Goal: Task Accomplishment & Management: Manage account settings

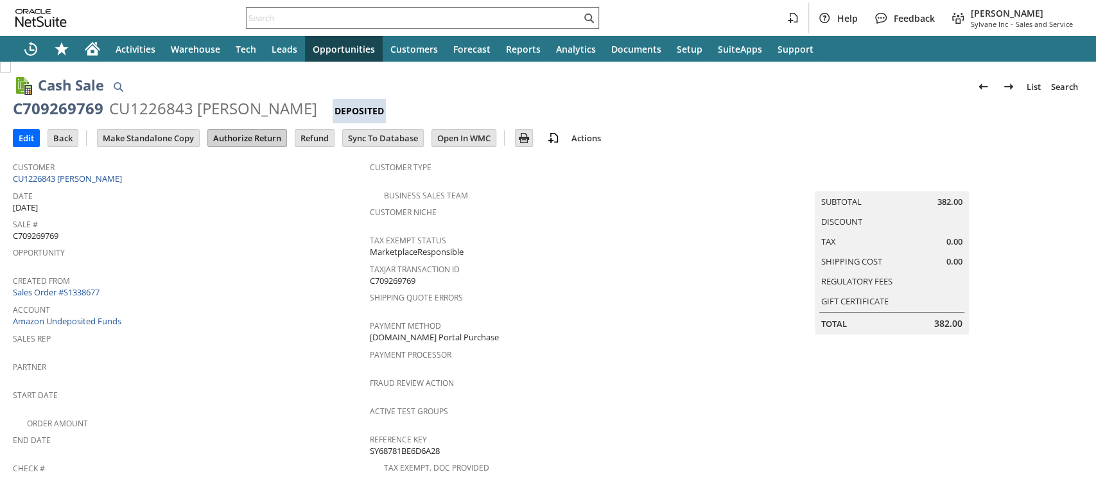
click at [255, 133] on input "Authorize Return" at bounding box center [247, 138] width 78 height 17
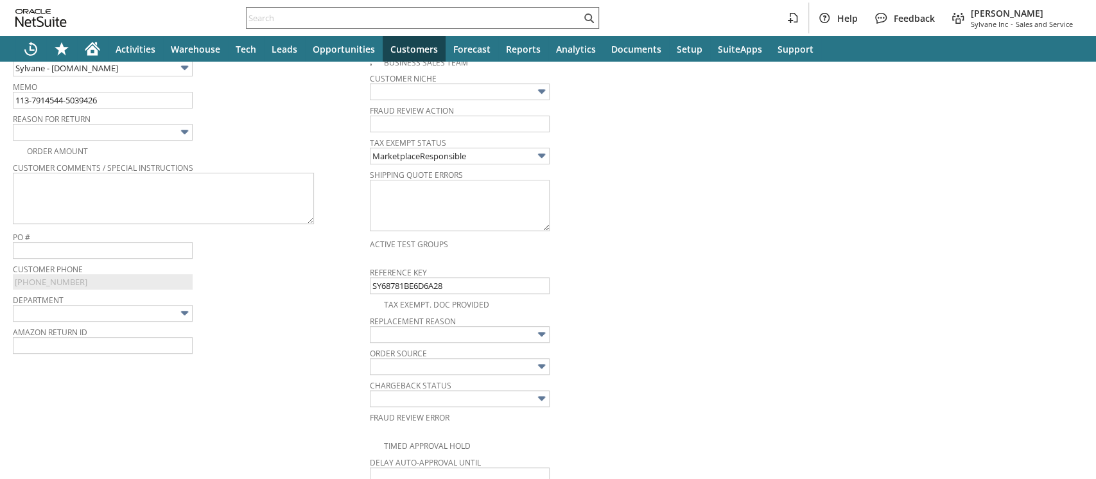
scroll to position [339, 0]
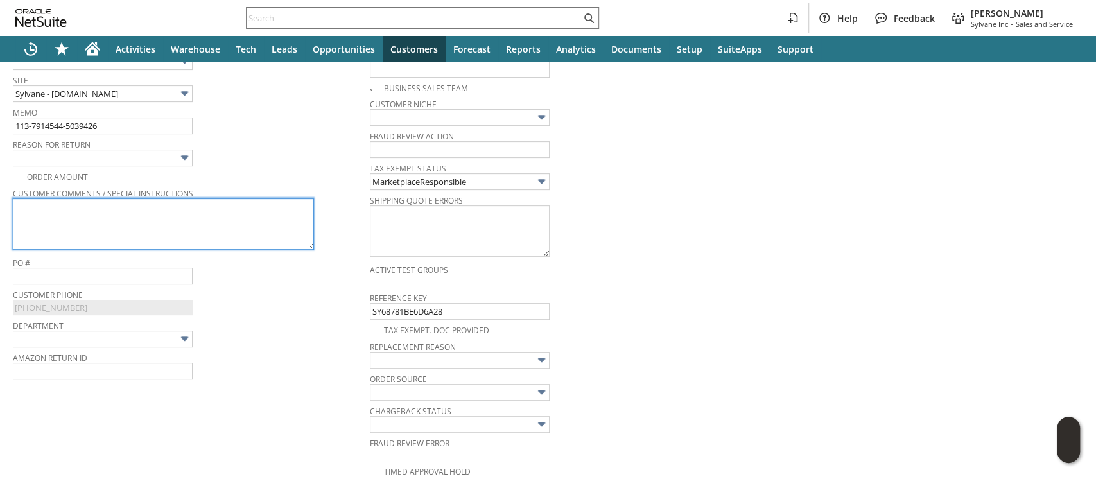
click at [236, 219] on textarea at bounding box center [163, 223] width 301 height 51
paste textarea "Inaccurate website description"
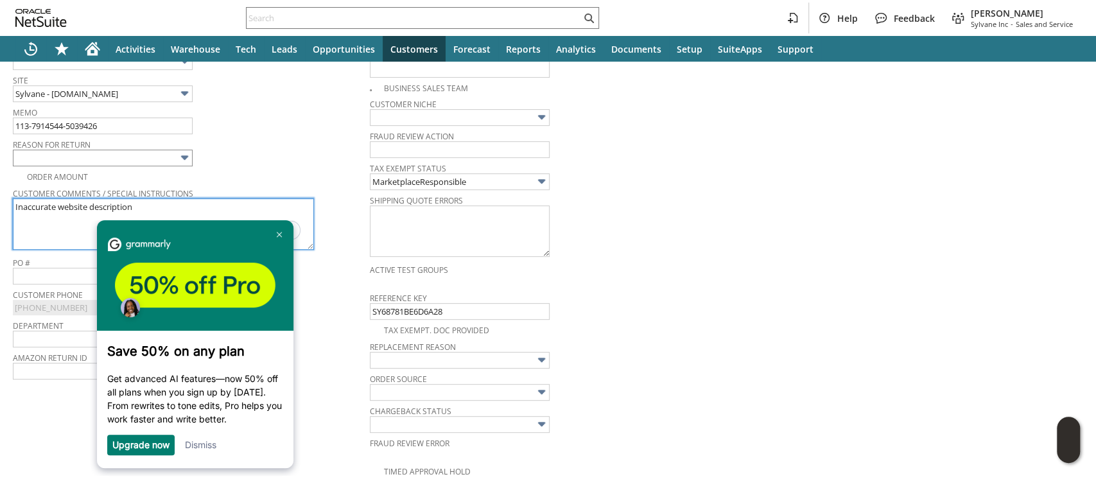
type textarea "Inaccurate website description"
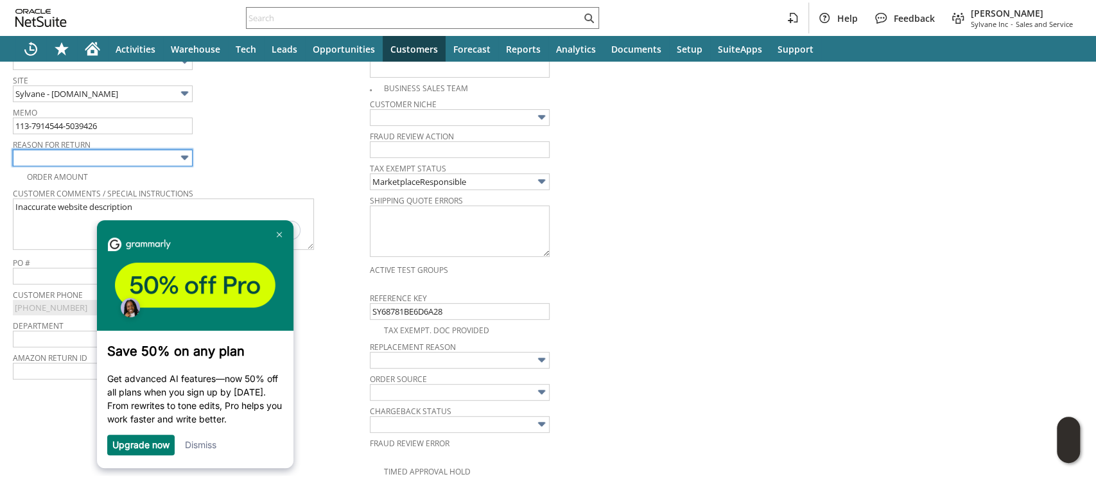
click at [168, 156] on input "text" at bounding box center [103, 158] width 180 height 17
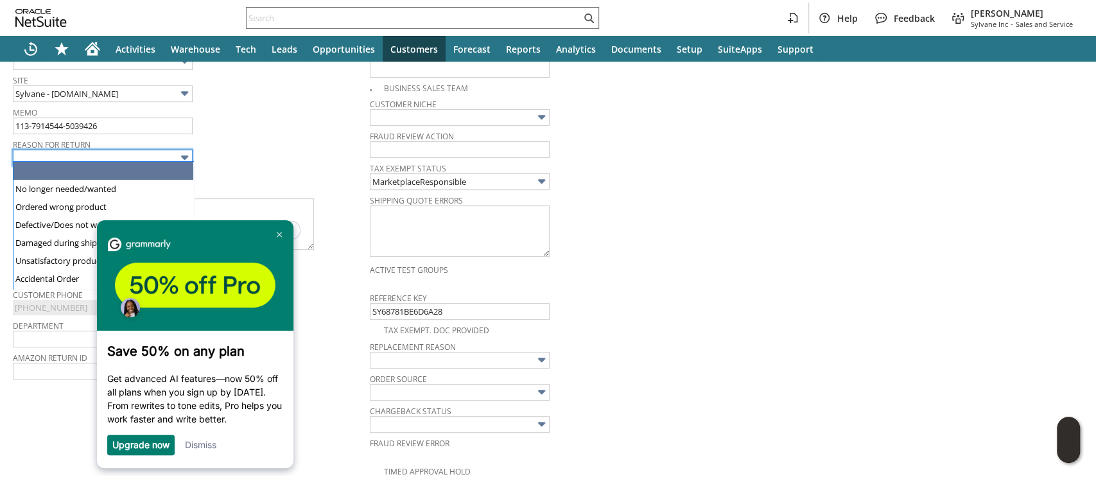
scroll to position [339, 0]
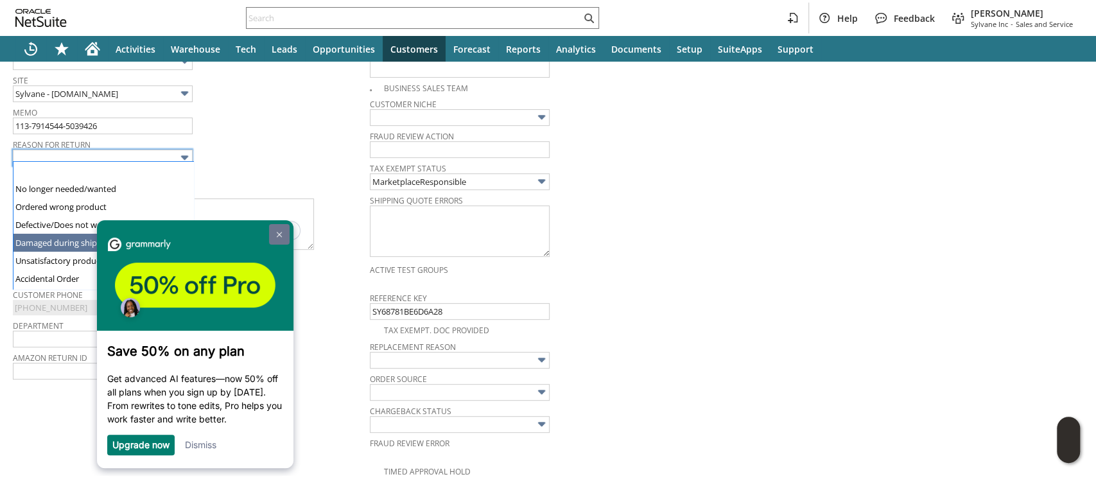
click at [277, 232] on img at bounding box center [278, 235] width 5 height 6
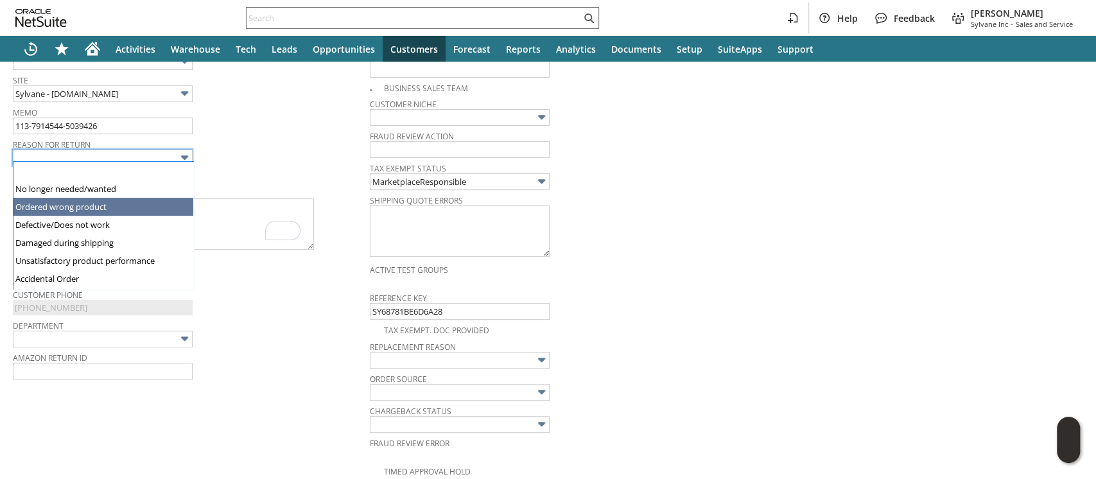
scroll to position [87, 0]
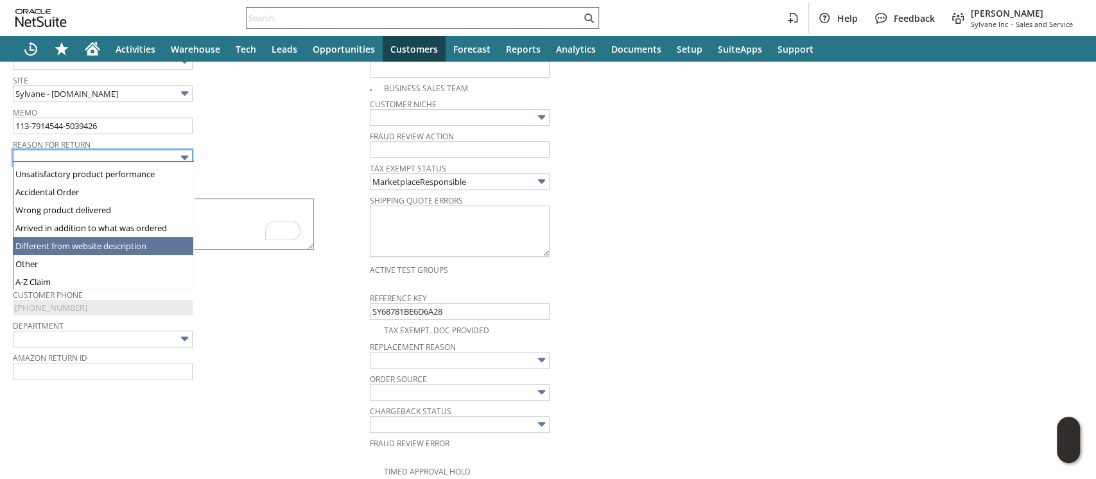
type input "Different from website description"
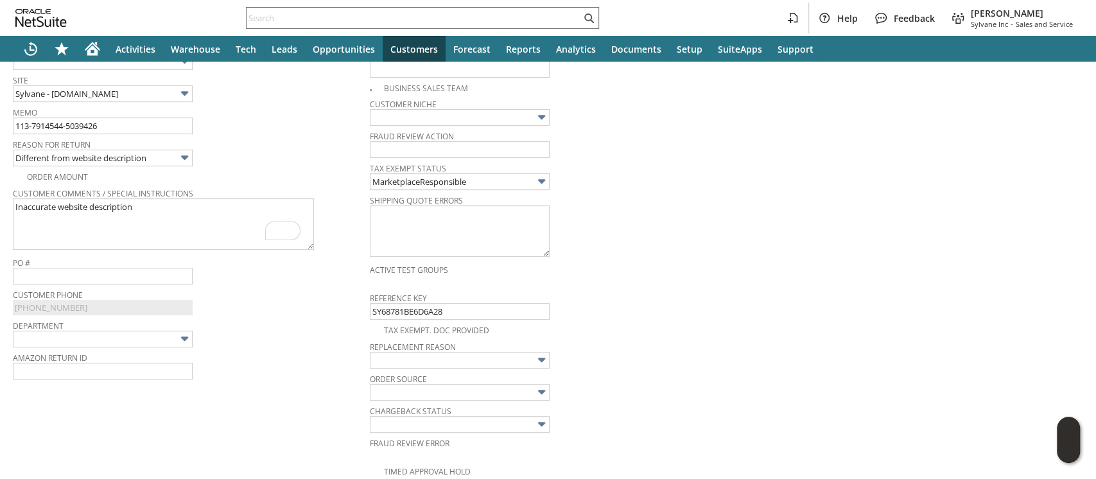
click at [219, 151] on div "Reason For Return Different from website description" at bounding box center [188, 150] width 350 height 31
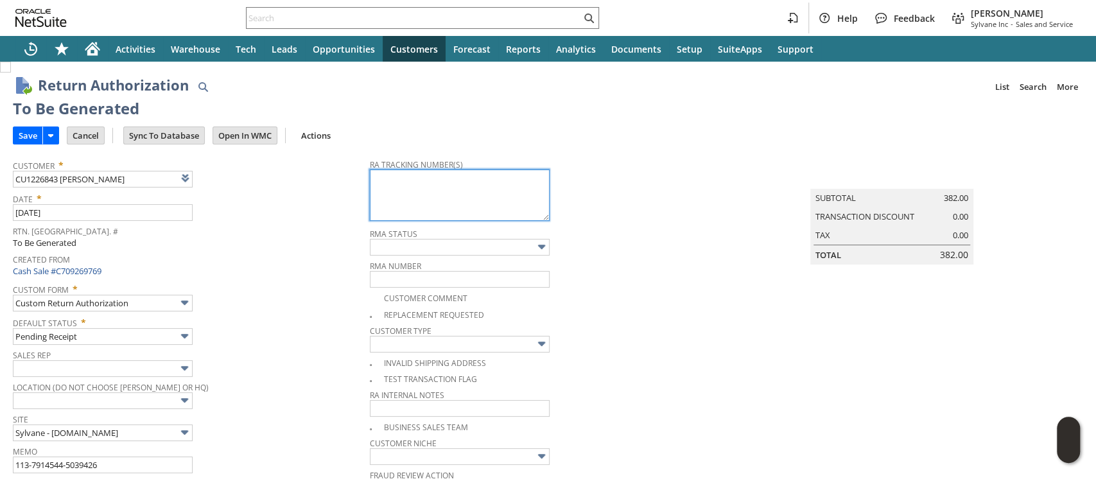
click at [471, 197] on textarea at bounding box center [460, 194] width 180 height 51
paste textarea "1ZJ74J529070708670"
type textarea "1ZJ74J529070708670"
click at [27, 134] on input "Save" at bounding box center [27, 135] width 29 height 17
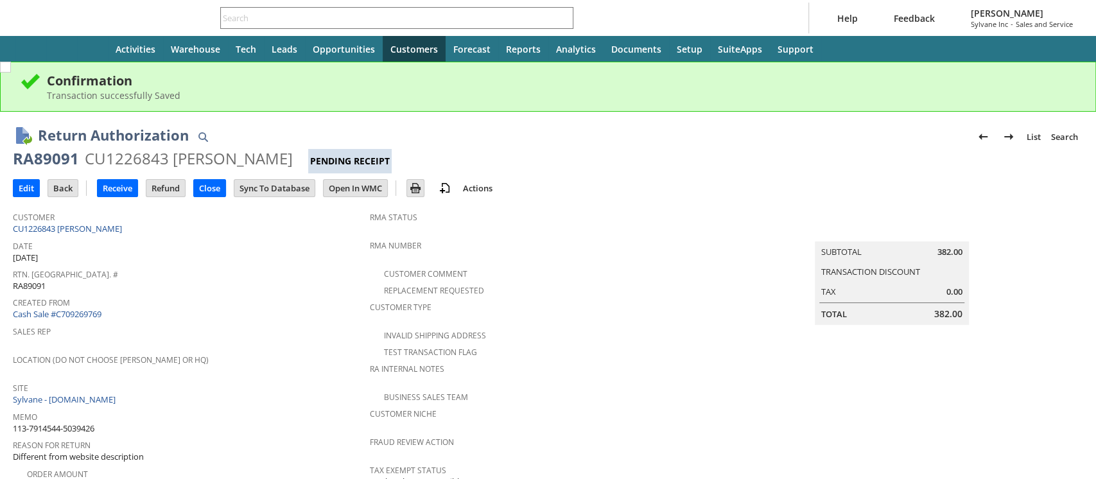
click at [352, 21] on input "text" at bounding box center [388, 17] width 334 height 15
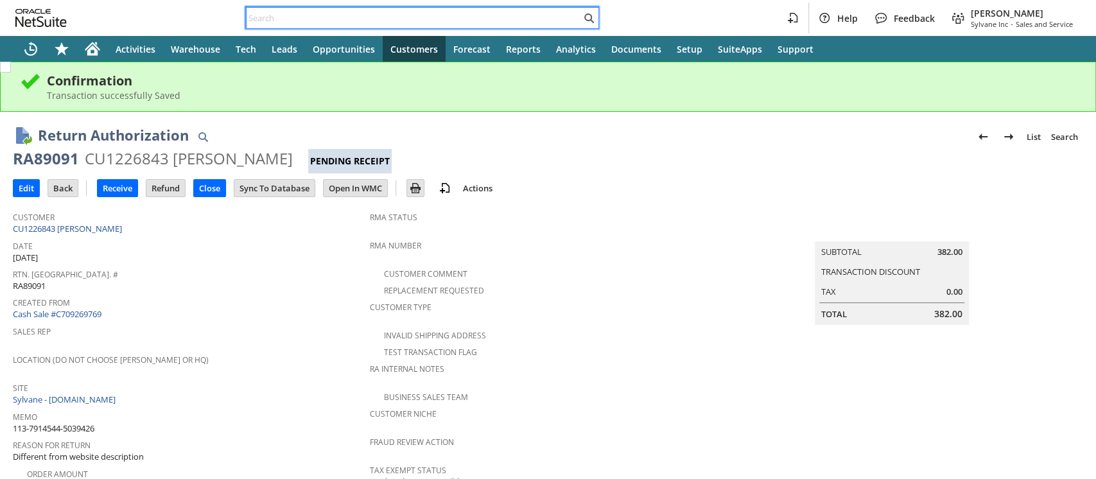
paste input "114-9789698-1022624"
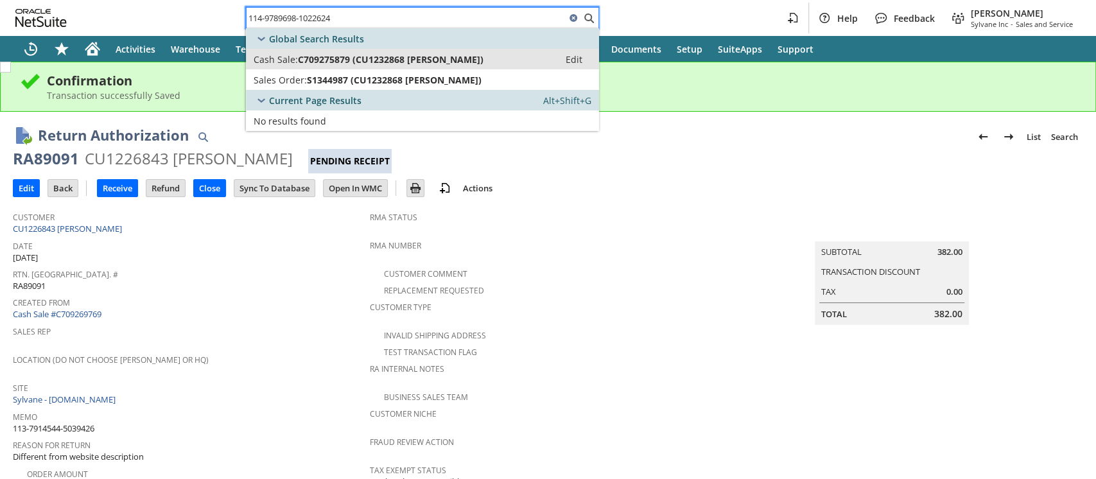
type input "114-9789698-1022624"
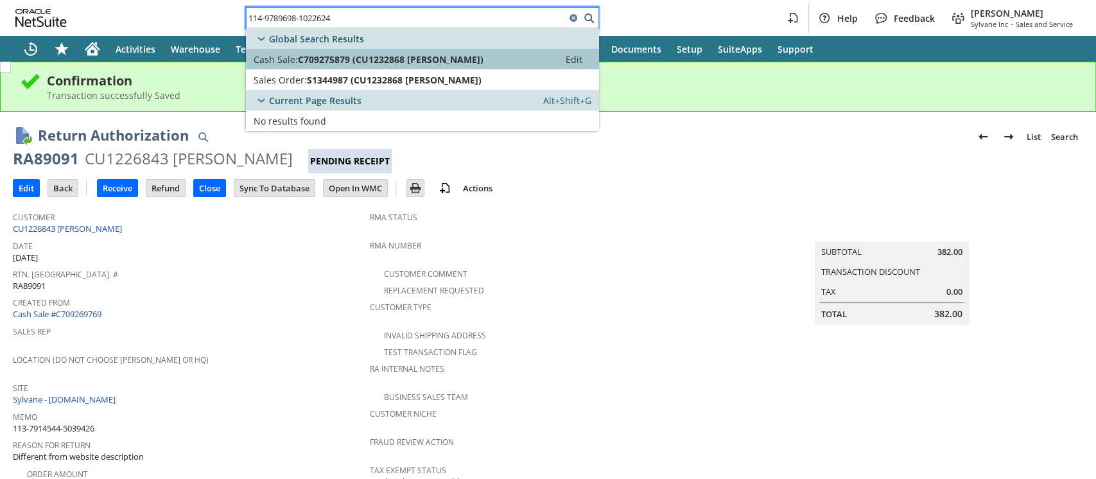
click at [348, 62] on span "C709275879 (CU1232868 Sharon L Bertram)" at bounding box center [391, 59] width 186 height 12
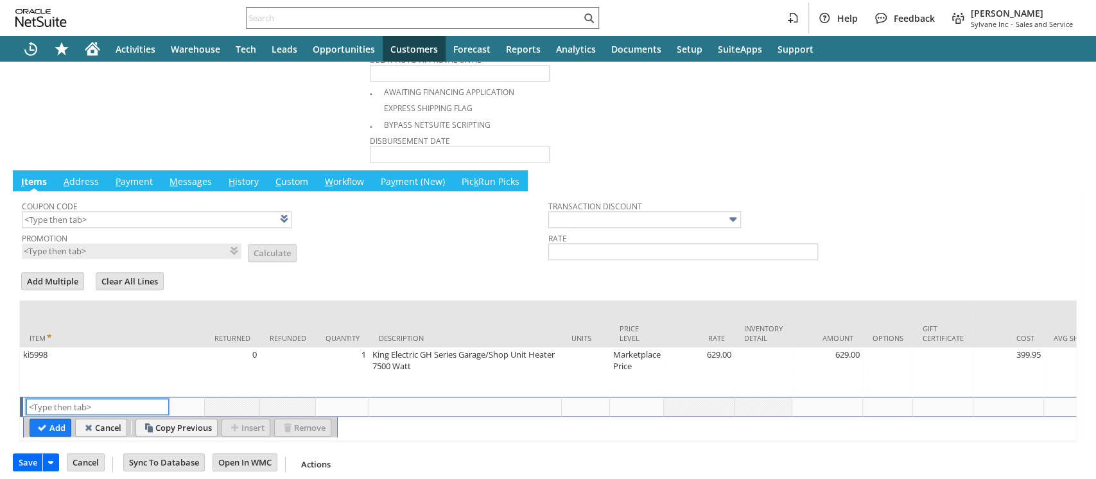
scroll to position [339, 0]
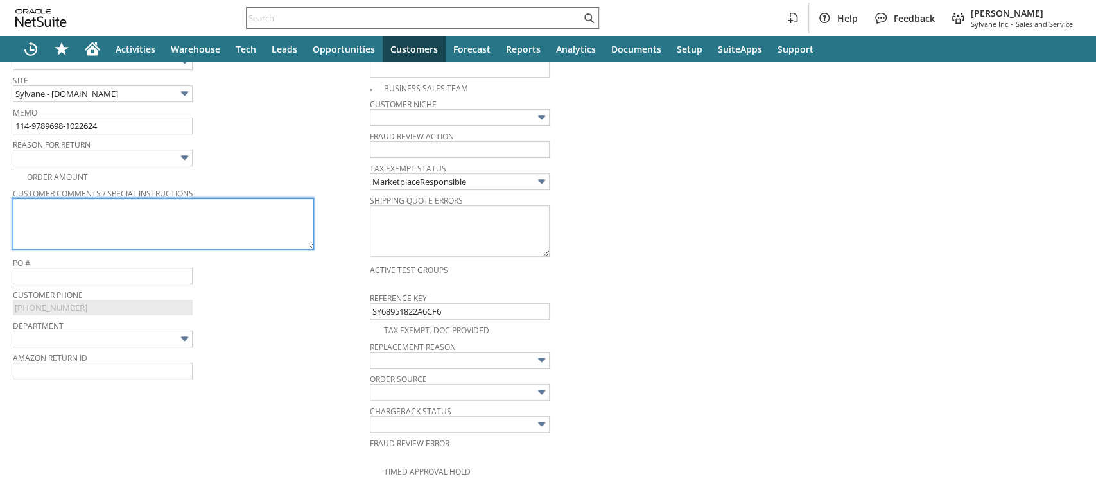
click at [272, 203] on textarea at bounding box center [163, 223] width 301 height 51
paste textarea "It is not what we expected"
type textarea "It is not what we expected"
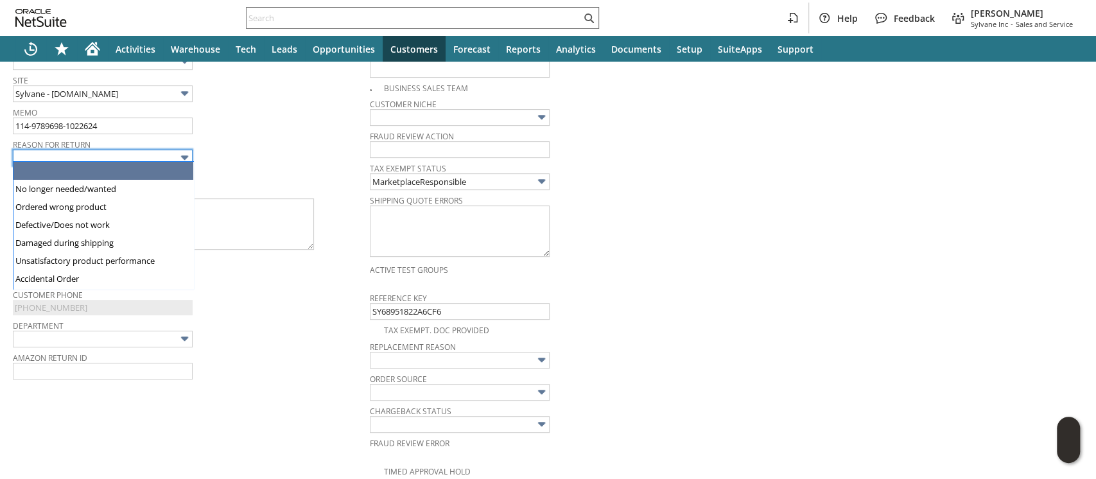
click at [176, 157] on input "text" at bounding box center [103, 158] width 180 height 17
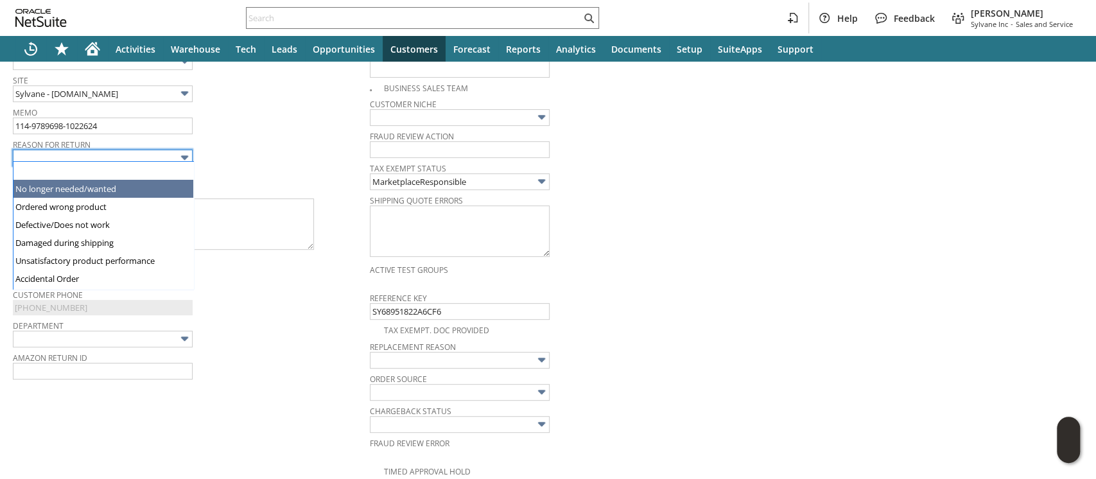
type input "No longer needed/wanted"
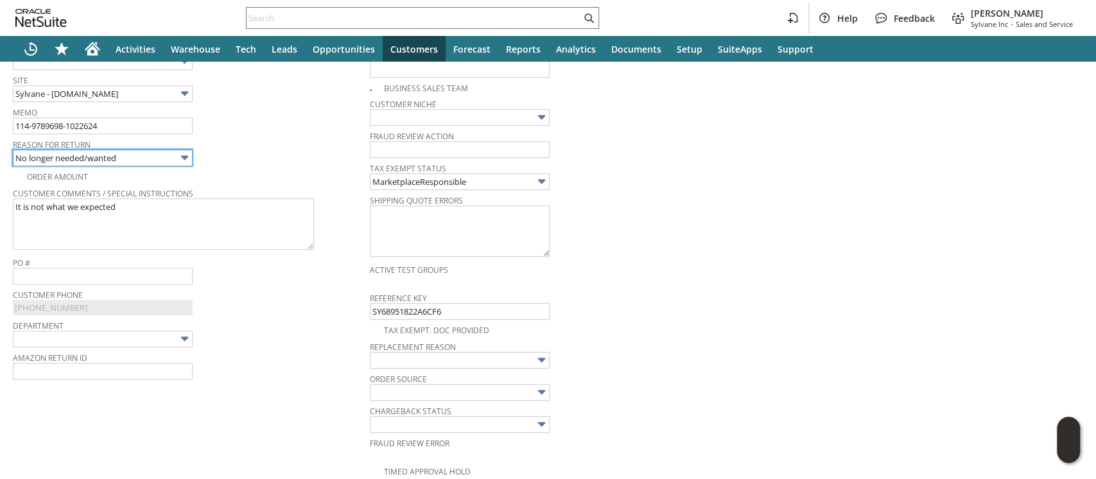
scroll to position [0, 0]
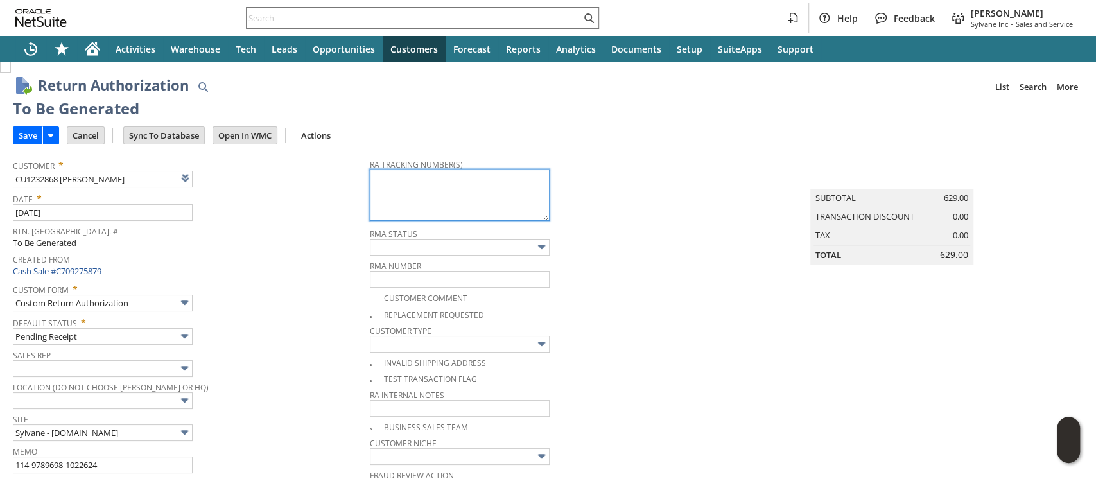
click at [437, 184] on textarea at bounding box center [460, 194] width 180 height 51
paste textarea "1ZJ74J529070627016"
type textarea "1ZJ74J529070627016"
click at [24, 136] on input "Save" at bounding box center [27, 135] width 29 height 17
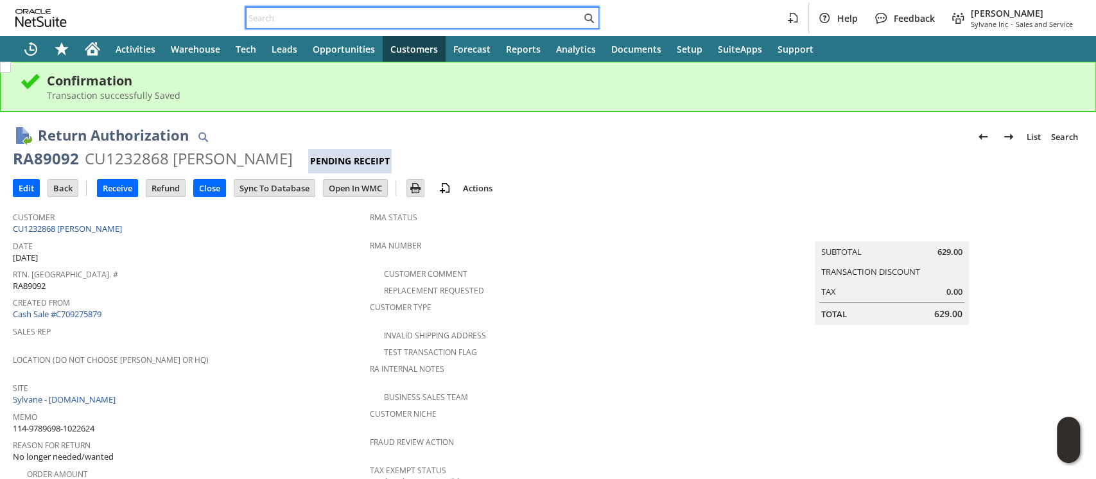
click at [446, 19] on input "text" at bounding box center [414, 17] width 334 height 15
paste input "113-3402563-6818617"
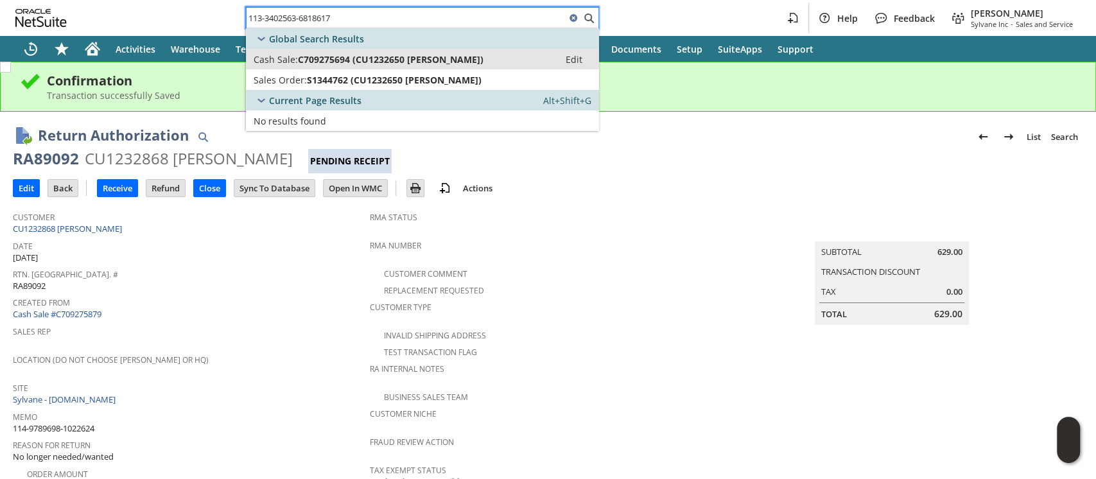
type input "113-3402563-6818617"
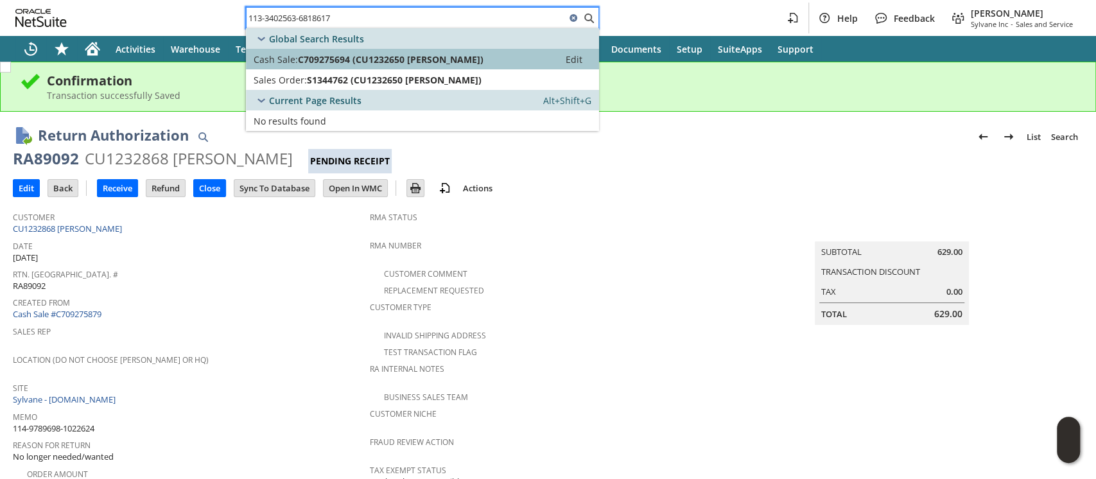
click at [435, 55] on span "C709275694 (CU1232650 [PERSON_NAME])" at bounding box center [391, 59] width 186 height 12
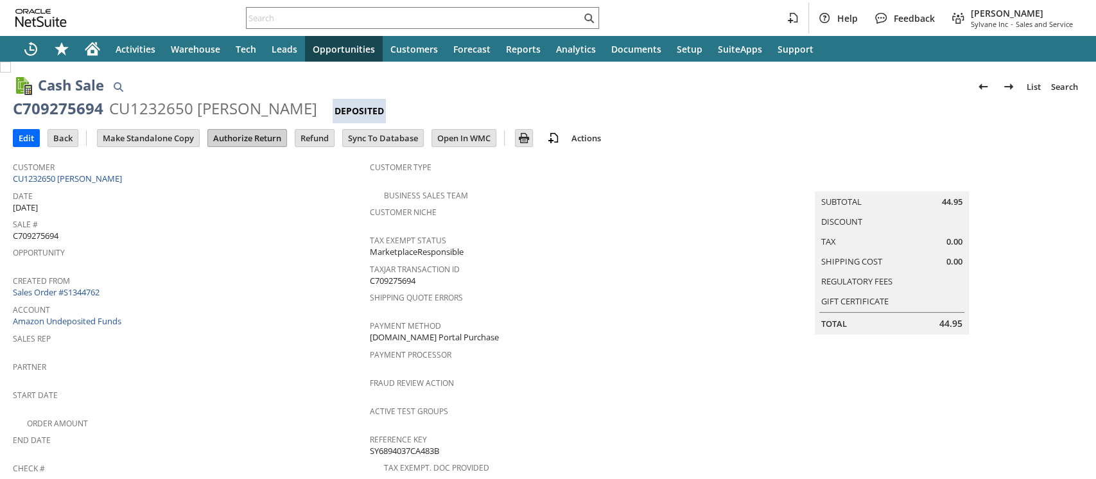
click at [263, 138] on input "Authorize Return" at bounding box center [247, 138] width 78 height 17
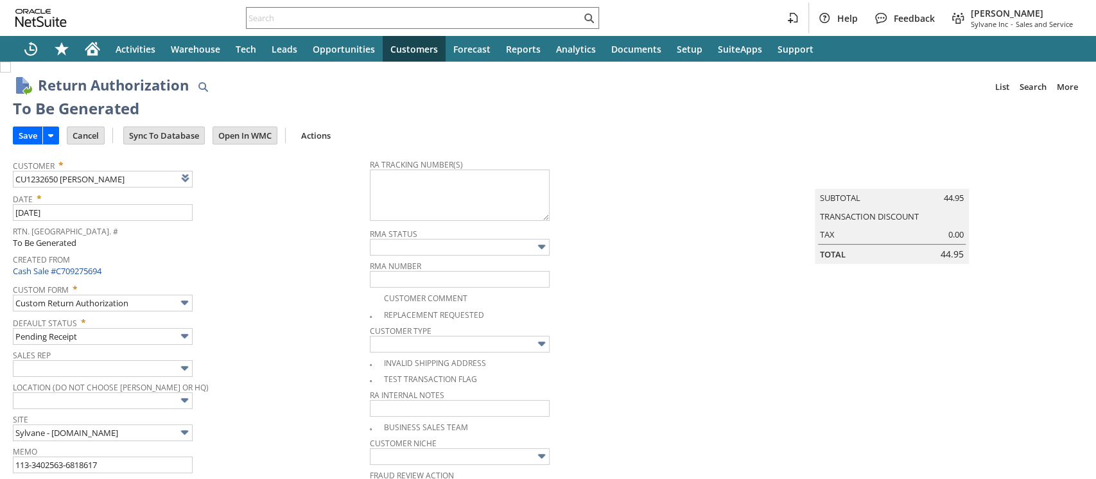
type input "Add"
type input "Copy Previous"
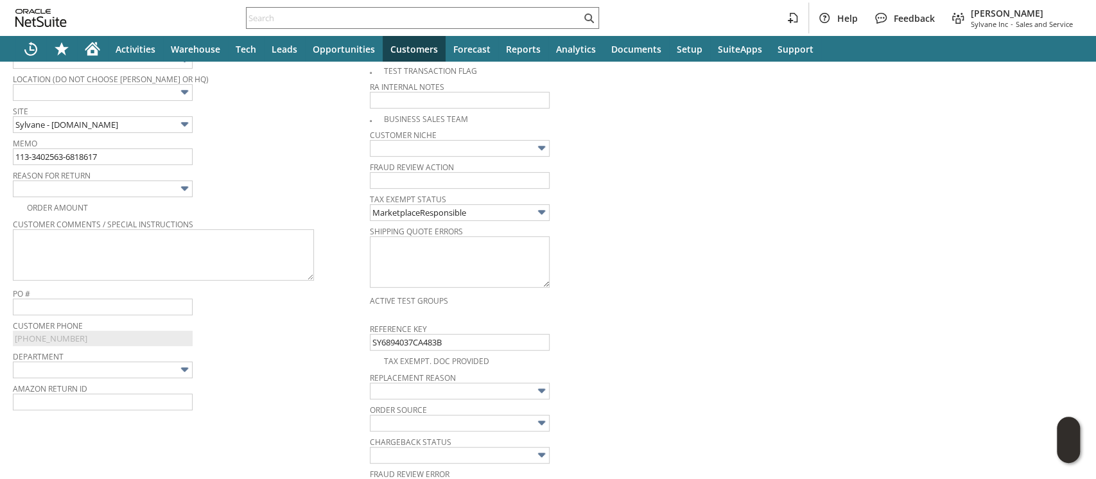
scroll to position [277, 0]
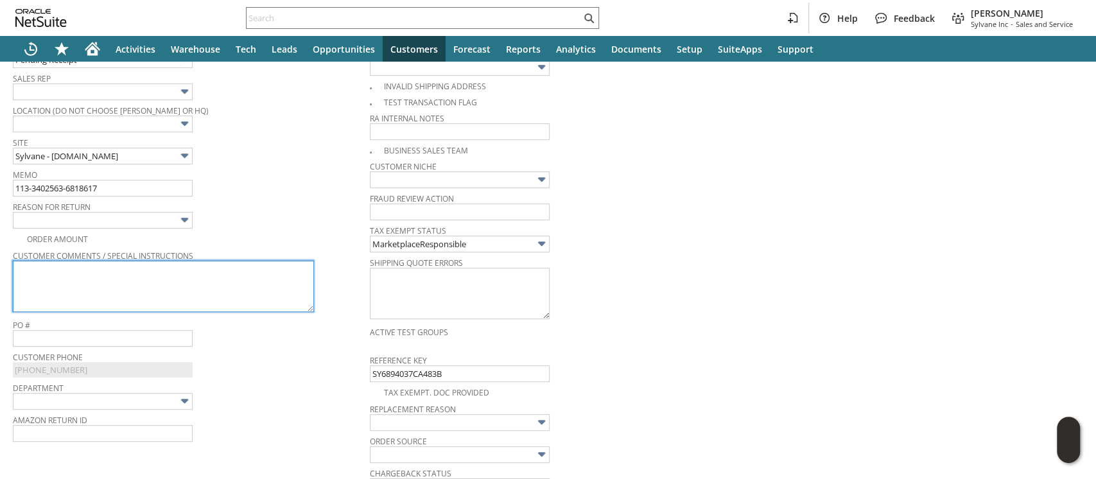
click at [236, 276] on textarea at bounding box center [163, 286] width 301 height 51
paste textarea "Not compatible"
type textarea "Not compatible"
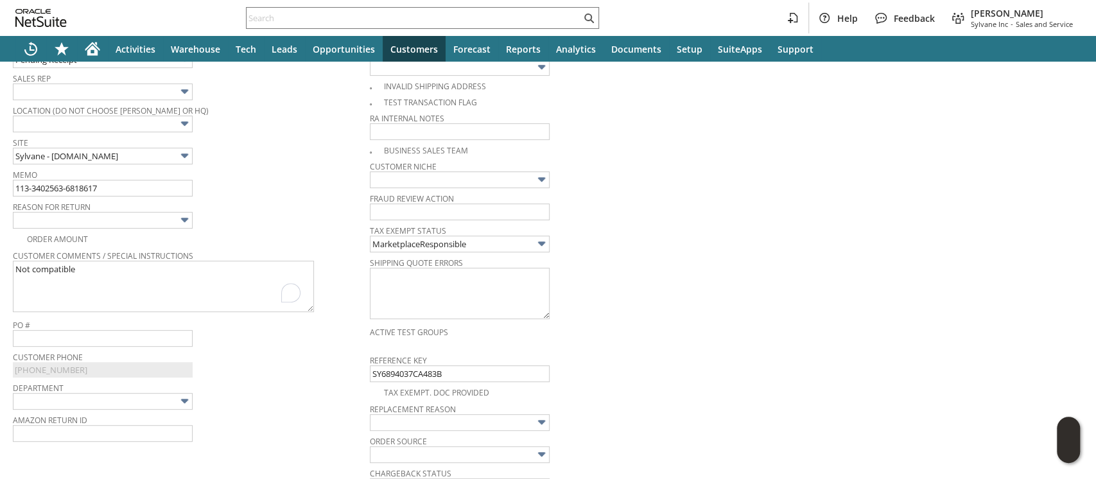
click at [182, 214] on img at bounding box center [184, 219] width 15 height 15
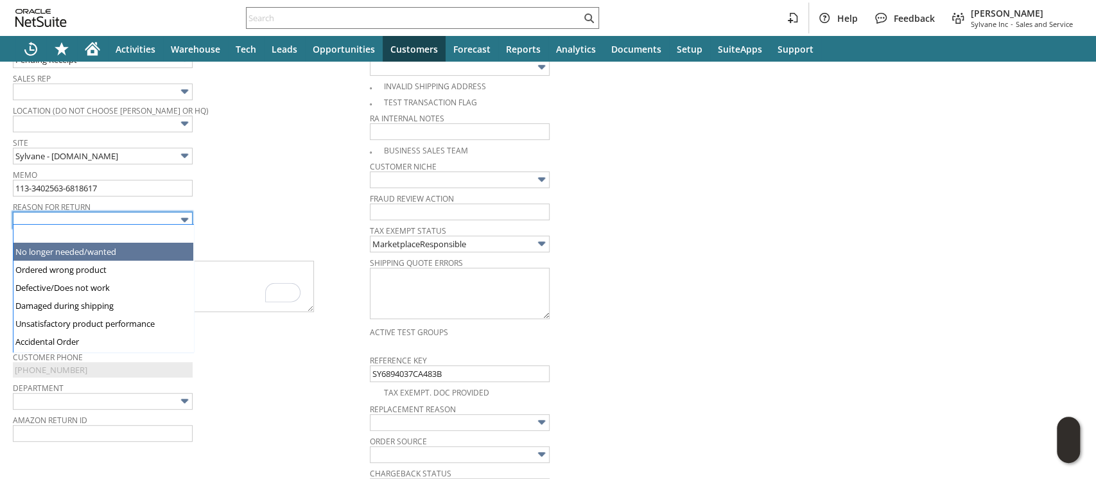
type input "No longer needed/wanted"
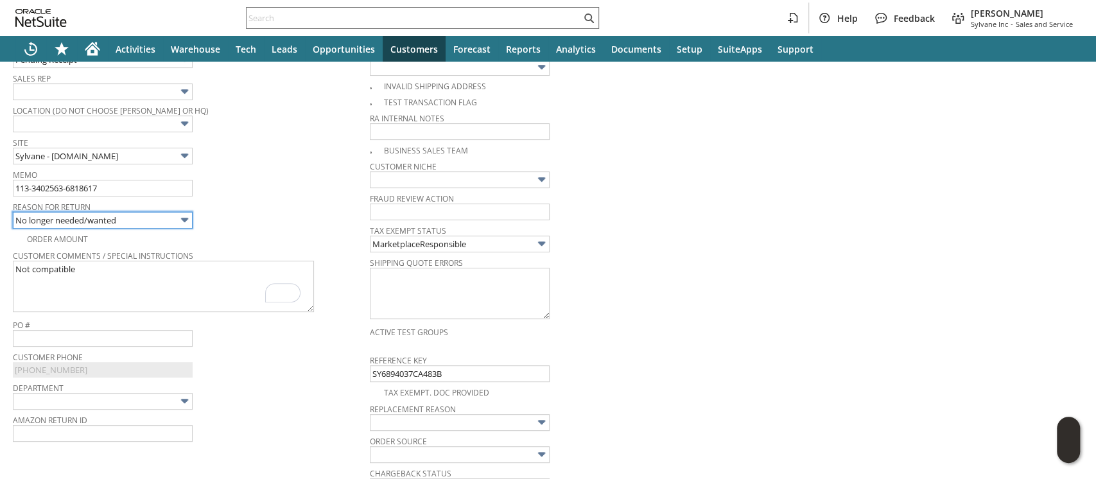
scroll to position [0, 0]
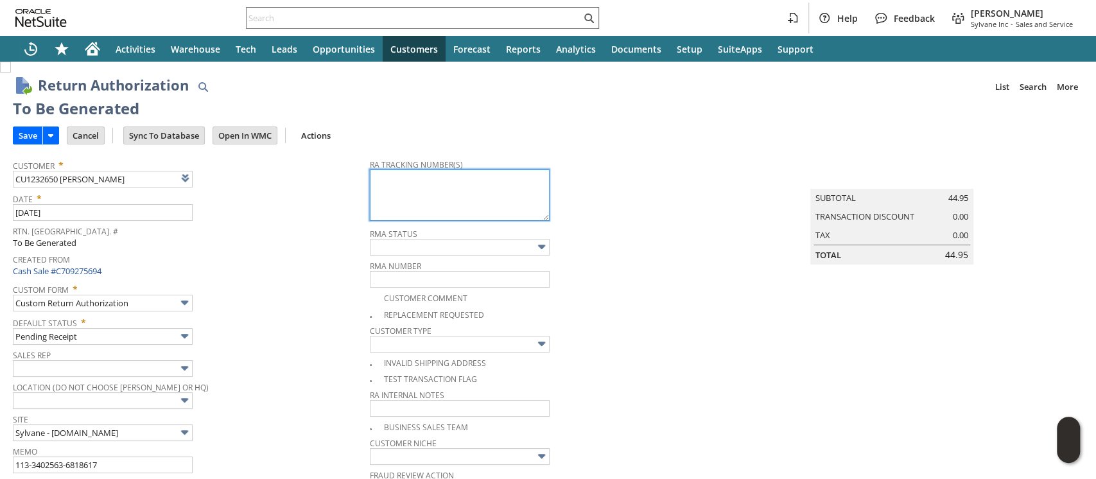
click at [426, 177] on textarea at bounding box center [460, 194] width 180 height 51
paste textarea "1ZJ74J529070557771"
type textarea "1ZJ74J529070557771"
click at [33, 134] on input "Save" at bounding box center [27, 135] width 29 height 17
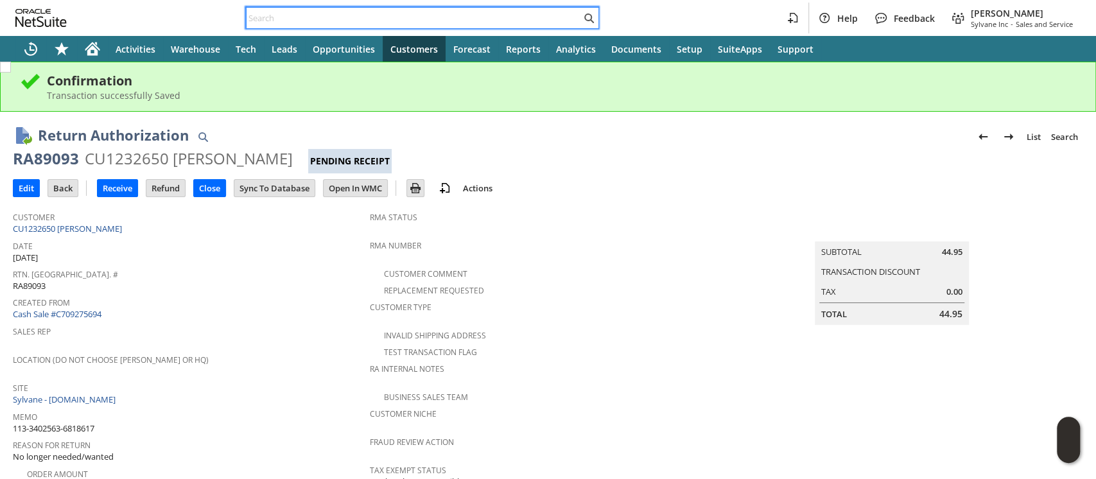
click at [421, 13] on input "text" at bounding box center [414, 17] width 334 height 15
paste input "111-2436043-1659446"
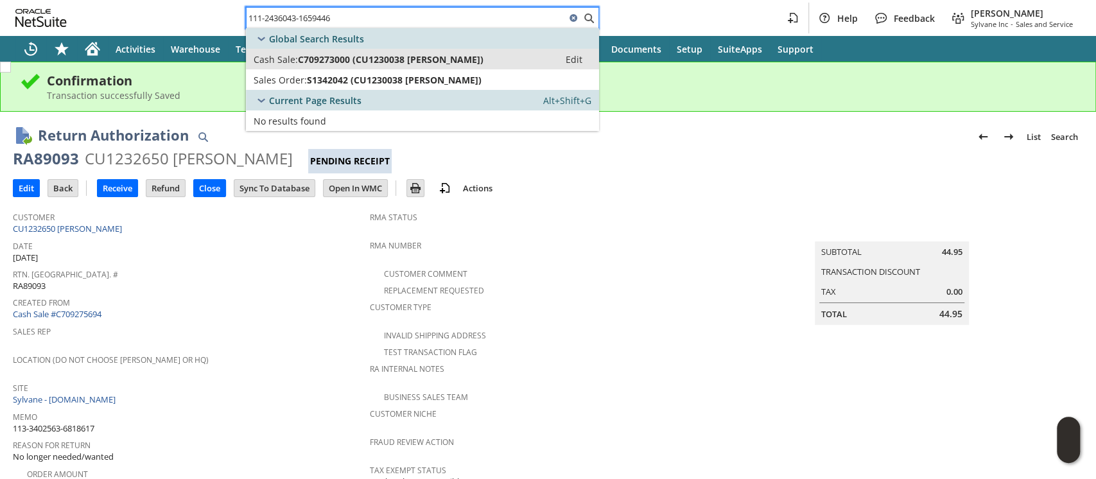
type input "111-2436043-1659446"
click at [384, 58] on span "C709273000 (CU1230038 kenneth assemi)" at bounding box center [391, 59] width 186 height 12
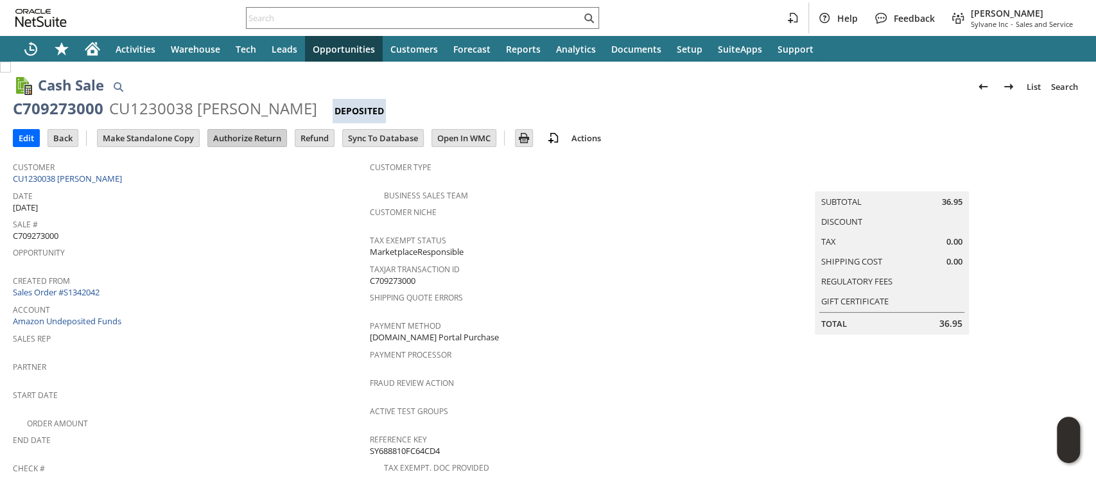
click at [250, 135] on input "Authorize Return" at bounding box center [247, 138] width 78 height 17
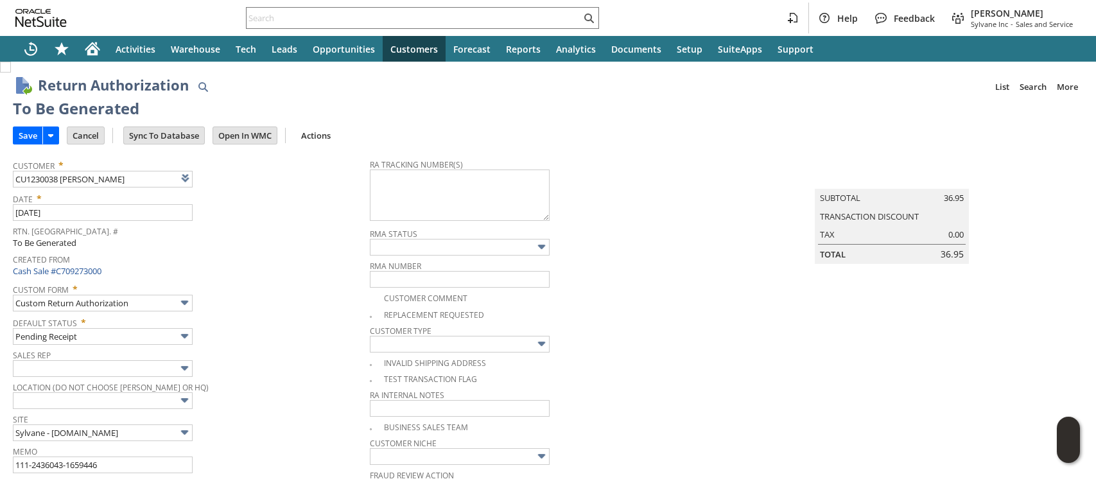
type input "Add"
type input "Copy Previous"
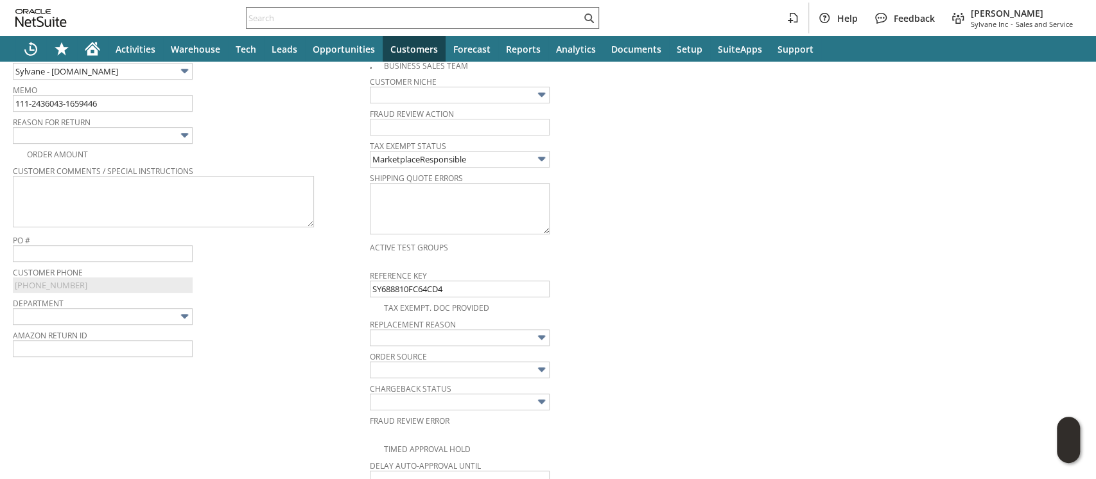
scroll to position [339, 0]
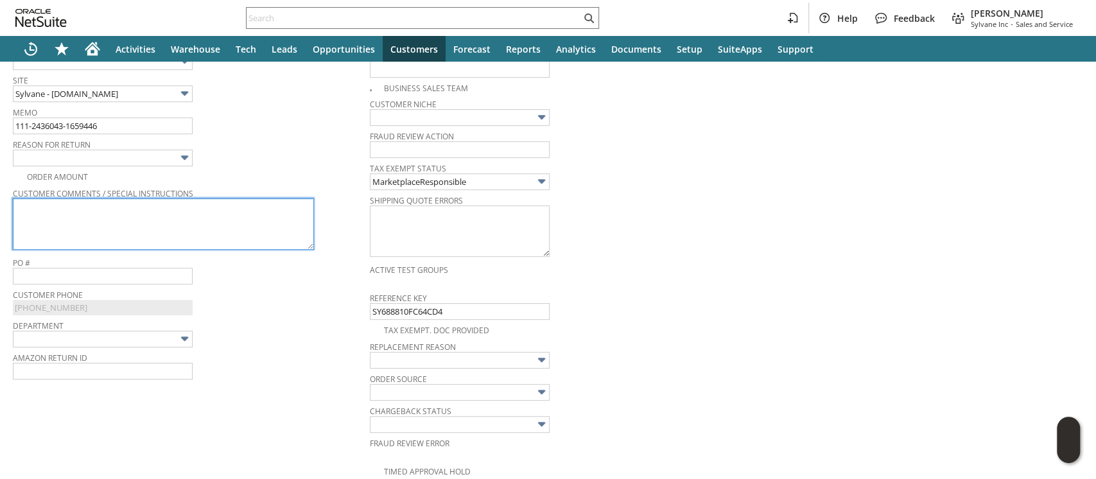
click at [250, 216] on textarea at bounding box center [163, 223] width 301 height 51
paste textarea "Wrong type of filter."
type textarea "Wrong type of filter."
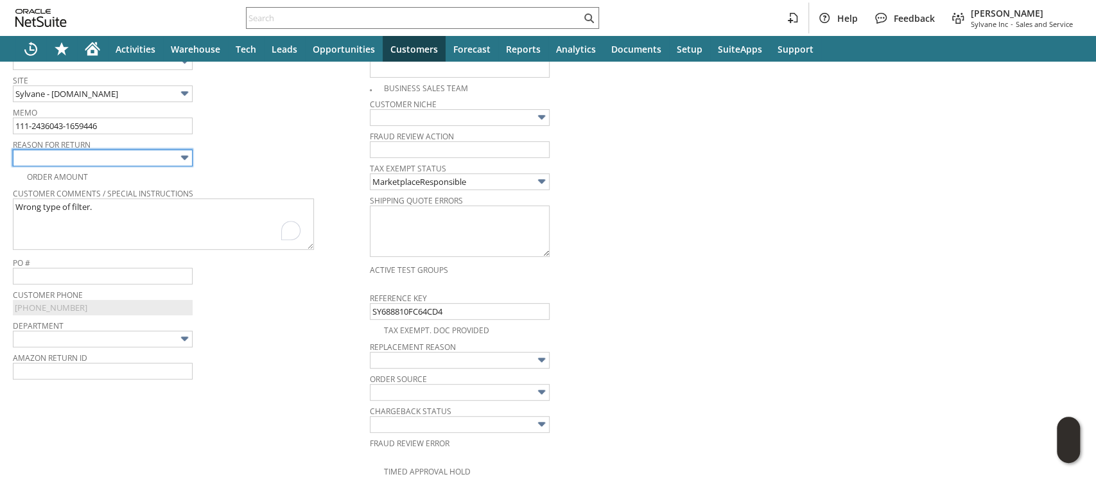
click at [174, 155] on input "text" at bounding box center [103, 158] width 180 height 17
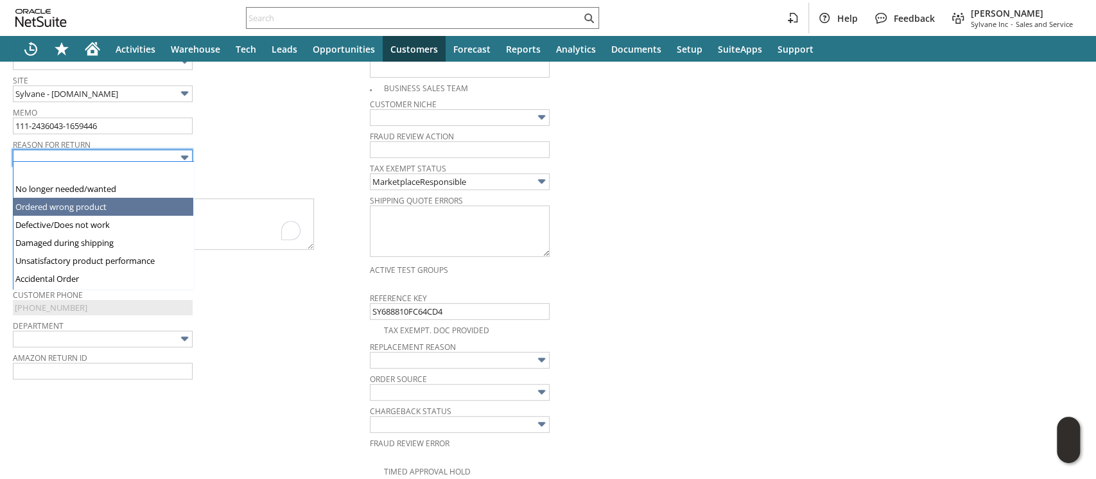
type input "Ordered wrong product"
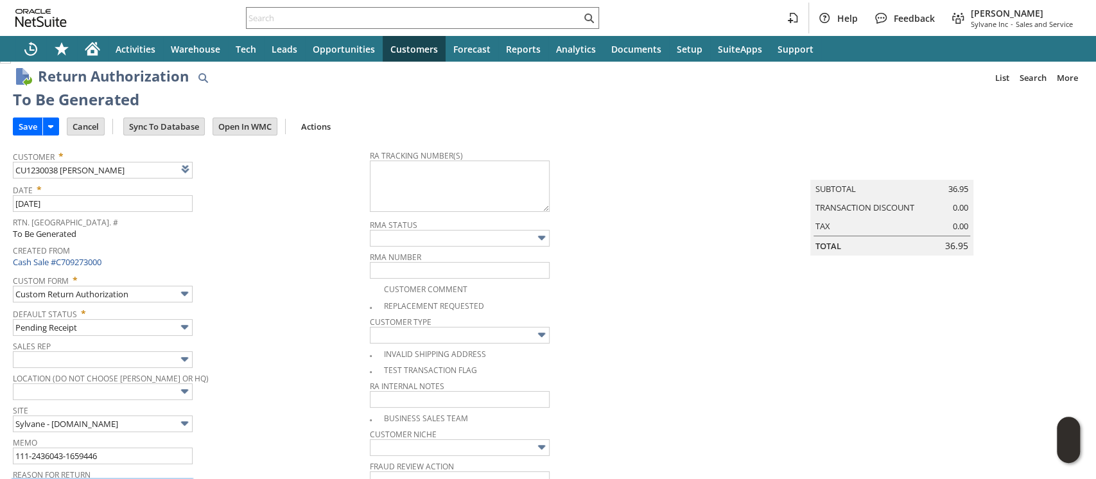
scroll to position [0, 0]
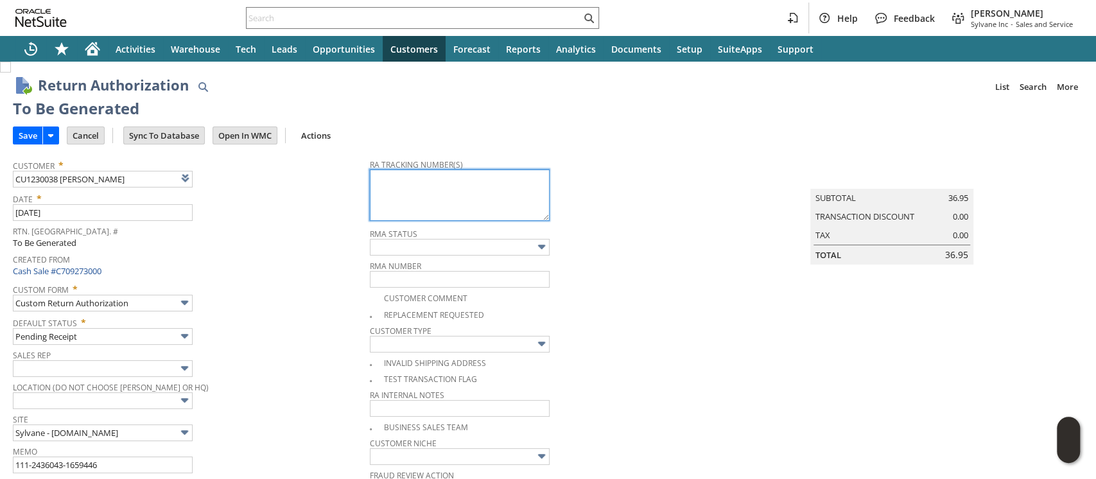
click at [418, 198] on textarea at bounding box center [460, 194] width 180 height 51
paste textarea "1ZJ74J529070539004"
type textarea "1ZJ74J529070539004"
click at [32, 135] on input "Save" at bounding box center [27, 135] width 29 height 17
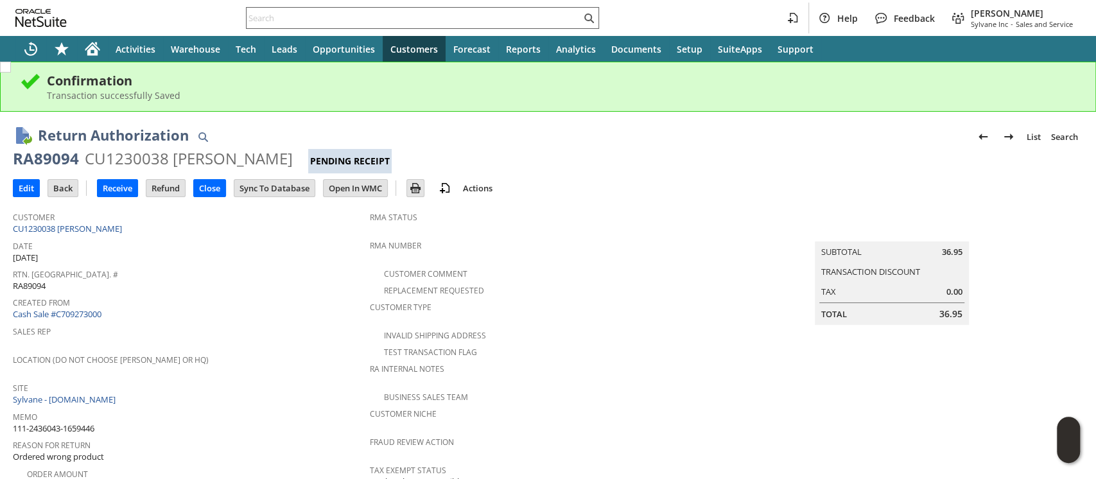
click at [414, 15] on input "text" at bounding box center [414, 17] width 334 height 15
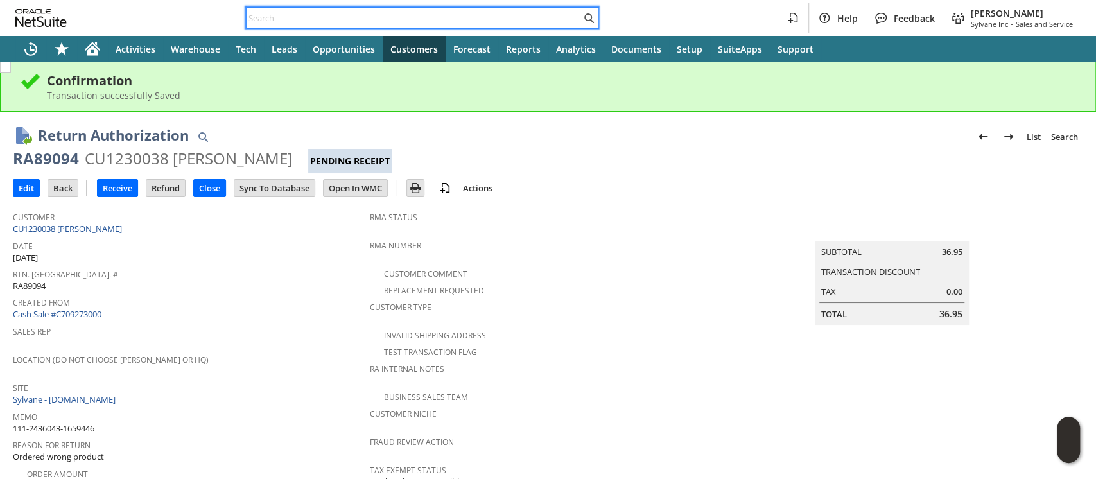
paste input "112-7359489-7061010"
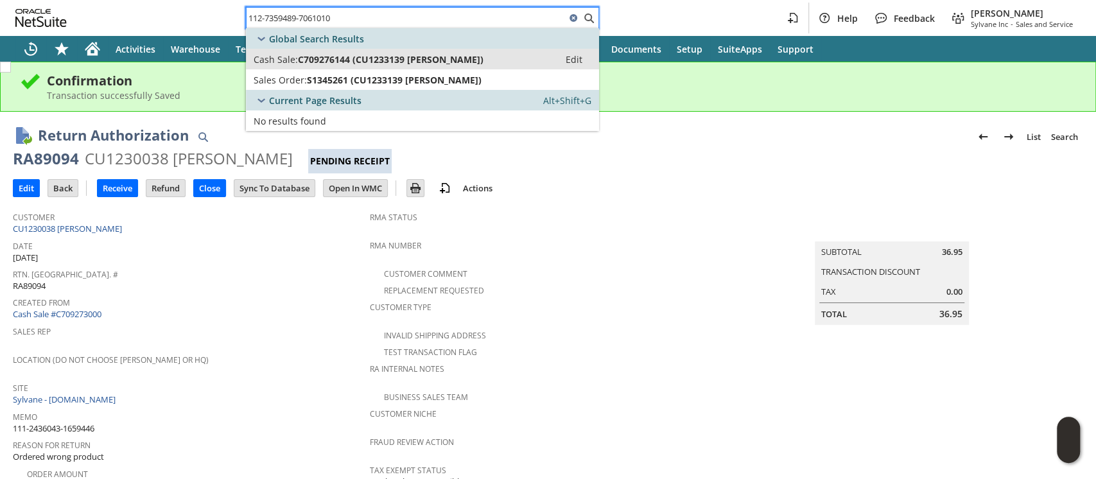
type input "112-7359489-7061010"
click at [411, 57] on span "C709276144 (CU1233139 Curtis L.Banks)" at bounding box center [391, 59] width 186 height 12
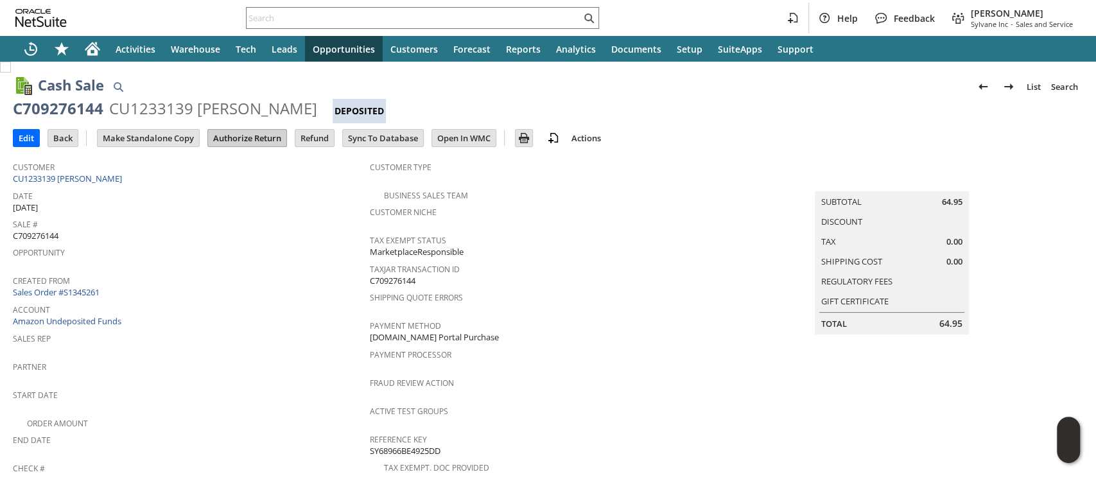
click at [250, 135] on input "Authorize Return" at bounding box center [247, 138] width 78 height 17
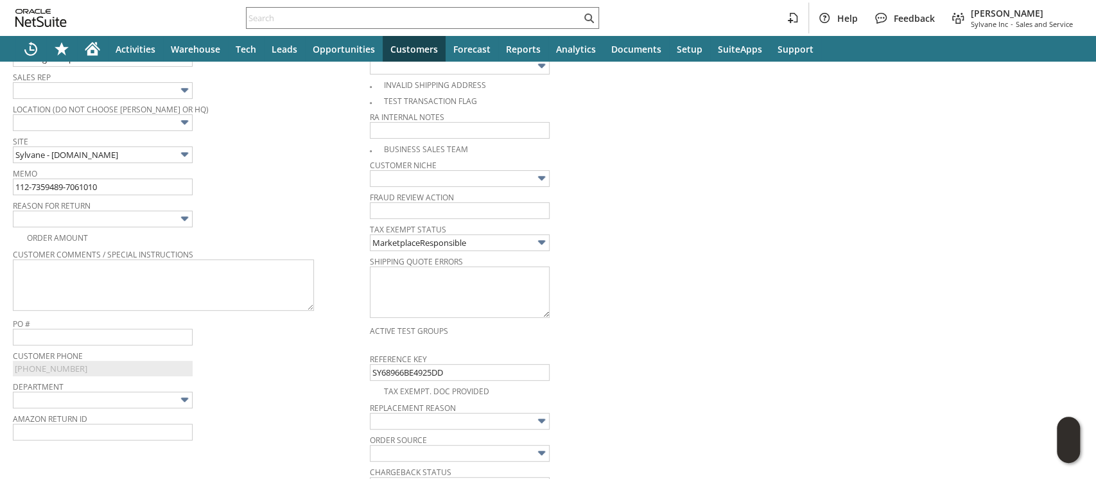
scroll to position [277, 0]
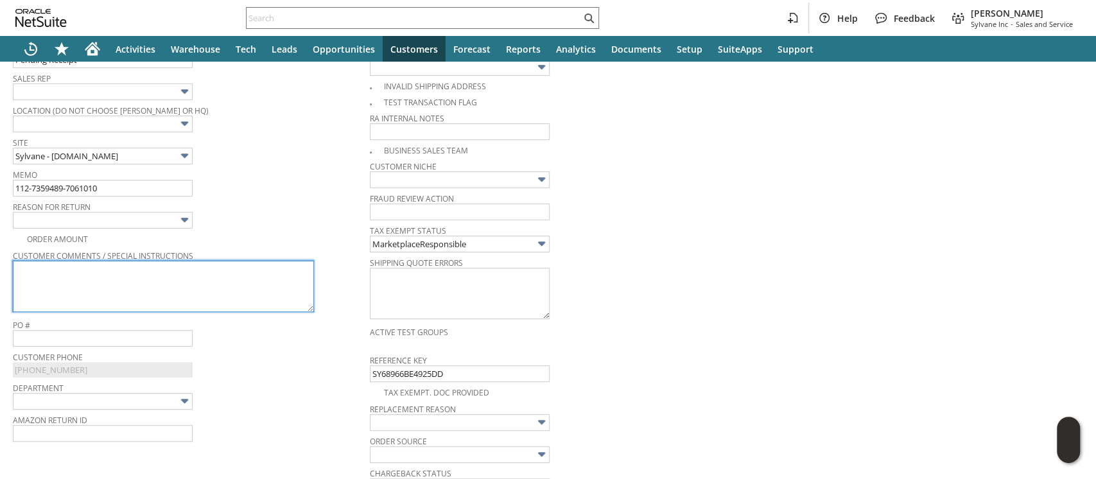
click at [272, 283] on textarea at bounding box center [163, 286] width 301 height 51
paste textarea "filters too small for my cooler model number not a match"
type textarea "filters too small for my cooler model number not a match"
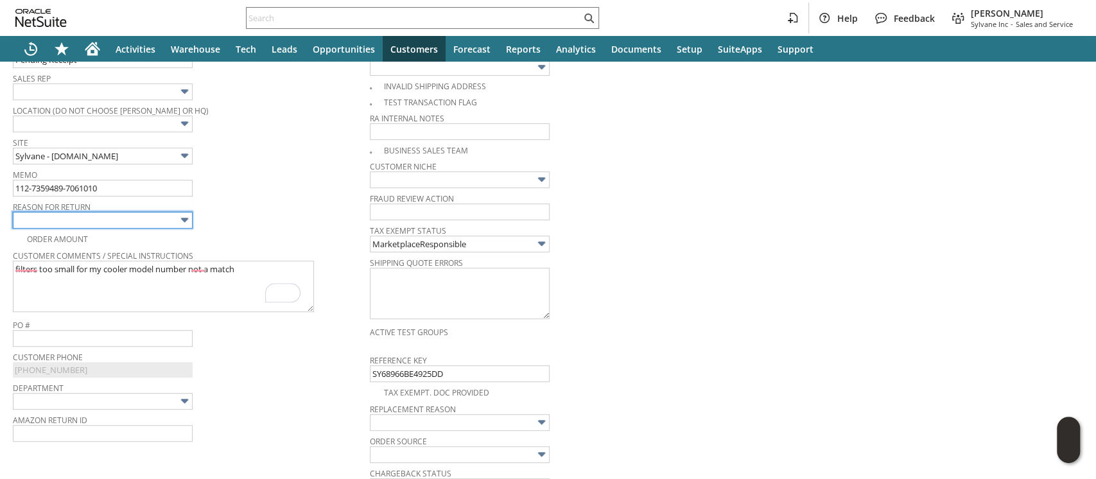
click at [177, 216] on img at bounding box center [184, 219] width 15 height 15
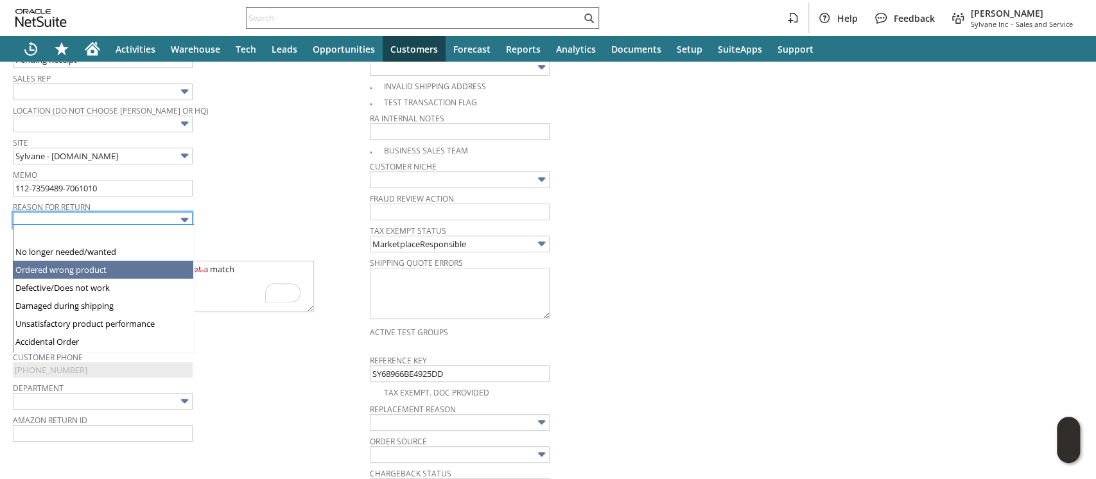
type input "Ordered wrong product"
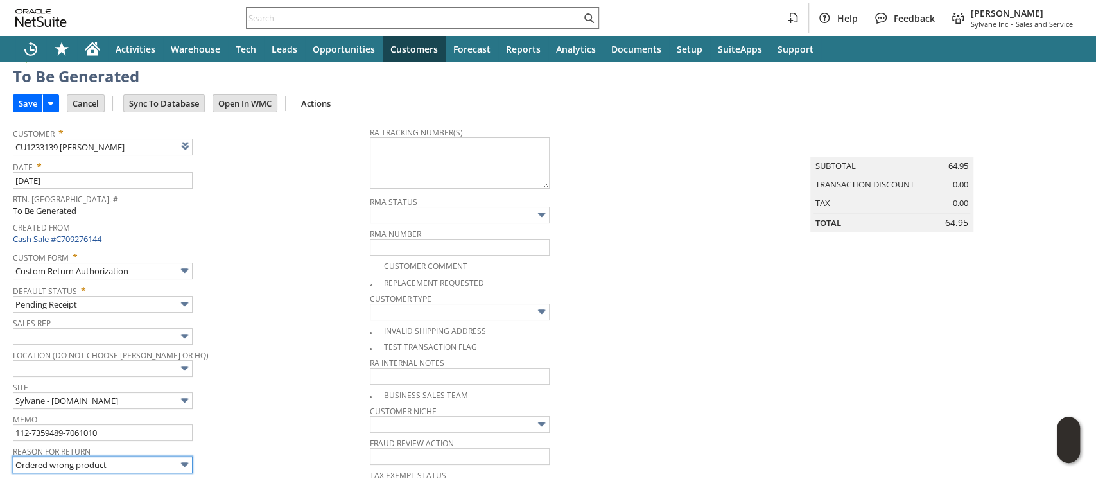
scroll to position [0, 0]
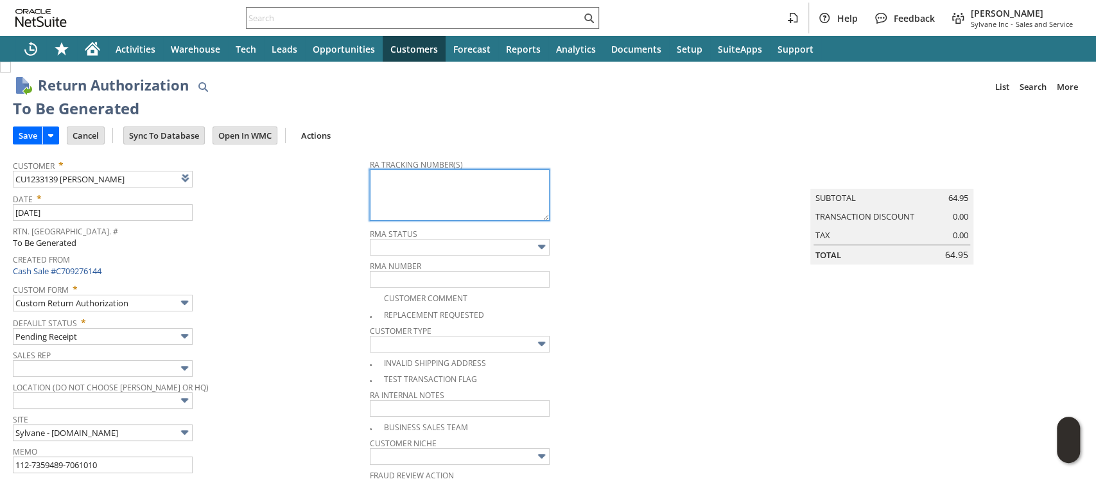
click at [370, 196] on textarea at bounding box center [460, 194] width 180 height 51
paste textarea "1ZJ74J529070497363"
type textarea "1ZJ74J529070497363"
click at [26, 135] on input "Save" at bounding box center [27, 135] width 29 height 17
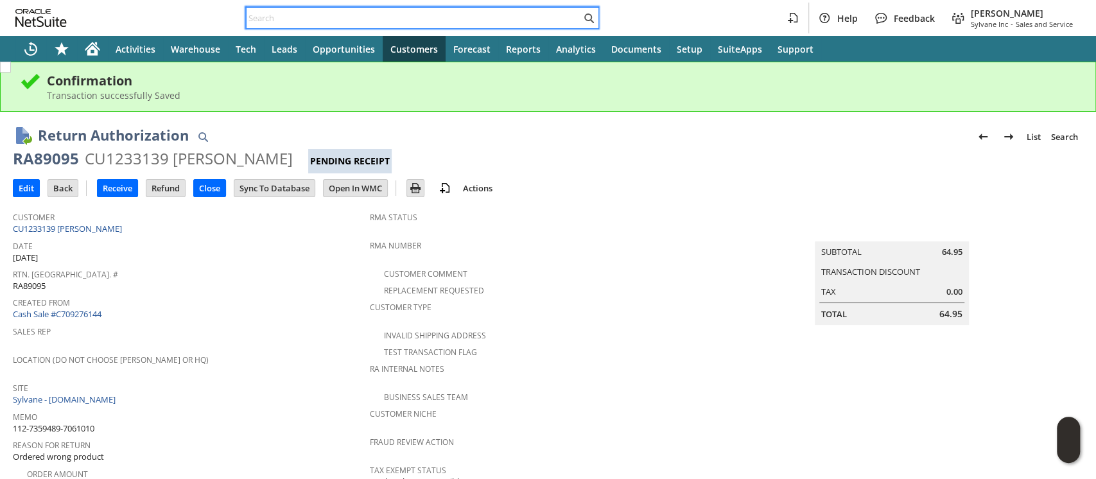
click at [427, 22] on input "text" at bounding box center [414, 17] width 334 height 15
paste input "112-3247804-8941012"
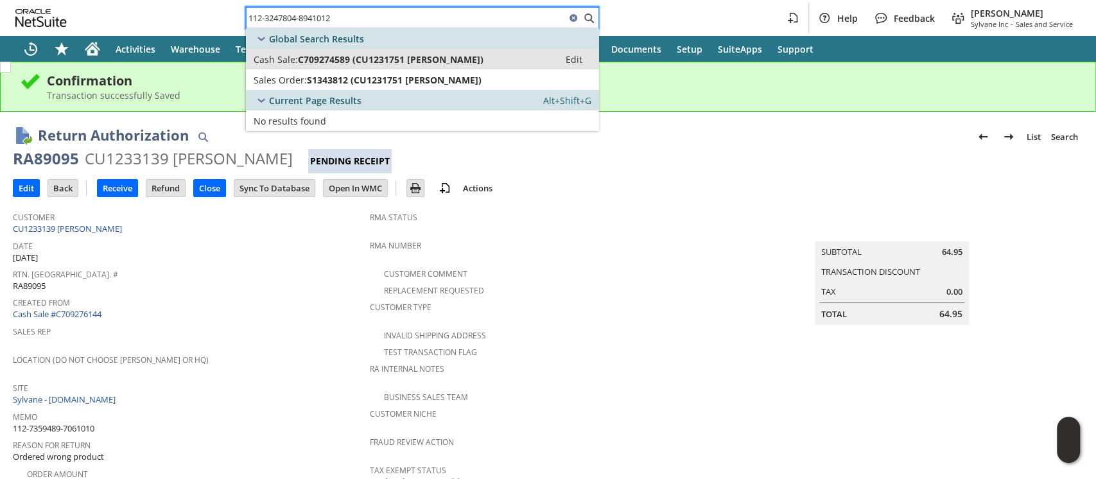
type input "112-3247804-8941012"
click at [434, 53] on span "C709274589 (CU1231751 [PERSON_NAME])" at bounding box center [391, 59] width 186 height 12
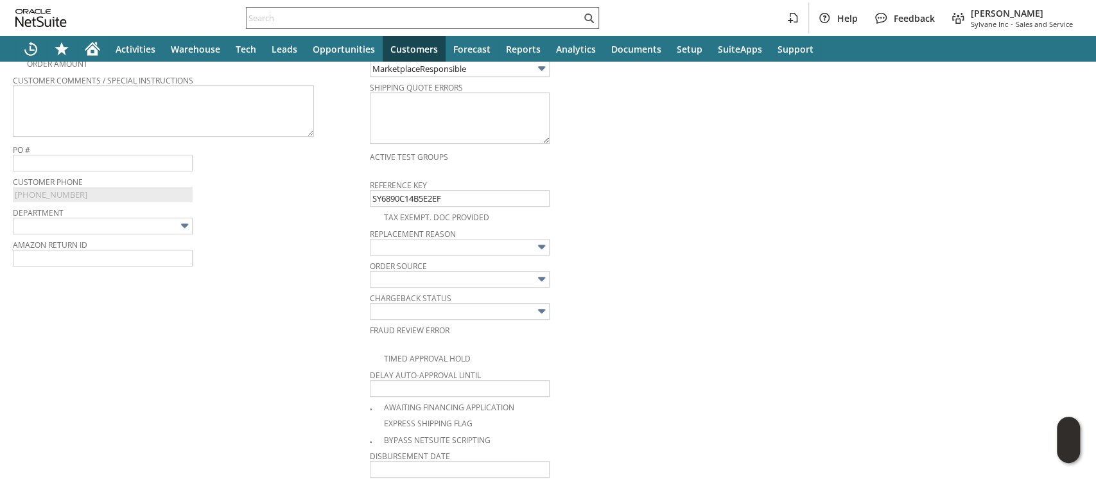
scroll to position [413, 0]
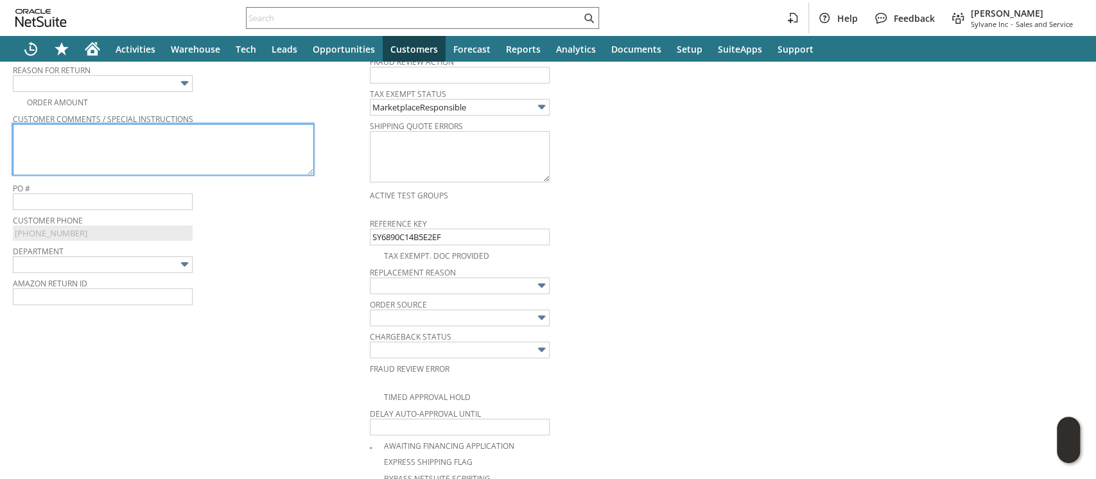
click at [264, 143] on textarea at bounding box center [163, 149] width 301 height 51
paste textarea "fans make loud noise"
type textarea "fans make loud noise"
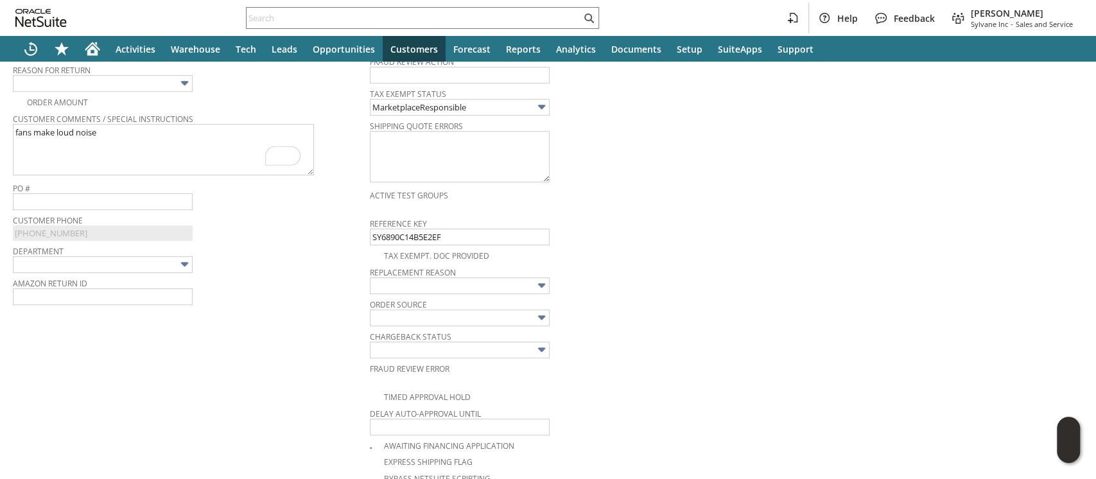
click at [180, 83] on img at bounding box center [184, 83] width 15 height 15
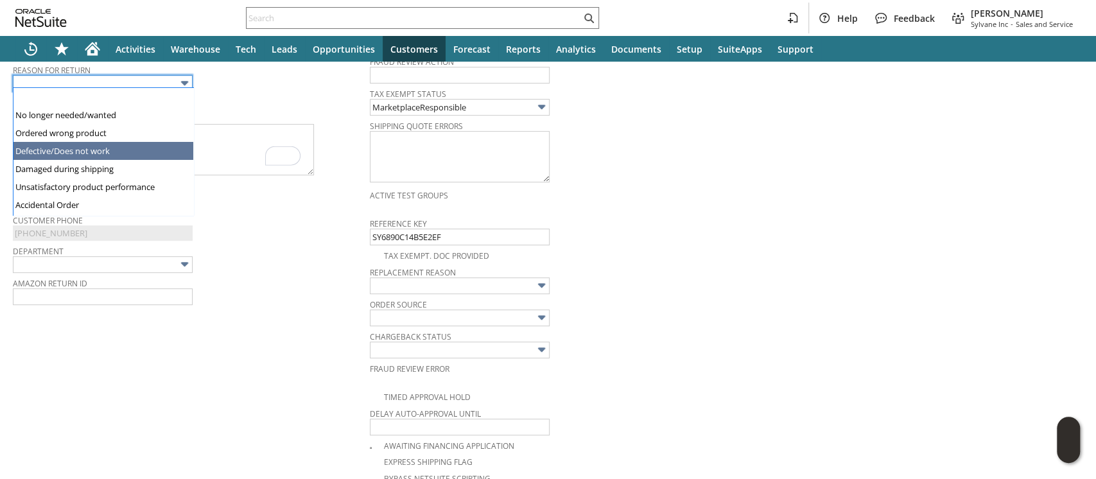
type input "Defective/Does not work"
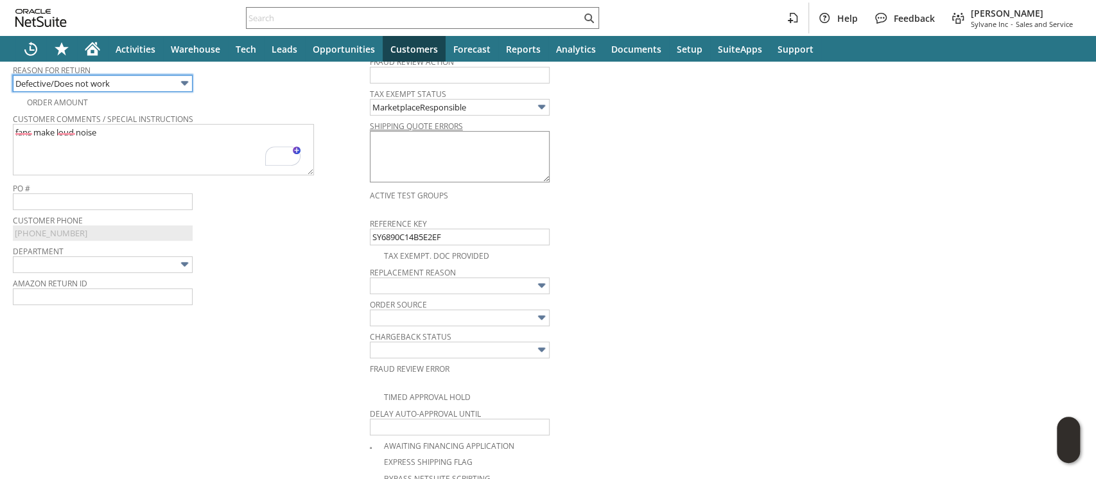
scroll to position [0, 0]
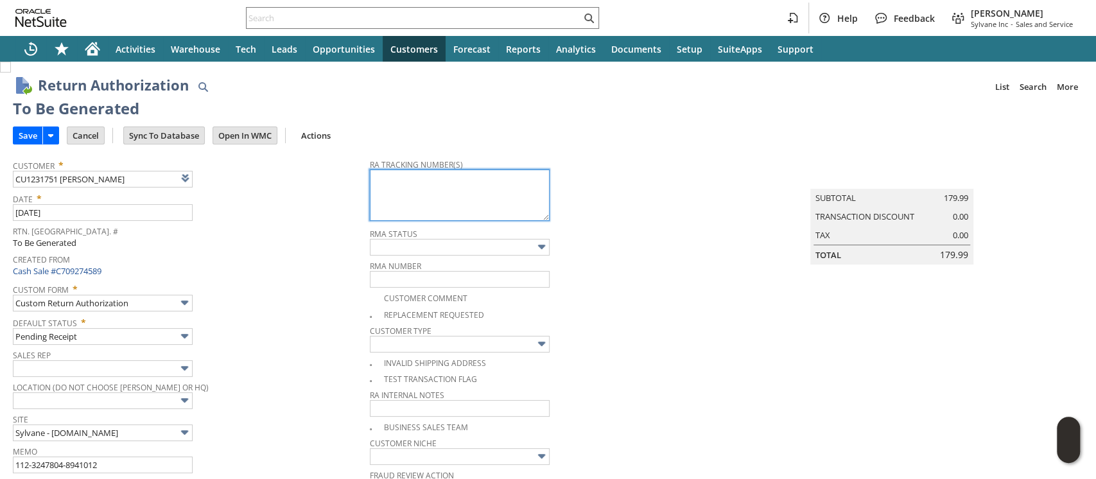
click at [421, 186] on textarea at bounding box center [460, 194] width 180 height 51
paste textarea "1ZJ74J529070483645"
type textarea "1ZJ74J529070483645"
click at [32, 132] on input "Save" at bounding box center [27, 135] width 29 height 17
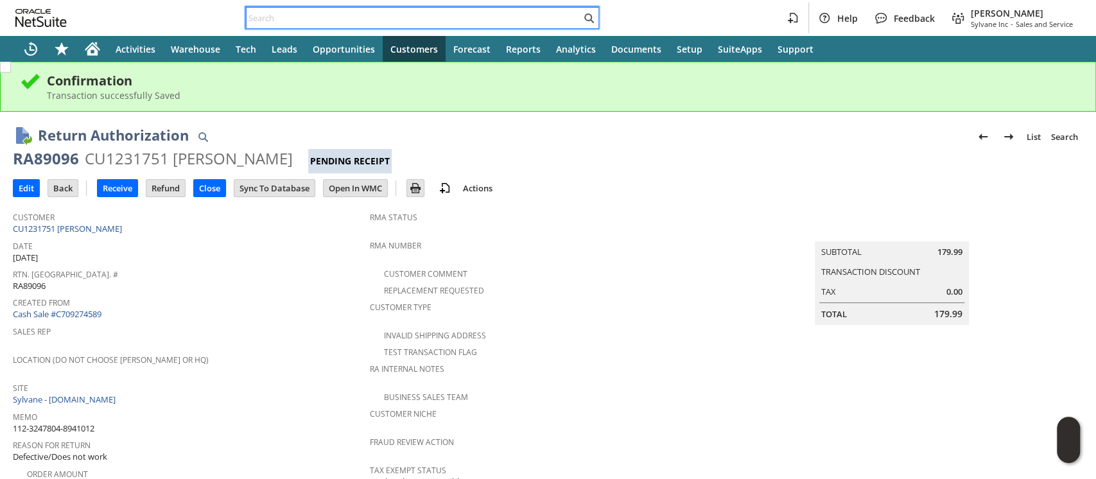
click at [434, 19] on input "text" at bounding box center [414, 17] width 334 height 15
paste input "114-7630894-1337810"
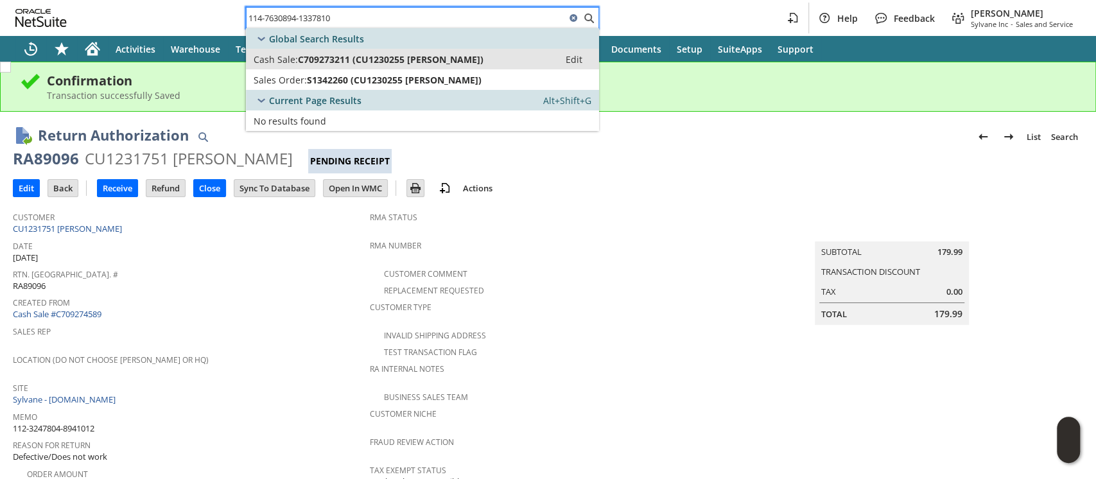
type input "114-7630894-1337810"
click at [385, 56] on span "C709273211 (CU1230255 [PERSON_NAME])" at bounding box center [391, 59] width 186 height 12
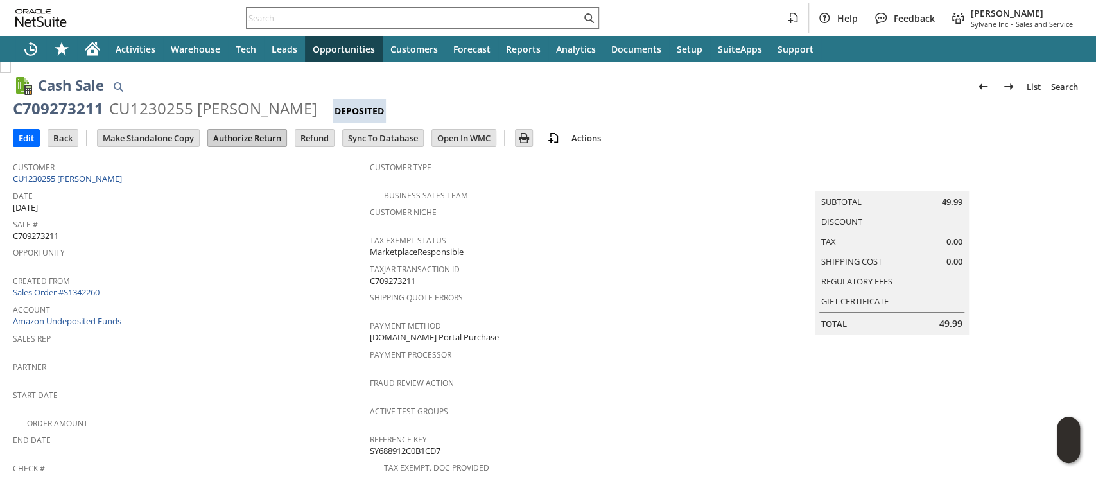
click at [255, 143] on input "Authorize Return" at bounding box center [247, 138] width 78 height 17
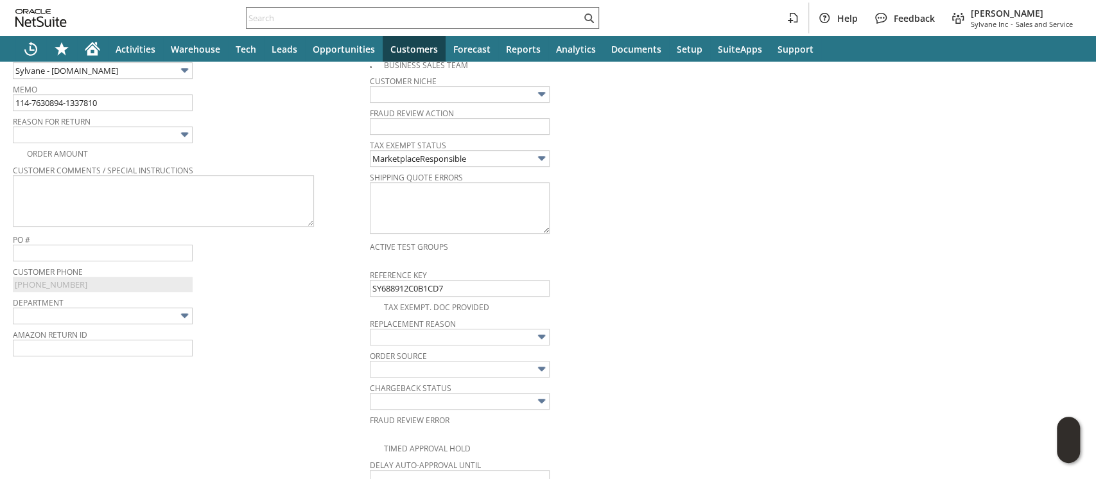
scroll to position [328, 0]
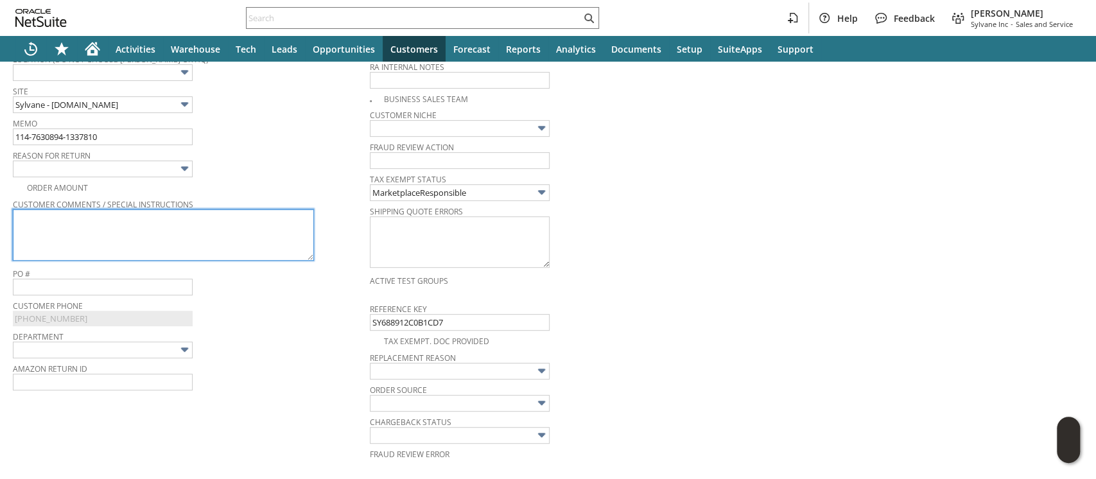
click at [259, 216] on textarea at bounding box center [163, 234] width 301 height 51
paste textarea "Does not work"
type textarea "Does not work"
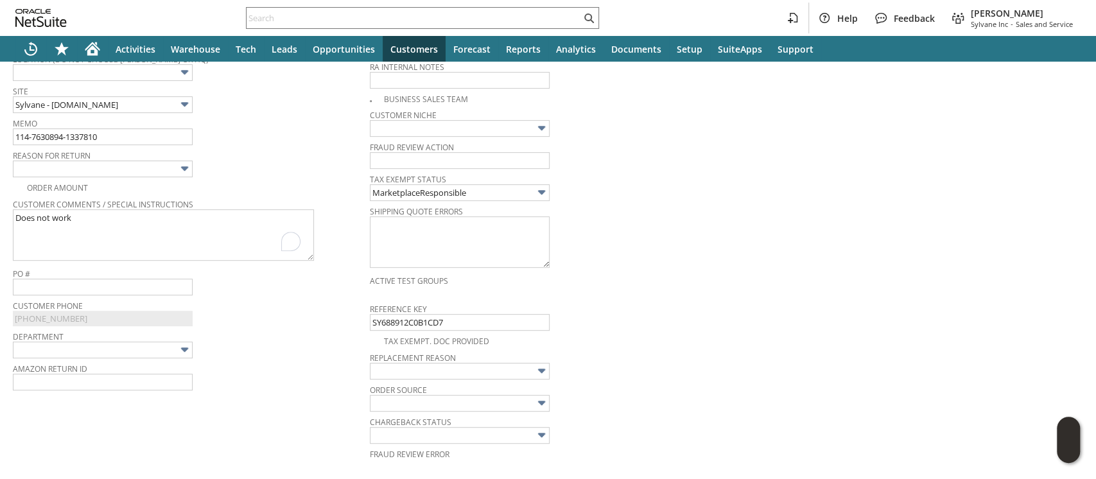
click at [180, 169] on img at bounding box center [184, 168] width 15 height 15
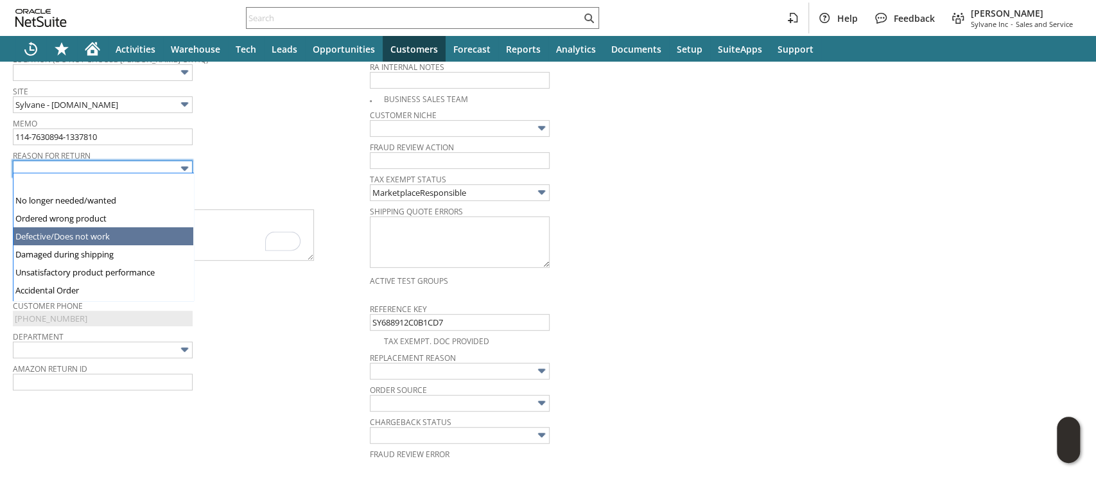
drag, startPoint x: 108, startPoint y: 216, endPoint x: 108, endPoint y: 231, distance: 14.8
type input "Defective/Does not work"
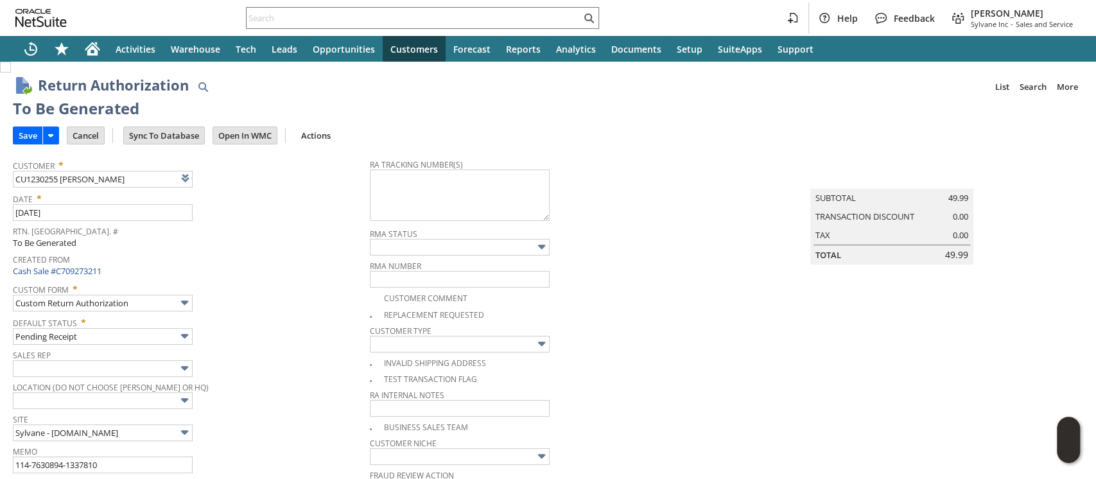
scroll to position [0, 0]
click at [493, 197] on textarea at bounding box center [460, 194] width 180 height 51
paste textarea "9302010949890175752500"
type textarea "9302010949890175752500"
click at [35, 134] on input "Save" at bounding box center [27, 135] width 29 height 17
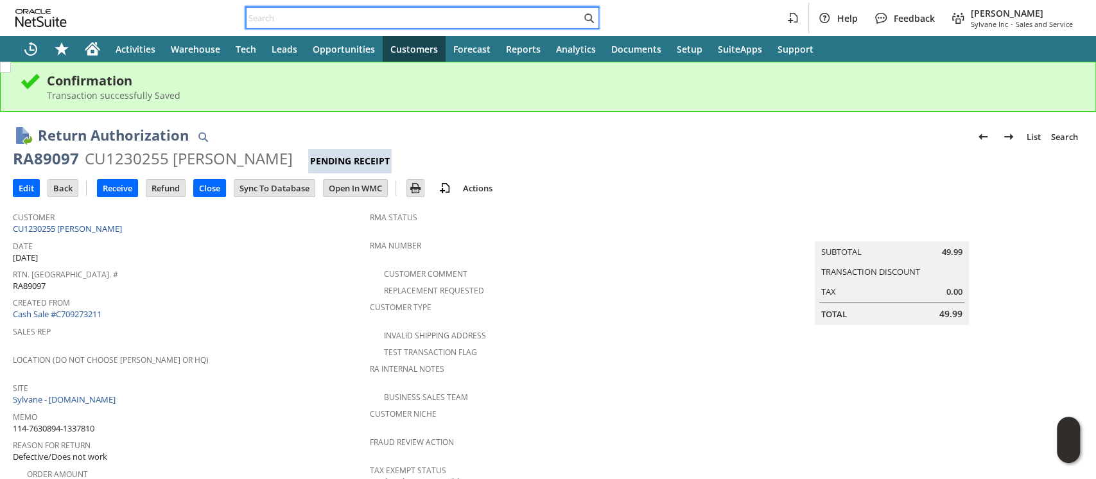
click at [386, 18] on input "text" at bounding box center [414, 17] width 334 height 15
paste input "113-3441701-7252269"
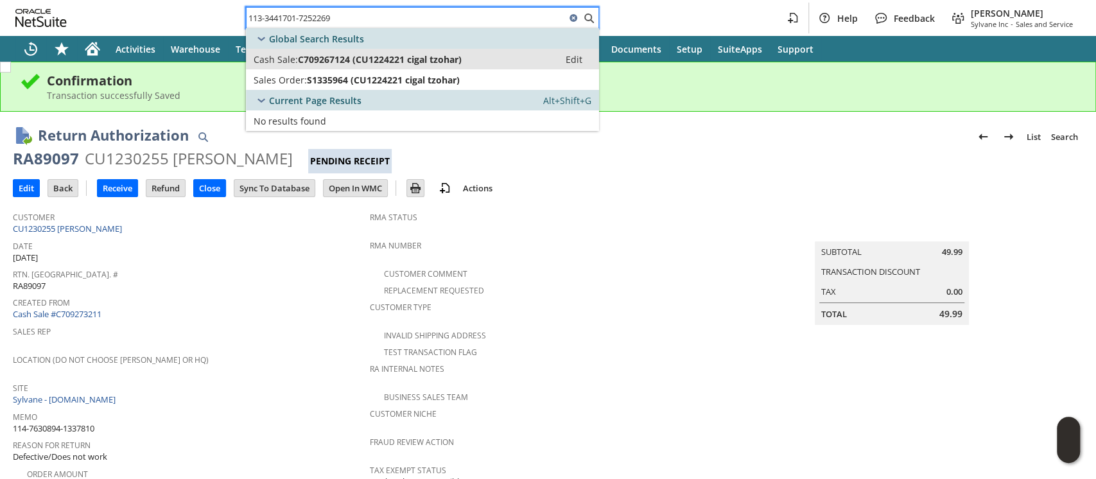
type input "113-3441701-7252269"
click at [381, 59] on span "C709267124 (CU1224221 cigal tzohar)" at bounding box center [380, 59] width 164 height 12
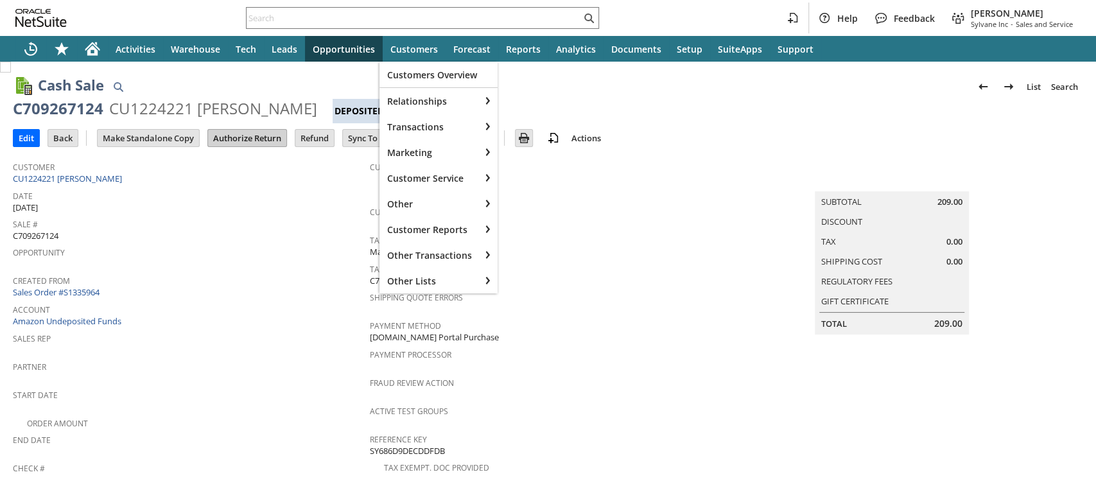
click at [252, 136] on input "Authorize Return" at bounding box center [247, 138] width 78 height 17
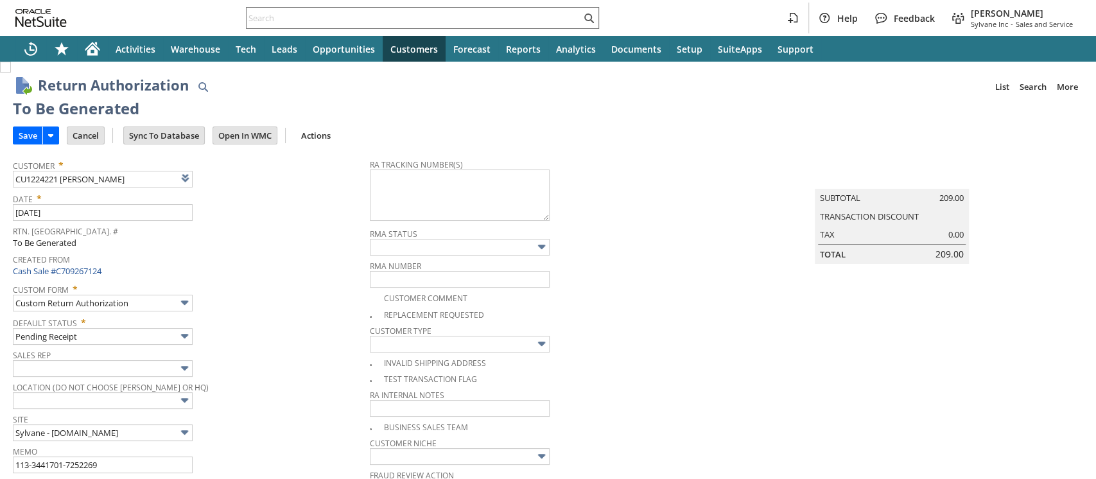
type input "Add"
type input "Copy Previous"
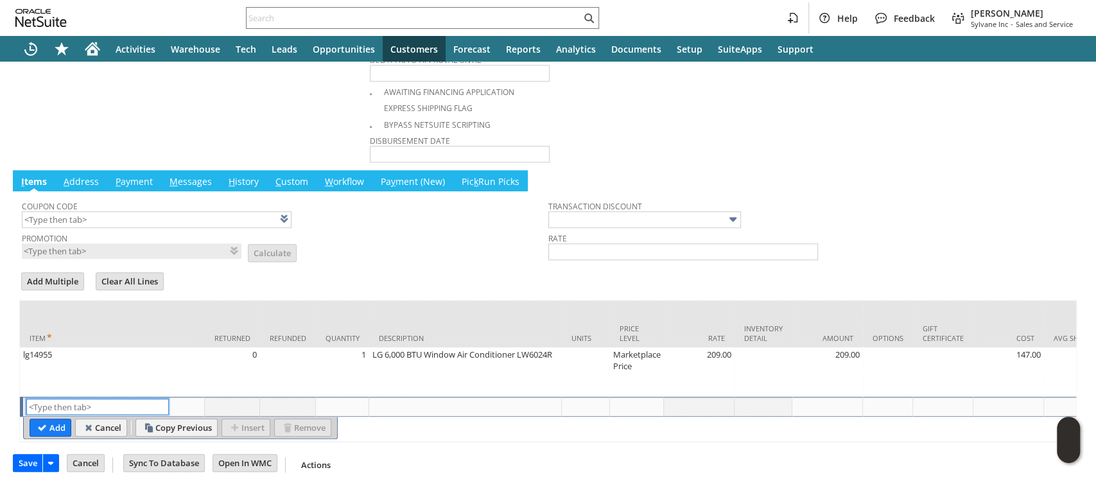
scroll to position [425, 0]
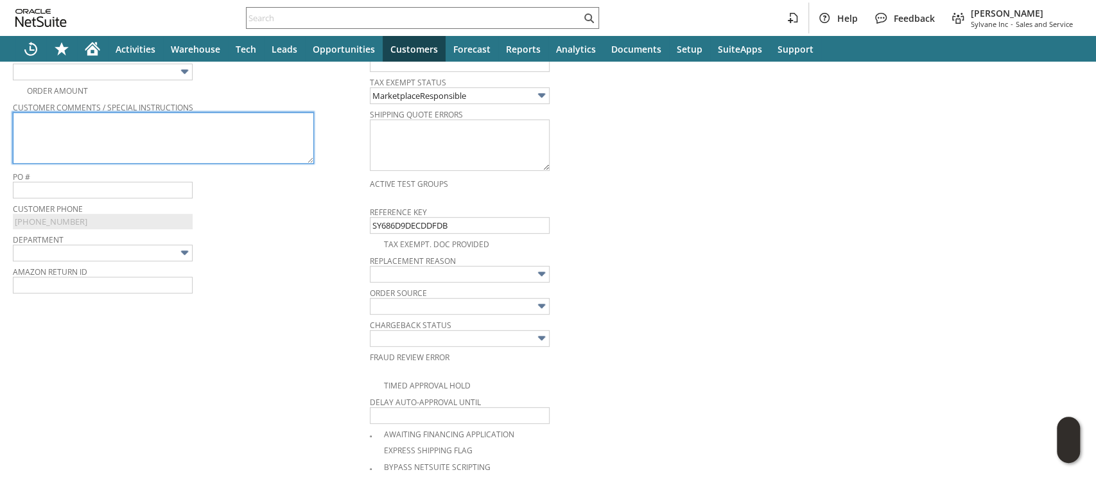
click at [195, 134] on textarea at bounding box center [163, 137] width 301 height 51
paste textarea "The unit is very noisy, seems that something is wrong with the compressor."
type textarea "The unit is very noisy, seems that something is wrong with the compressor."
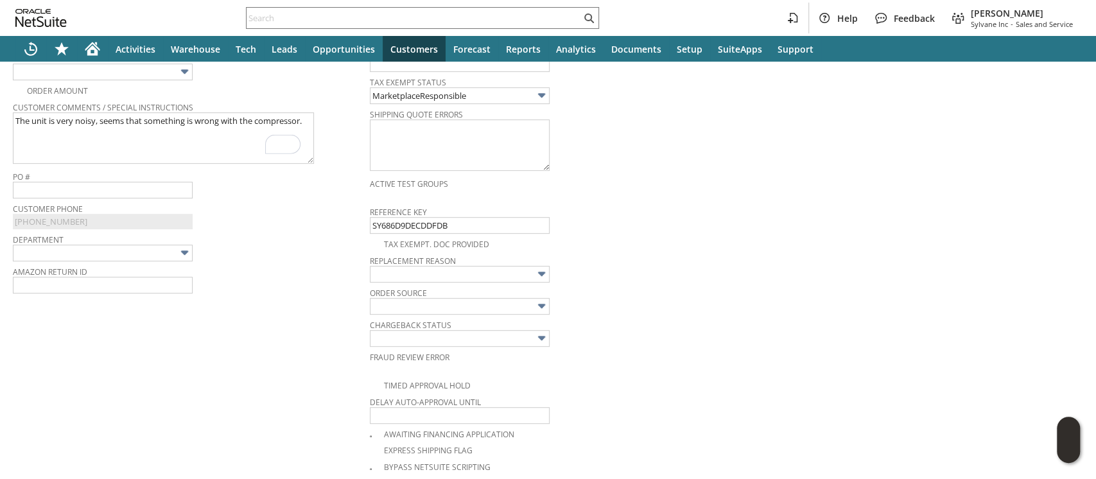
click at [186, 70] on img at bounding box center [184, 71] width 15 height 15
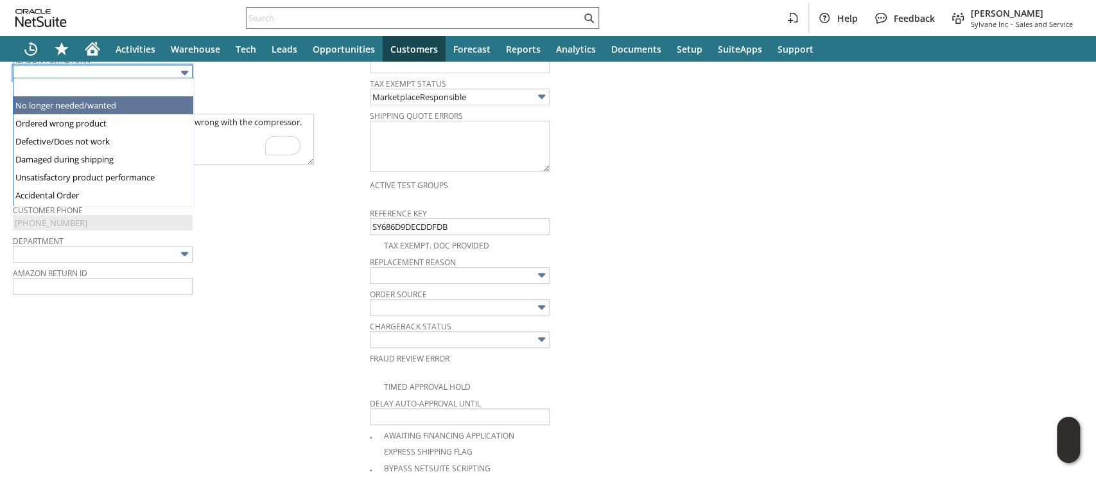
scroll to position [424, 0]
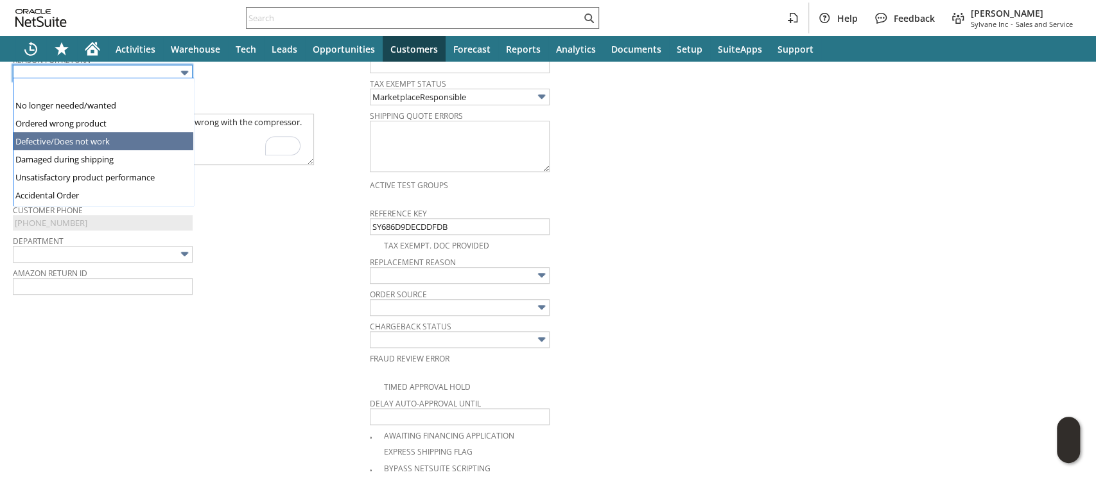
type input "Defective/Does not work"
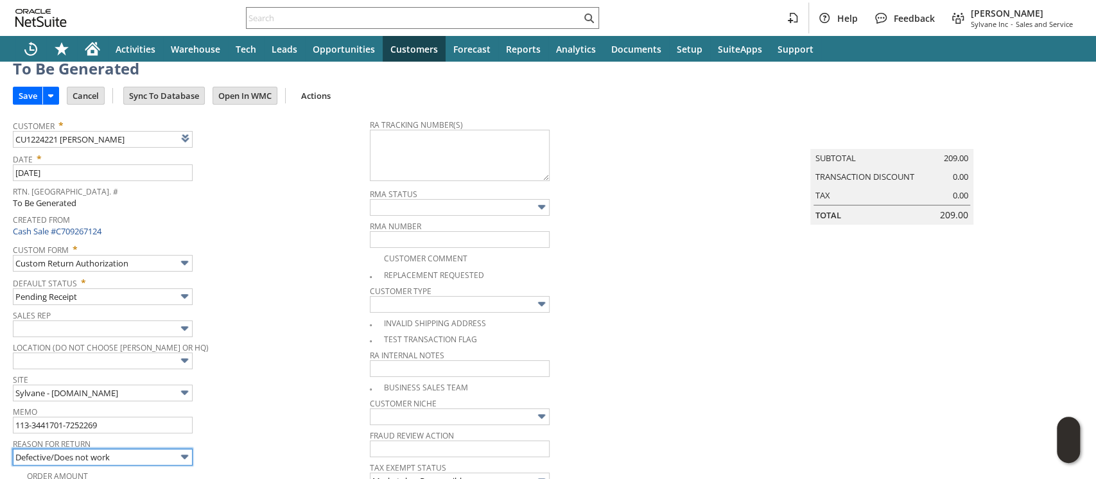
scroll to position [0, 0]
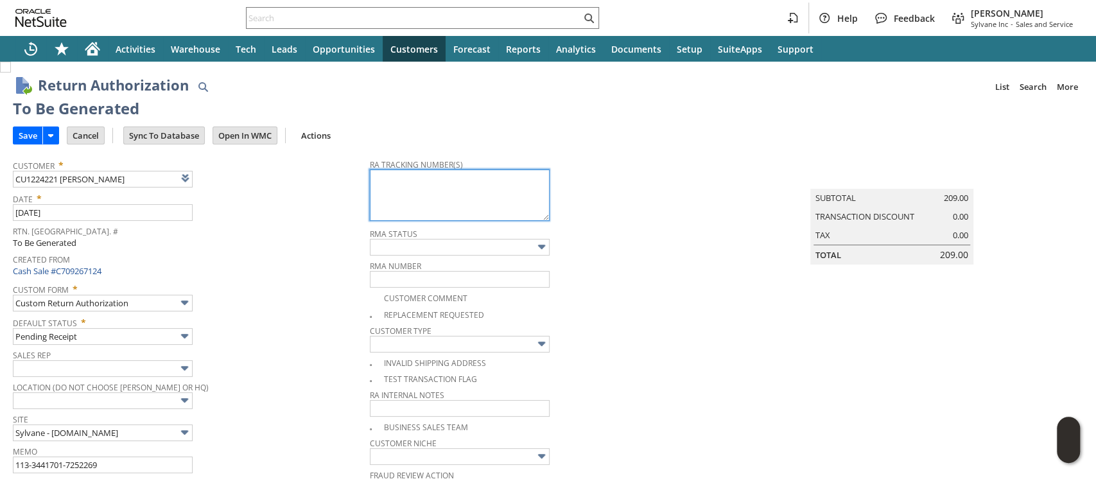
click at [420, 190] on textarea at bounding box center [460, 194] width 180 height 51
paste textarea "1ZJ74J529070356550"
type textarea "1ZJ74J529070356550"
click at [32, 136] on input "Save" at bounding box center [27, 135] width 29 height 17
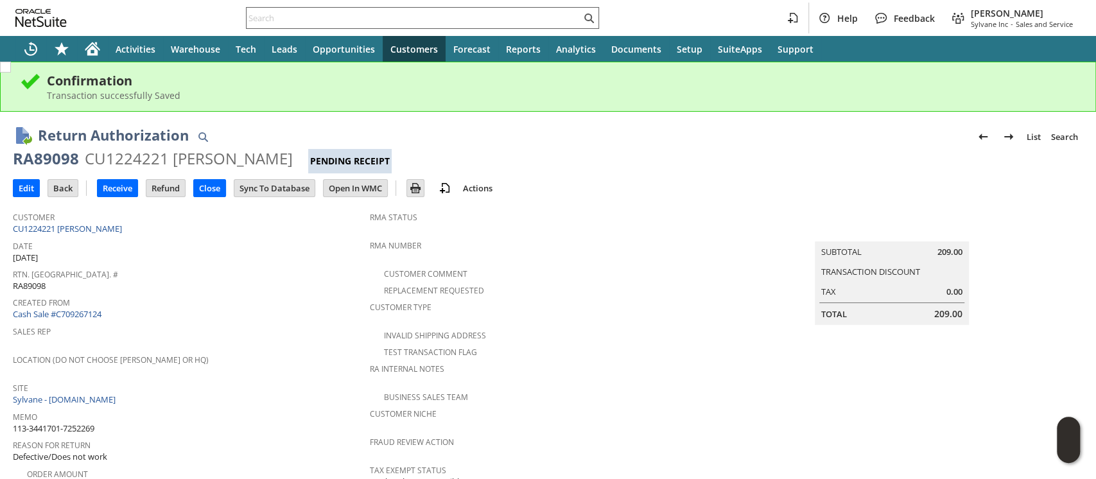
click at [435, 18] on input "text" at bounding box center [414, 17] width 334 height 15
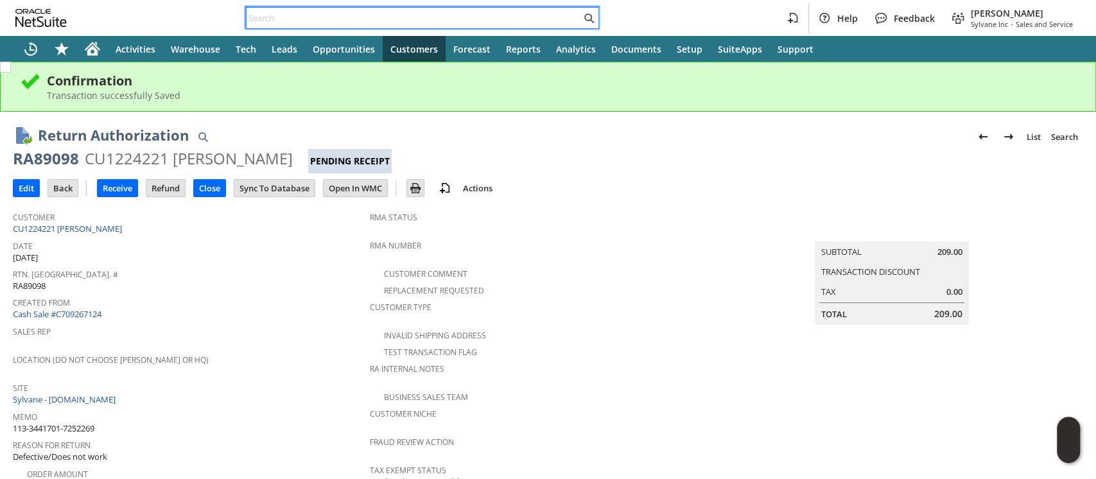
paste input "113-4445303-8637060"
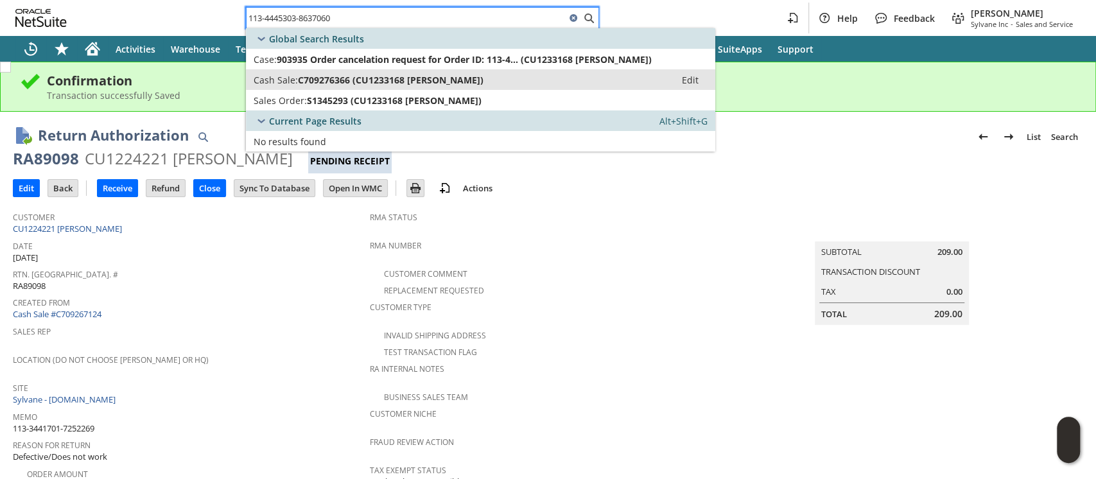
type input "113-4445303-8637060"
click at [406, 72] on link "Cash Sale: C709276366 (CU1233168 Matthew Customer) Edit" at bounding box center [480, 79] width 469 height 21
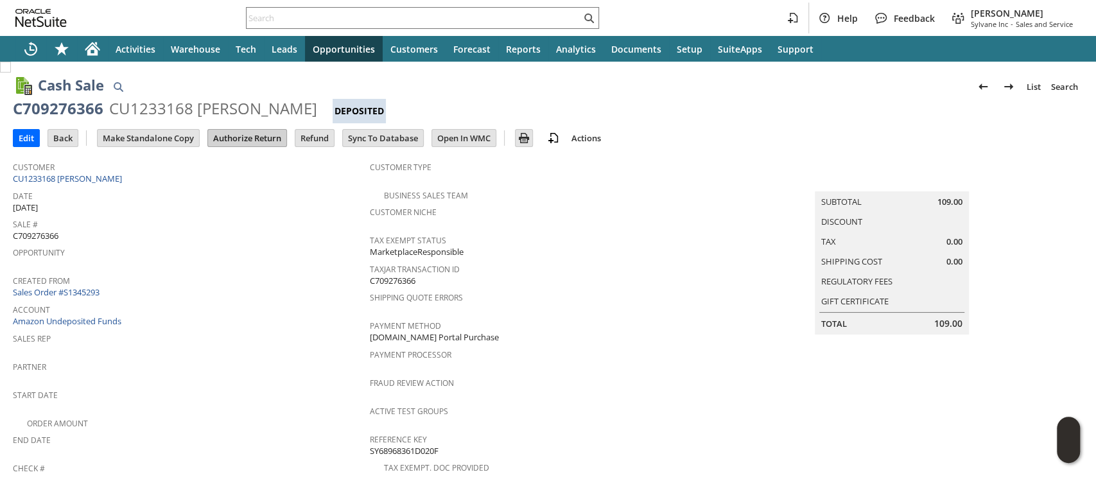
click at [268, 134] on input "Authorize Return" at bounding box center [247, 138] width 78 height 17
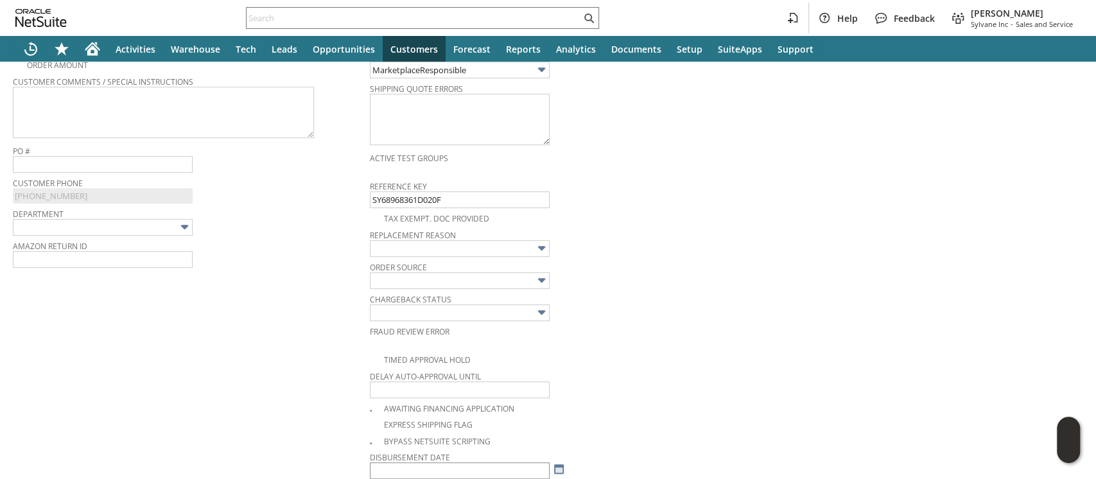
scroll to position [437, 0]
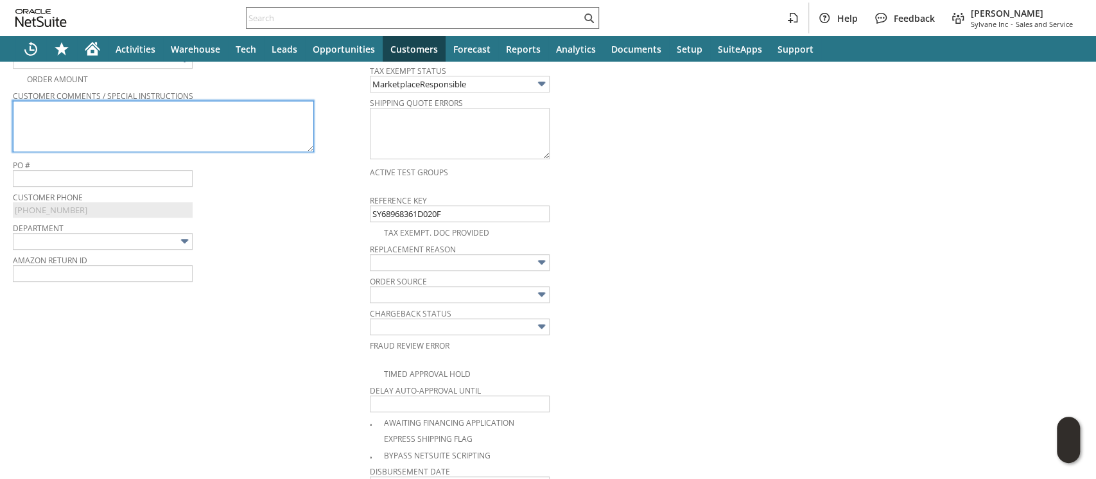
click at [265, 131] on textarea at bounding box center [163, 126] width 301 height 51
paste textarea "Replacing my dehumidifier. Items no longer needed."
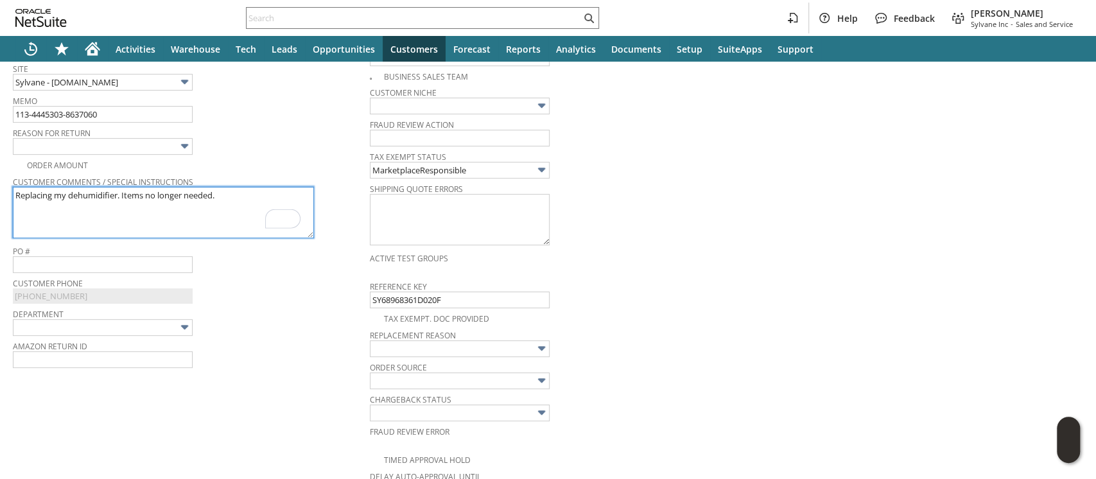
type textarea "Replacing my dehumidifier. Items no longer needed."
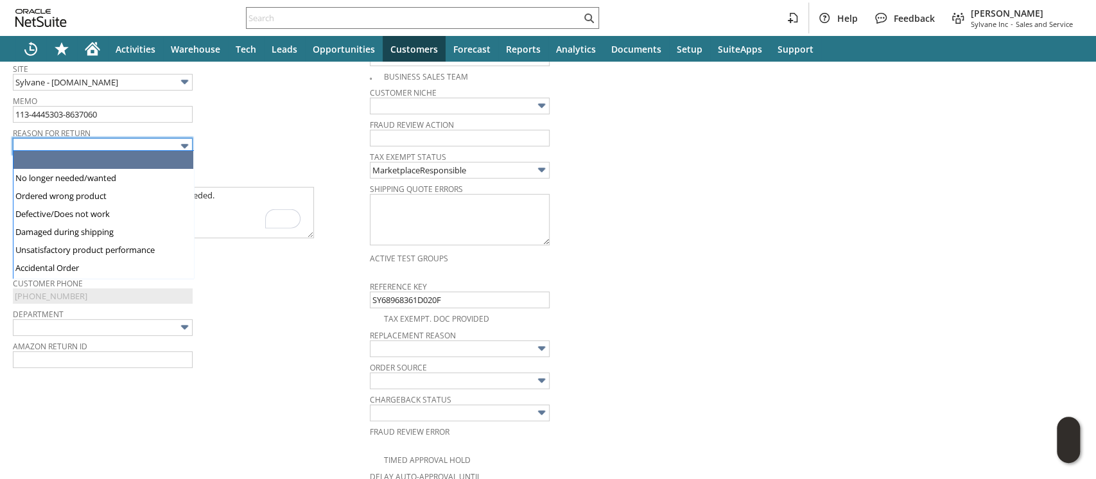
click at [180, 139] on img at bounding box center [184, 146] width 15 height 15
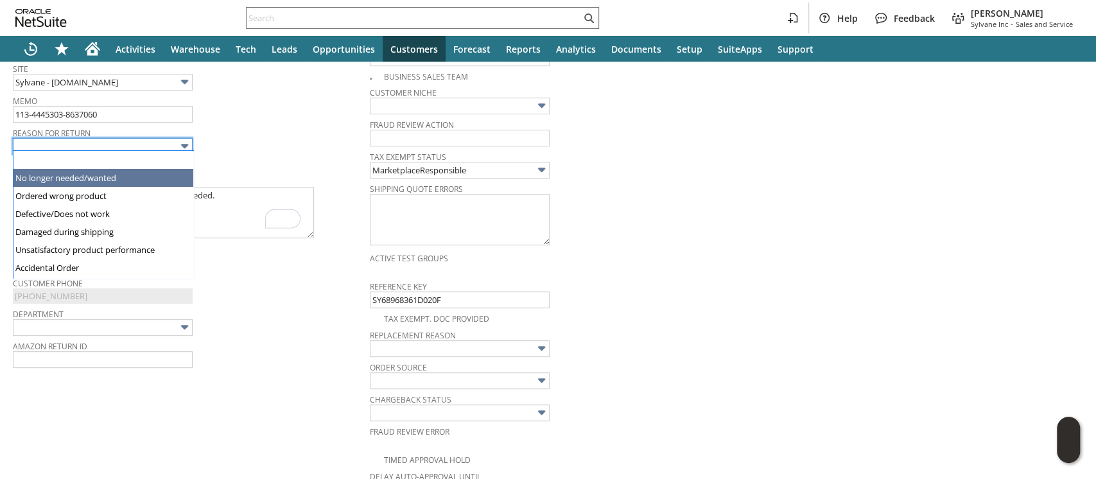
drag, startPoint x: 117, startPoint y: 173, endPoint x: 206, endPoint y: 100, distance: 115.0
type input "No longer needed/wanted"
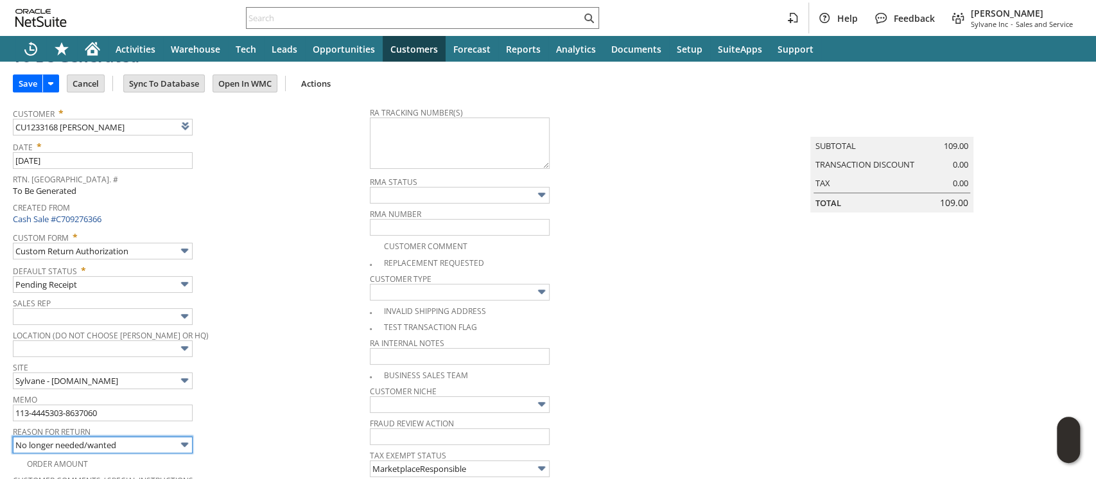
scroll to position [0, 0]
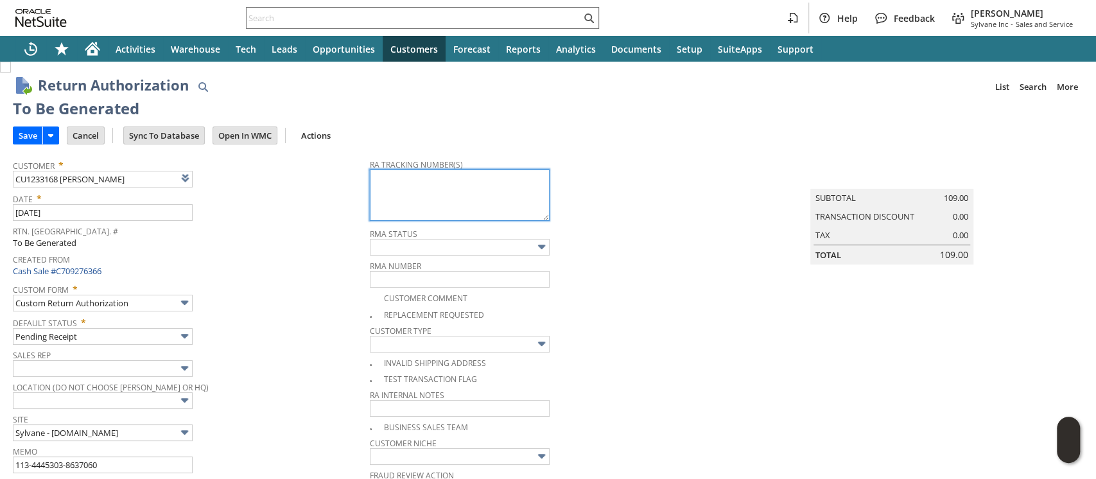
click at [484, 194] on textarea at bounding box center [460, 194] width 180 height 51
paste textarea "1ZJ74J529070356247"
type textarea "1ZJ74J529070356247"
click at [35, 137] on input "Save" at bounding box center [27, 135] width 29 height 17
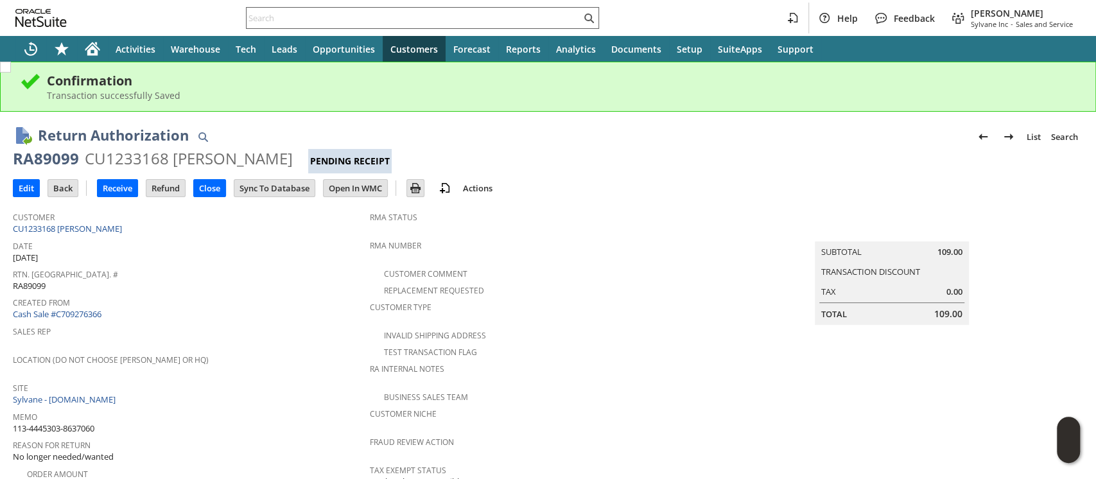
click at [419, 15] on input "text" at bounding box center [414, 17] width 334 height 15
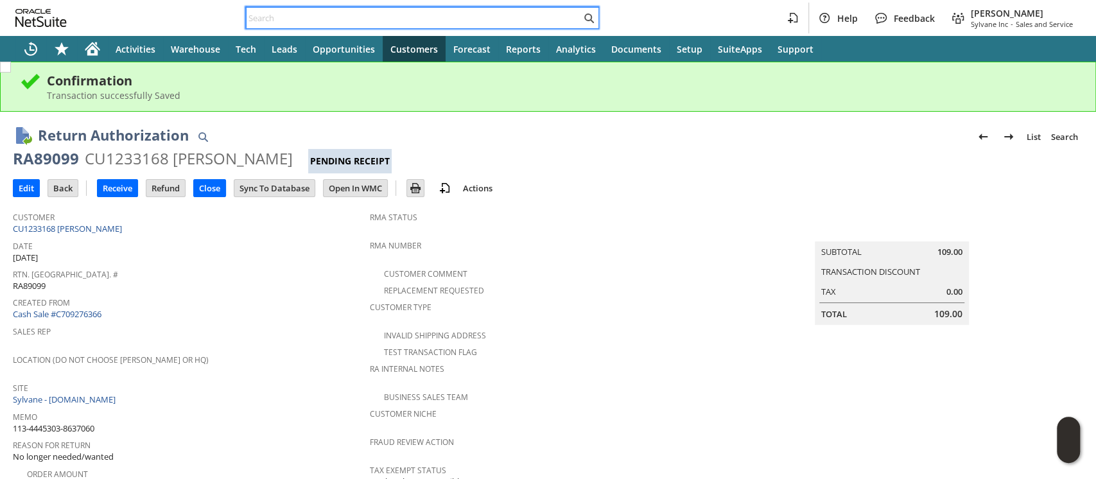
paste input "114-5221252-0917059"
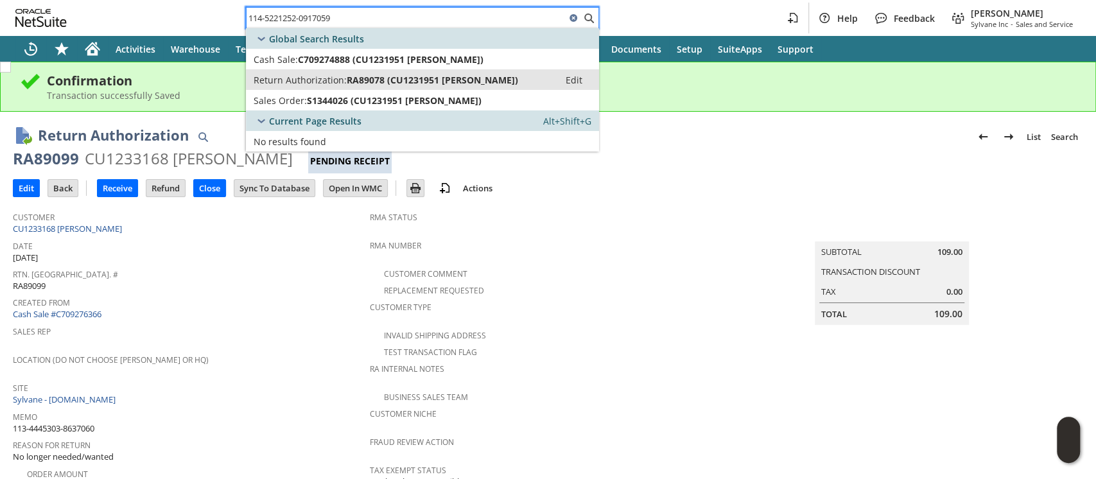
type input "114-5221252-0917059"
click at [383, 80] on span "RA89078 (CU1231951 Cindy Vackar)" at bounding box center [432, 80] width 171 height 12
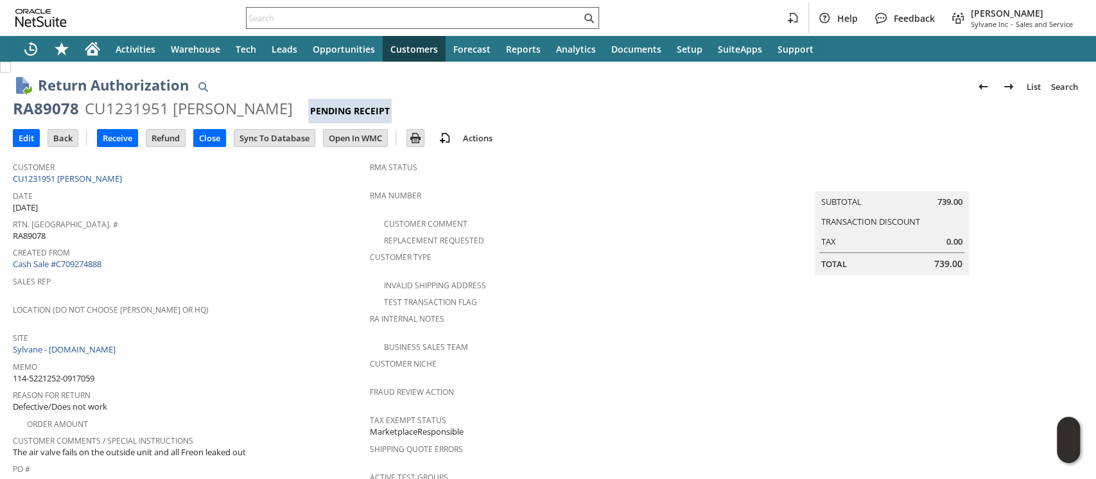
click at [479, 18] on input "text" at bounding box center [414, 17] width 334 height 15
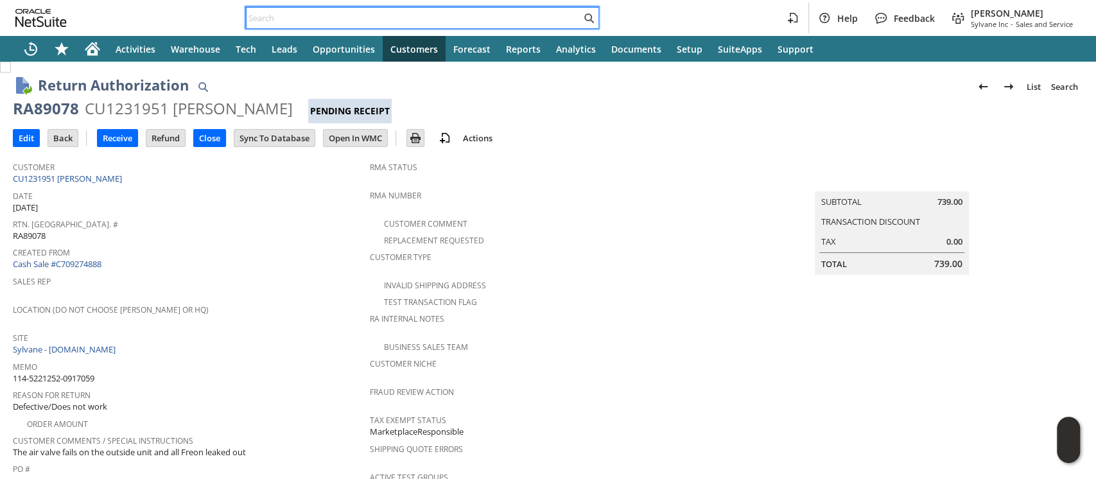
paste input "111-8893448-6155457"
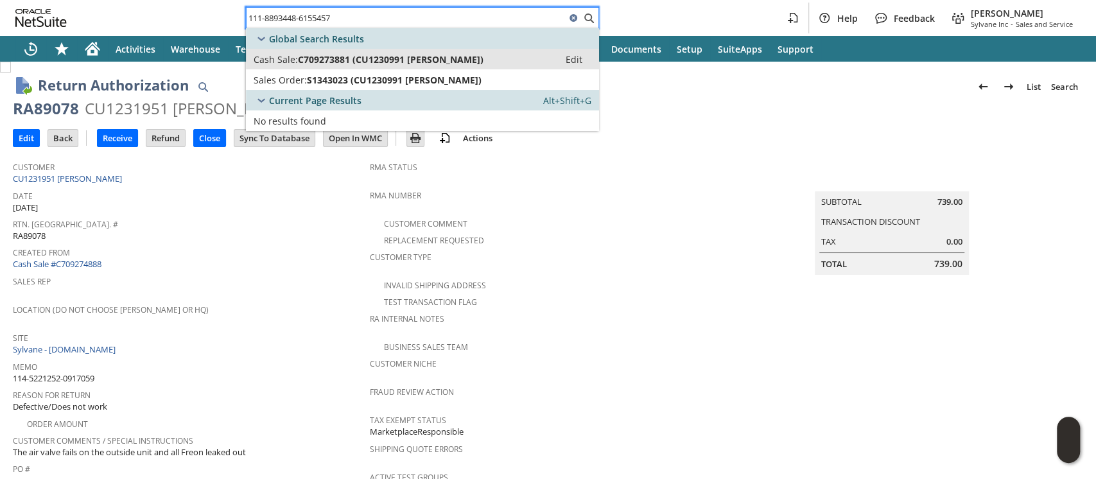
type input "111-8893448-6155457"
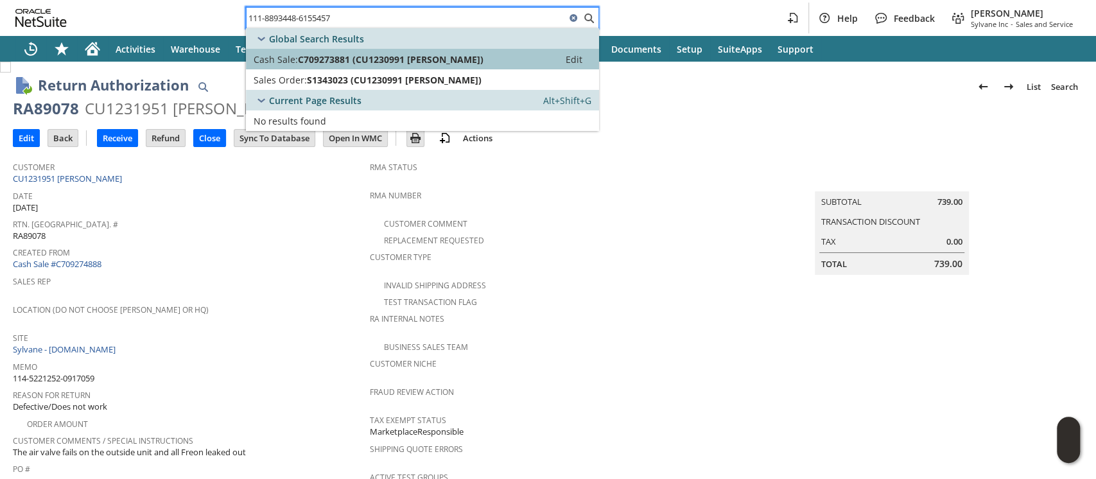
click at [456, 55] on span "C709273881 (CU1230991 [PERSON_NAME])" at bounding box center [391, 59] width 186 height 12
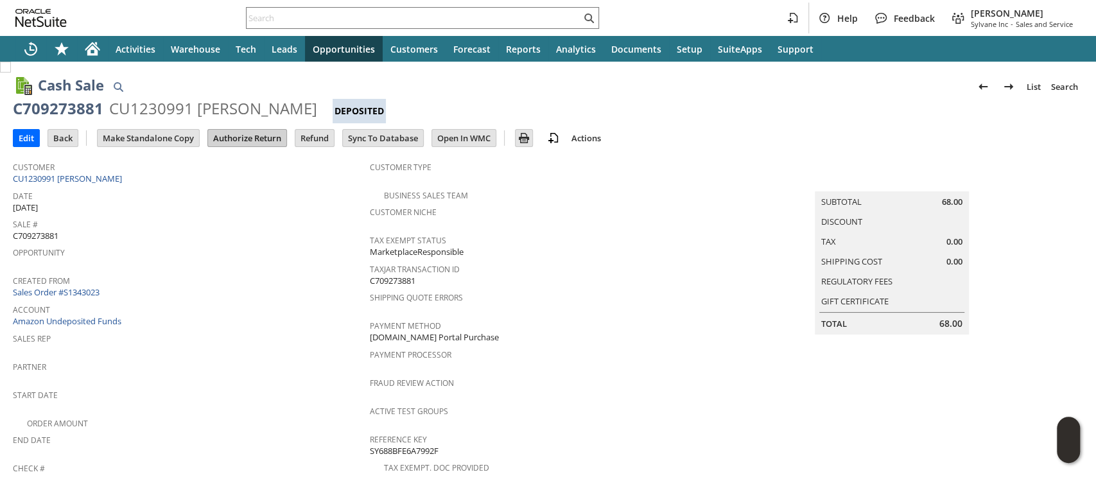
click at [247, 137] on input "Authorize Return" at bounding box center [247, 138] width 78 height 17
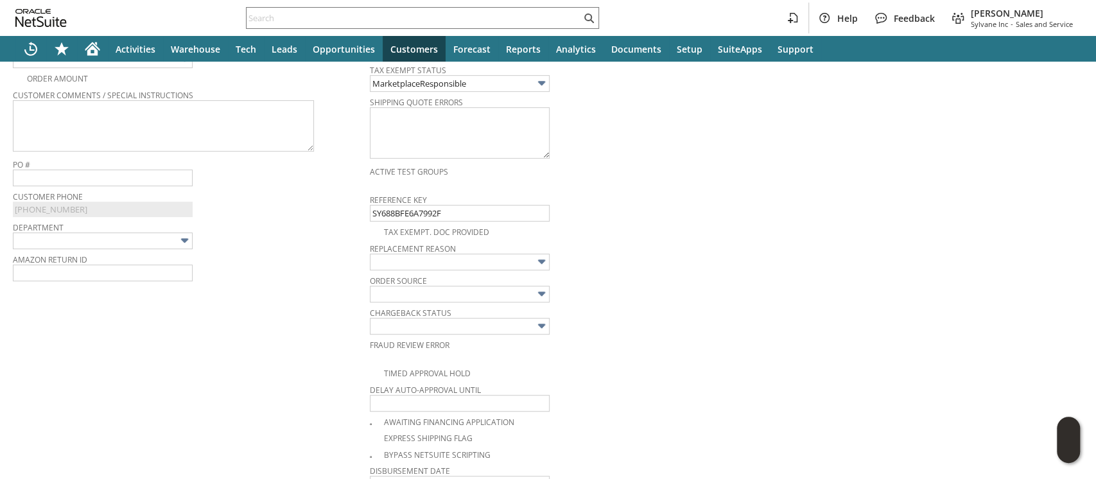
scroll to position [411, 0]
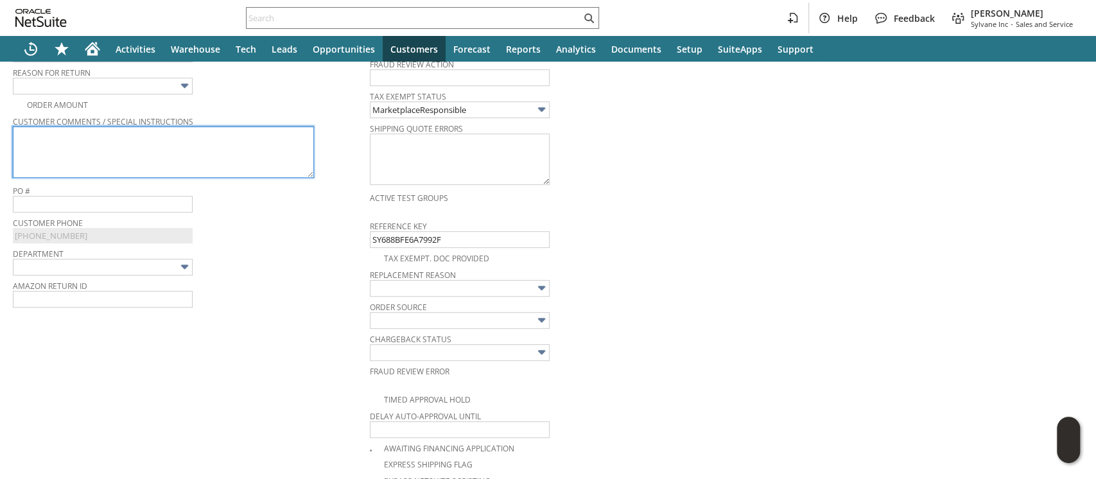
click at [262, 155] on textarea at bounding box center [163, 151] width 301 height 51
paste textarea "Wrong size"
type textarea "Wrong size"
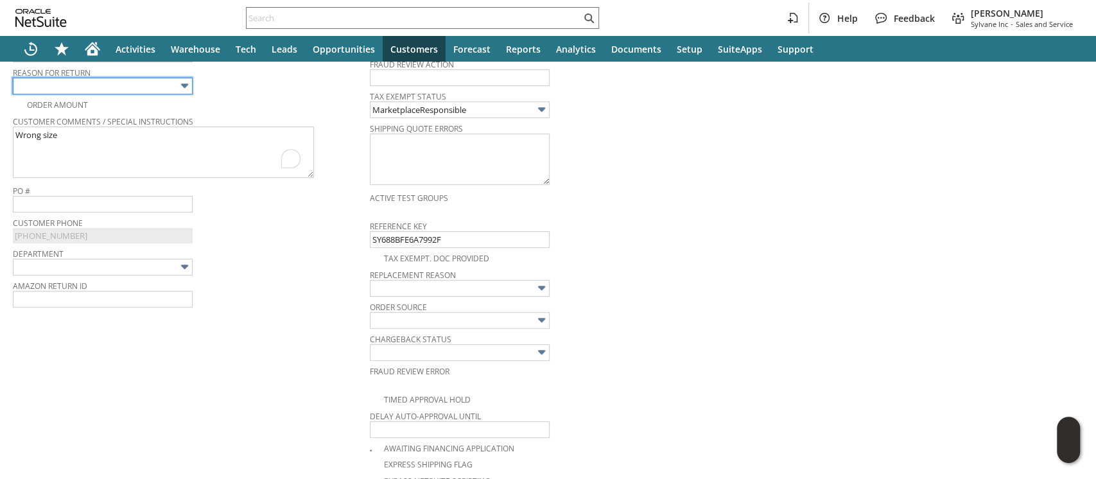
click at [178, 87] on img at bounding box center [184, 85] width 15 height 15
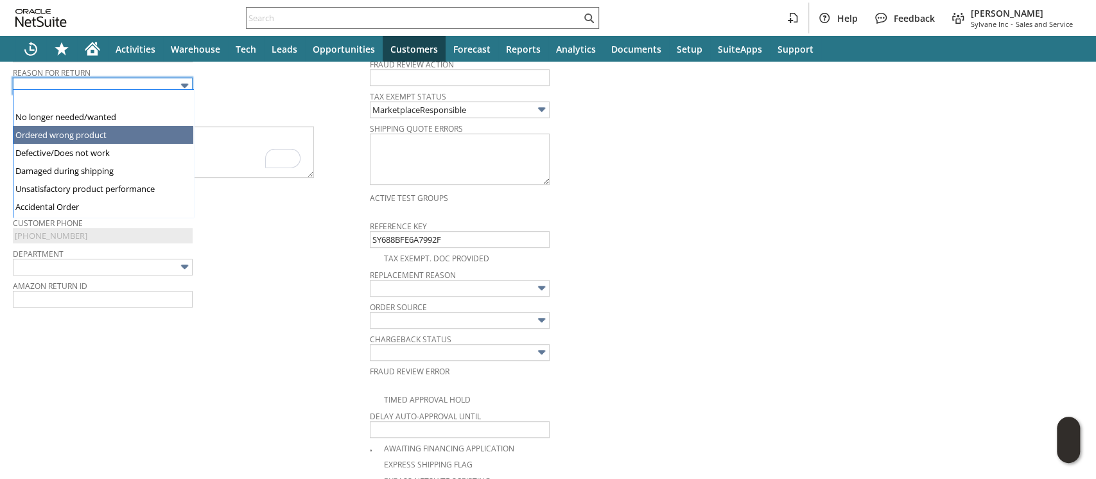
type input "Ordered wrong product"
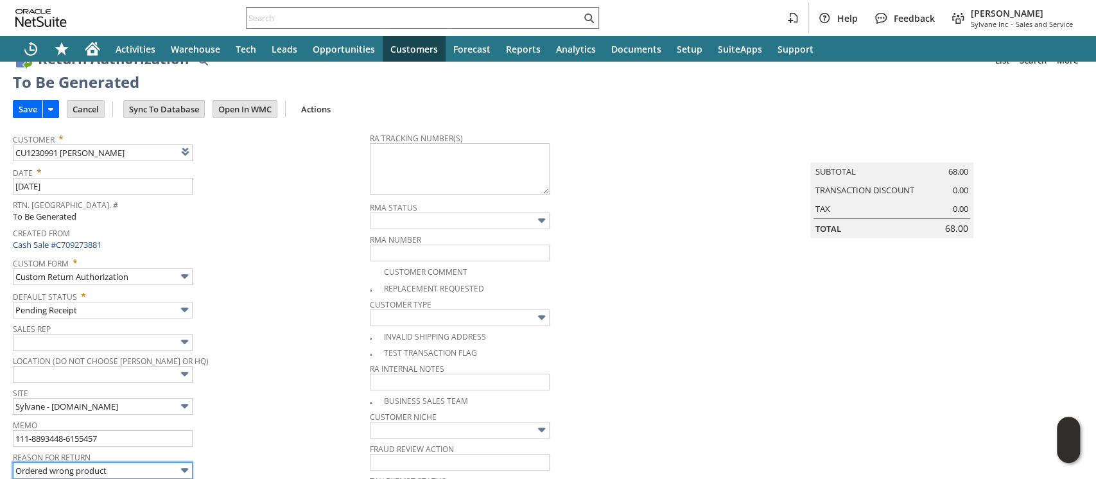
scroll to position [0, 0]
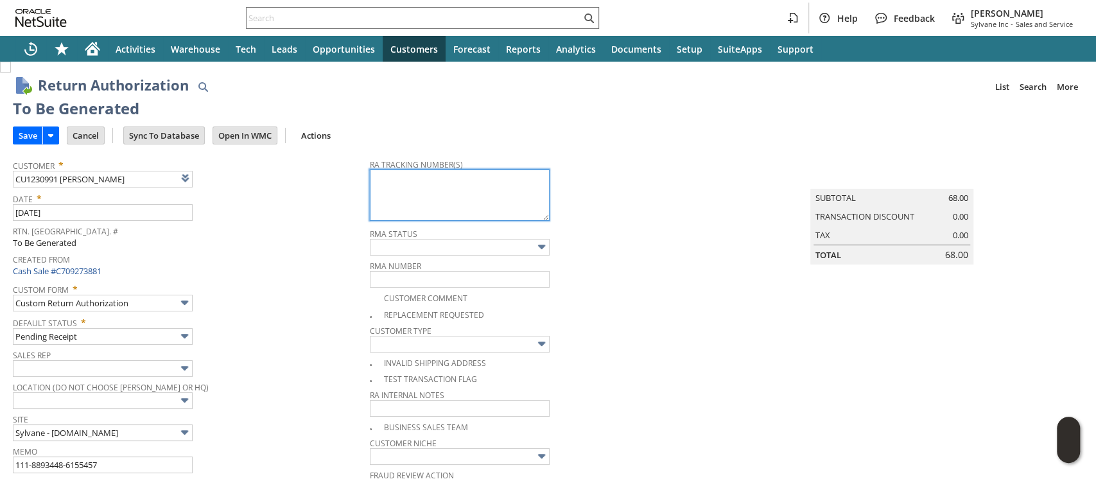
click at [514, 188] on textarea at bounding box center [460, 194] width 180 height 51
paste textarea "1ZJ74J529070299318"
type textarea "1ZJ74J529070299318"
click at [35, 136] on input "Save" at bounding box center [27, 135] width 29 height 17
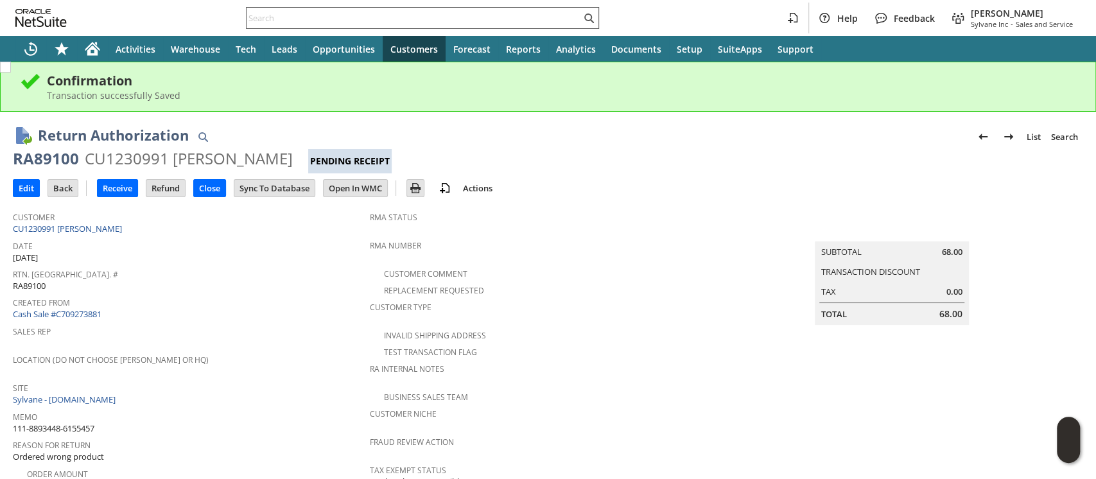
click at [384, 22] on input "text" at bounding box center [414, 17] width 334 height 15
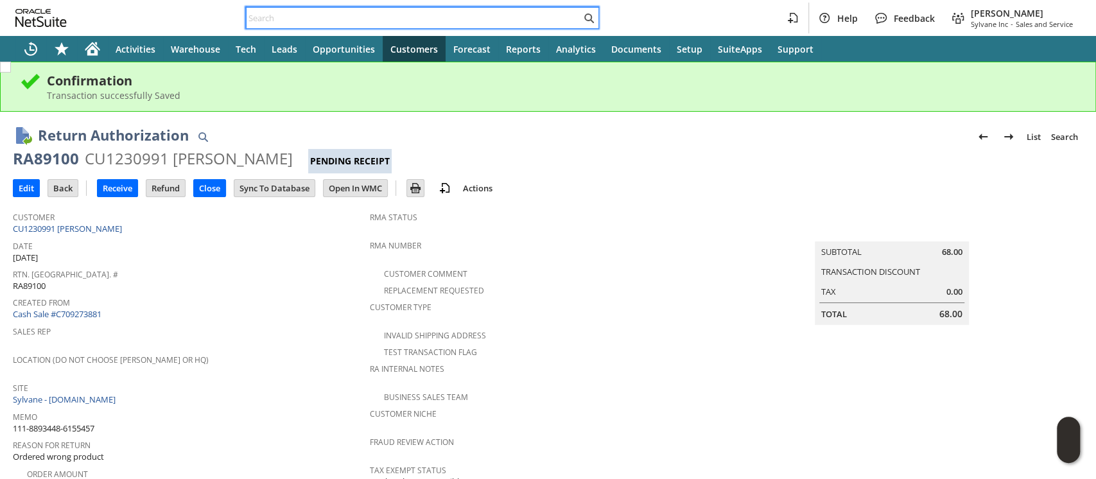
paste input "111-2324515-4490628"
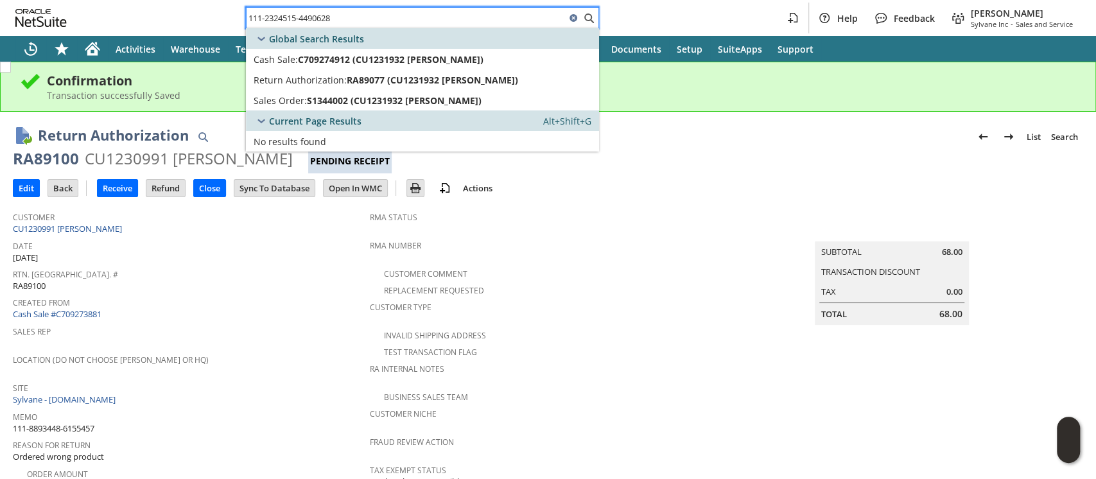
click at [396, 22] on input "111-2324515-4490628" at bounding box center [406, 17] width 319 height 15
paste input "0356891-6750651"
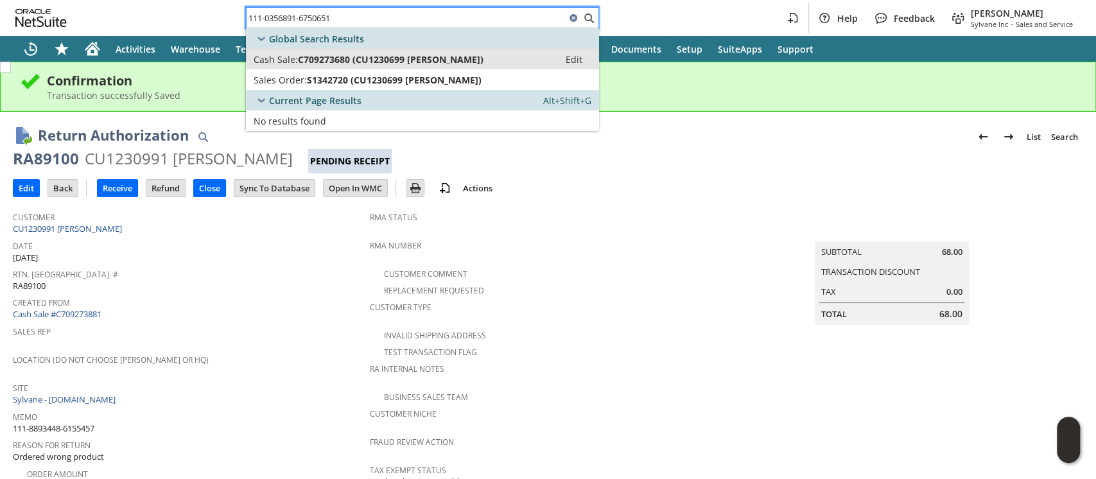
type input "111-0356891-6750651"
click at [384, 55] on span "C709273680 (CU1230699 David Monde)" at bounding box center [391, 59] width 186 height 12
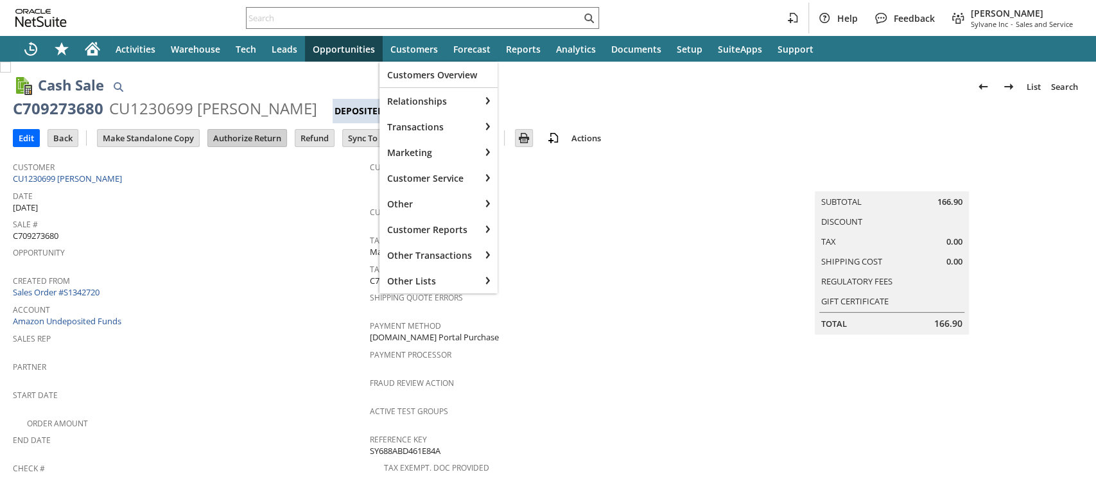
click at [272, 132] on input "Authorize Return" at bounding box center [247, 138] width 78 height 17
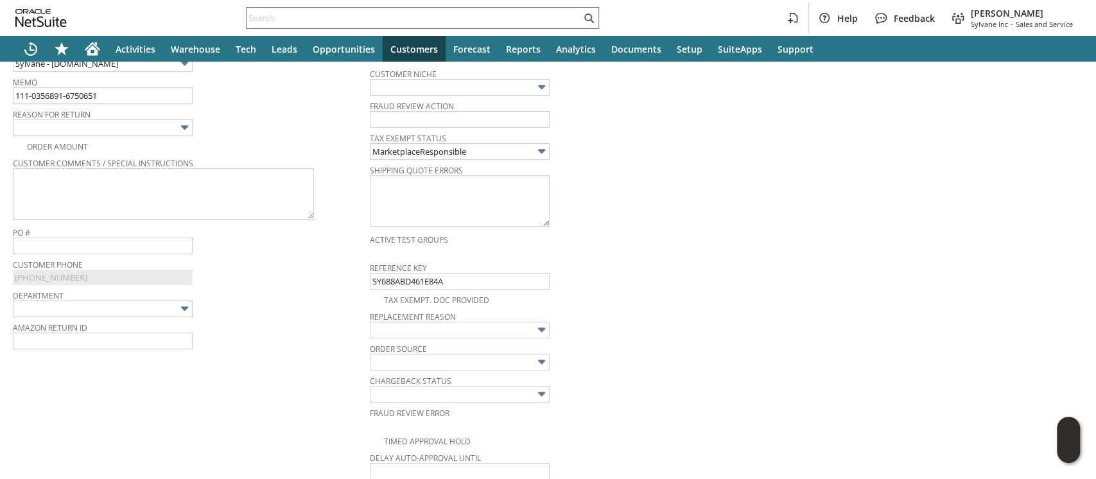
scroll to position [314, 0]
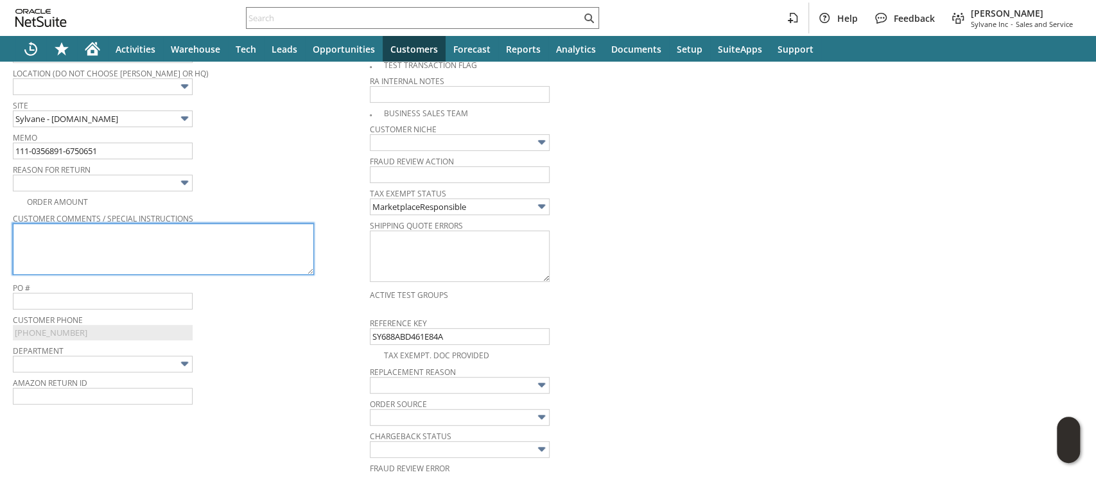
click at [257, 234] on textarea at bounding box center [163, 248] width 301 height 51
paste textarea "Item arrived too late"
type textarea "Item arrived too late"
click at [186, 185] on img at bounding box center [184, 182] width 15 height 15
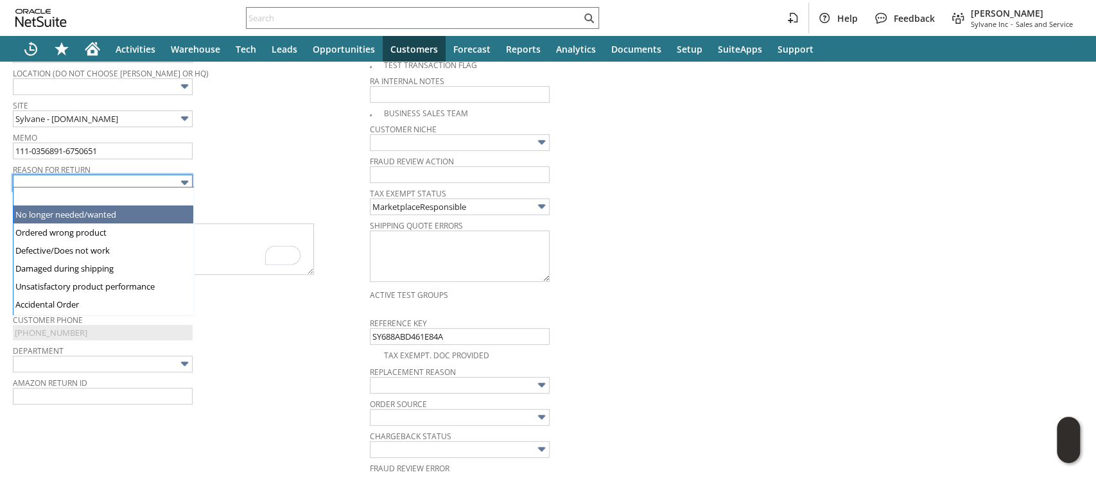
type input "No longer needed/wanted"
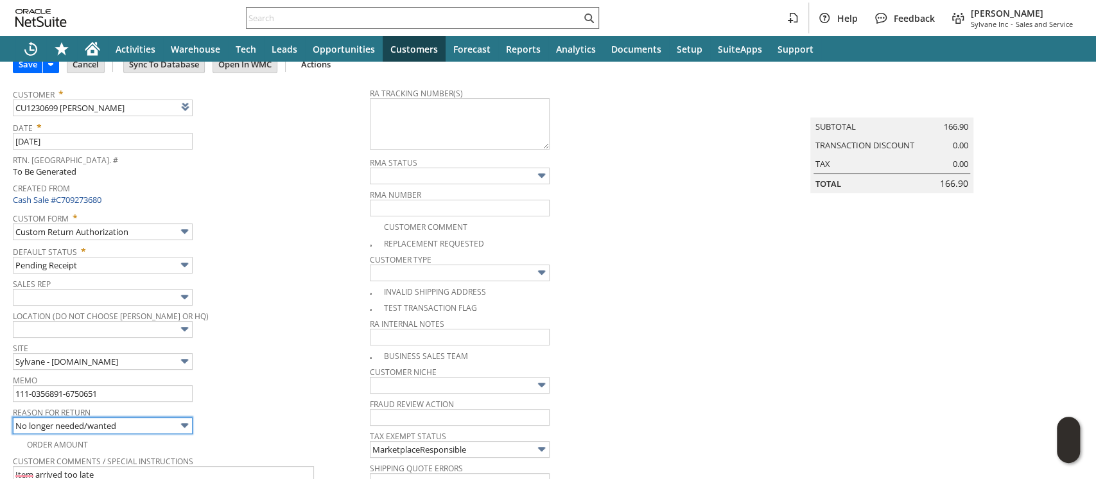
scroll to position [0, 0]
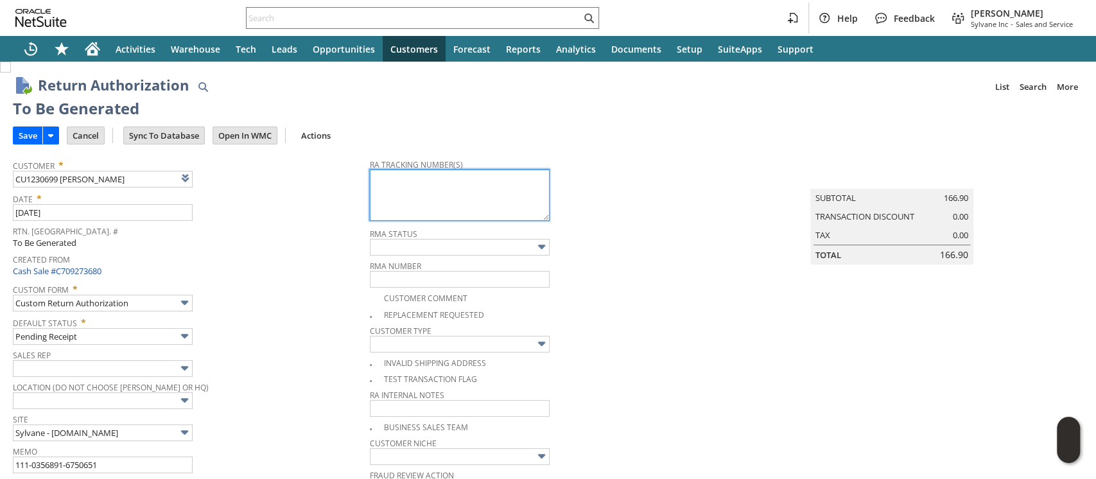
click at [380, 188] on textarea at bounding box center [460, 194] width 180 height 51
paste textarea "1ZJ74J529070225432"
type textarea "1ZJ74J529070225432"
click at [26, 136] on input "Save" at bounding box center [27, 135] width 29 height 17
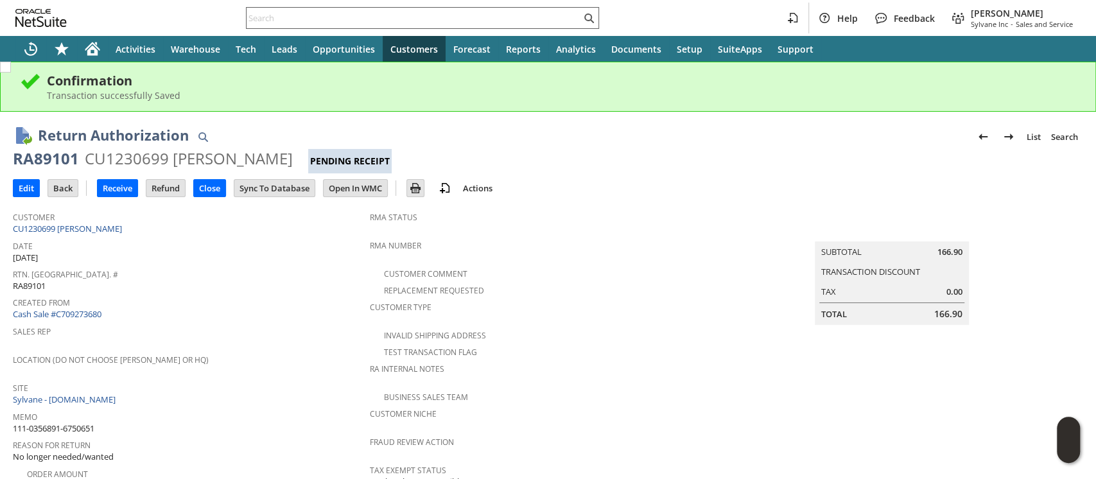
click at [392, 13] on input "text" at bounding box center [414, 17] width 334 height 15
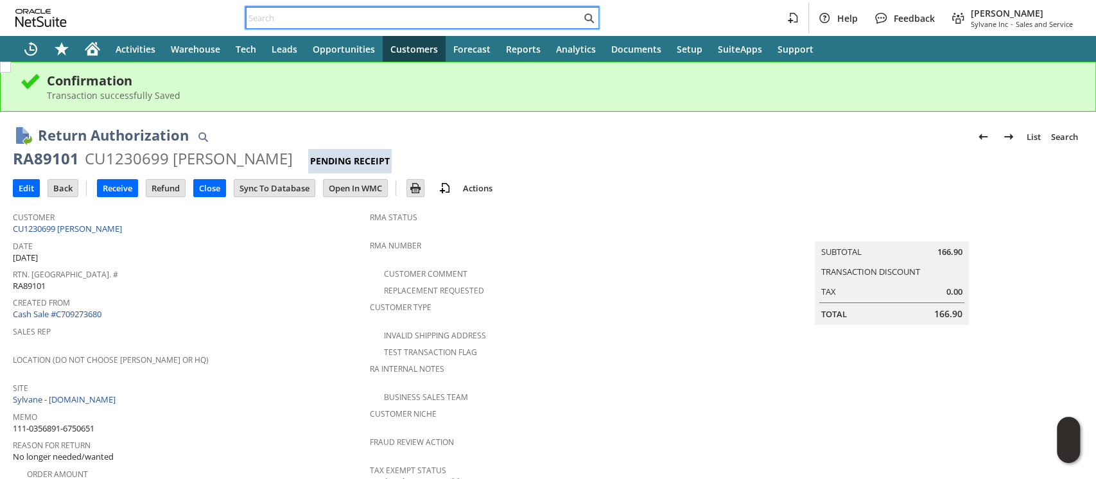
paste input "111-2158401-1605863"
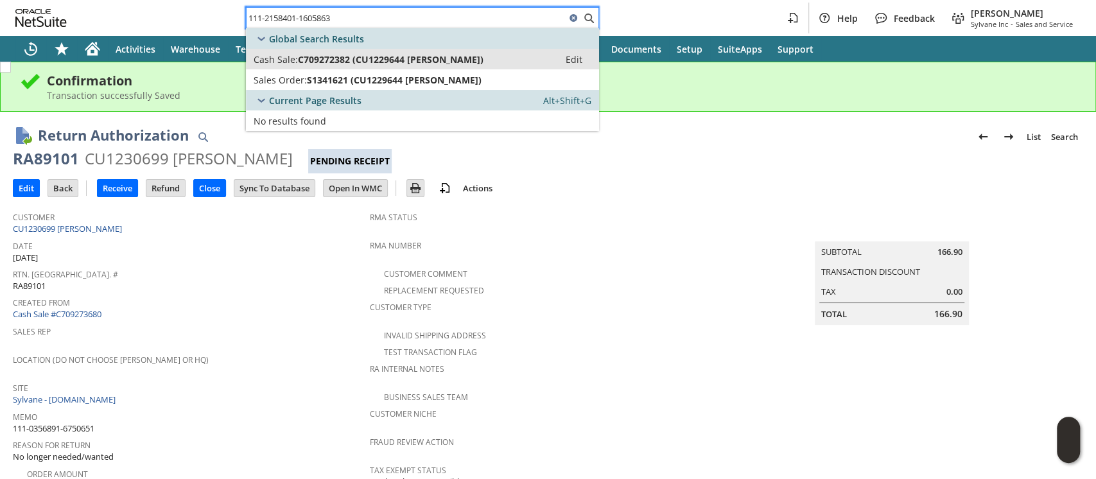
type input "111-2158401-1605863"
click at [388, 55] on span "C709272382 (CU1229644 [PERSON_NAME])" at bounding box center [391, 59] width 186 height 12
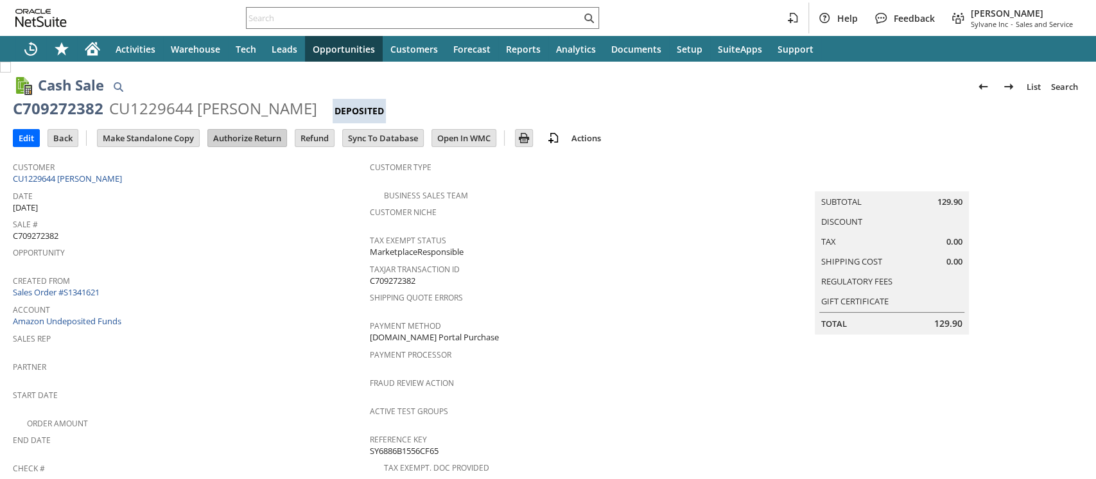
click at [241, 136] on input "Authorize Return" at bounding box center [247, 138] width 78 height 17
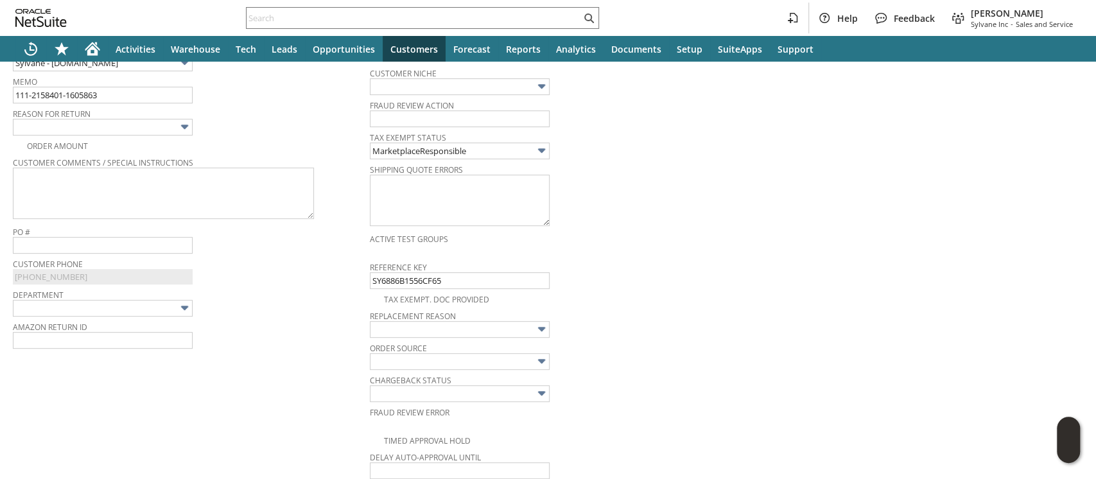
scroll to position [277, 0]
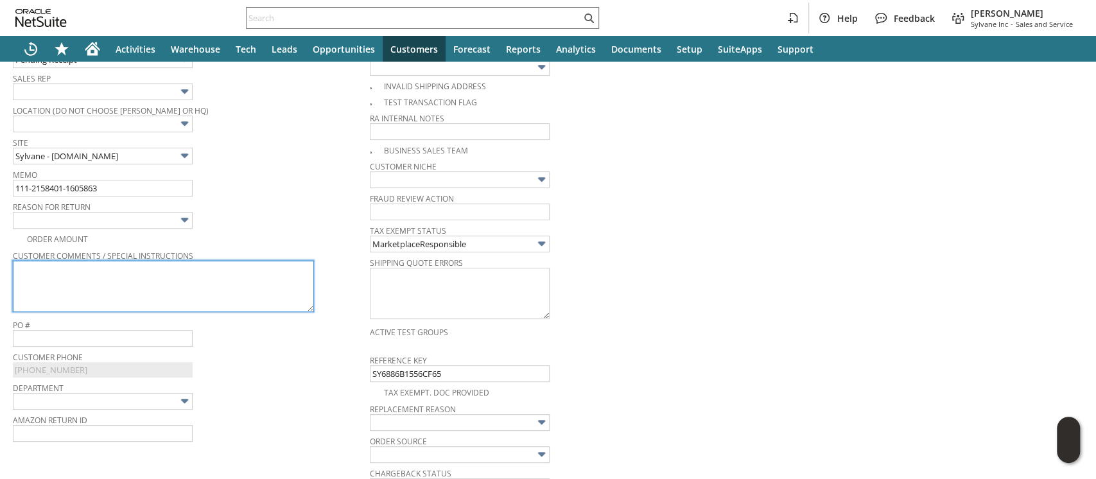
click at [277, 270] on textarea at bounding box center [163, 286] width 301 height 51
paste textarea "Ordered in error, thanks!"
type textarea "Ordered in error, thanks!"
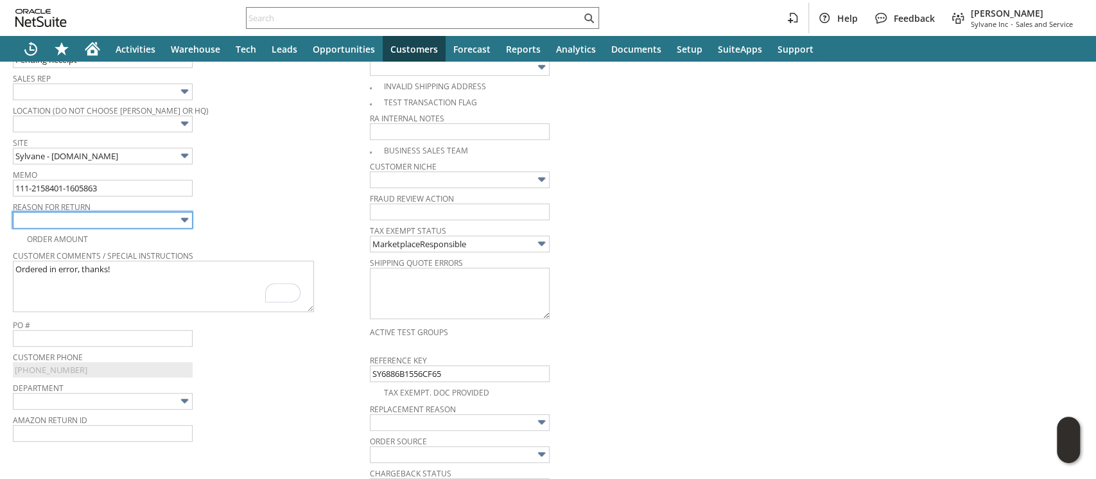
click at [149, 216] on input "text" at bounding box center [103, 220] width 180 height 17
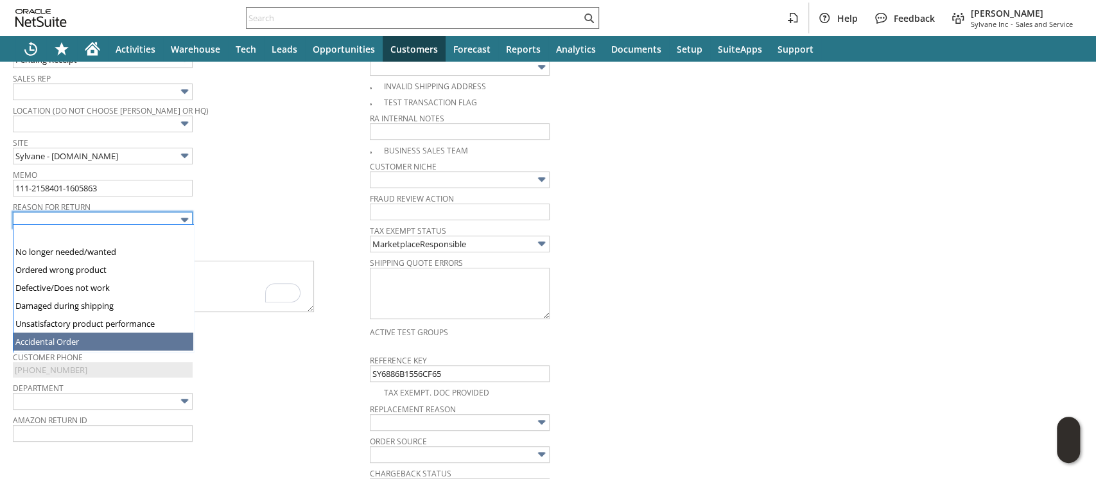
type input "Accidental Order"
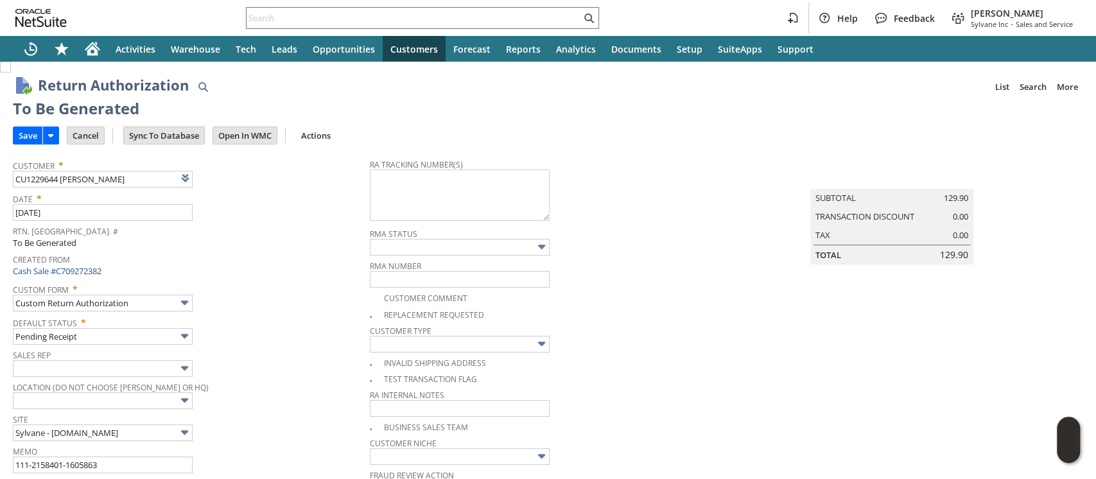
scroll to position [0, 0]
click at [478, 189] on textarea at bounding box center [460, 194] width 180 height 51
paste textarea "1ZJ74J529070175442"
type textarea "1ZJ74J529070175442"
click at [21, 135] on input "Save" at bounding box center [27, 135] width 29 height 17
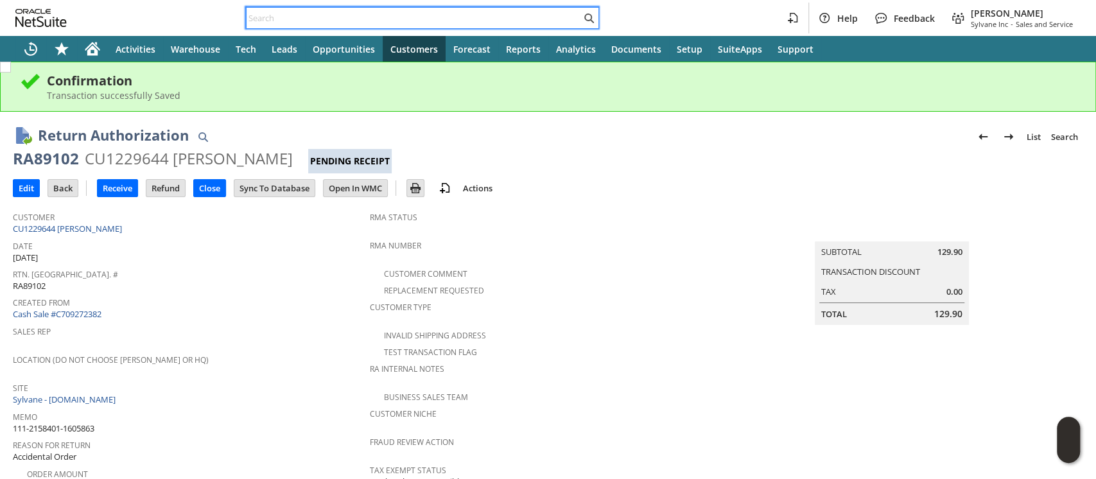
click at [444, 12] on input "text" at bounding box center [414, 17] width 334 height 15
paste input "111-2944306-3888229"
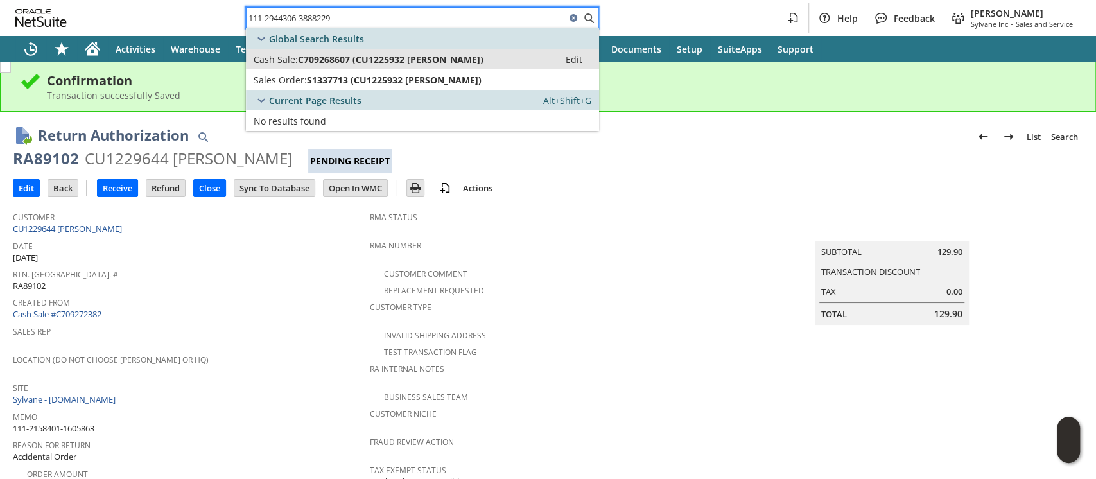
type input "111-2944306-3888229"
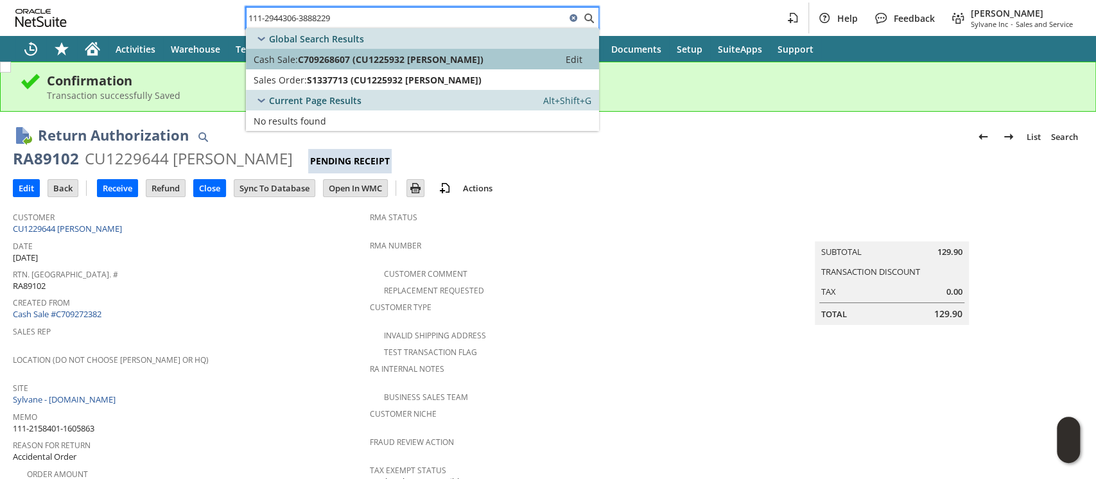
click at [431, 54] on span "C709268607 (CU1225932 Joshua Pickard)" at bounding box center [391, 59] width 186 height 12
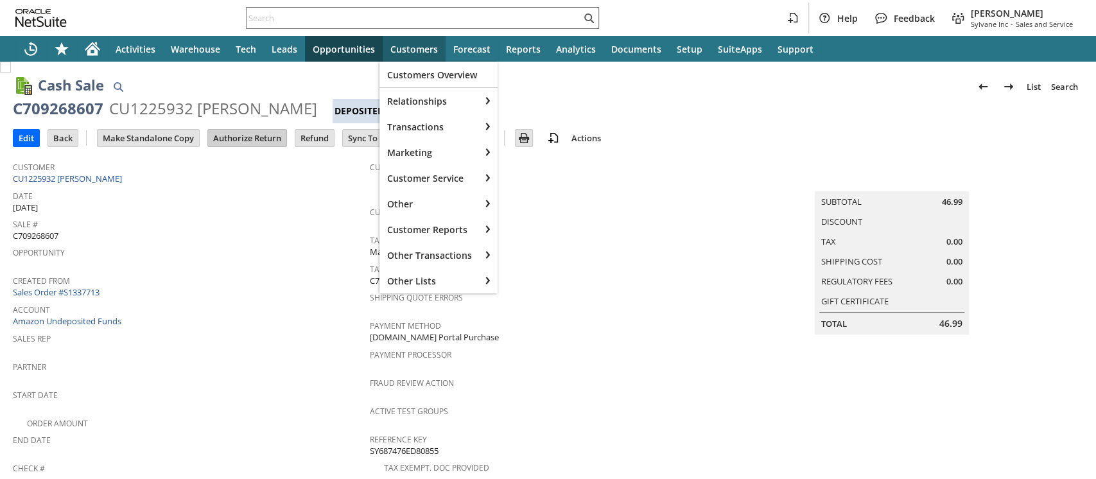
click at [262, 139] on input "Authorize Return" at bounding box center [247, 138] width 78 height 17
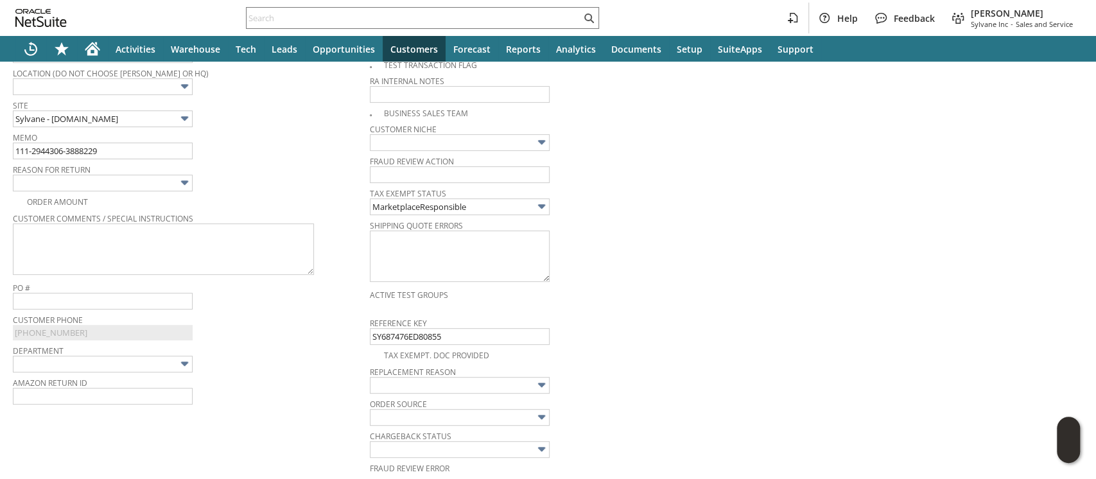
scroll to position [288, 0]
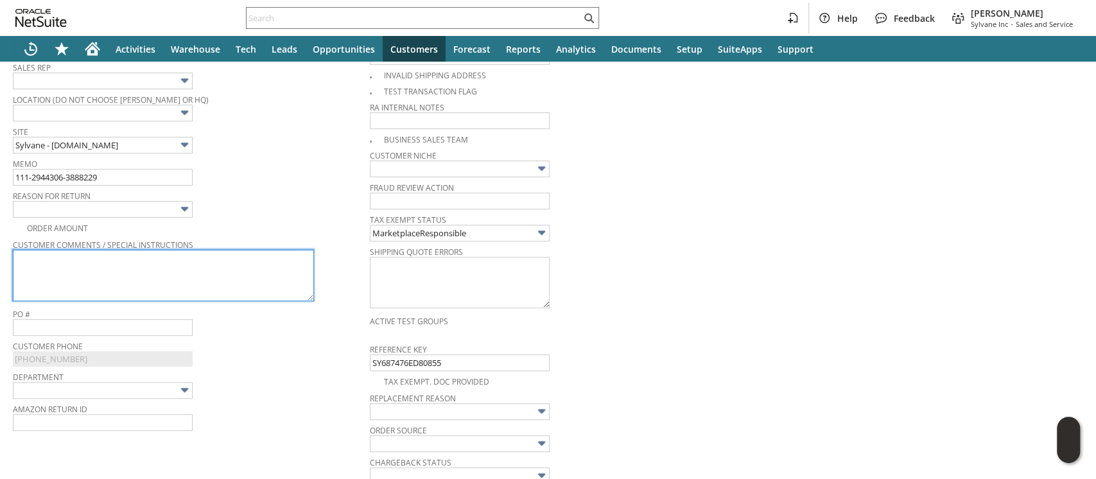
click at [245, 261] on textarea at bounding box center [163, 275] width 301 height 51
paste textarea "arrived too late"
type textarea "arrived too late"
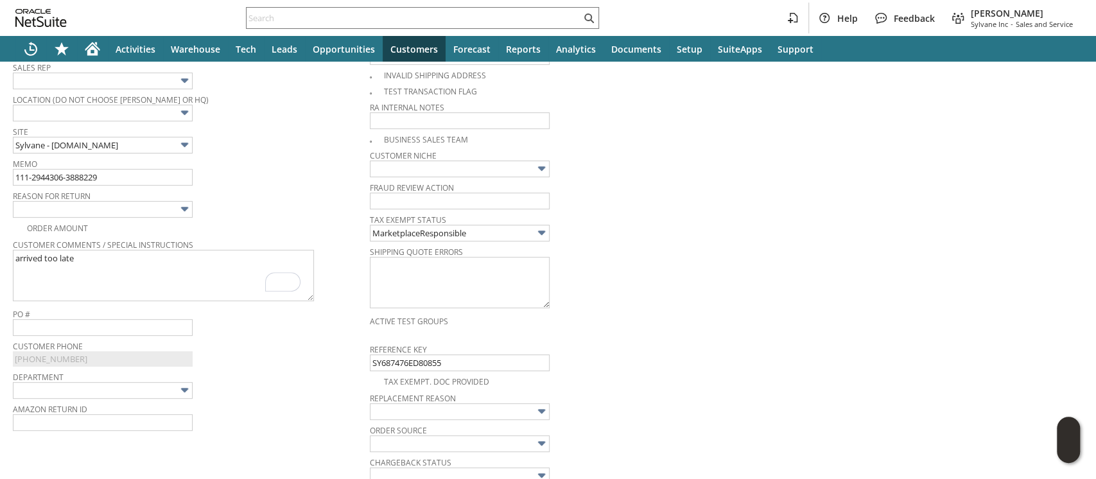
click at [181, 202] on img at bounding box center [184, 209] width 15 height 15
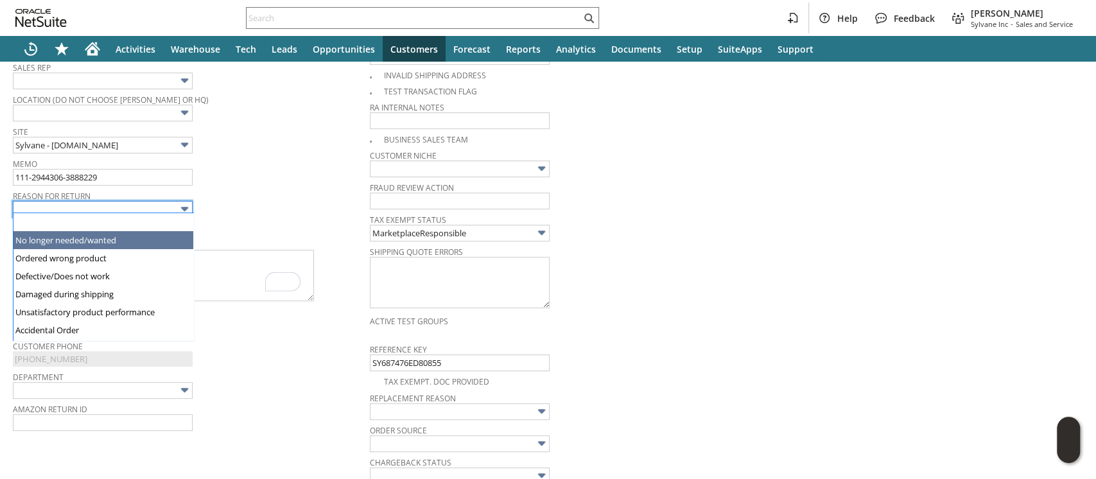
type input "No longer needed/wanted"
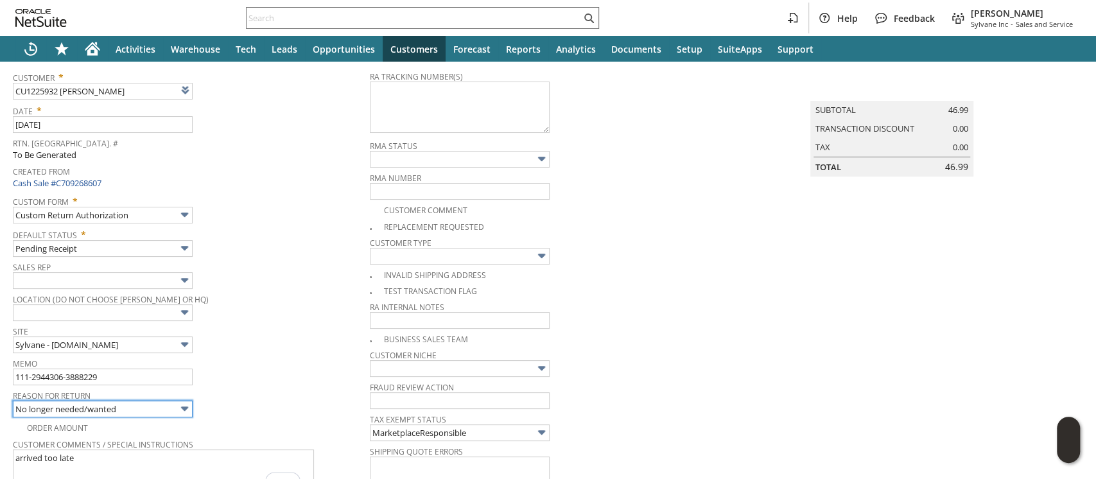
scroll to position [0, 0]
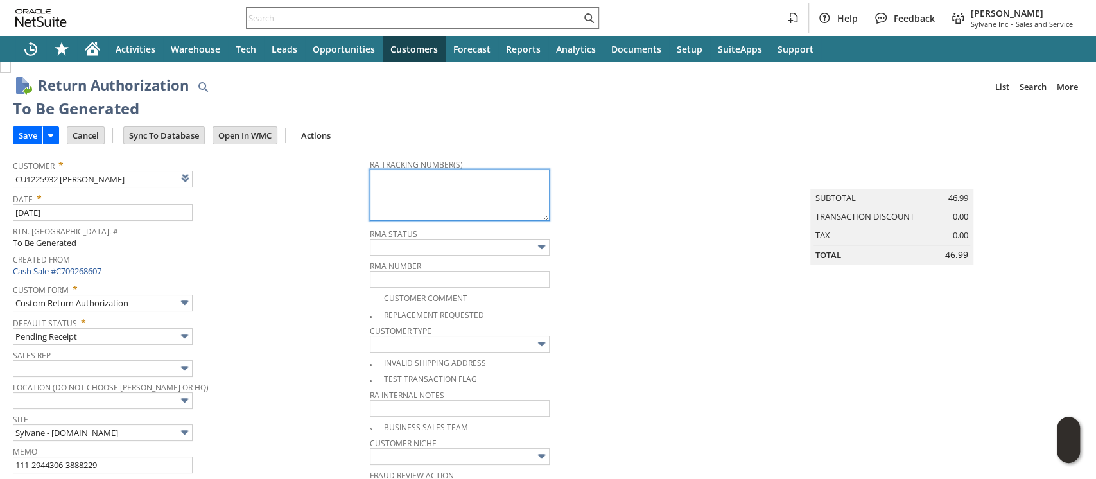
click at [493, 193] on textarea at bounding box center [460, 194] width 180 height 51
paste textarea "1ZJ74J529070150594"
type textarea "1ZJ74J529070150594"
click at [29, 132] on input "Save" at bounding box center [27, 135] width 29 height 17
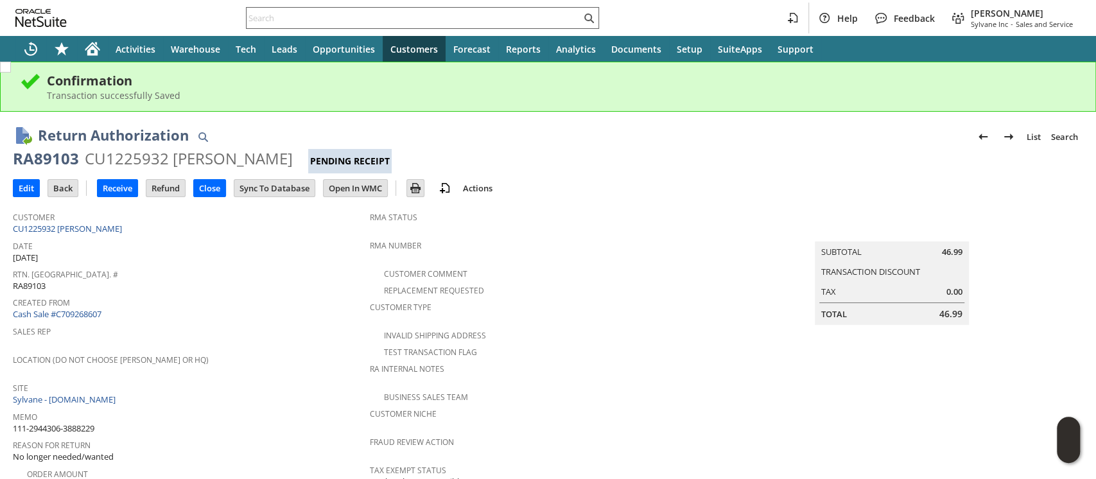
click at [429, 17] on input "text" at bounding box center [414, 17] width 334 height 15
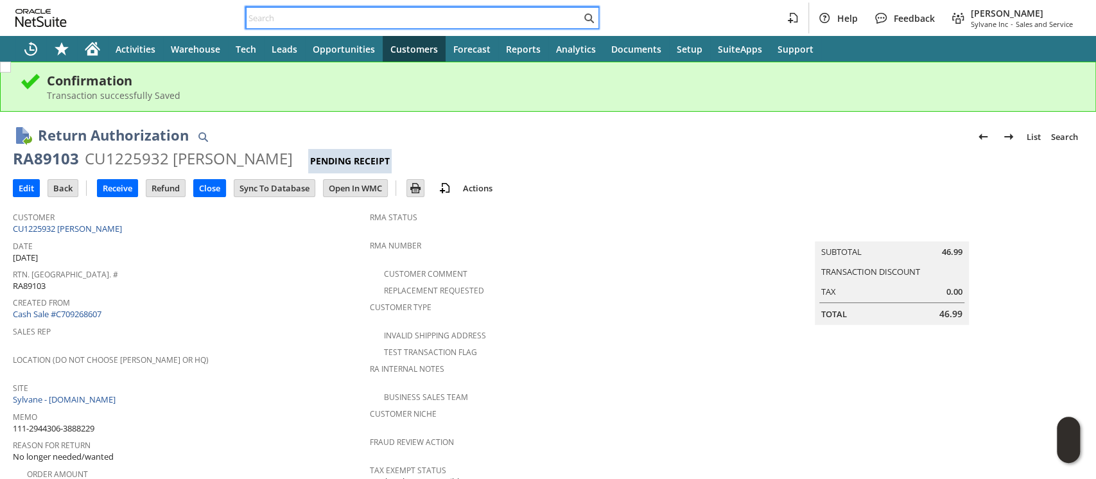
paste input "129022628515647"
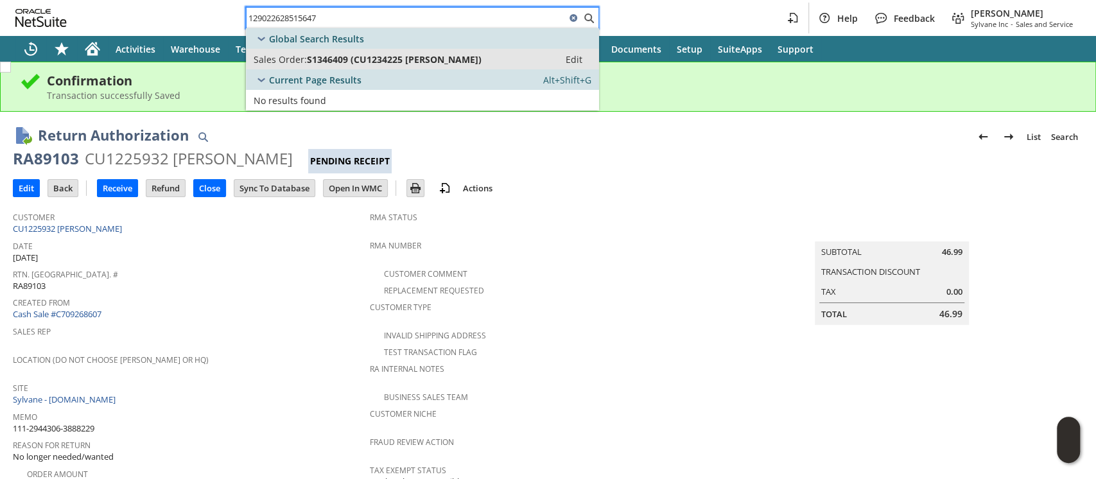
type input "129022628515647"
click at [429, 54] on span "S1346409 (CU1234225 Patricia Larsen)" at bounding box center [394, 59] width 175 height 12
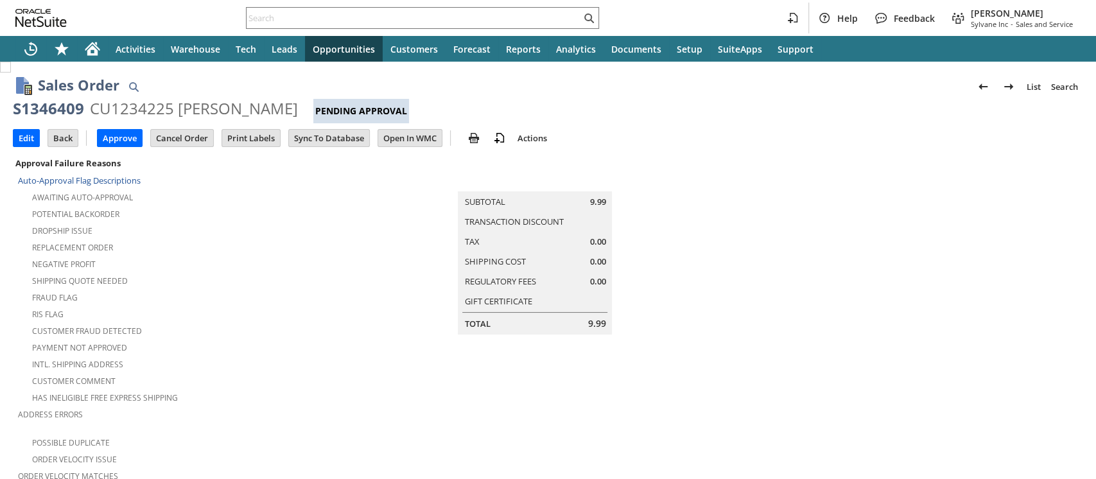
click at [22, 141] on input "Edit" at bounding box center [26, 138] width 26 height 17
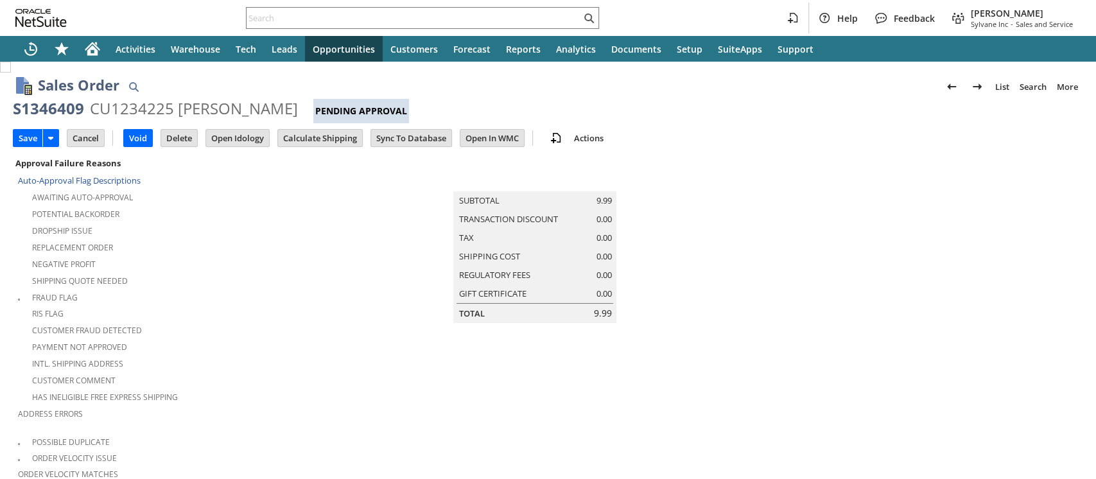
scroll to position [414, 0]
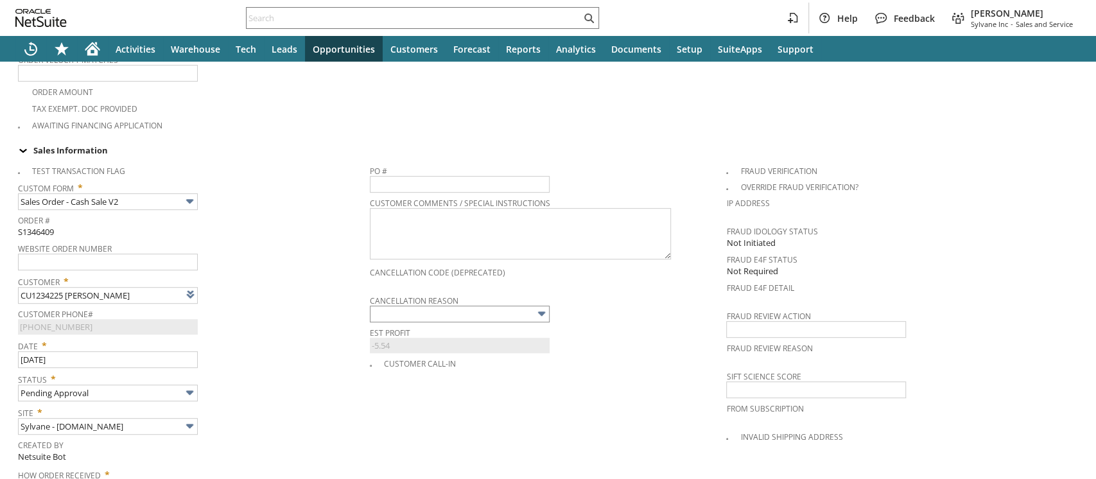
type input "Intelligent Recommendations ⁰"
click at [383, 306] on input "text" at bounding box center [460, 314] width 180 height 17
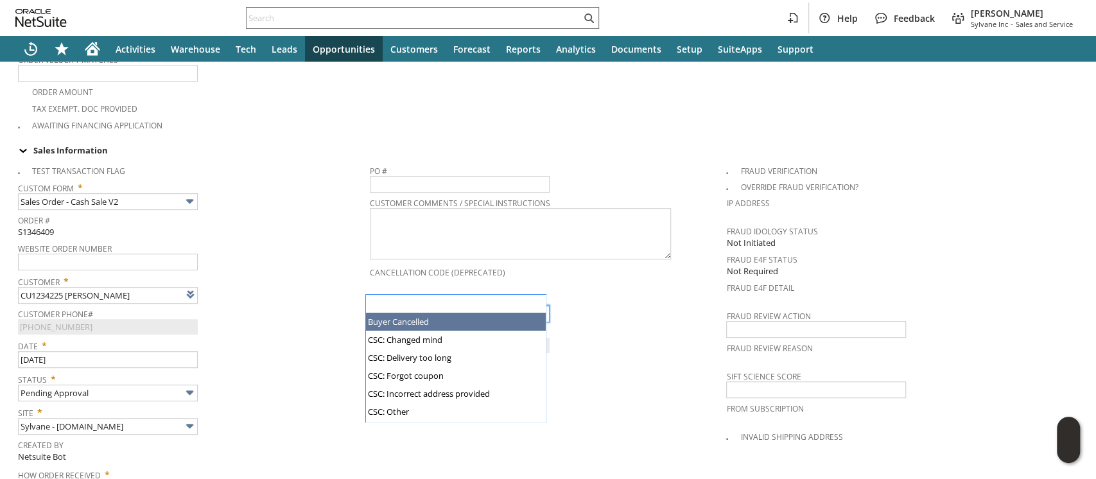
type input "Buyer Cancelled"
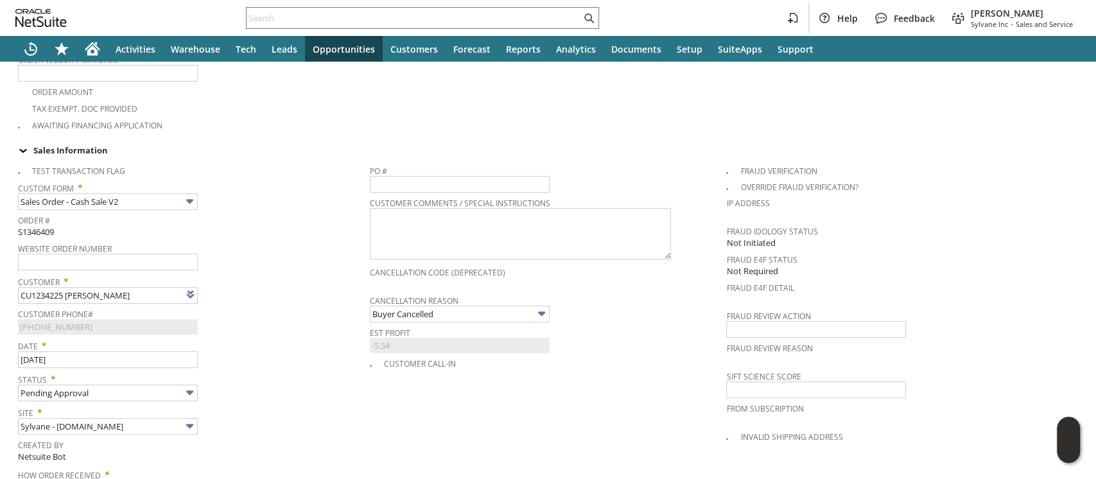
click at [277, 305] on span "Customer Phone#" at bounding box center [190, 312] width 345 height 14
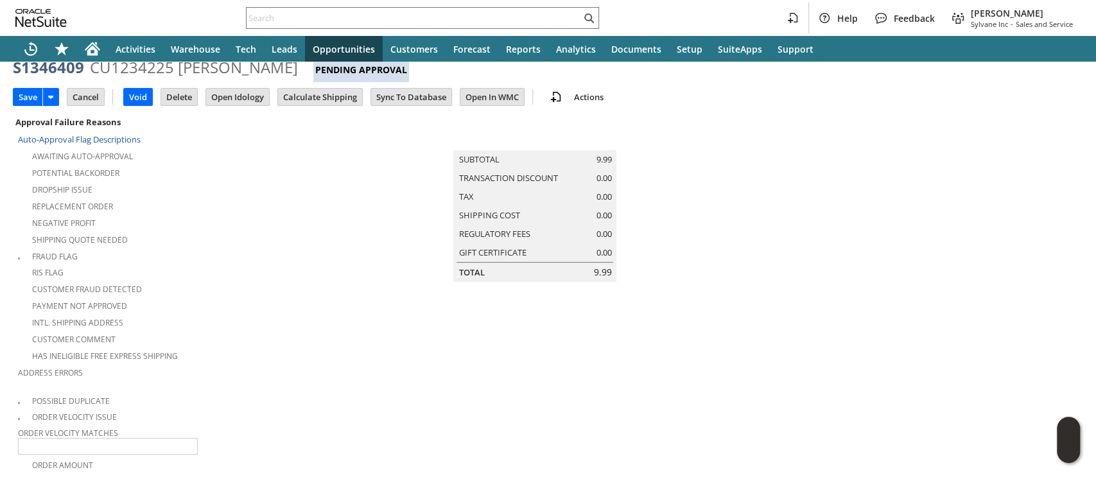
scroll to position [0, 0]
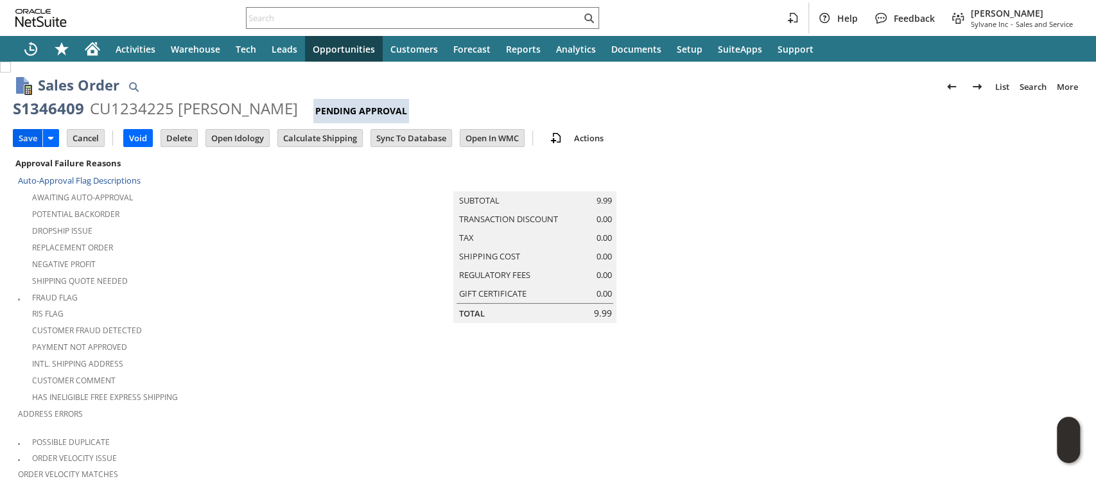
click at [28, 138] on input "Save" at bounding box center [27, 138] width 29 height 17
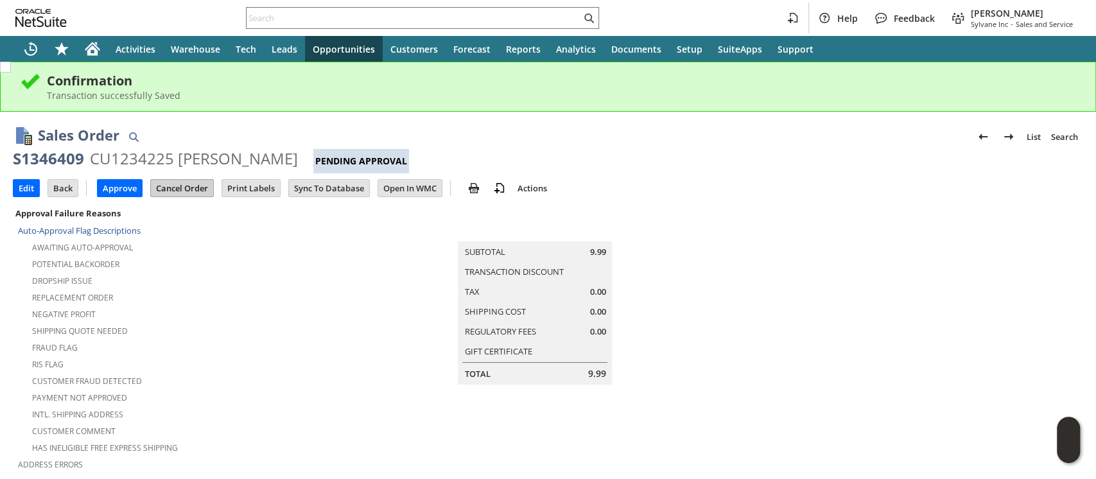
click at [180, 188] on input "Cancel Order" at bounding box center [182, 188] width 62 height 17
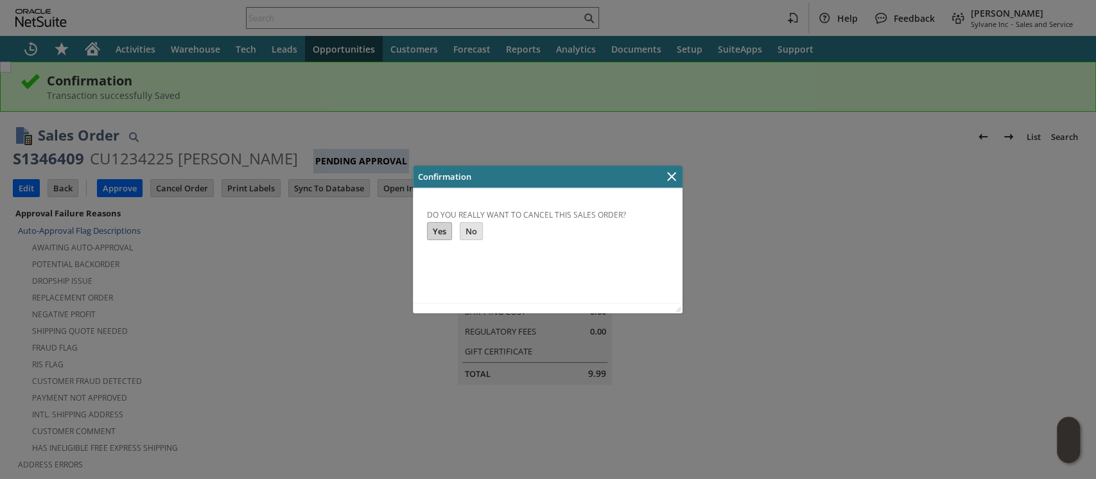
click at [437, 231] on input "Yes" at bounding box center [440, 231] width 24 height 17
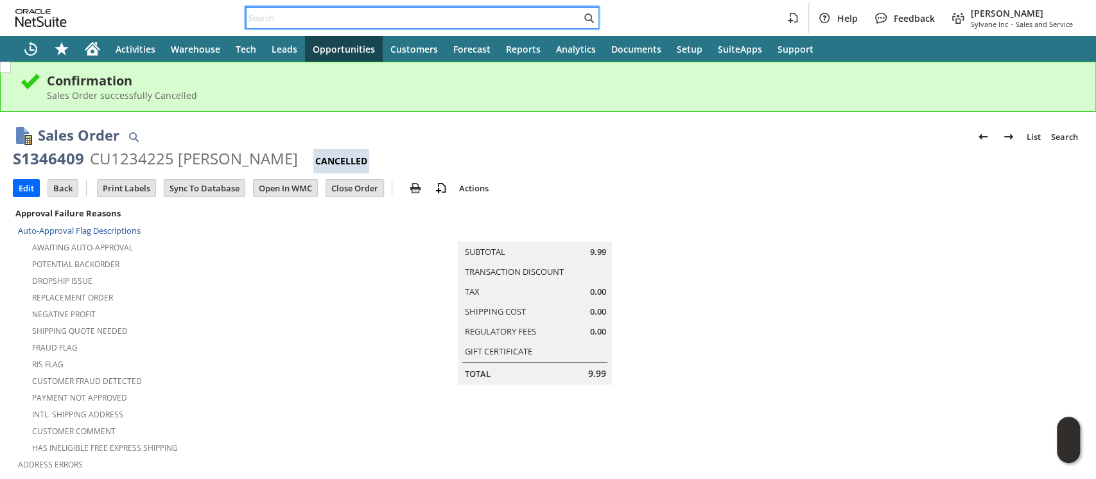
click at [484, 10] on input "text" at bounding box center [414, 17] width 334 height 15
paste input "129022628550119"
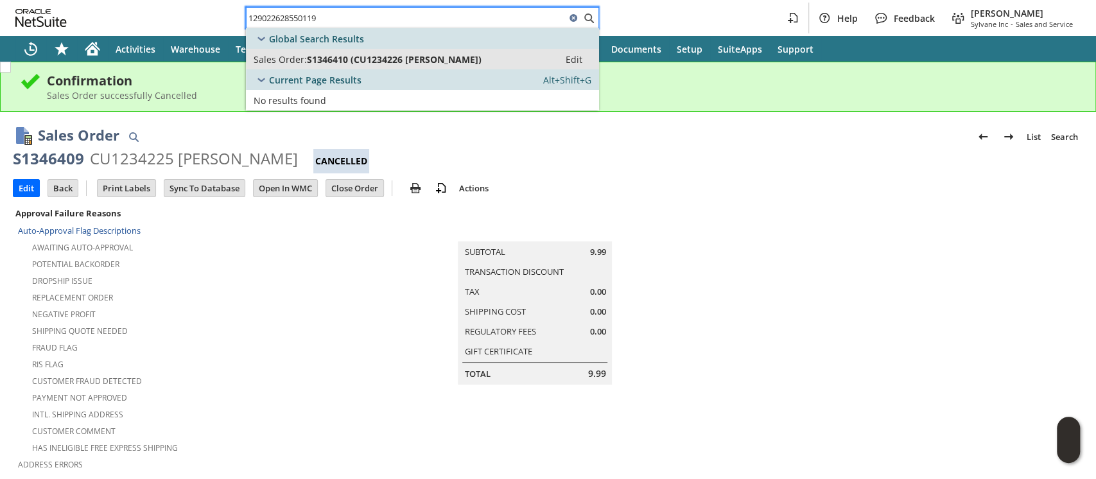
type input "129022628550119"
click at [457, 60] on span "S1346410 (CU1234226 [PERSON_NAME])" at bounding box center [394, 59] width 175 height 12
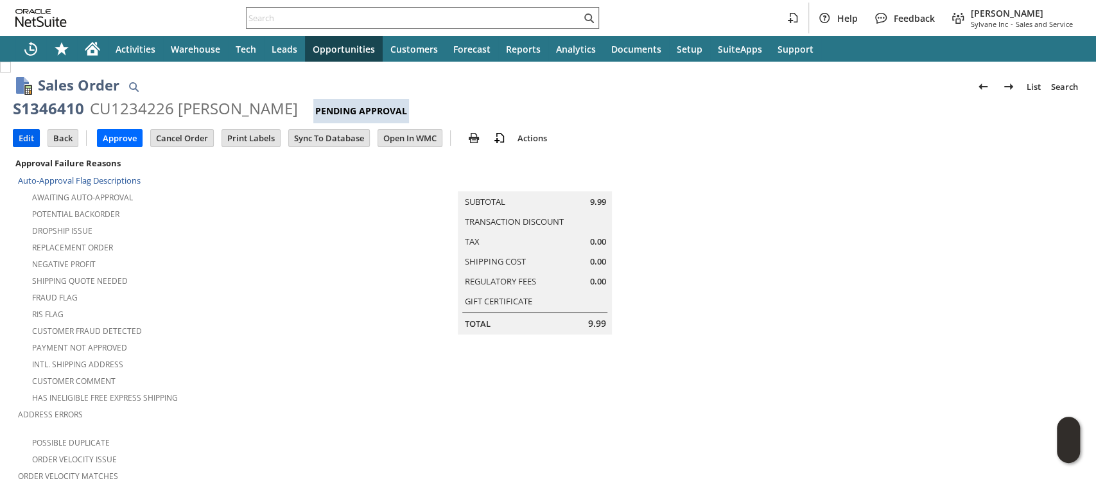
click at [23, 134] on input "Edit" at bounding box center [26, 138] width 26 height 17
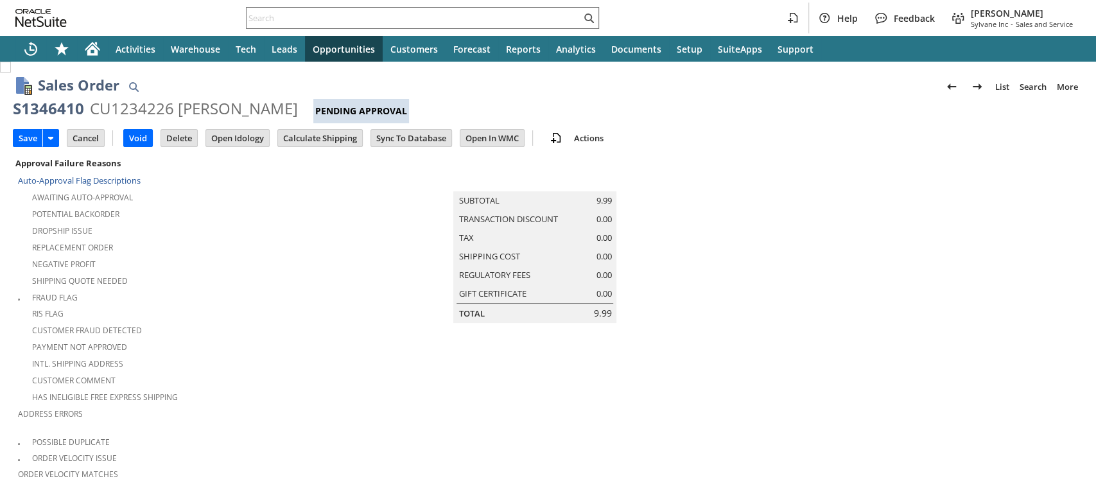
scroll to position [414, 0]
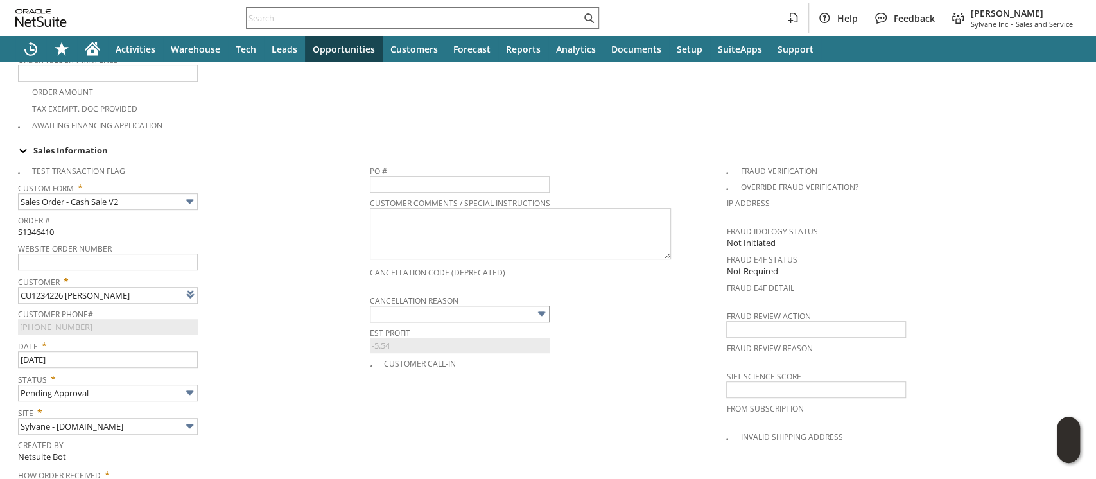
type input "Intelligent Recommendations ⁰"
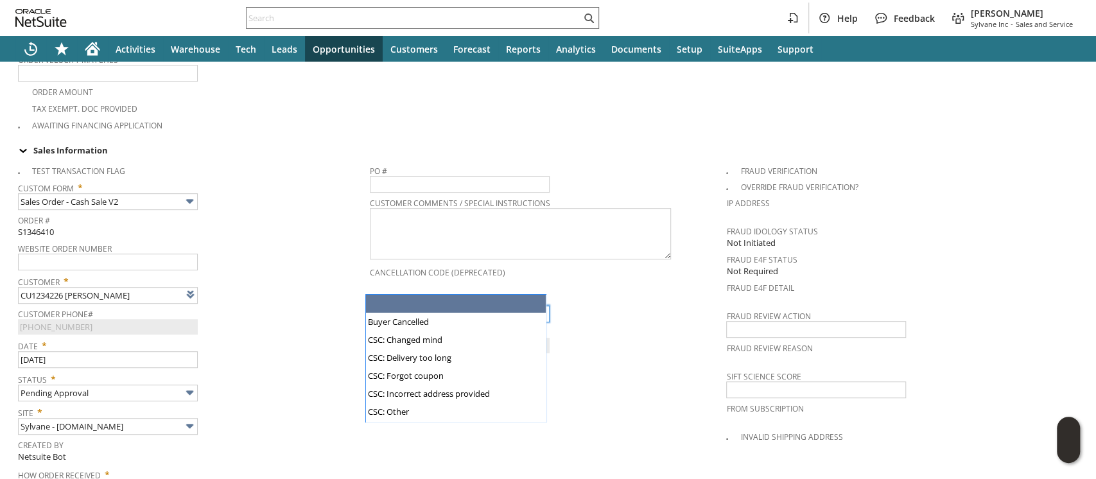
click at [378, 306] on input "text" at bounding box center [460, 314] width 180 height 17
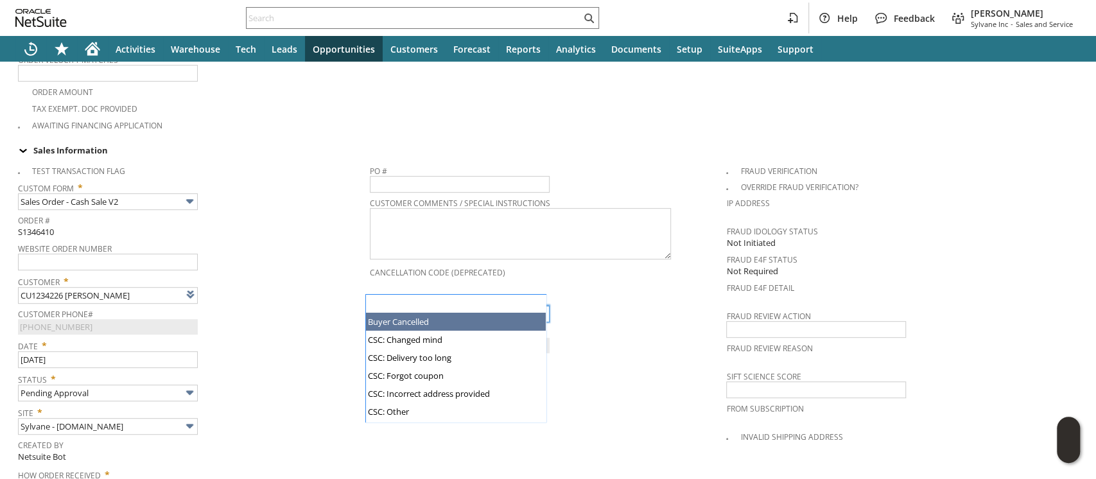
type input "Buyer Cancelled"
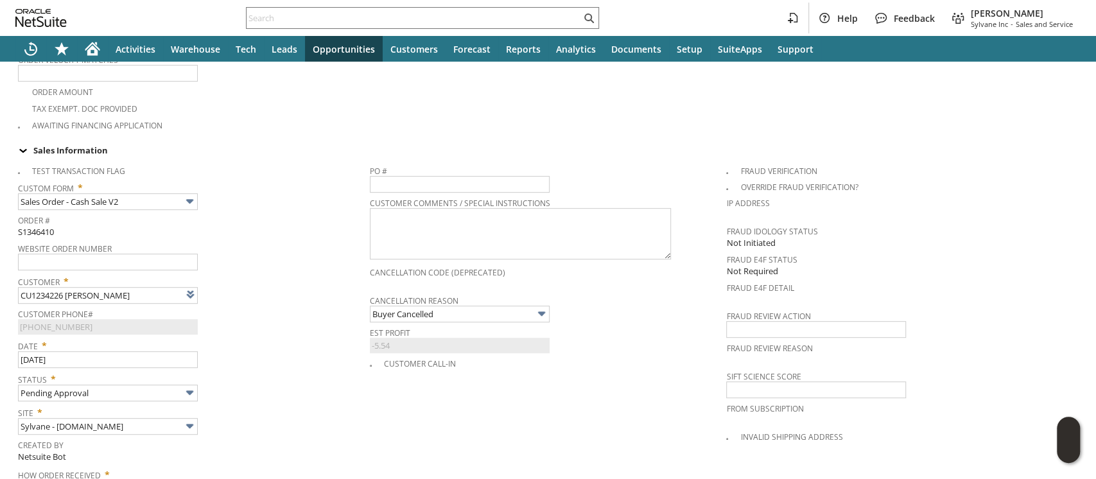
click at [286, 305] on span "Customer Phone#" at bounding box center [190, 312] width 345 height 14
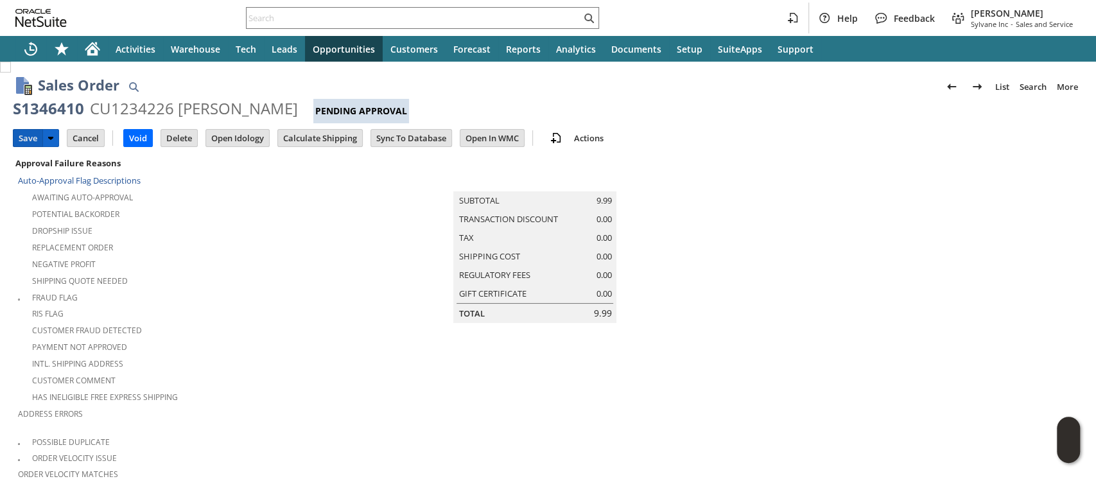
click at [24, 139] on input "Save" at bounding box center [27, 138] width 29 height 17
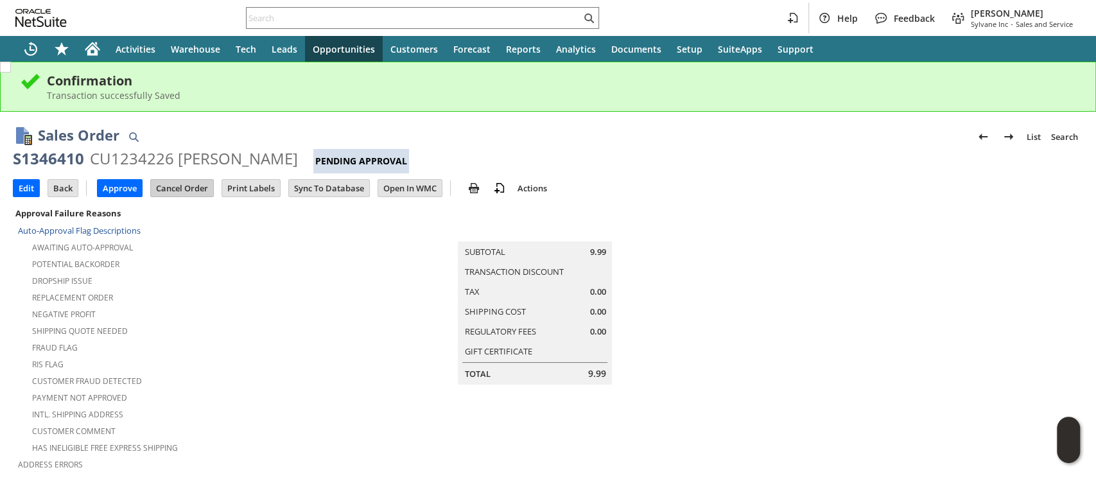
click at [189, 190] on input "Cancel Order" at bounding box center [182, 188] width 62 height 17
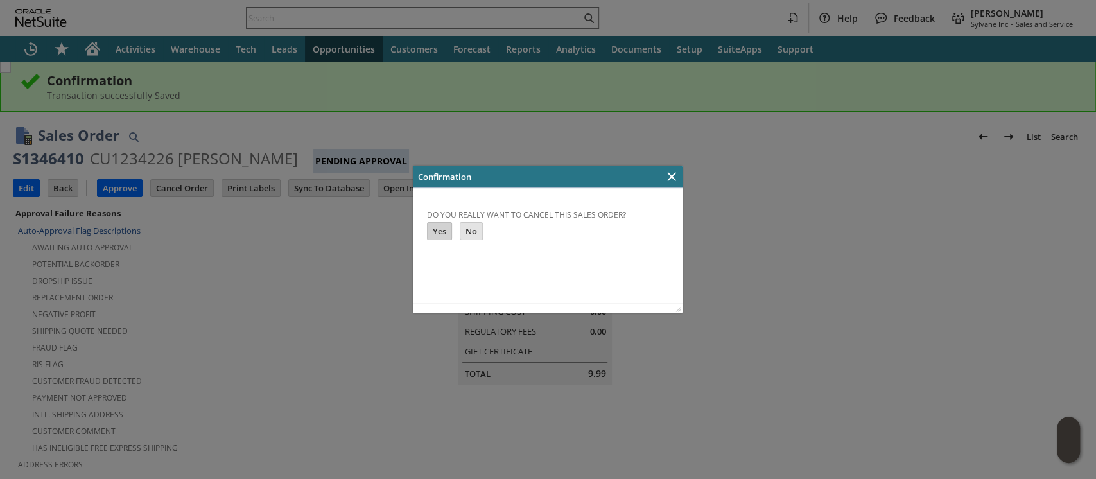
click at [433, 229] on input "Yes" at bounding box center [440, 231] width 24 height 17
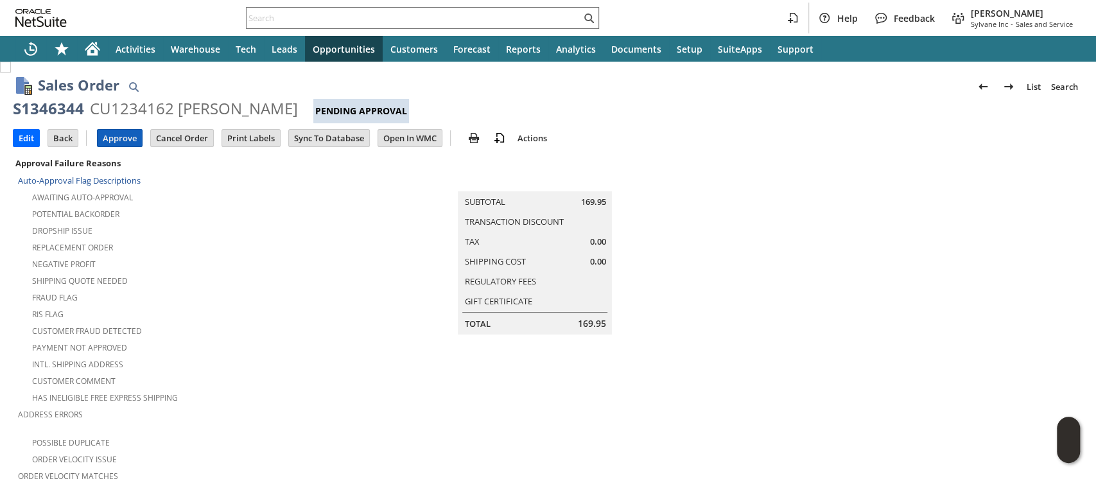
click at [123, 135] on input "Approve" at bounding box center [120, 138] width 44 height 17
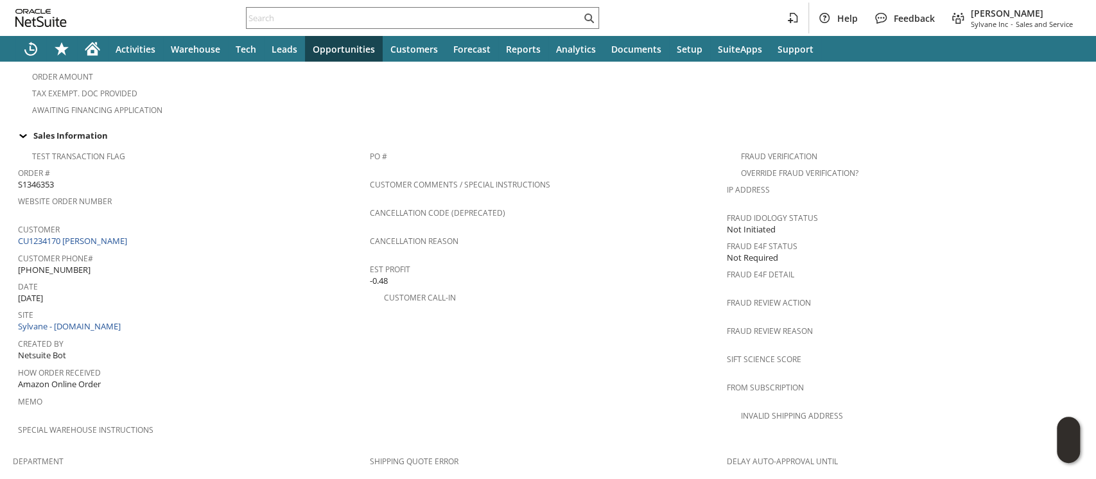
scroll to position [873, 0]
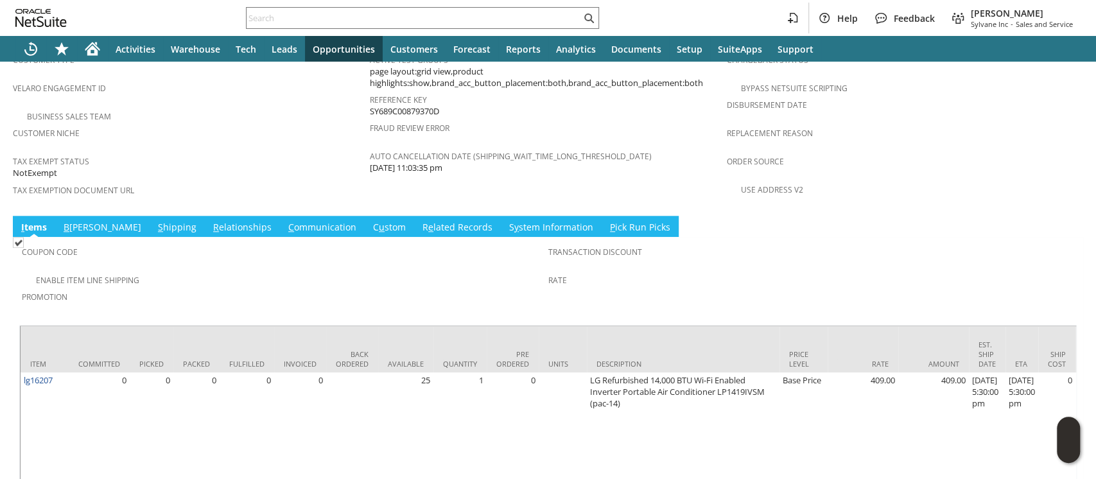
scroll to position [869, 0]
click at [155, 220] on link "S hipping" at bounding box center [177, 227] width 45 height 14
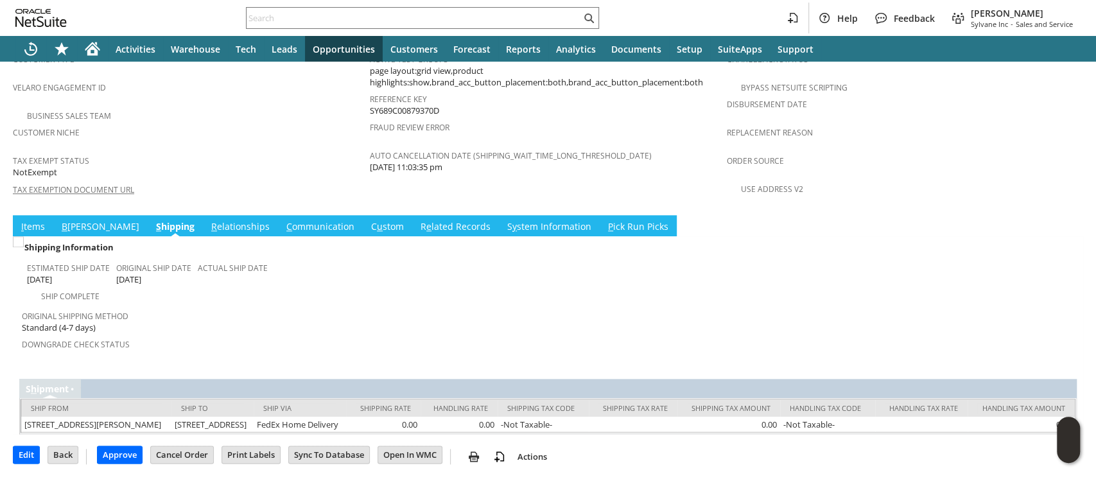
scroll to position [829, 0]
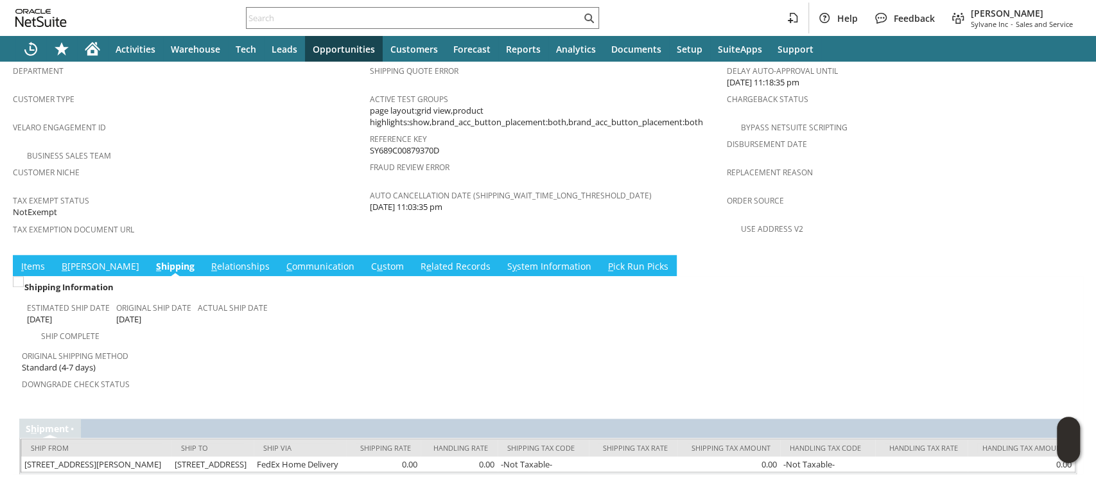
click at [26, 260] on link "I tems" at bounding box center [33, 267] width 30 height 14
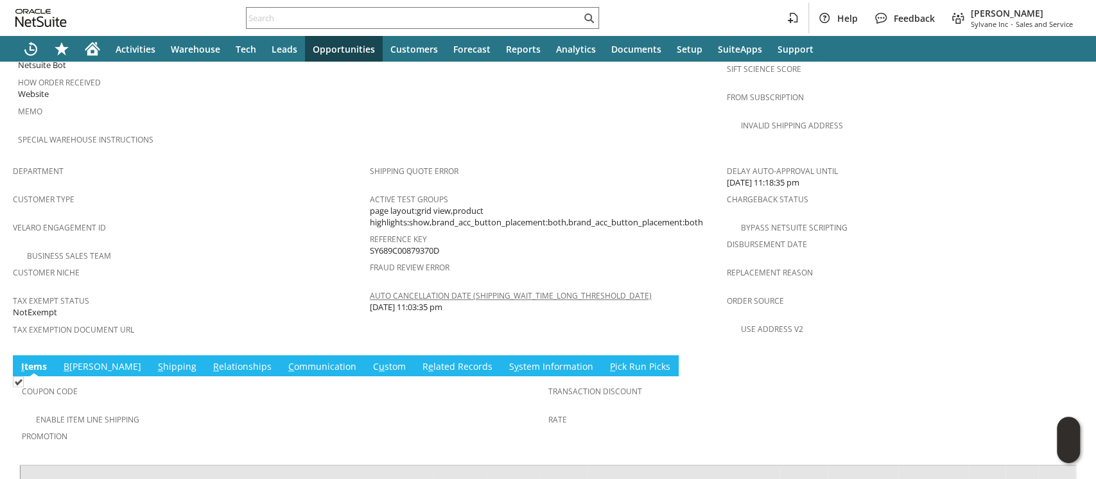
scroll to position [869, 0]
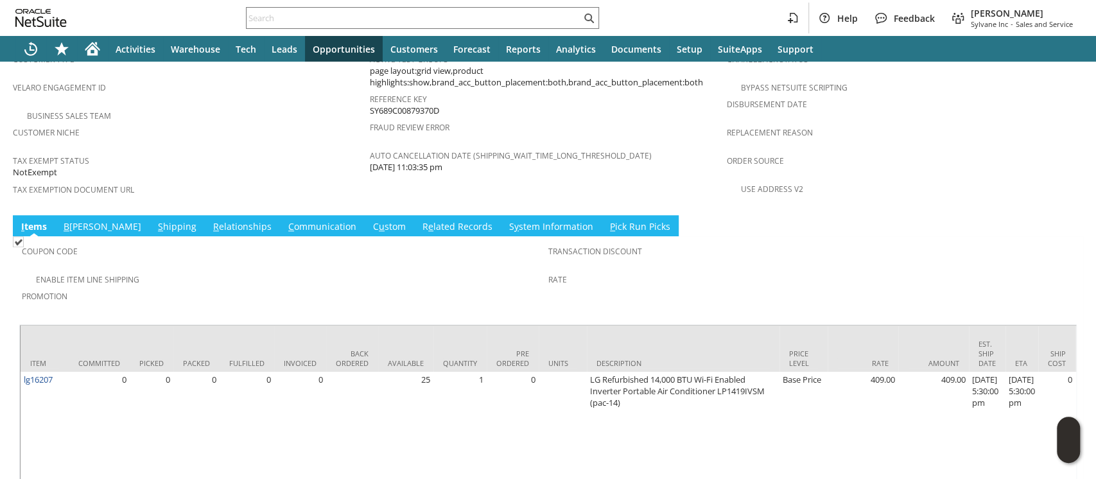
click at [155, 220] on link "S hipping" at bounding box center [177, 227] width 45 height 14
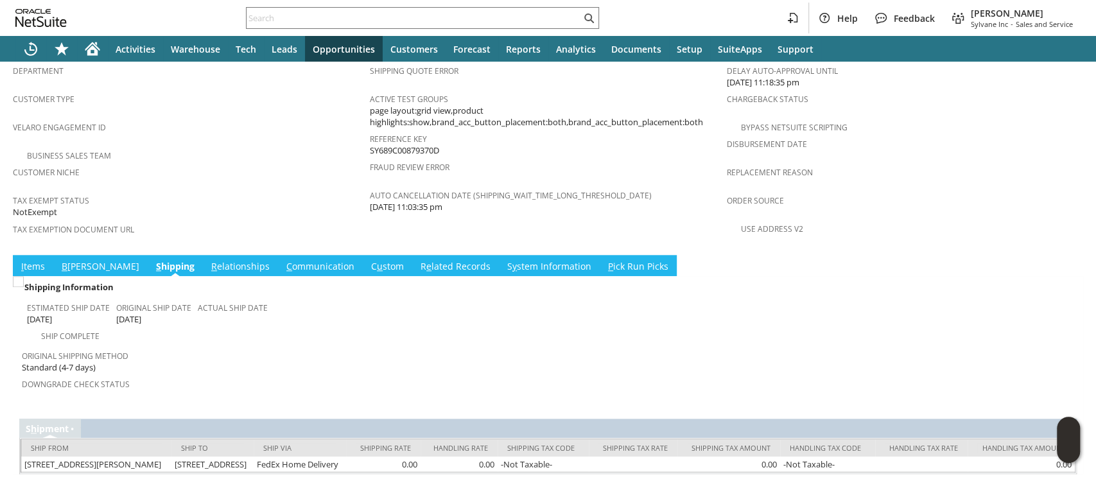
click at [21, 260] on span "I" at bounding box center [22, 266] width 3 height 12
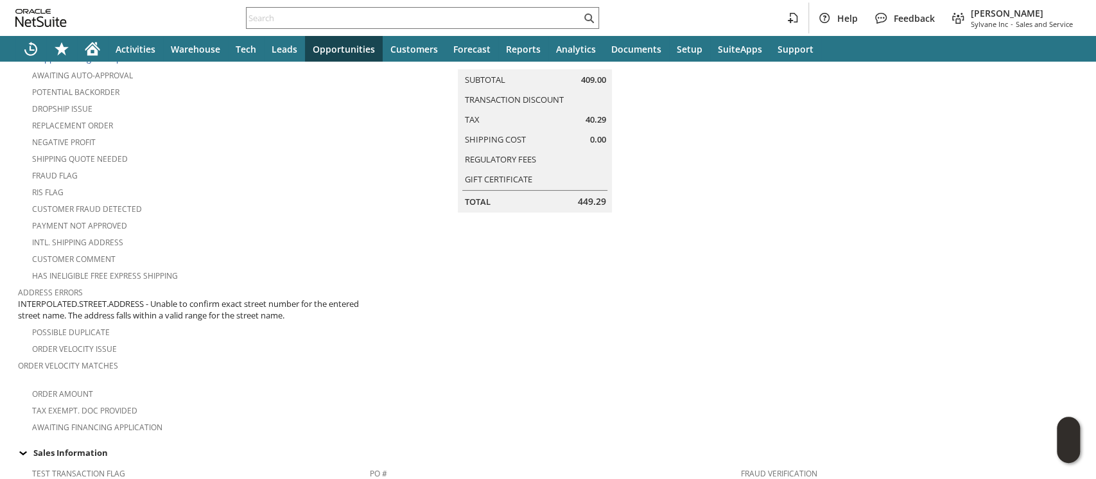
scroll to position [0, 0]
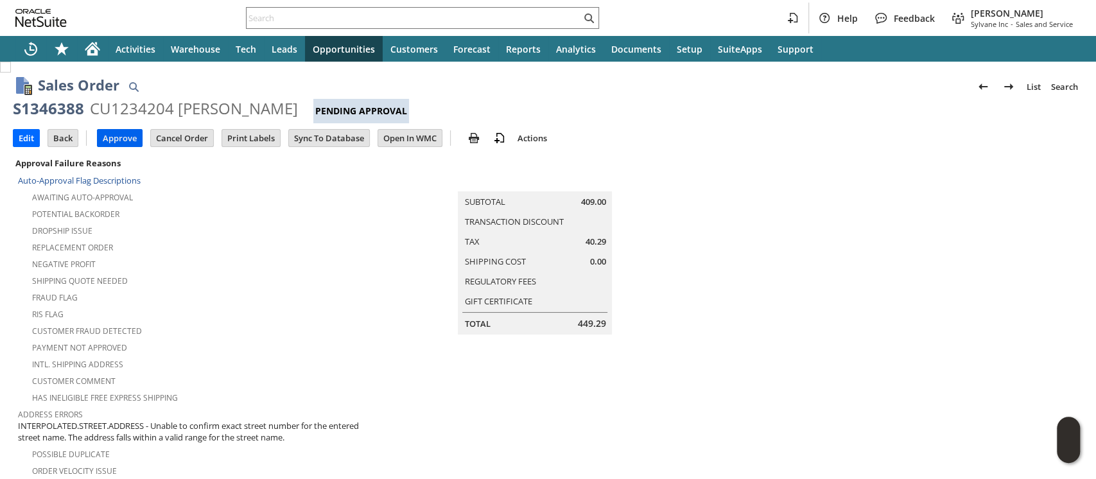
click at [119, 134] on input "Approve" at bounding box center [120, 138] width 44 height 17
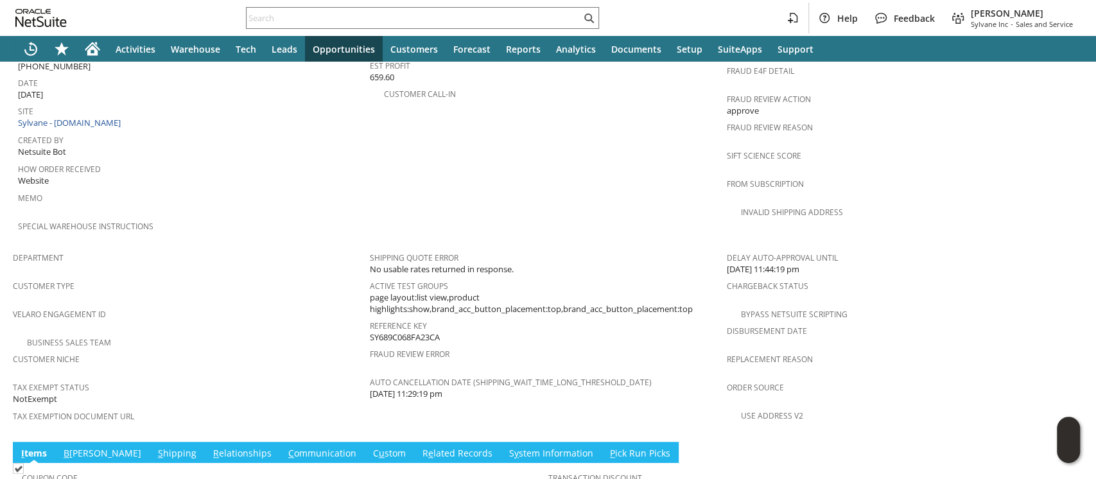
scroll to position [835, 0]
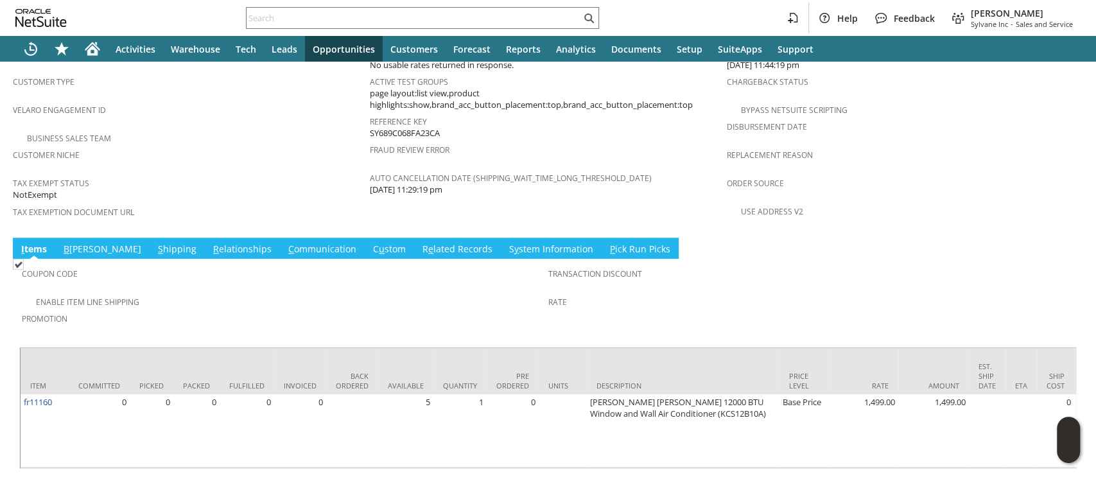
click at [155, 243] on link "S hipping" at bounding box center [177, 250] width 45 height 14
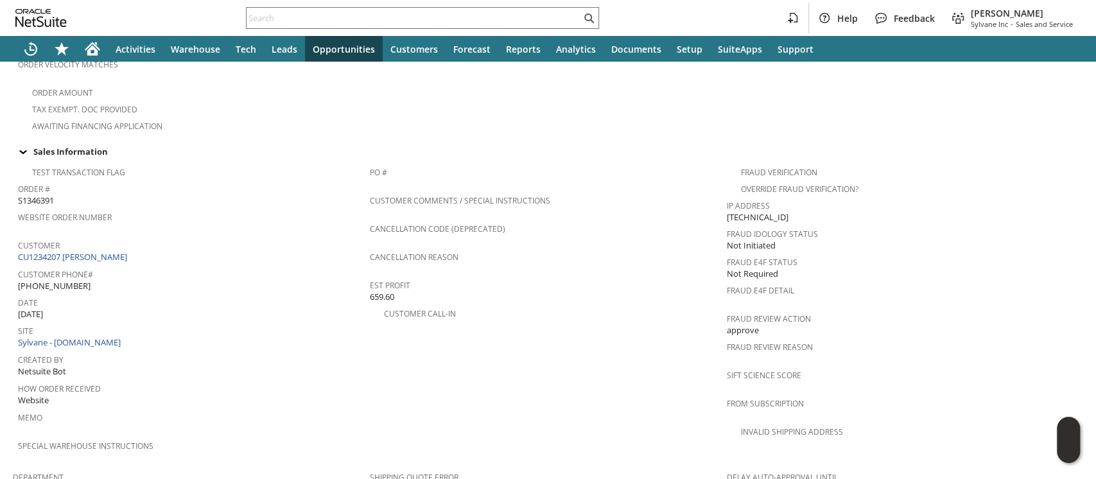
scroll to position [0, 0]
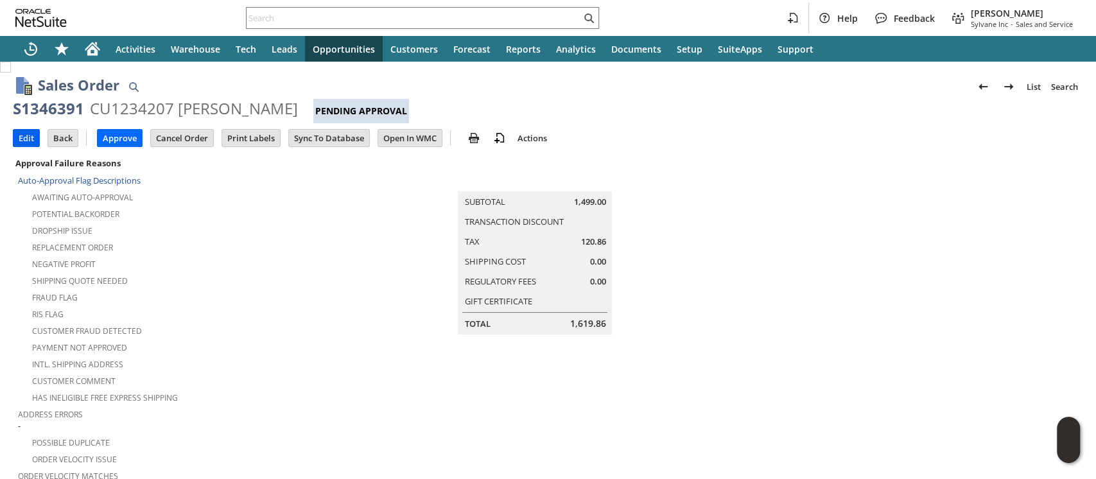
click at [26, 137] on input "Edit" at bounding box center [26, 138] width 26 height 17
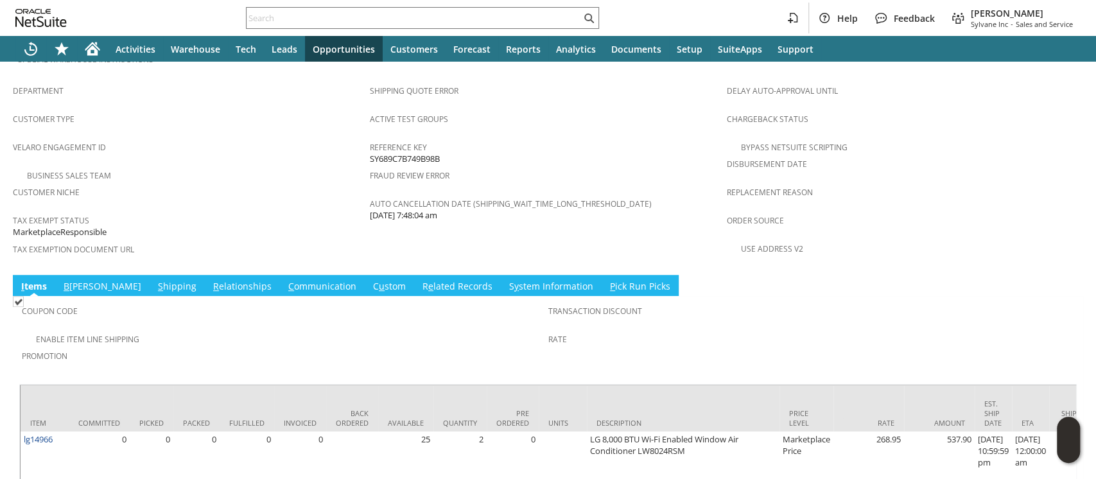
scroll to position [824, 0]
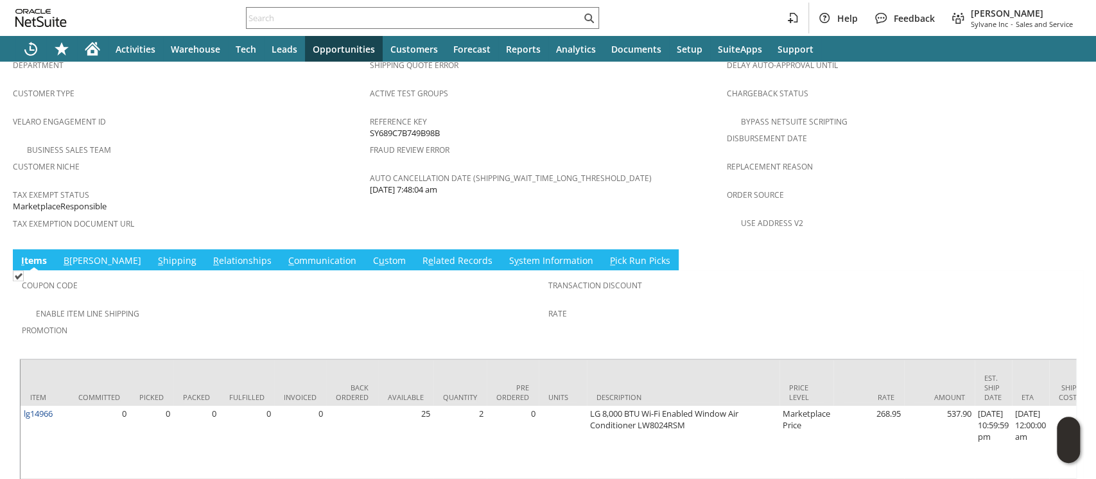
click at [155, 254] on link "S hipping" at bounding box center [177, 261] width 45 height 14
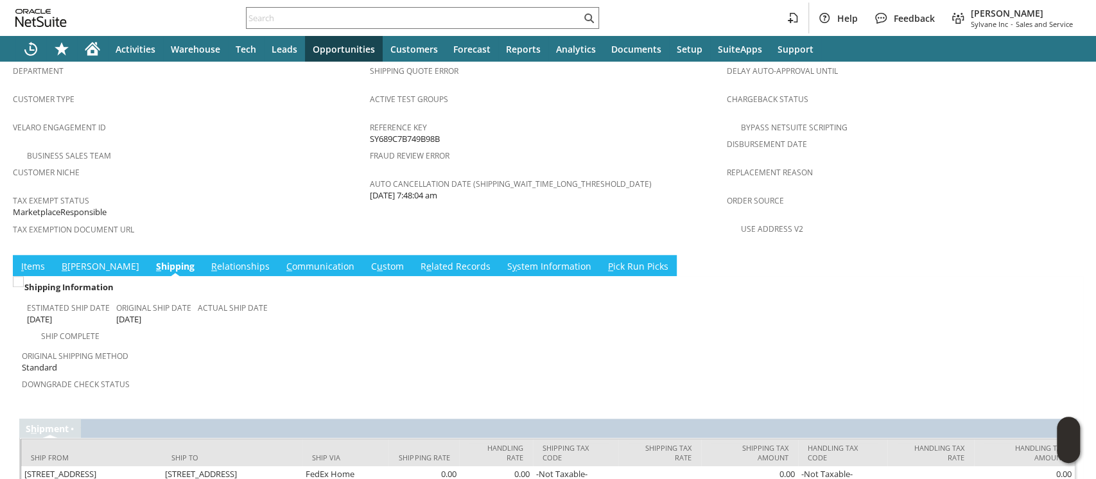
click at [31, 260] on link "I tems" at bounding box center [33, 267] width 30 height 14
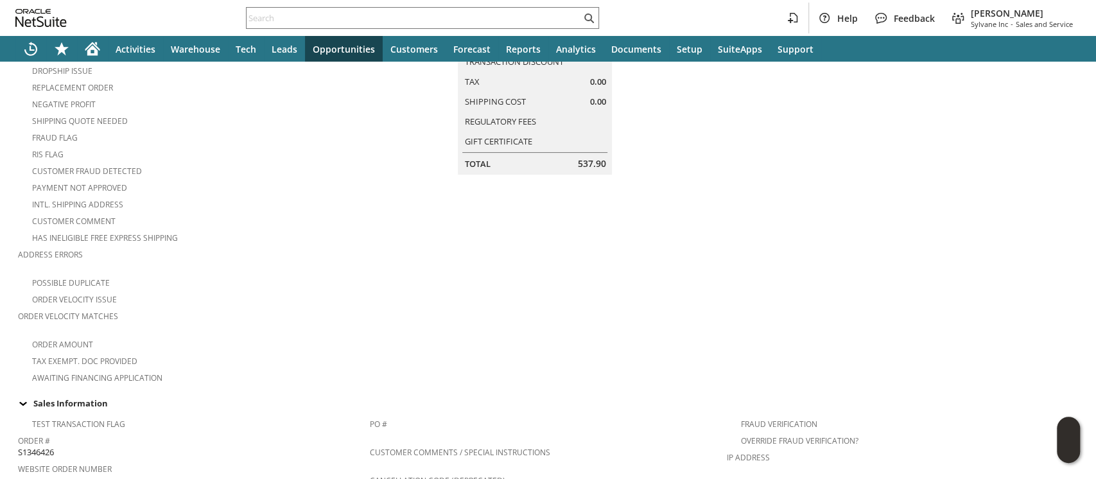
scroll to position [0, 0]
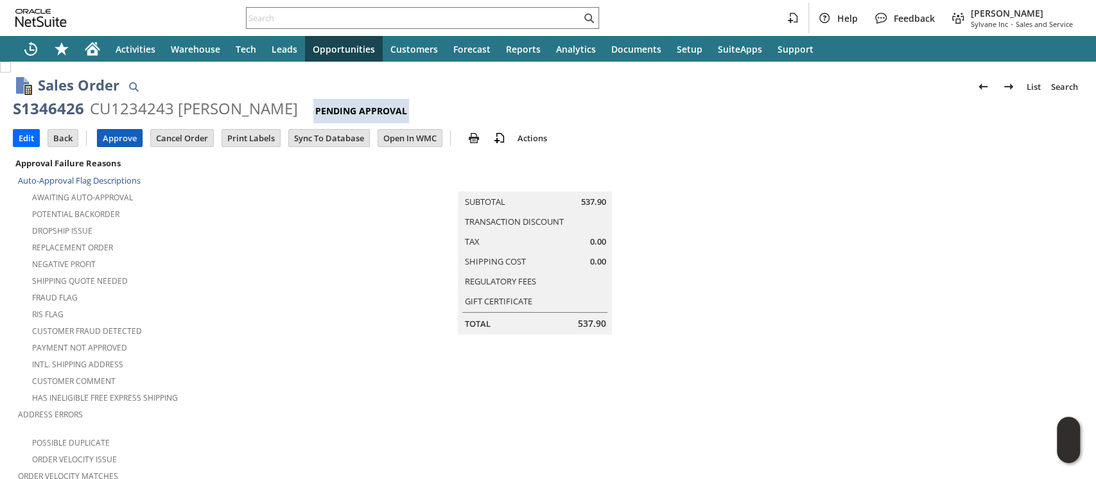
click at [116, 135] on input "Approve" at bounding box center [120, 138] width 44 height 17
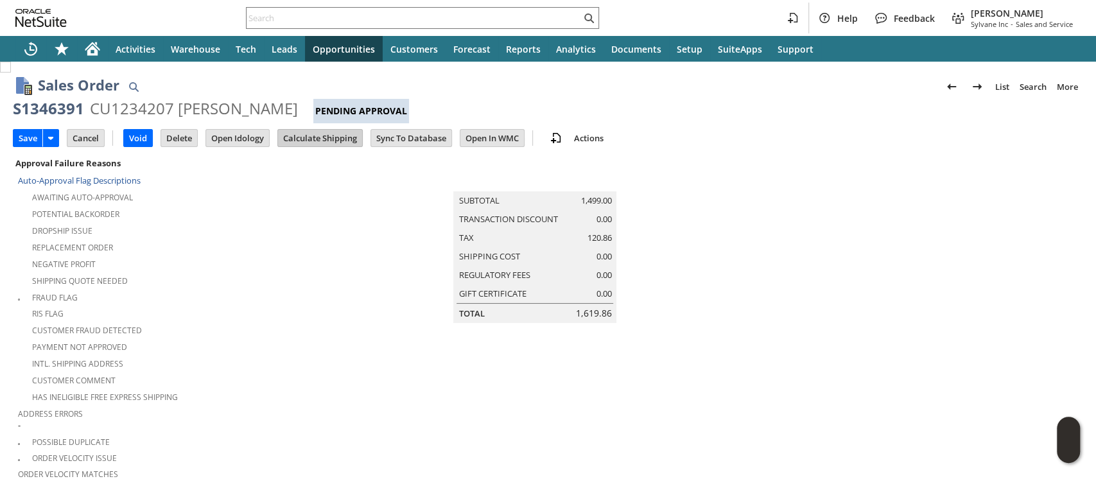
click at [320, 142] on input "Calculate Shipping" at bounding box center [320, 138] width 84 height 17
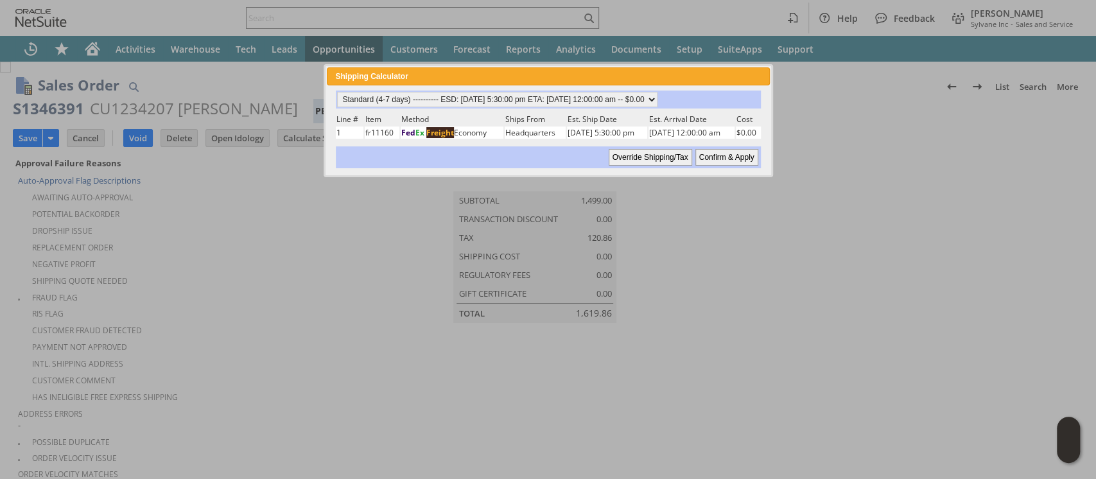
click at [714, 154] on input "Confirm & Apply" at bounding box center [726, 157] width 63 height 17
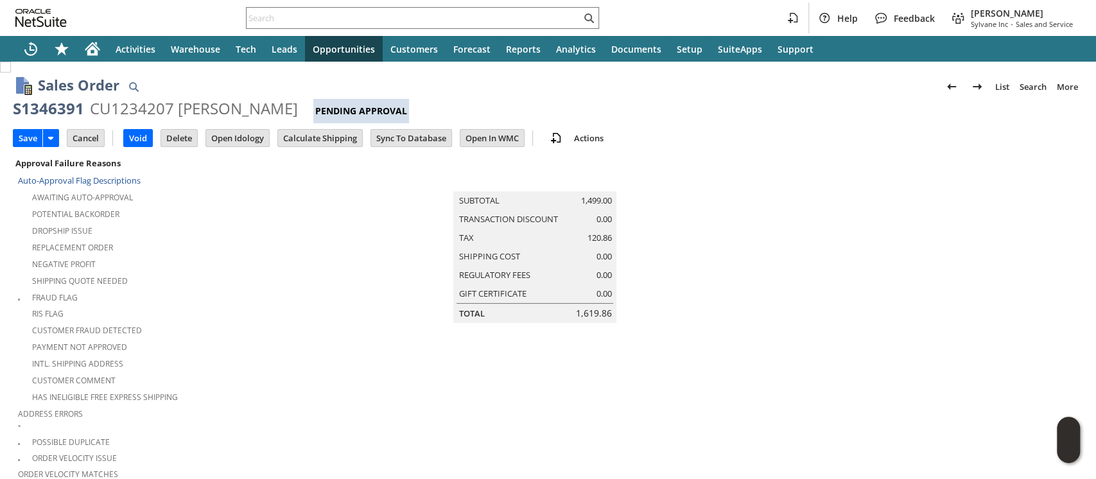
type input "[DATE]"
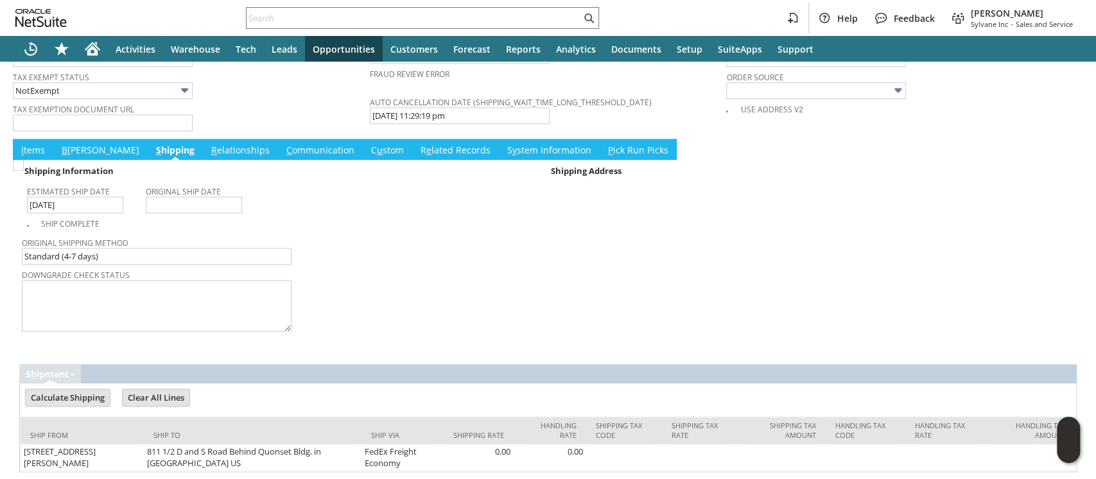
scroll to position [1061, 0]
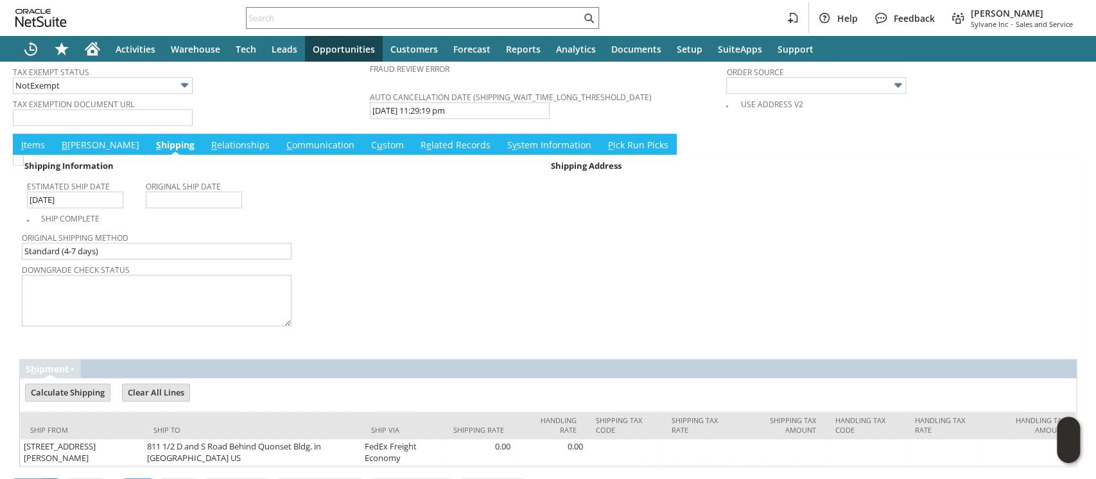
click at [21, 478] on input "Save" at bounding box center [27, 487] width 29 height 17
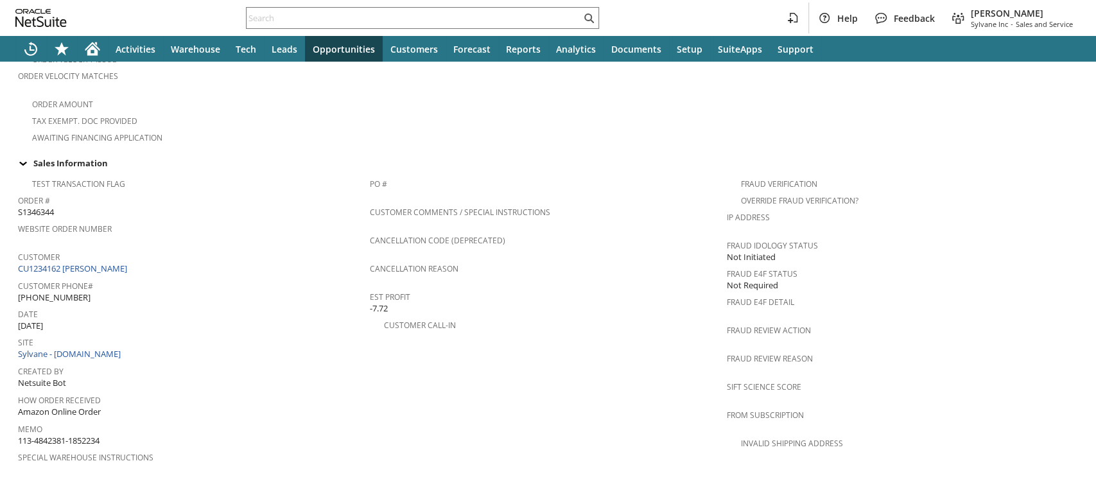
scroll to position [514, 0]
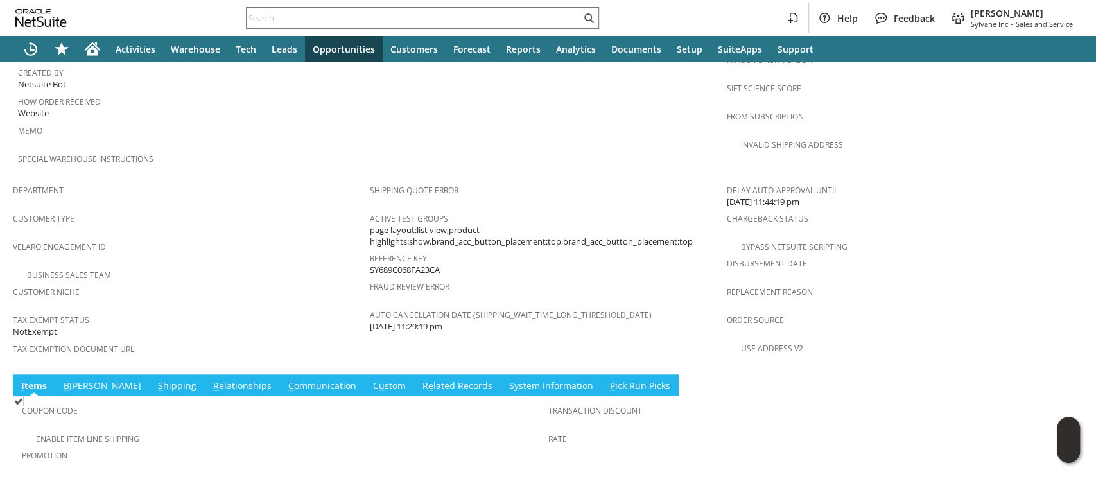
scroll to position [835, 0]
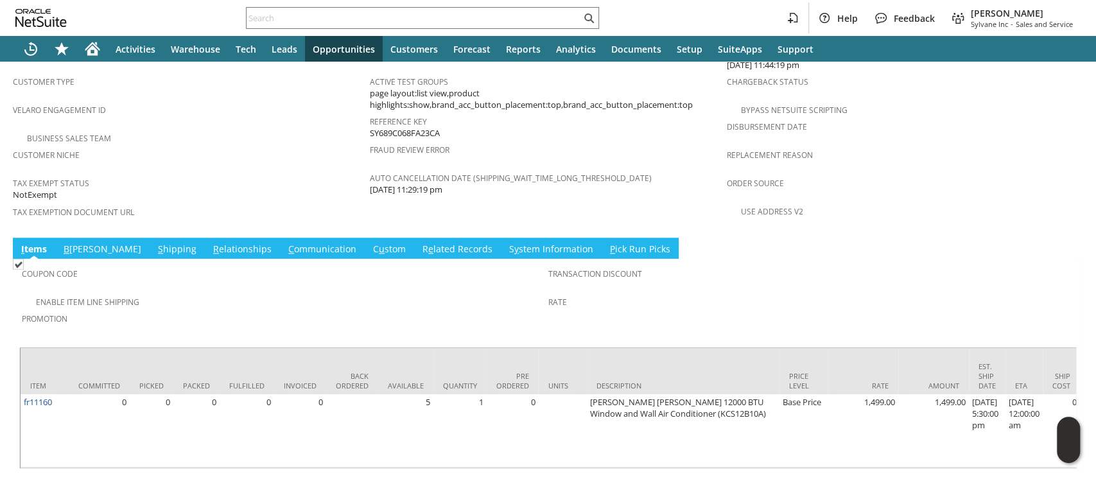
click at [155, 243] on link "S hipping" at bounding box center [177, 250] width 45 height 14
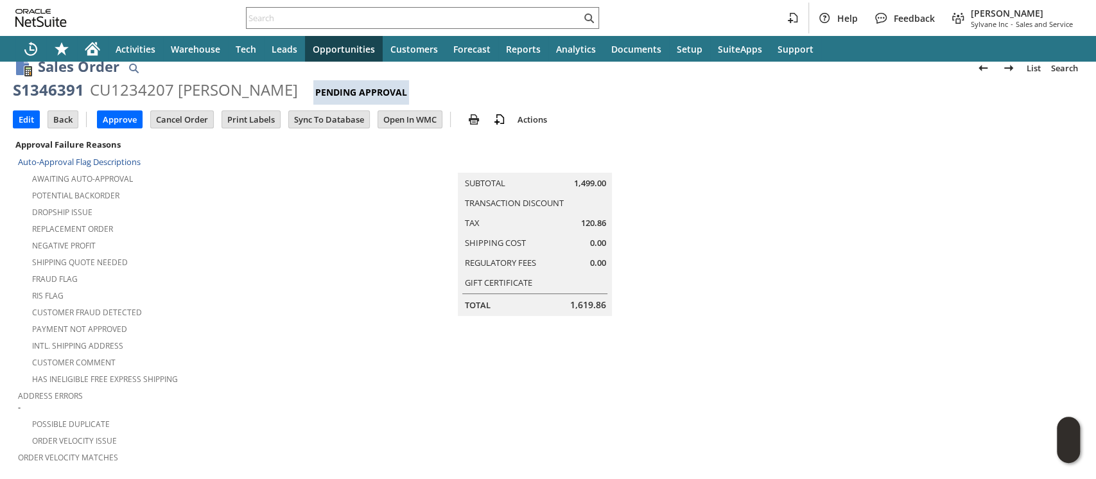
scroll to position [0, 0]
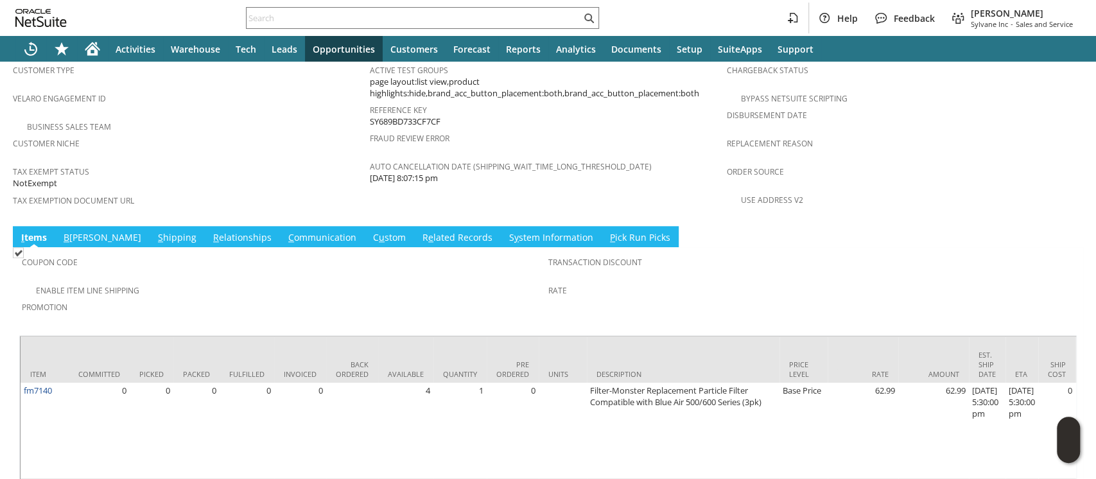
click at [155, 231] on link "S hipping" at bounding box center [177, 238] width 45 height 14
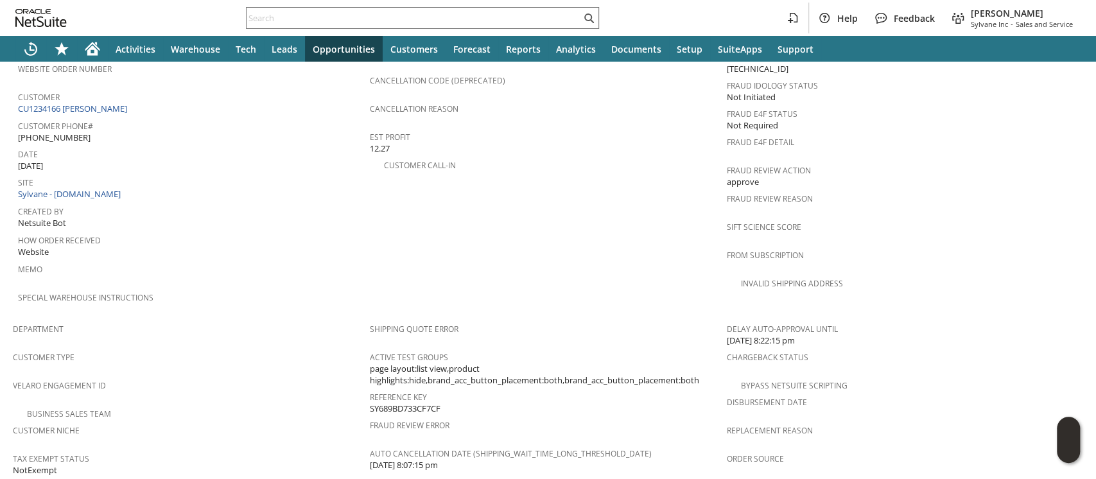
scroll to position [476, 0]
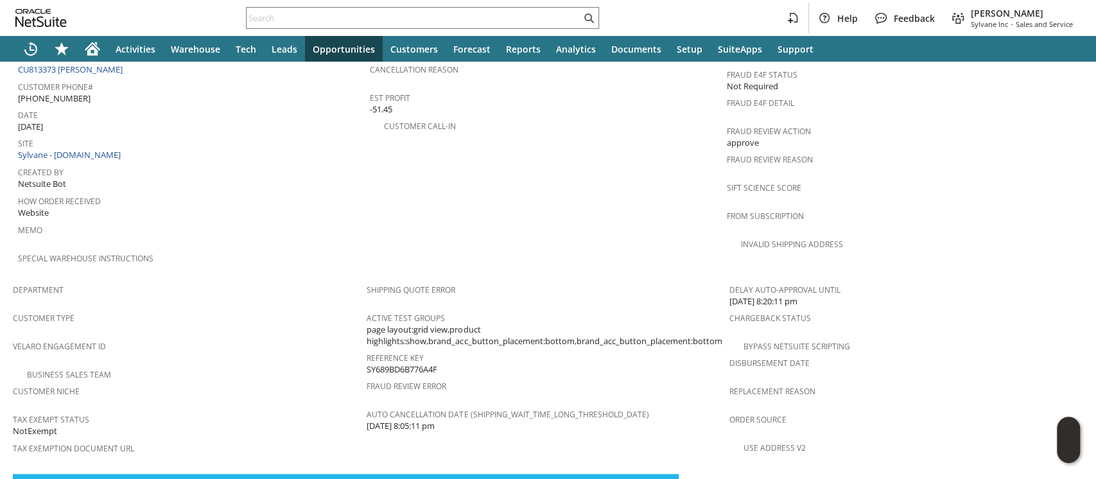
scroll to position [895, 0]
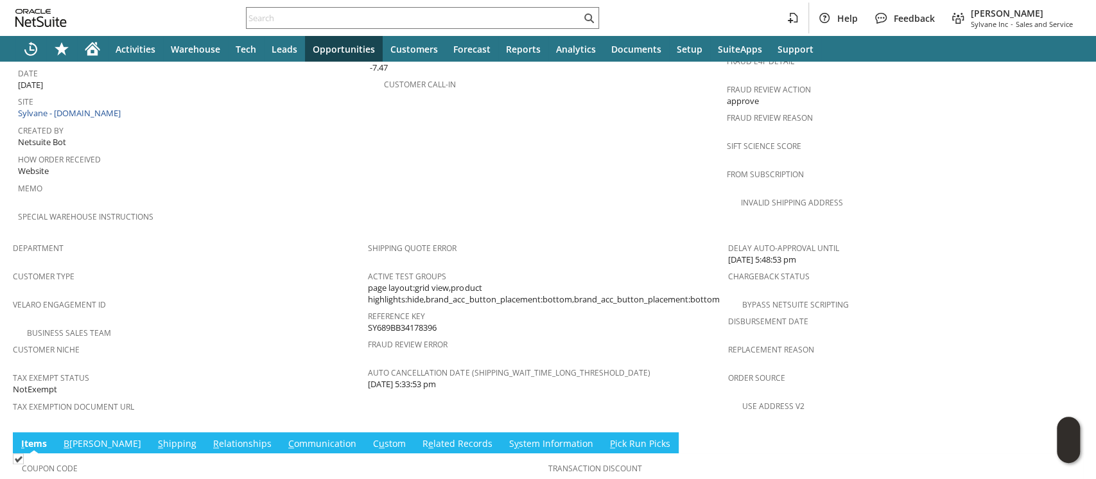
scroll to position [812, 0]
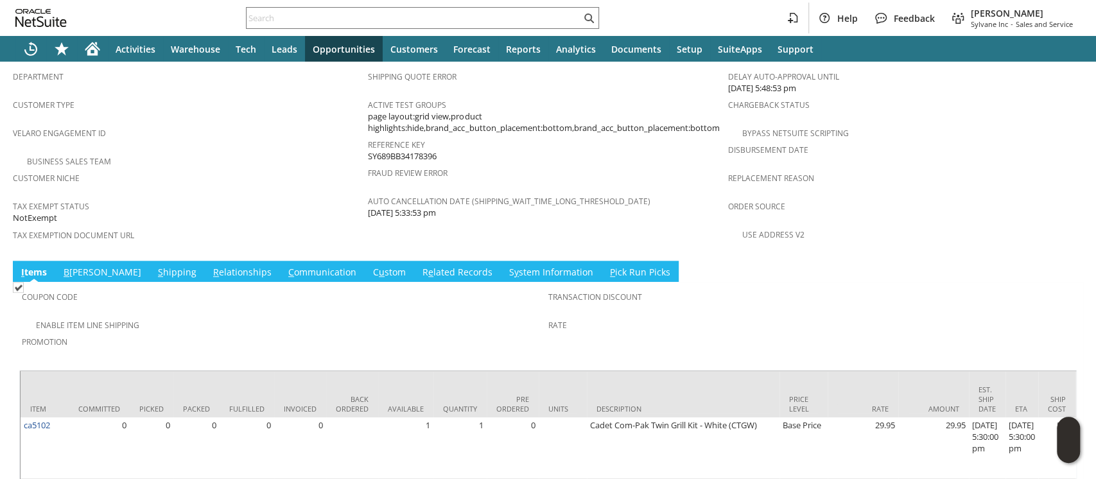
click at [155, 266] on link "S hipping" at bounding box center [177, 273] width 45 height 14
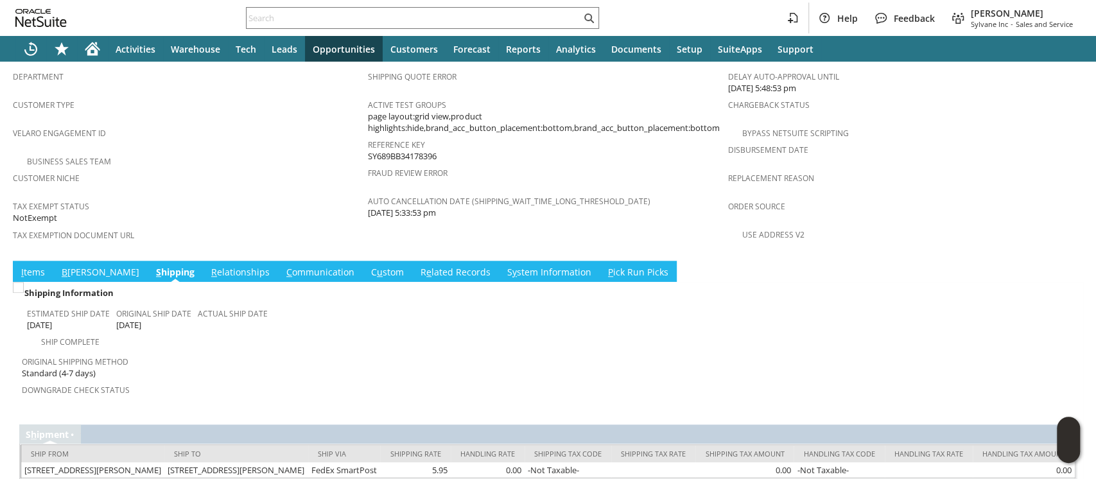
click at [32, 266] on link "I tems" at bounding box center [33, 273] width 30 height 14
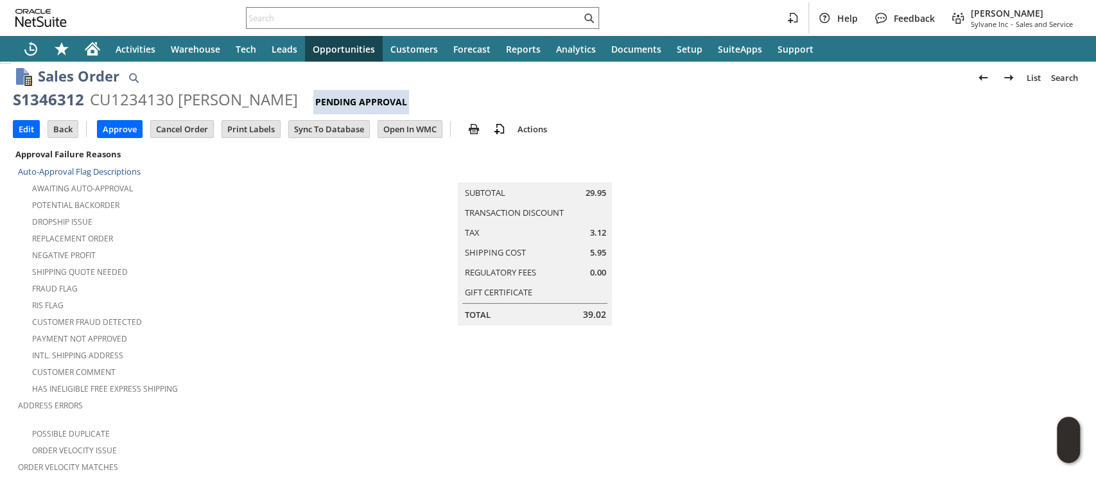
scroll to position [0, 0]
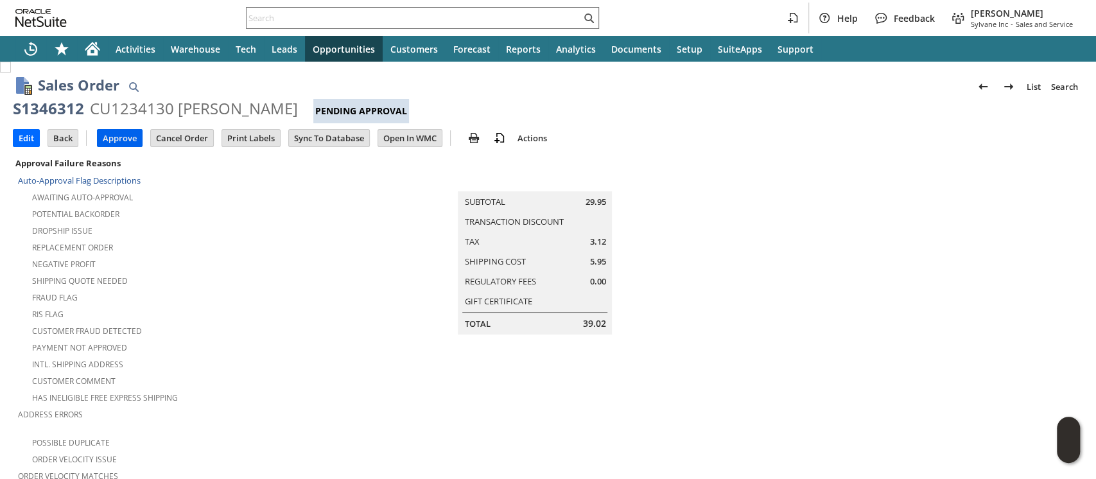
click at [125, 135] on input "Approve" at bounding box center [120, 138] width 44 height 17
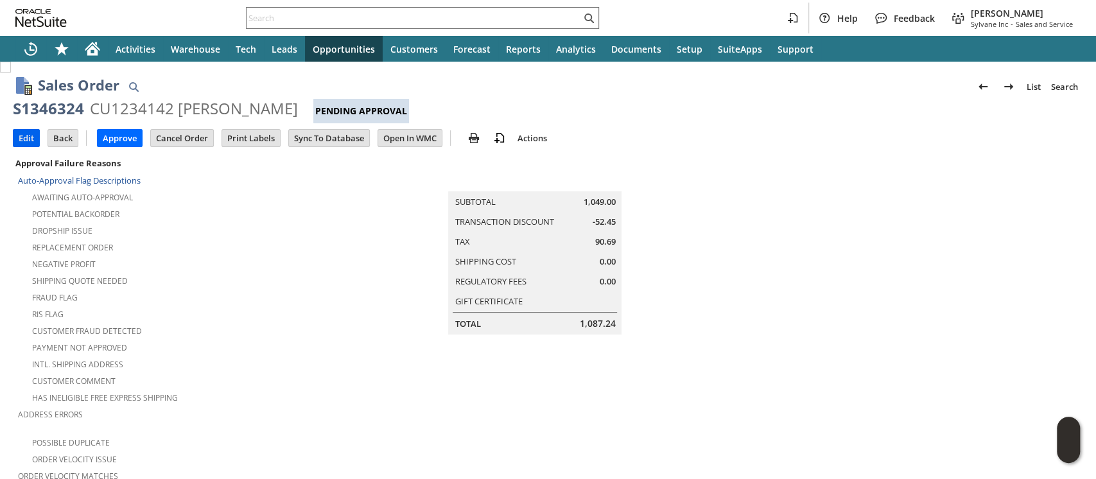
click at [29, 137] on input "Edit" at bounding box center [26, 138] width 26 height 17
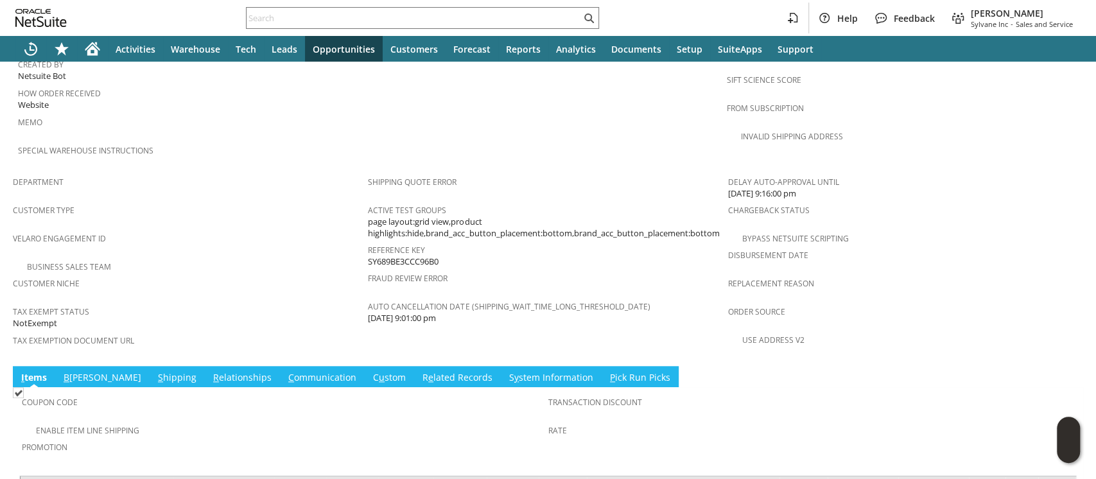
scroll to position [812, 0]
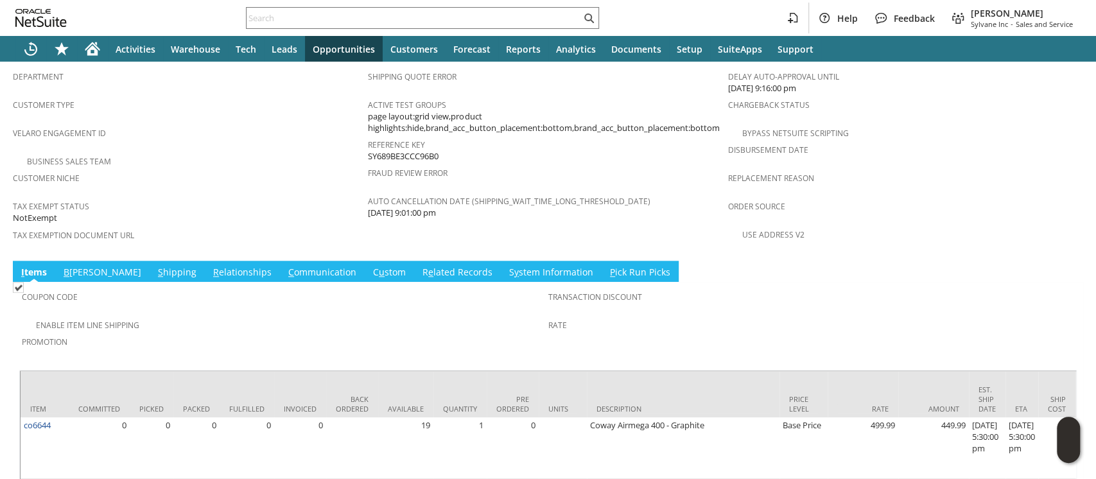
click at [155, 266] on link "S hipping" at bounding box center [177, 273] width 45 height 14
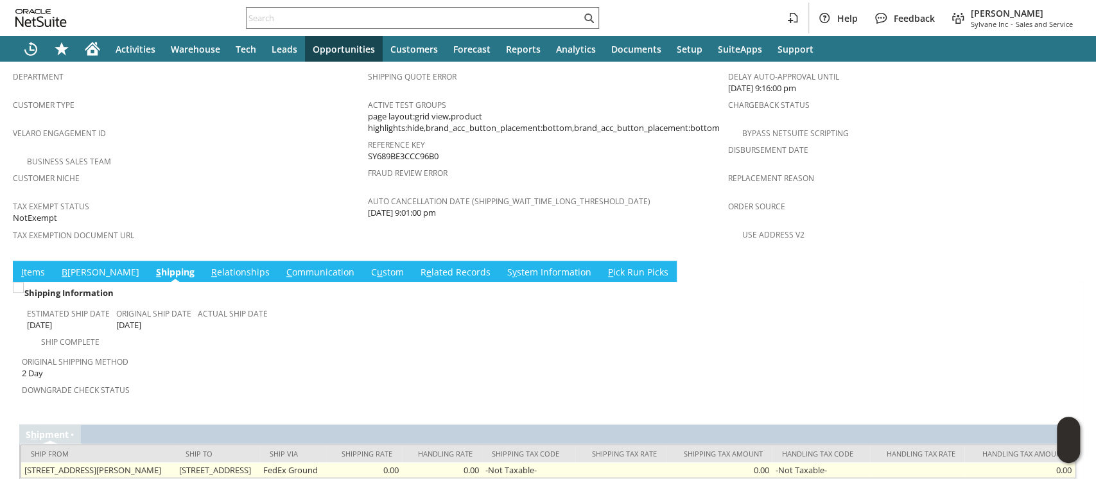
click at [261, 462] on td "[STREET_ADDRESS]" at bounding box center [218, 469] width 85 height 15
click at [261, 462] on td "3981 9w 21 Malden NY 12453 United States" at bounding box center [218, 469] width 85 height 15
copy tr "3981 9w 21 Malden NY 12453 United States"
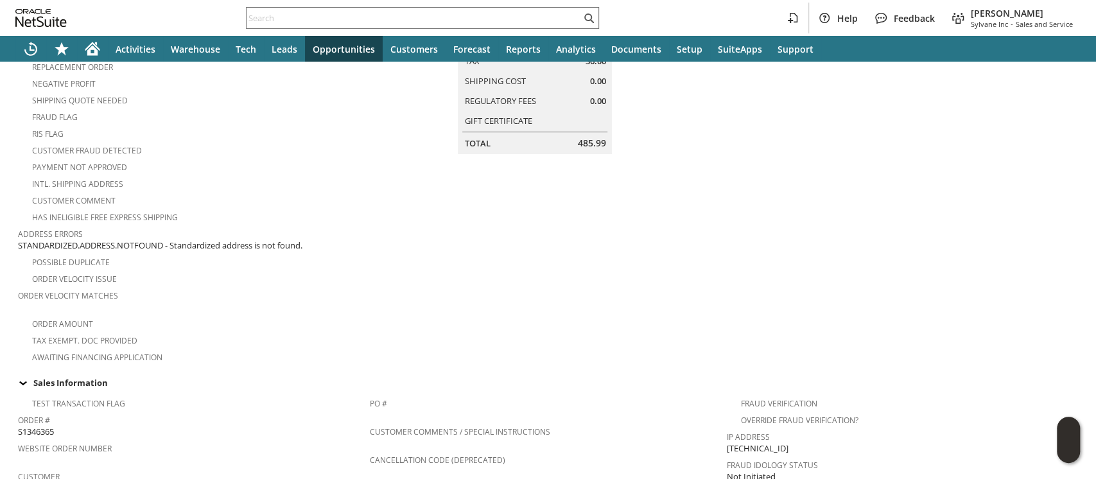
scroll to position [0, 0]
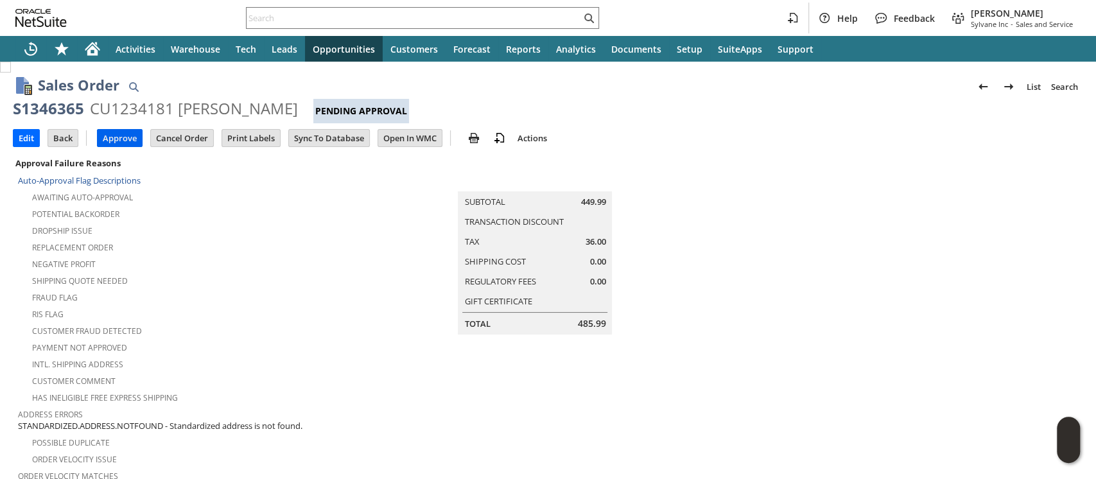
click at [129, 134] on input "Approve" at bounding box center [120, 138] width 44 height 17
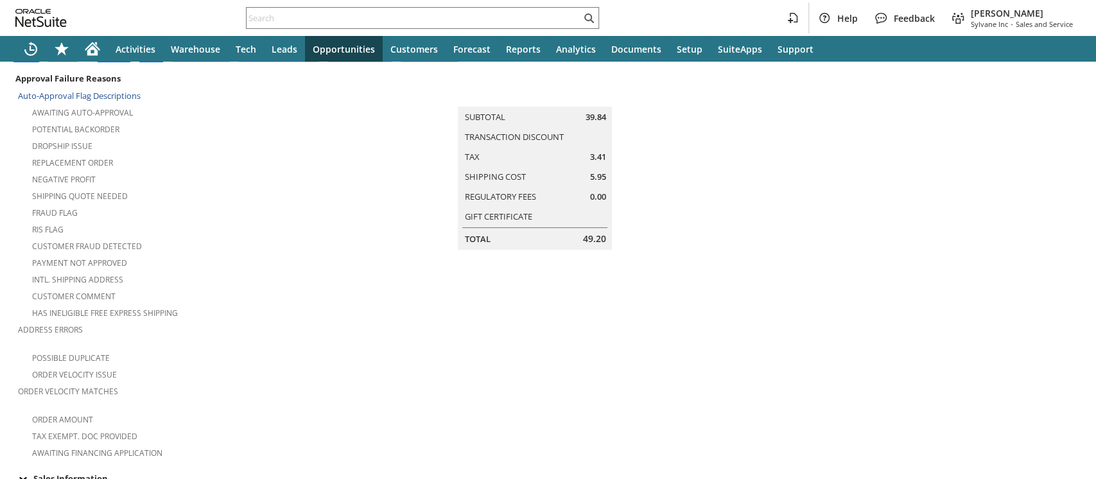
scroll to position [307, 0]
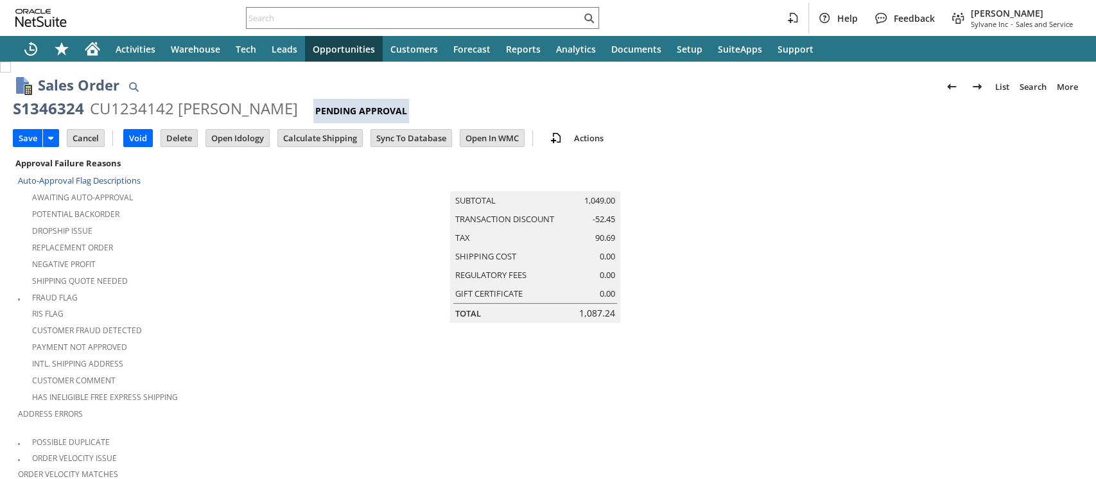
scroll to position [414, 0]
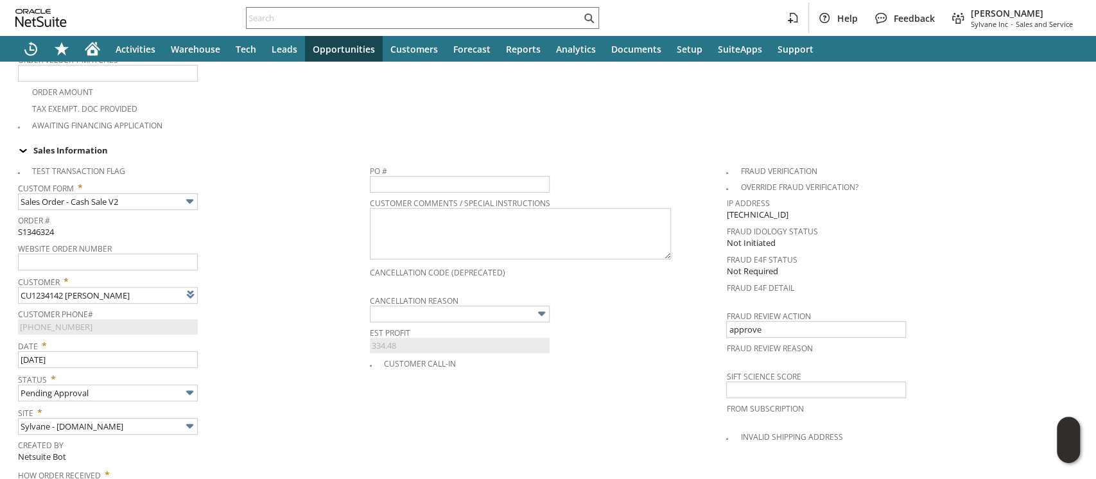
type input "Intelligent Recommendations ⁰"
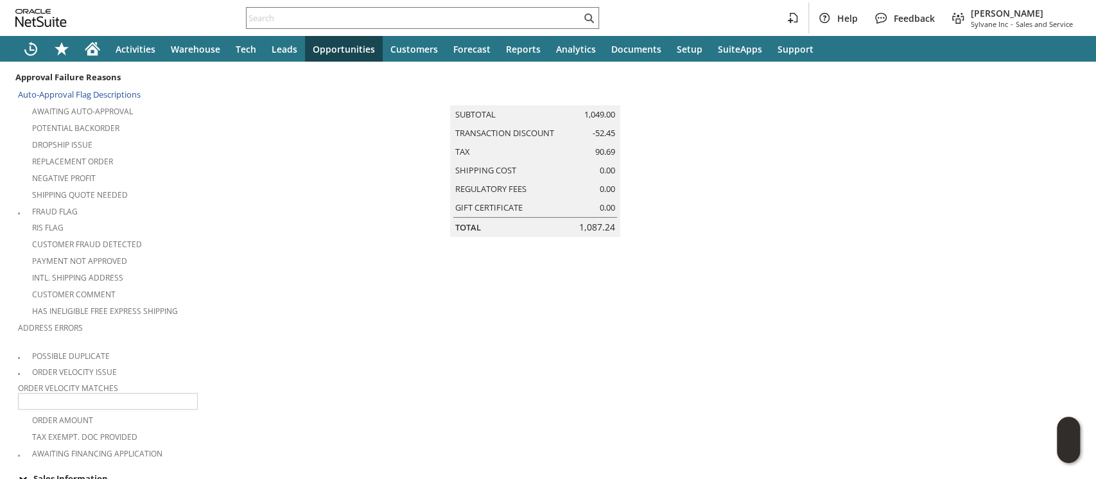
scroll to position [0, 0]
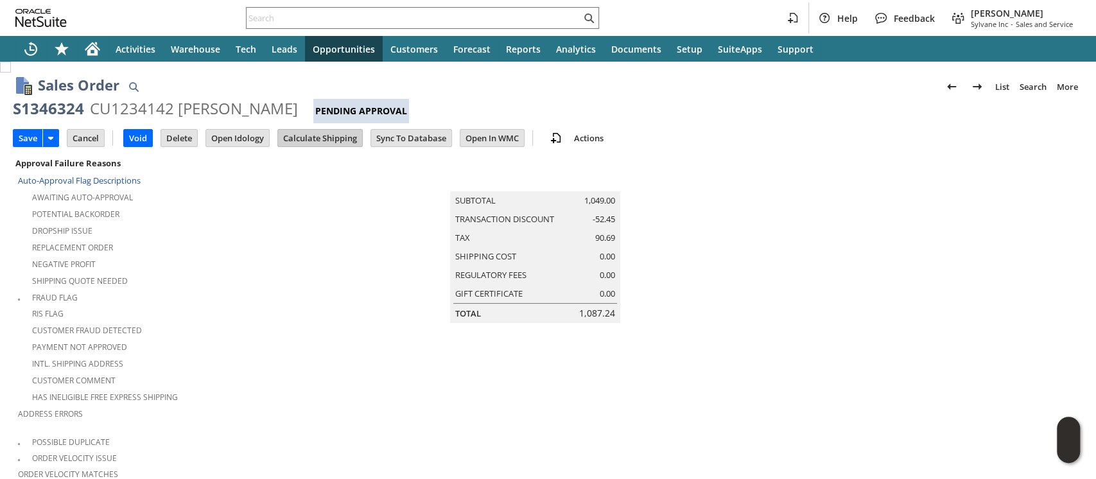
click at [298, 139] on input "Calculate Shipping" at bounding box center [320, 138] width 84 height 17
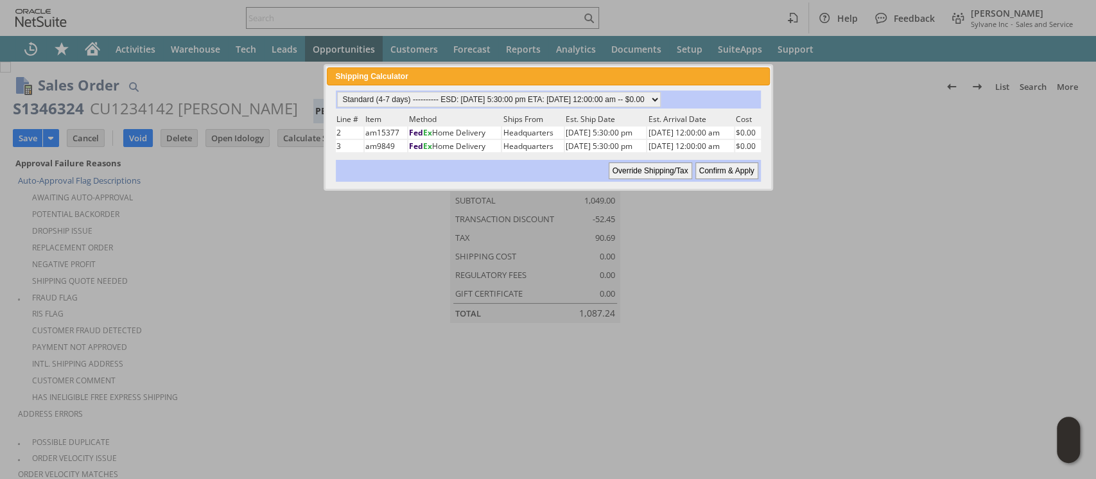
click at [711, 168] on input "Confirm & Apply" at bounding box center [726, 170] width 63 height 17
type input "Promo Code"
type input "-5.0%"
type input "Add"
type input "Copy Previous"
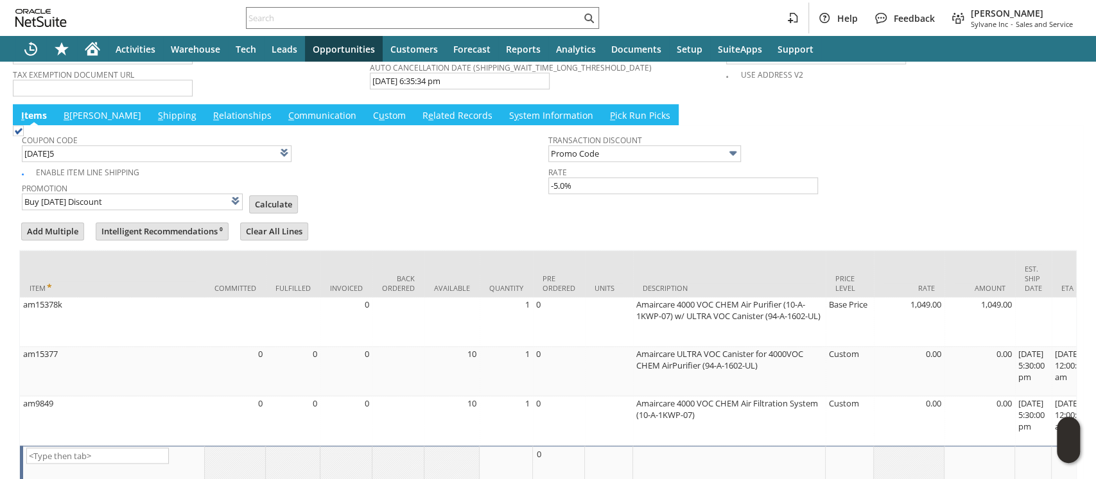
scroll to position [1160, 0]
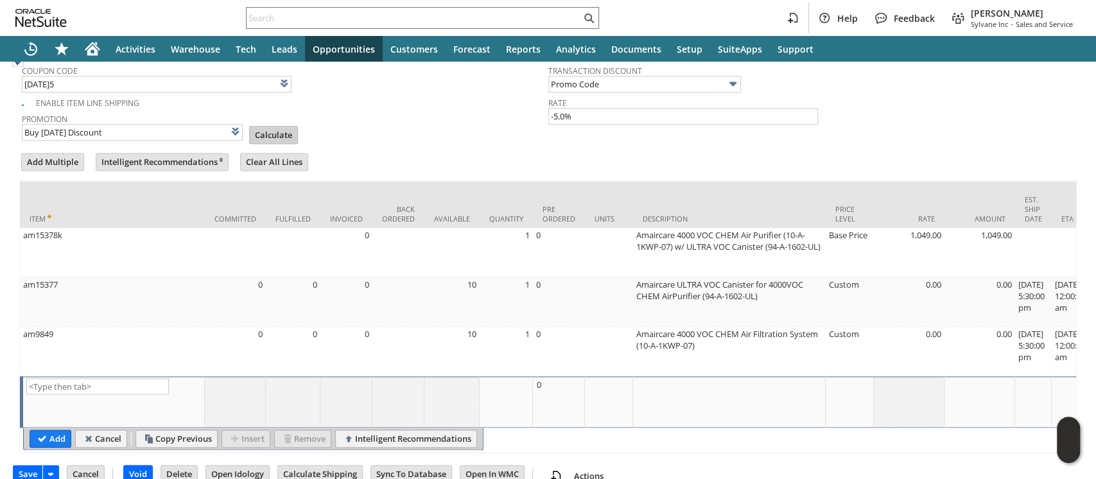
click at [266, 126] on input "Calculate" at bounding box center [274, 134] width 48 height 17
type input "Promo Code"
type input "-5.0%"
click at [26, 465] on input "Save" at bounding box center [27, 473] width 29 height 17
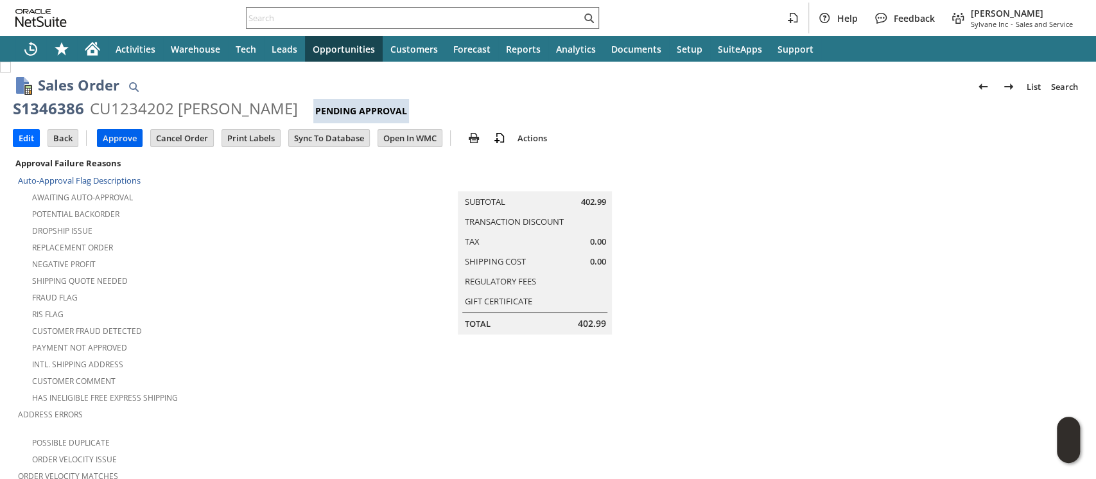
click at [128, 136] on input "Approve" at bounding box center [120, 138] width 44 height 17
click at [117, 138] on input "Approve" at bounding box center [120, 138] width 44 height 17
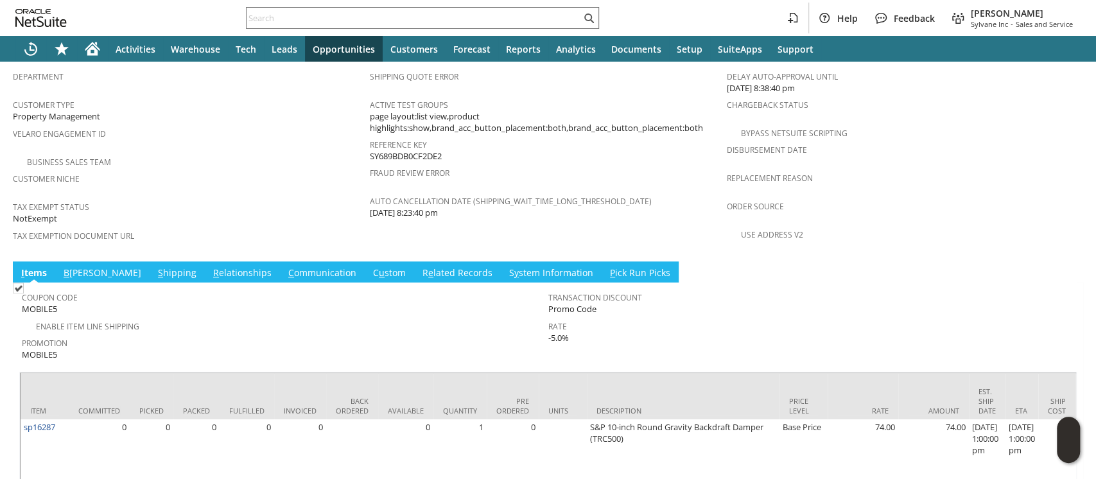
click at [155, 266] on link "S hipping" at bounding box center [177, 273] width 45 height 14
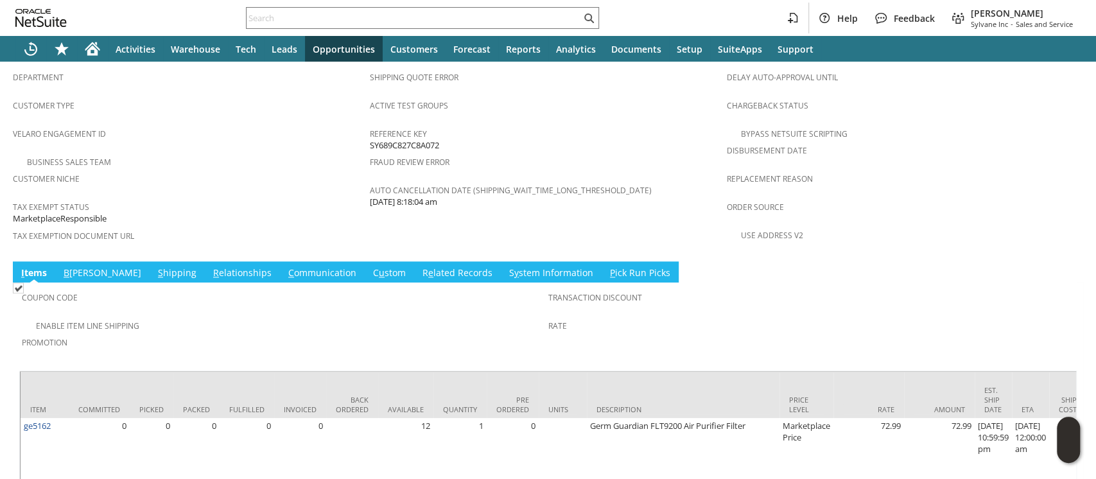
scroll to position [812, 0]
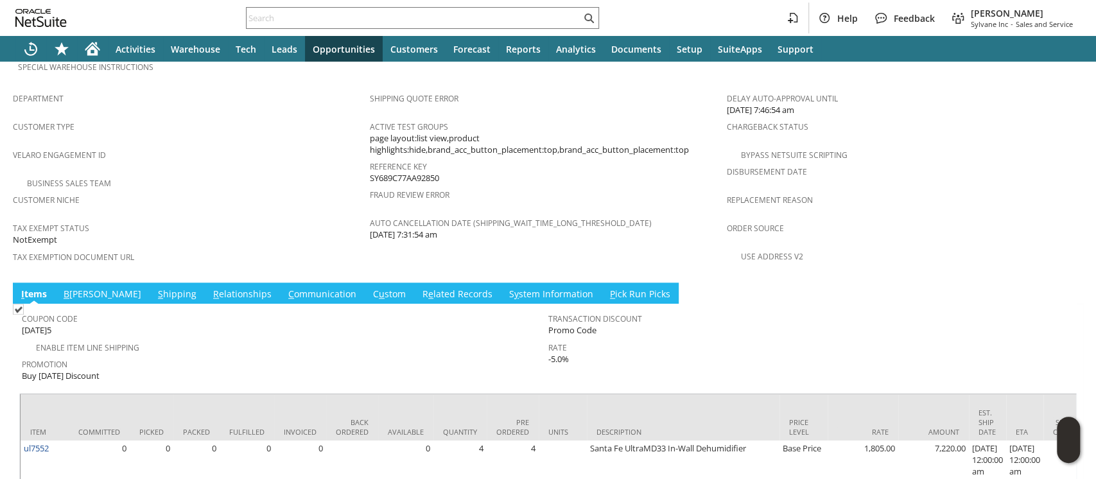
scroll to position [873, 0]
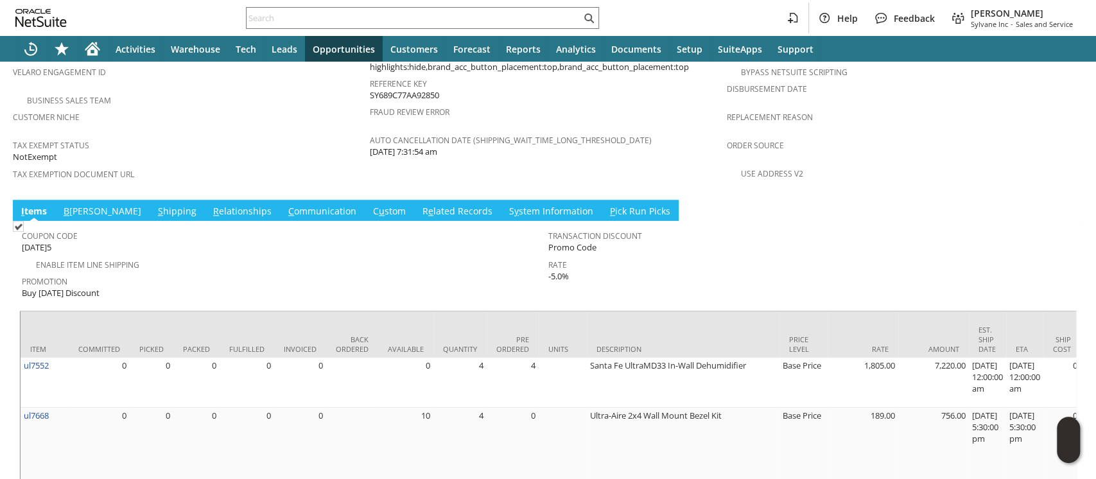
click at [155, 205] on link "S hipping" at bounding box center [177, 212] width 45 height 14
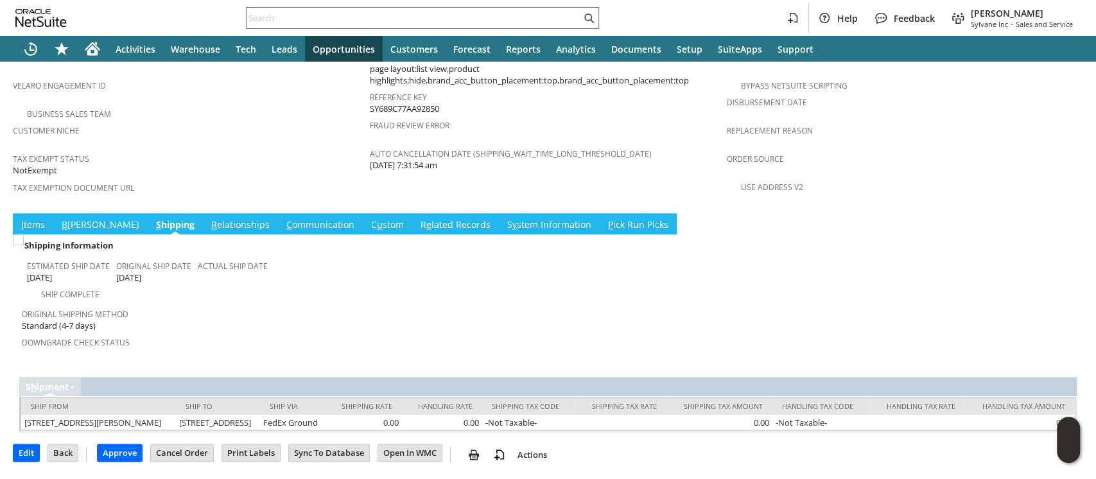
scroll to position [818, 0]
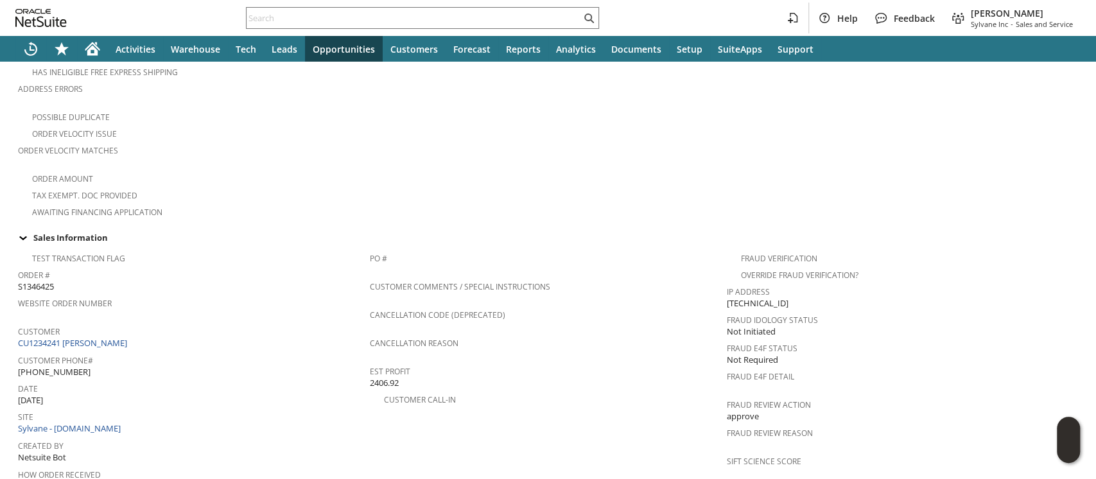
scroll to position [304, 0]
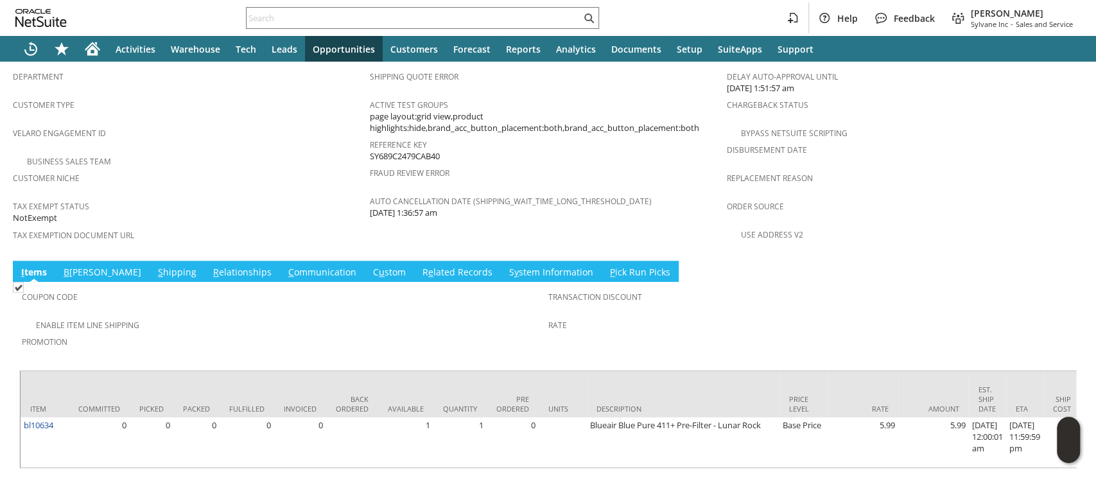
click at [155, 266] on link "S hipping" at bounding box center [177, 273] width 45 height 14
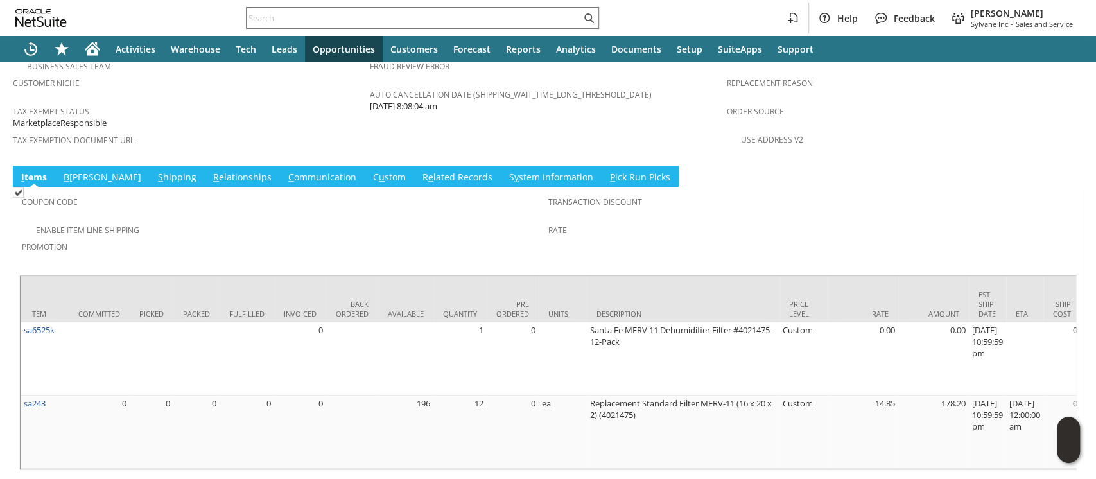
click at [155, 171] on link "S hipping" at bounding box center [177, 178] width 45 height 14
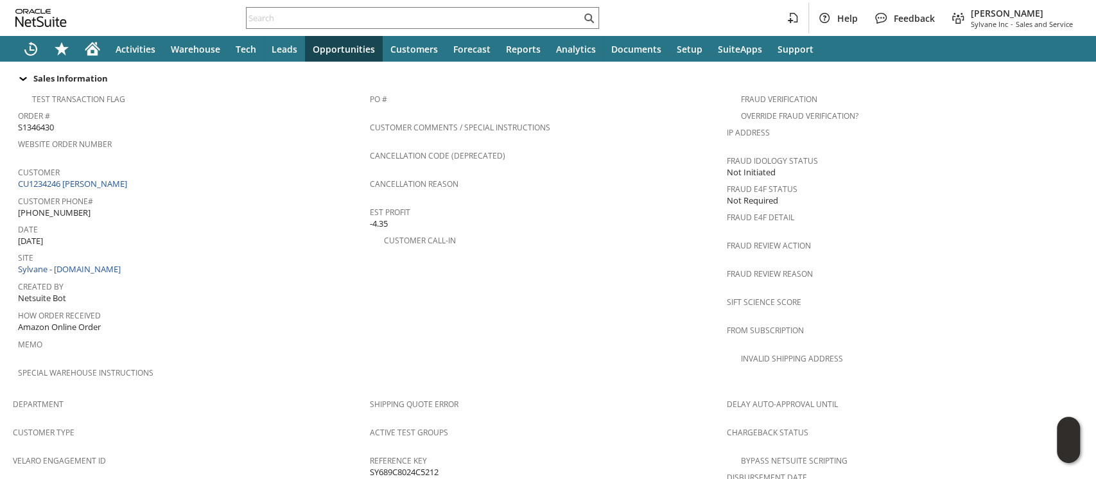
scroll to position [390, 0]
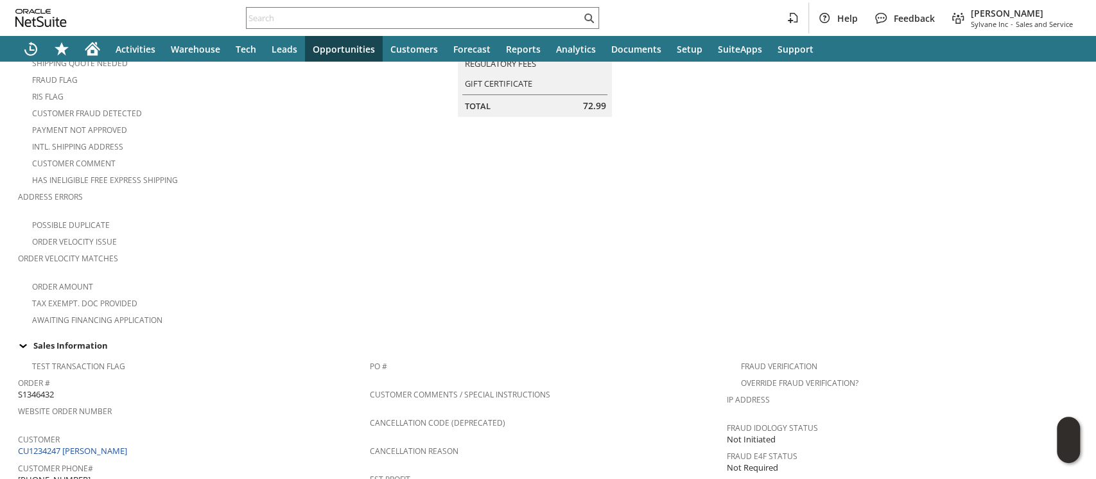
scroll to position [342, 0]
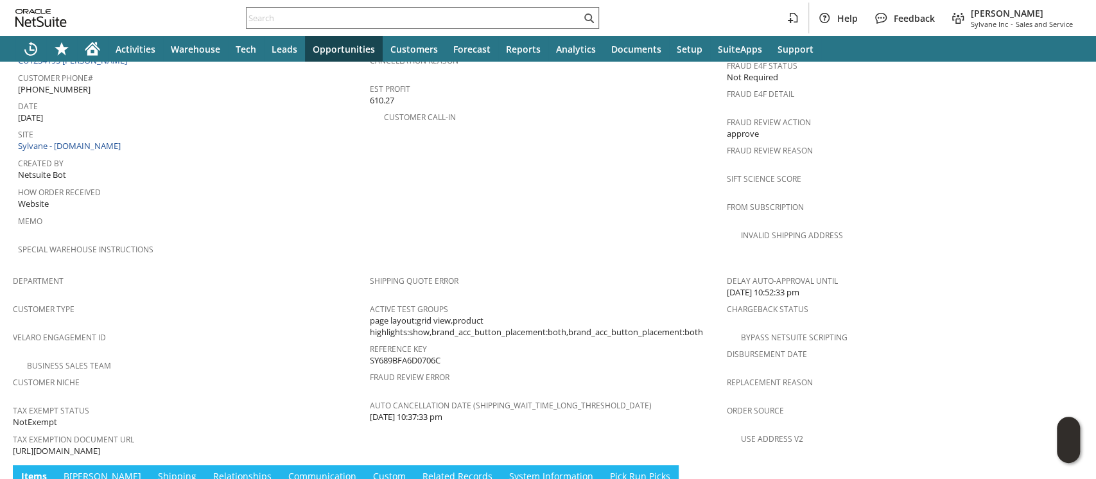
scroll to position [684, 0]
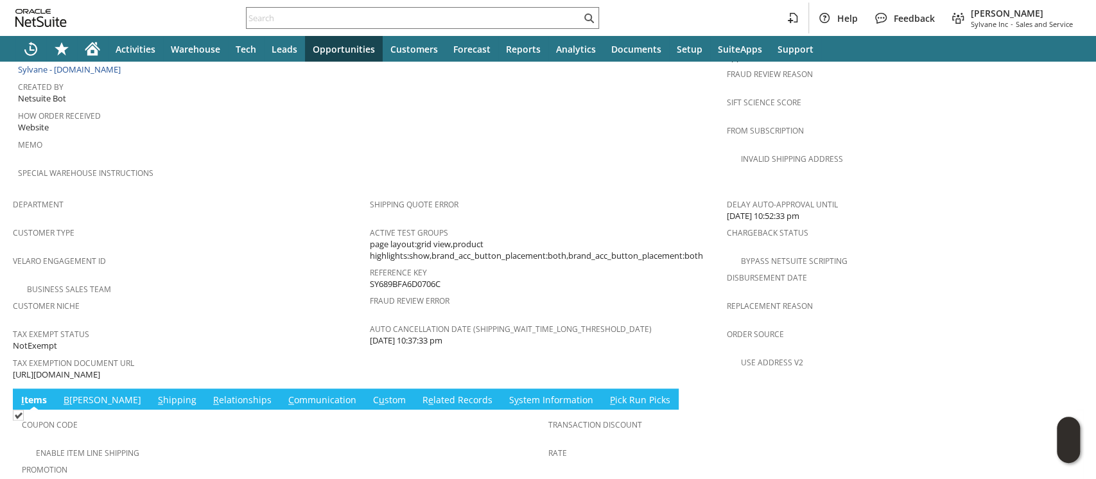
click at [100, 368] on span "[URL][DOMAIN_NAME]" at bounding box center [56, 374] width 87 height 12
click at [100, 368] on span "https://drive.google.com/file/d/16EJUOSvNiFq-9BAzltqO8z0rIdRiBL4d/view?usp=shar…" at bounding box center [56, 374] width 87 height 12
copy tbody "https://drive.google.com/file/d/16EJUOSvNiFq-9BAzltqO8z0rIdRiBL4d/view?usp=shar…"
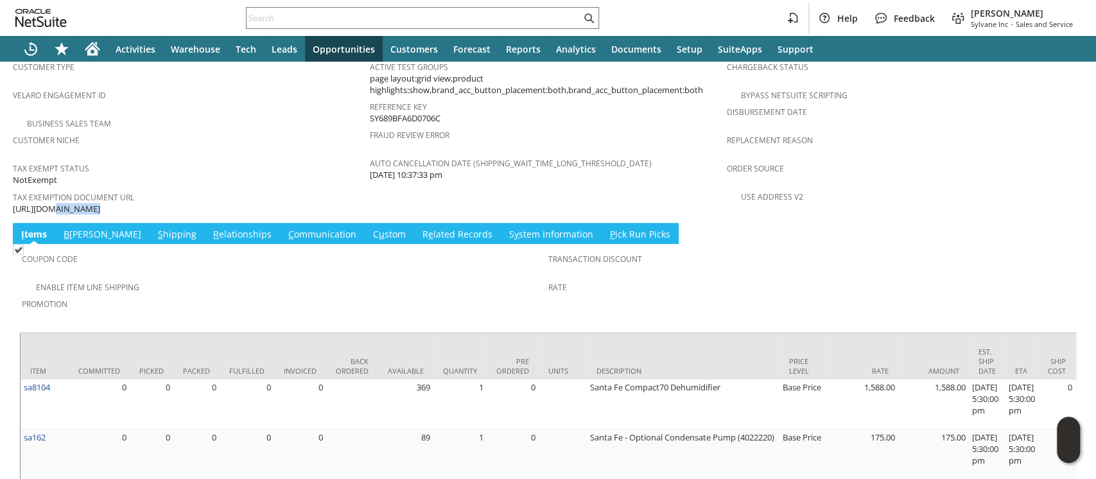
click at [155, 228] on link "S hipping" at bounding box center [177, 235] width 45 height 14
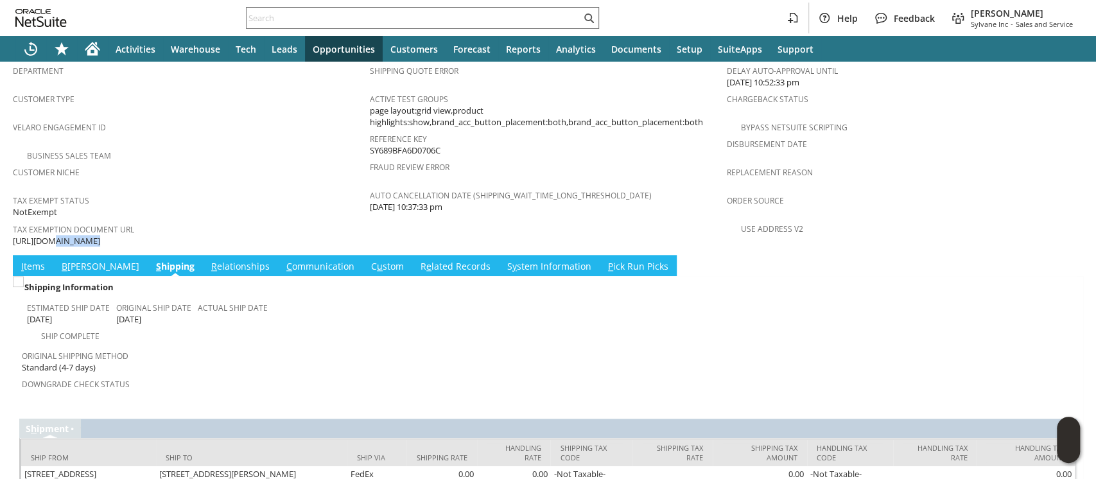
click at [72, 260] on link "B illing" at bounding box center [100, 267] width 84 height 14
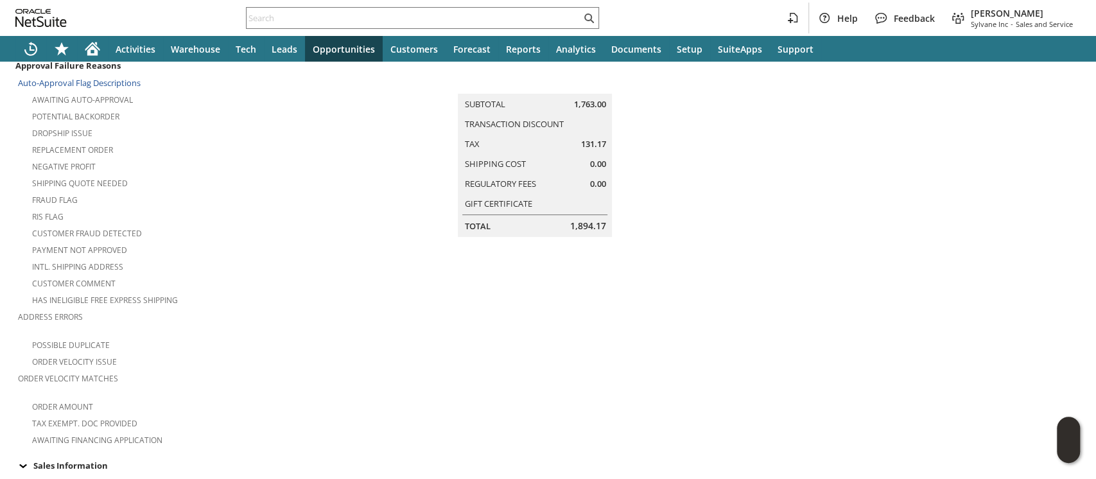
scroll to position [0, 0]
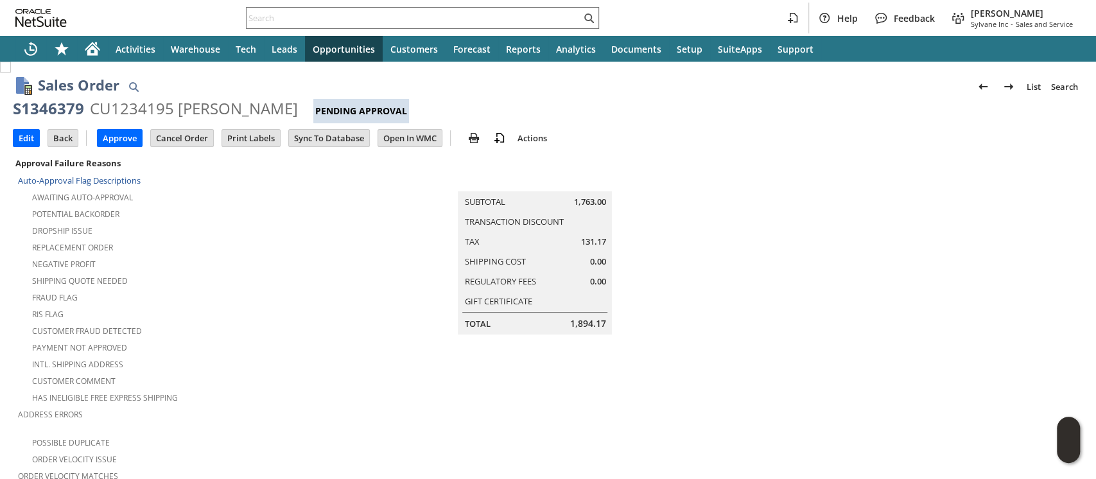
click at [60, 112] on div "S1346379" at bounding box center [48, 108] width 71 height 21
copy div "S1346379"
click at [28, 134] on input "Edit" at bounding box center [26, 138] width 26 height 17
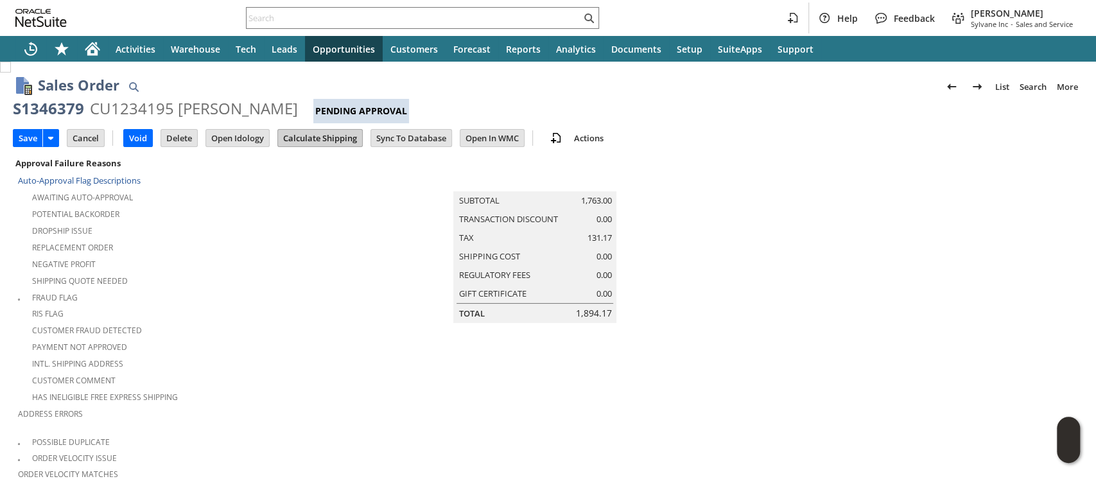
click at [311, 137] on input "Calculate Shipping" at bounding box center [320, 138] width 84 height 17
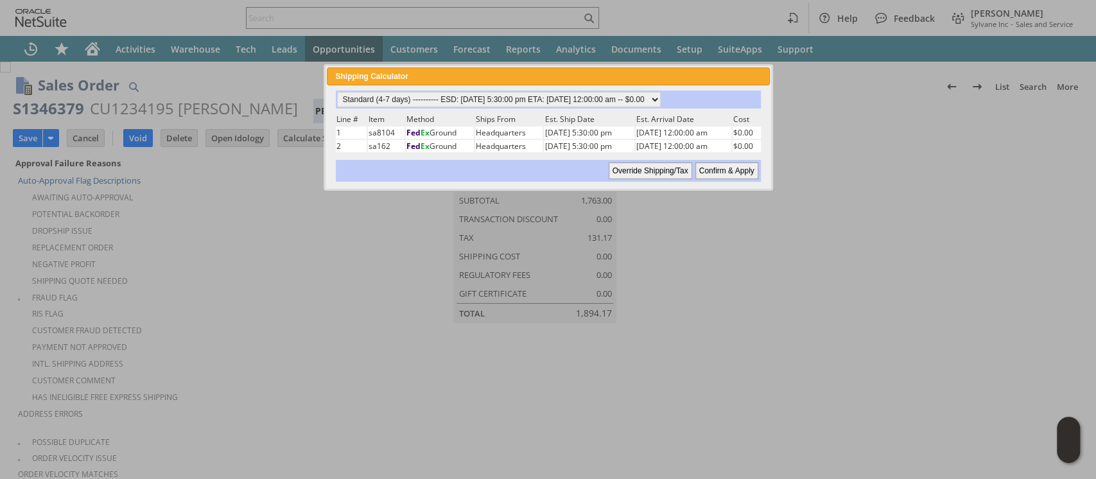
click at [701, 167] on input "Confirm & Apply" at bounding box center [726, 170] width 63 height 17
type input "Reseller"
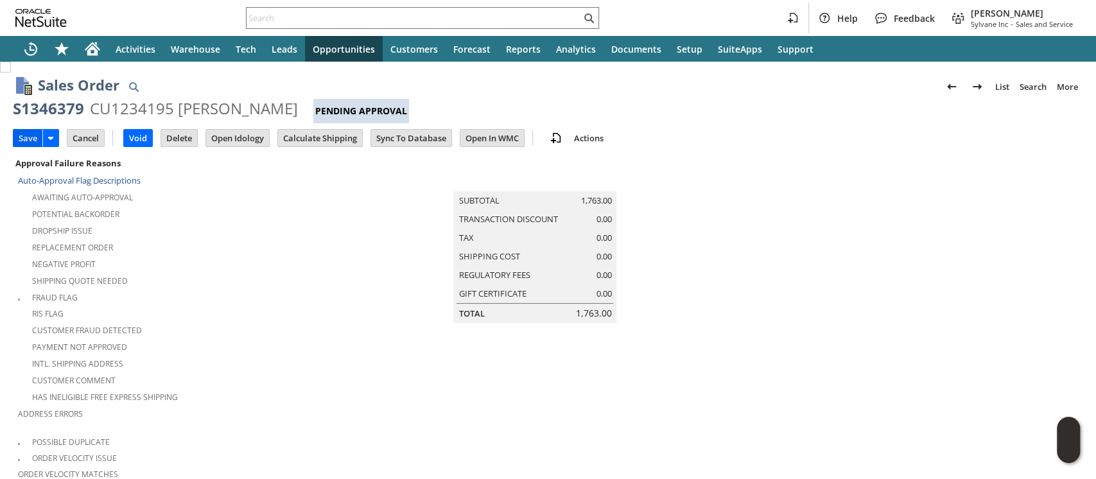
click at [19, 139] on input "Save" at bounding box center [27, 138] width 29 height 17
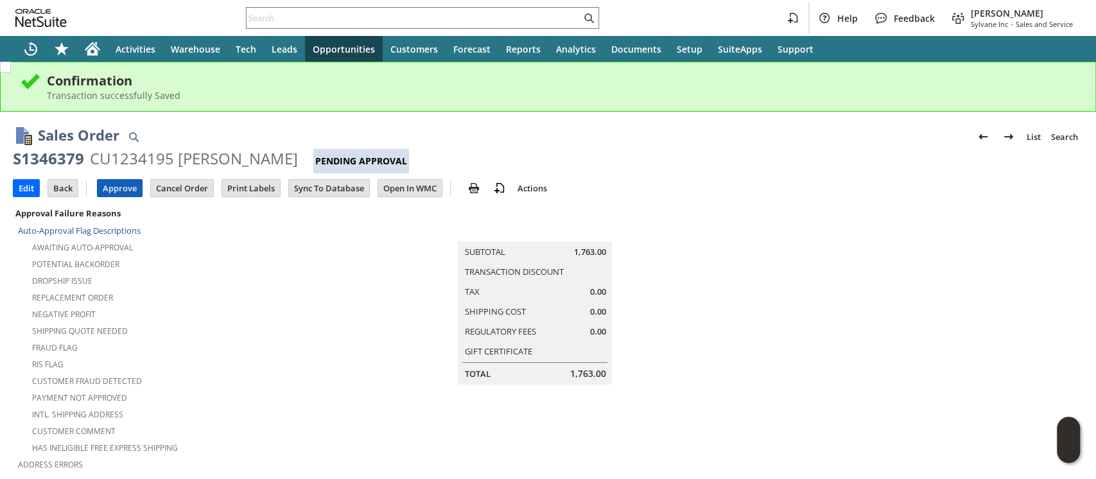
click at [123, 183] on input "Approve" at bounding box center [120, 188] width 44 height 17
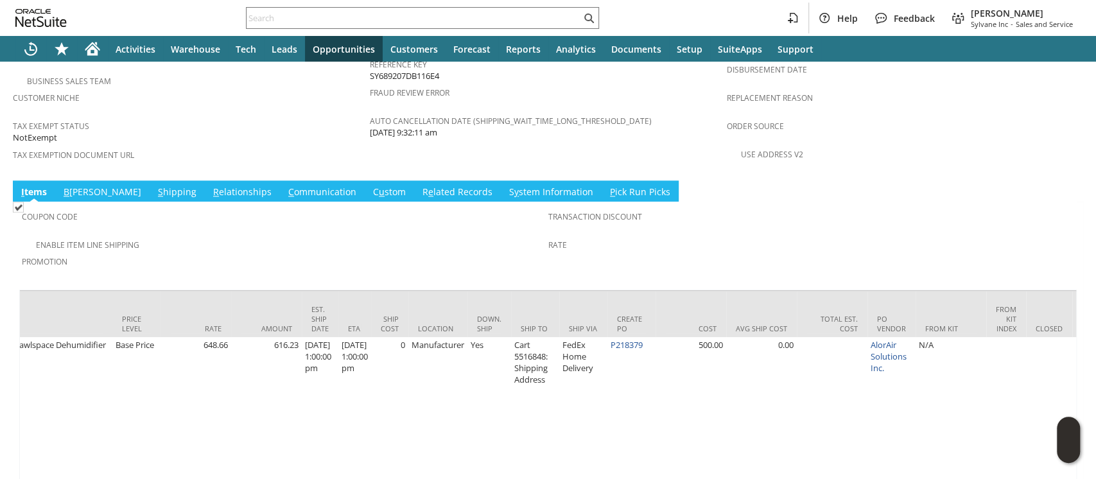
scroll to position [0, 668]
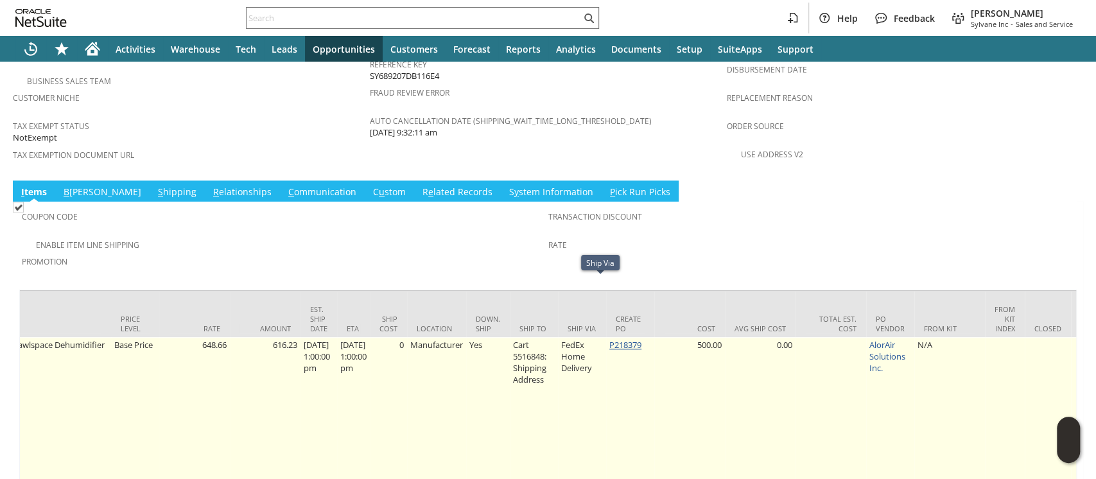
click at [636, 339] on link "P218379" at bounding box center [625, 345] width 32 height 12
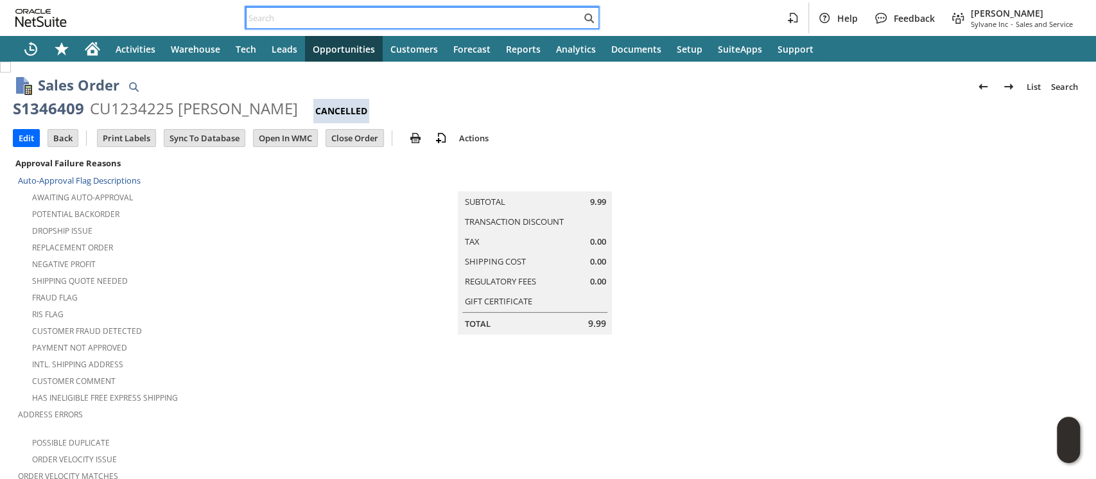
click at [407, 17] on input "text" at bounding box center [414, 17] width 334 height 15
paste input "200013426747687"
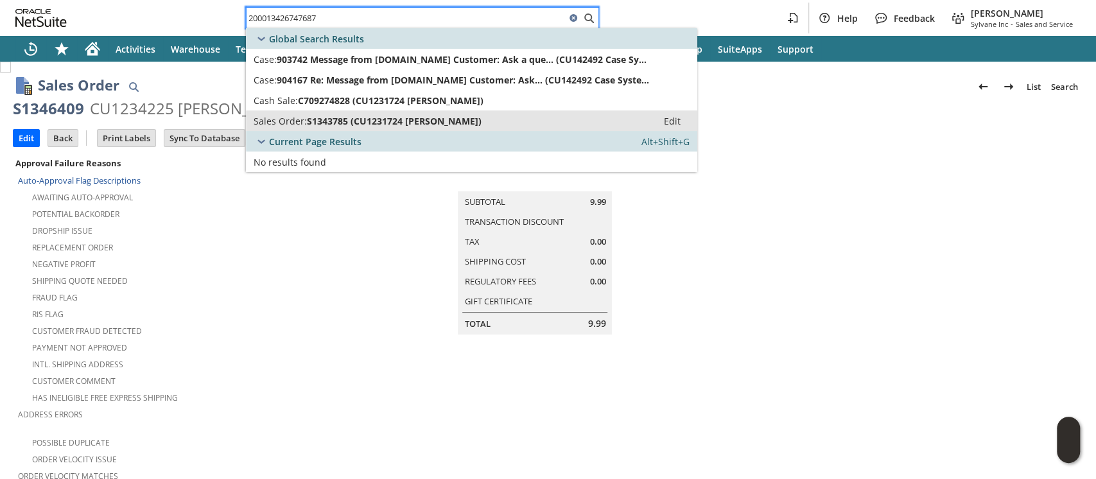
type input "200013426747687"
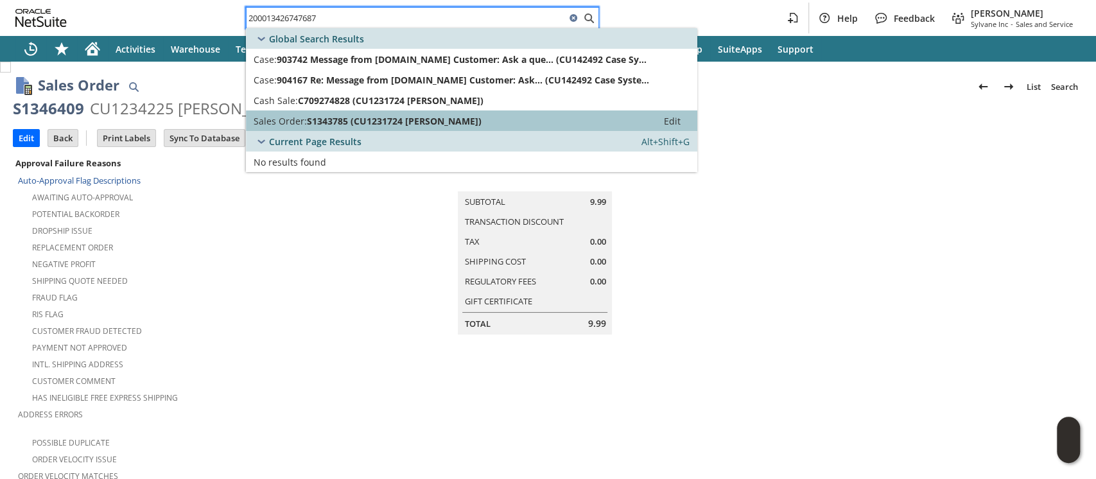
click at [385, 116] on span "S1343785 (CU1231724 [PERSON_NAME])" at bounding box center [394, 121] width 175 height 12
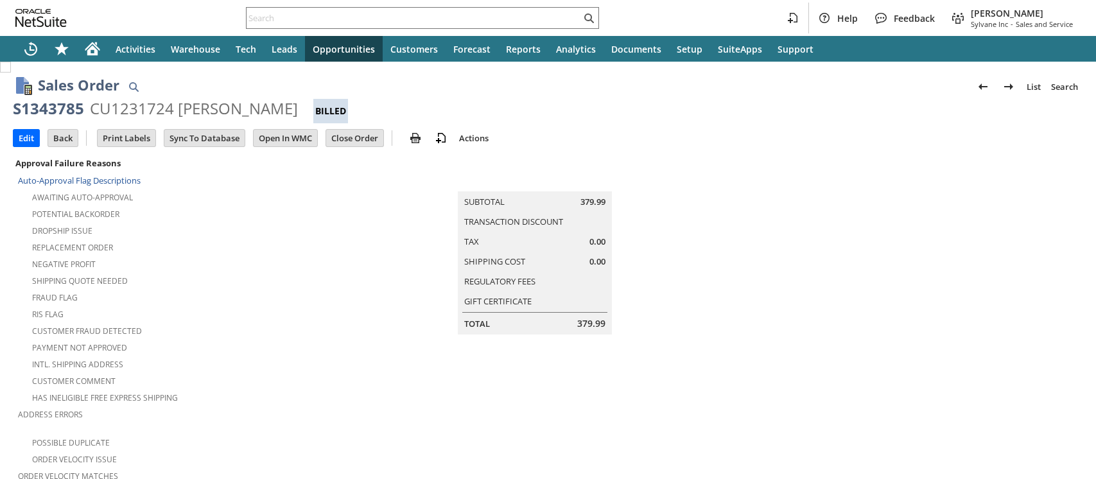
click at [119, 105] on div "CU1231724 Eric Sobocinski" at bounding box center [194, 108] width 208 height 21
click at [453, 22] on input "text" at bounding box center [414, 17] width 334 height 15
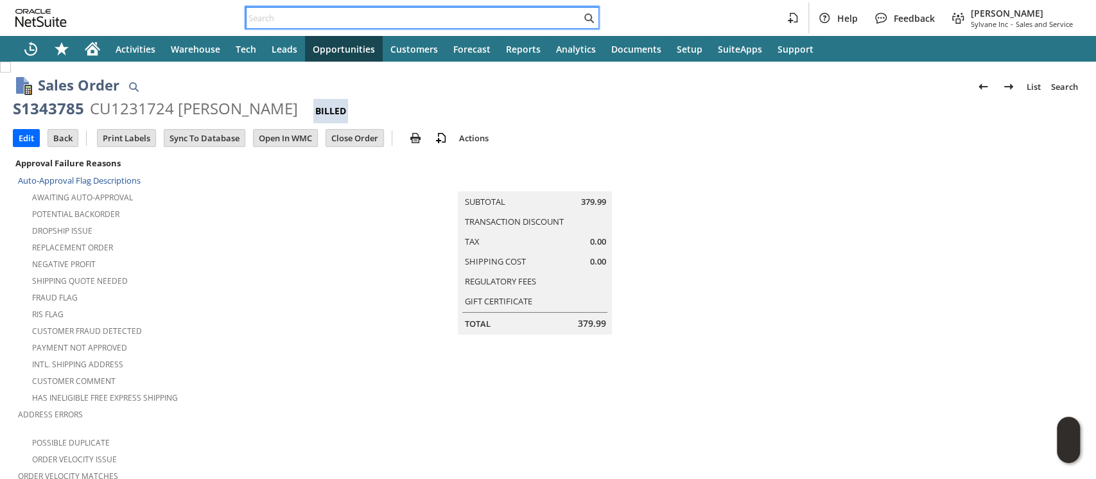
paste input "111-2646240-2150644"
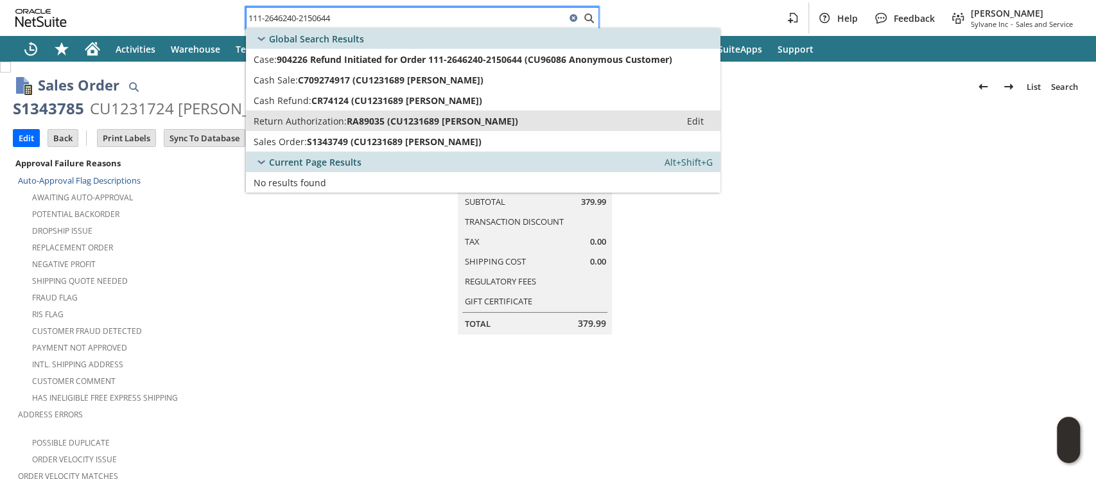
type input "111-2646240-2150644"
click at [419, 116] on span "RA89035 (CU1231689 Anna McCurdy)" at bounding box center [432, 121] width 171 height 12
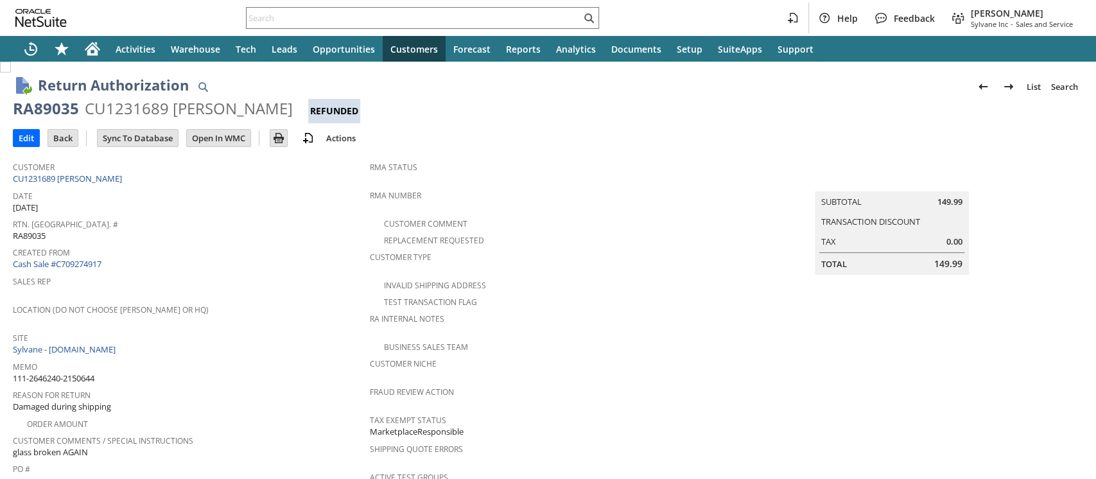
click at [132, 110] on div "CU1231689 Anna McCurdy" at bounding box center [189, 108] width 208 height 21
copy div "CU1231689"
click at [483, 16] on input "text" at bounding box center [414, 17] width 334 height 15
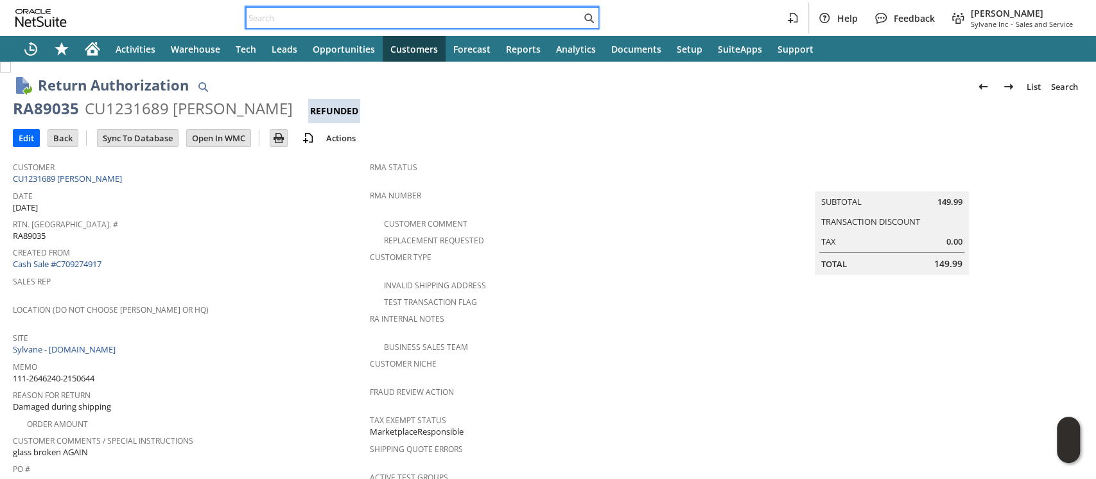
paste input "111-3928750-6795408"
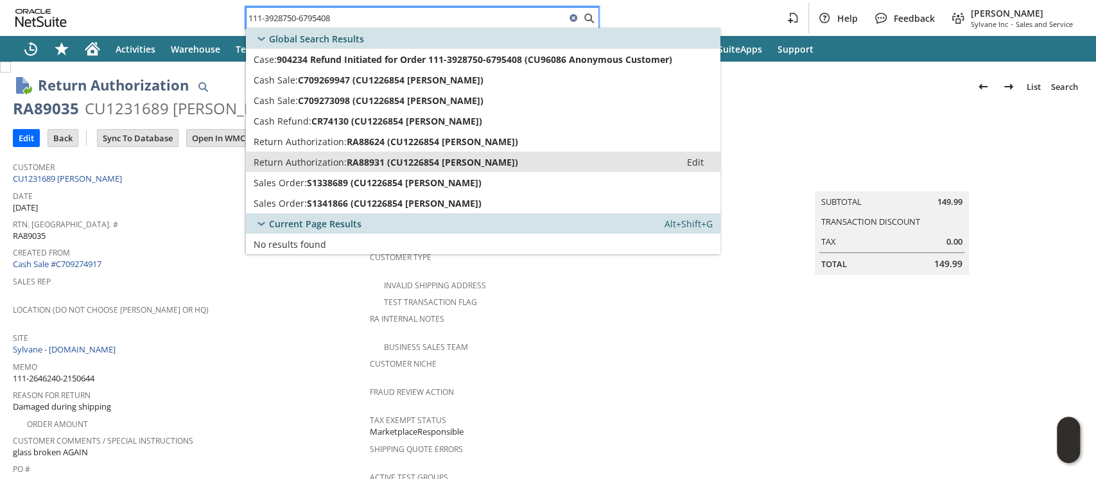
type input "111-3928750-6795408"
click at [440, 163] on span "RA88931 (CU1226854 Mike Minerich)" at bounding box center [432, 162] width 171 height 12
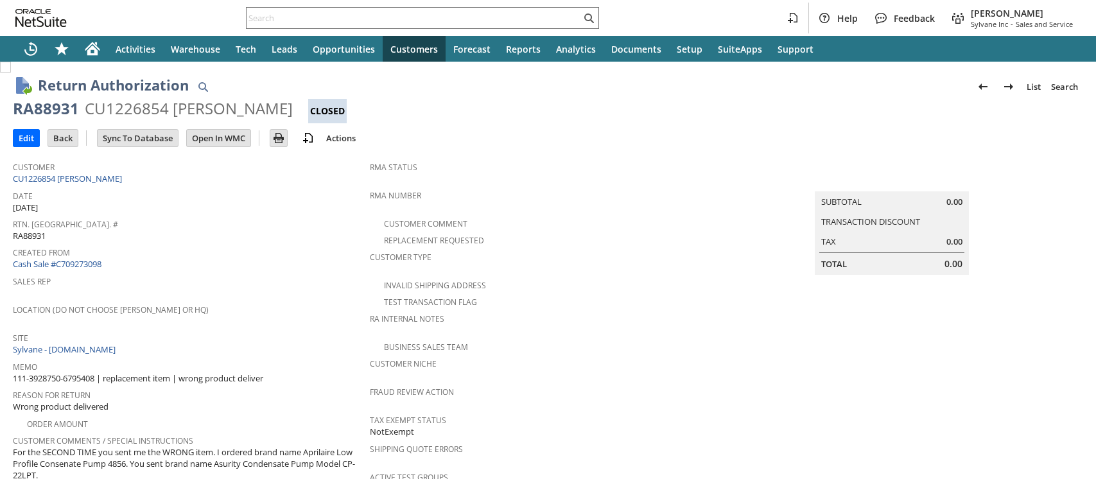
click at [145, 110] on div "CU1226854 Mike Minerich" at bounding box center [189, 108] width 208 height 21
click at [485, 23] on input "text" at bounding box center [414, 17] width 334 height 15
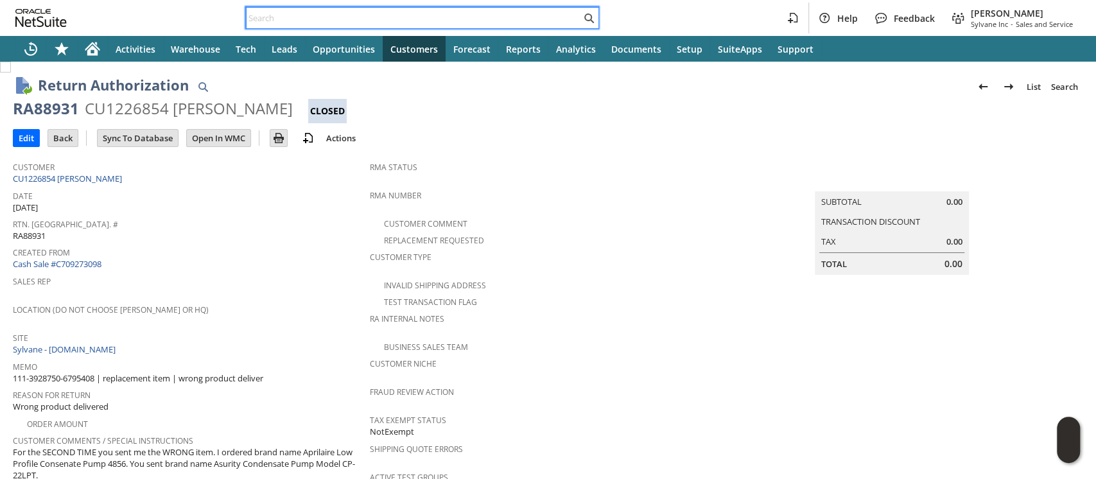
paste input "112-7419117-3646656"
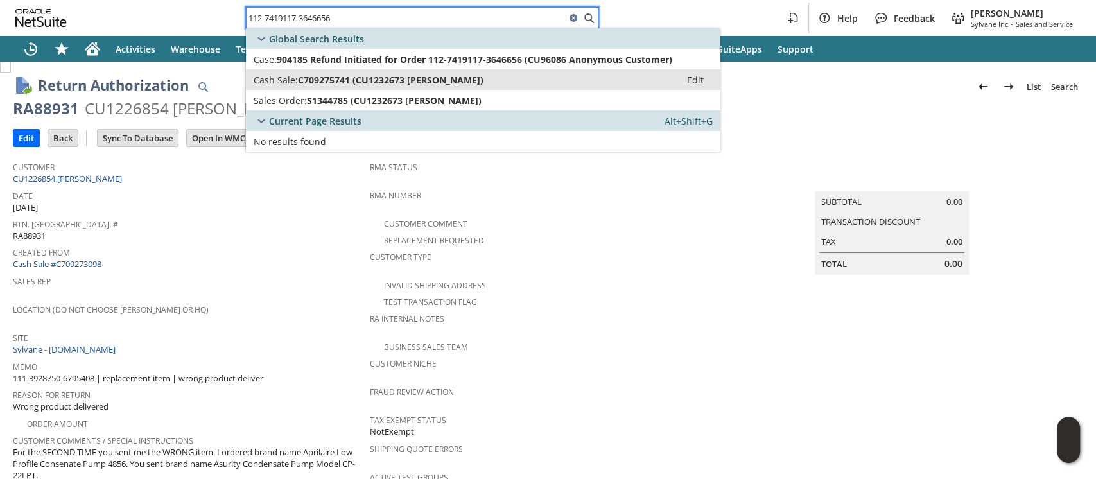
type input "112-7419117-3646656"
click at [442, 83] on span "C709275741 (CU1232673 Billy thomas)" at bounding box center [391, 80] width 186 height 12
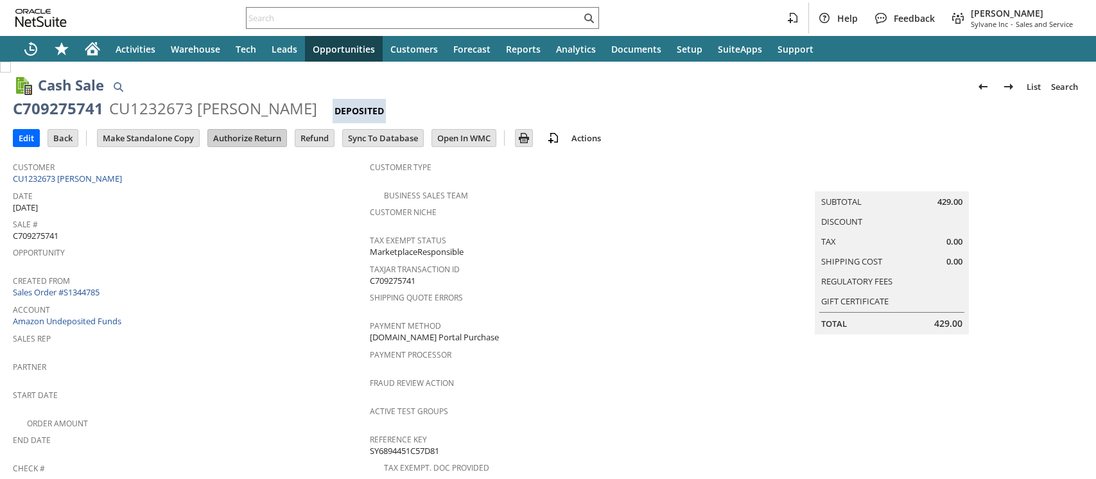
click at [251, 141] on input "Authorize Return" at bounding box center [247, 138] width 78 height 17
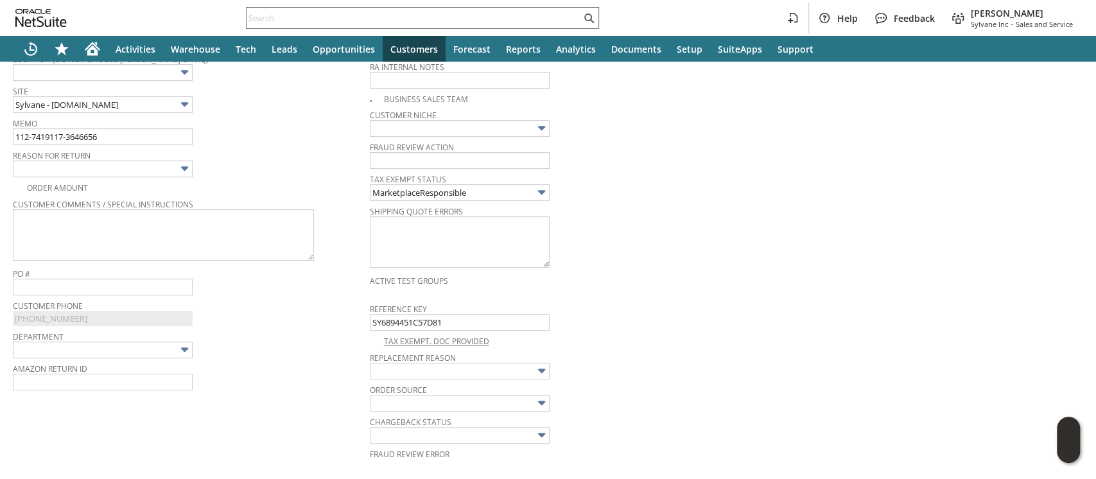
scroll to position [242, 0]
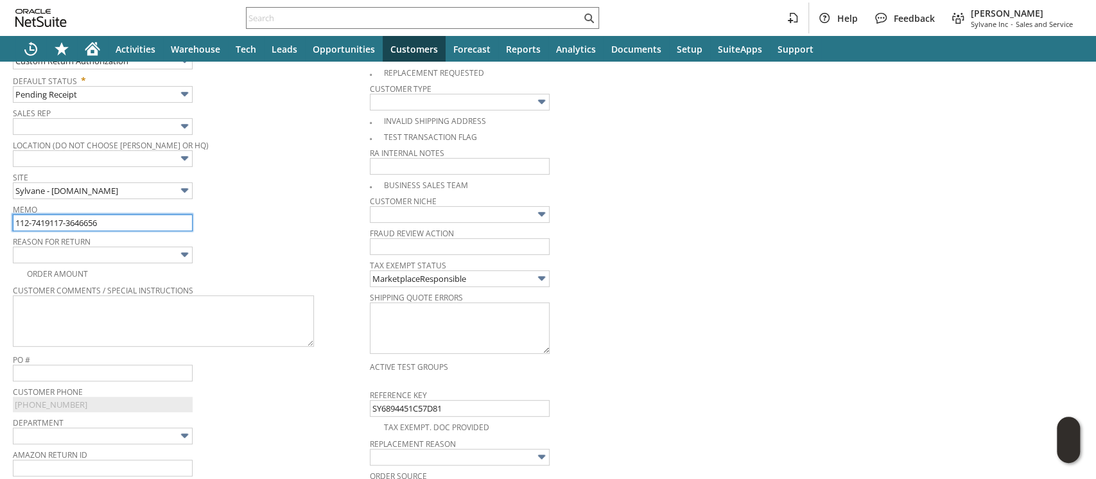
click at [177, 218] on input "112-7419117-3646656" at bounding box center [103, 222] width 180 height 17
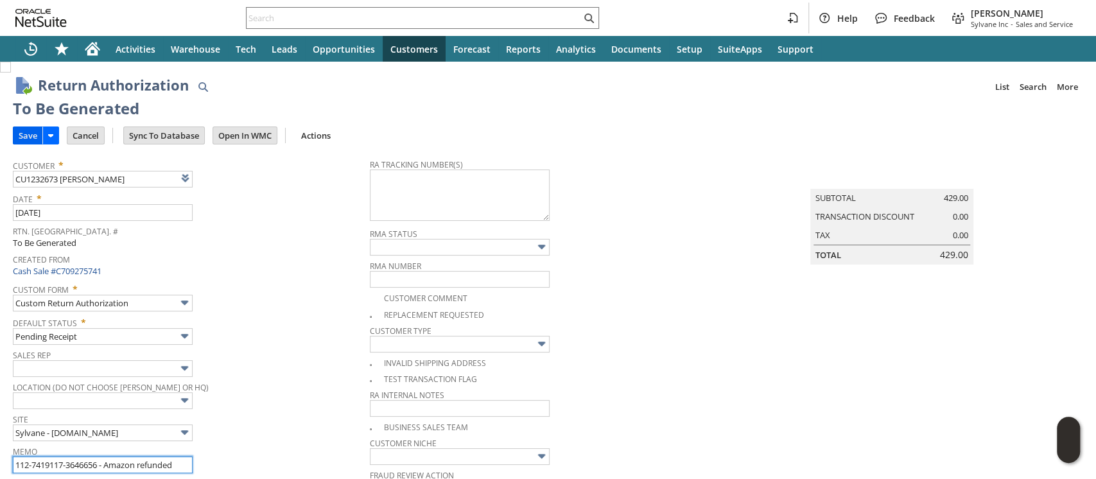
type input "112-7419117-3646656 - Amazon refunded"
click at [21, 137] on input "Save" at bounding box center [27, 135] width 29 height 17
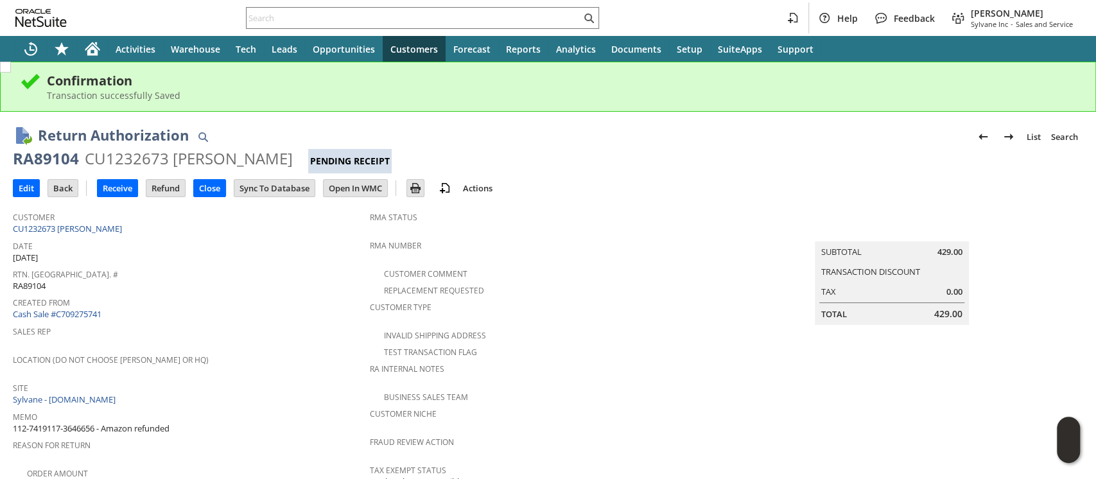
click at [141, 160] on div "CU1232673 [PERSON_NAME]" at bounding box center [189, 158] width 208 height 21
copy div "CU1232673"
click at [452, 17] on input "text" at bounding box center [414, 17] width 334 height 15
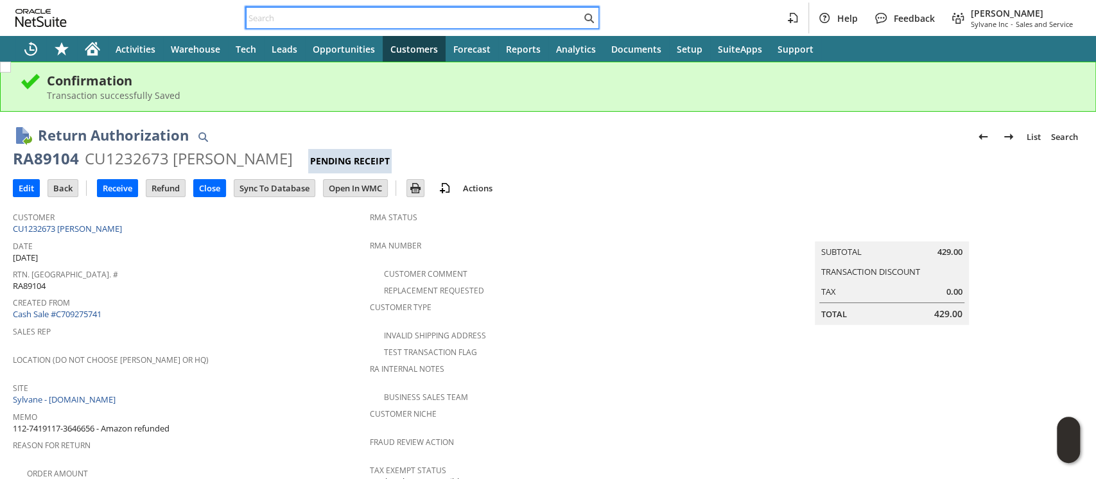
paste input "112-9857249-2041843"
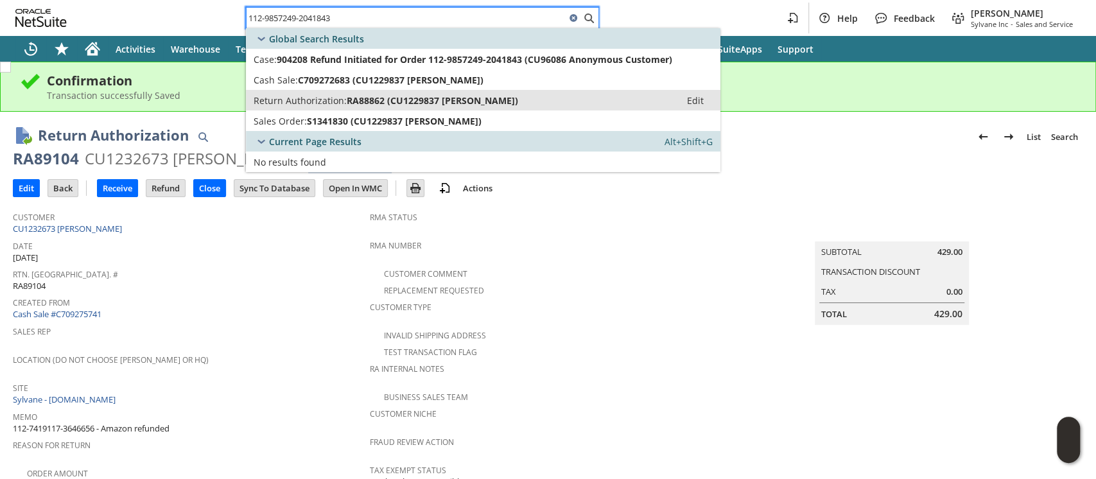
type input "112-9857249-2041843"
click at [464, 103] on span "RA88862 (CU1229837 jamie hoggarth)" at bounding box center [432, 100] width 171 height 12
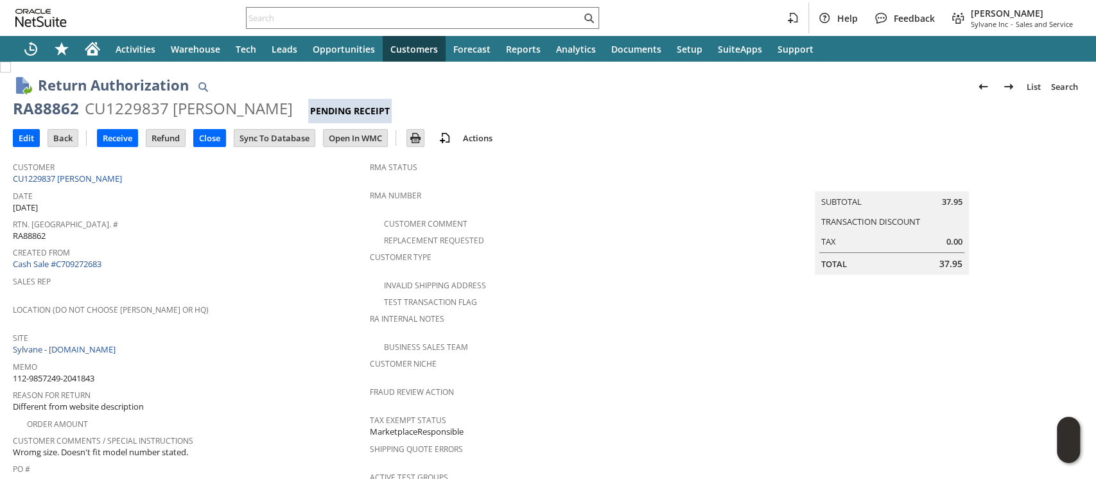
click at [151, 112] on div "CU1229837 jamie hoggarth" at bounding box center [189, 108] width 208 height 21
copy div "CU1229837"
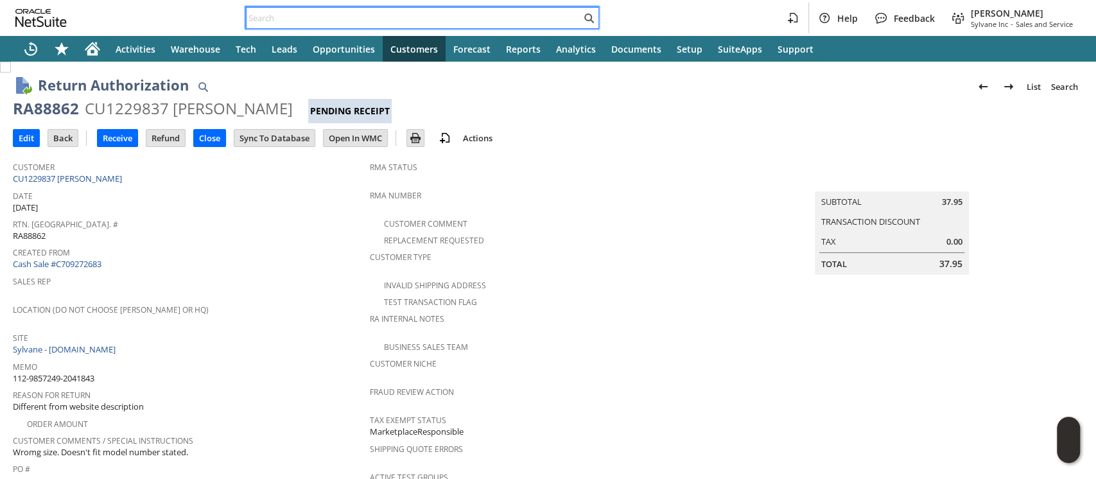
click at [517, 19] on input "text" at bounding box center [414, 17] width 334 height 15
paste input "113-2889995-0444235"
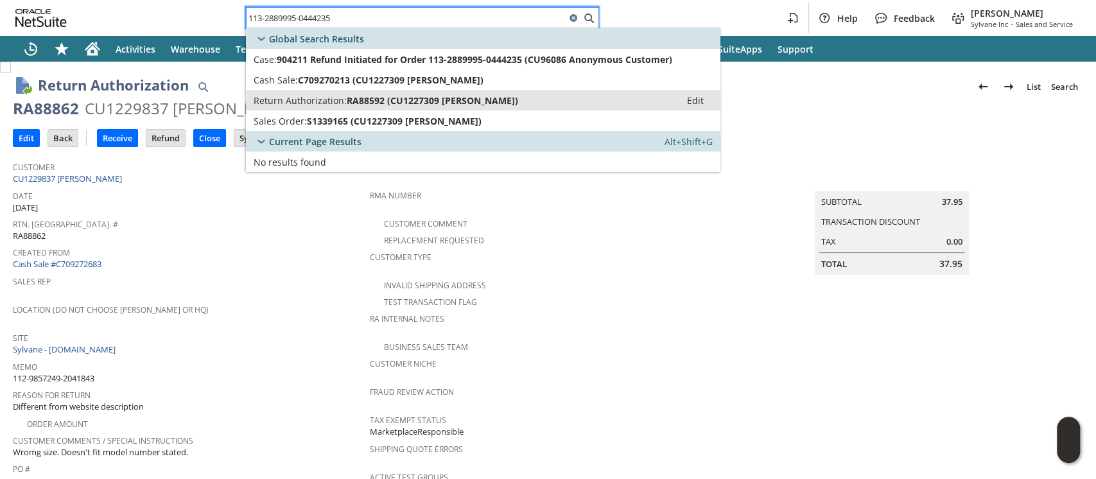
type input "113-2889995-0444235"
click at [446, 101] on span "RA88592 (CU1227309 Kristy Plassmeyer)" at bounding box center [432, 100] width 171 height 12
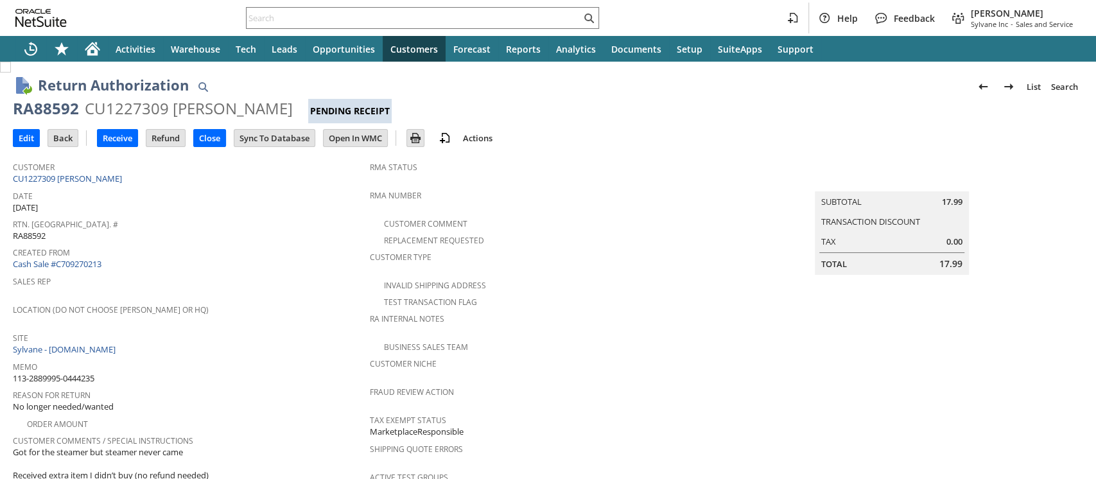
click at [150, 107] on div "CU1227309 [PERSON_NAME]" at bounding box center [189, 108] width 208 height 21
copy div "CU1227309"
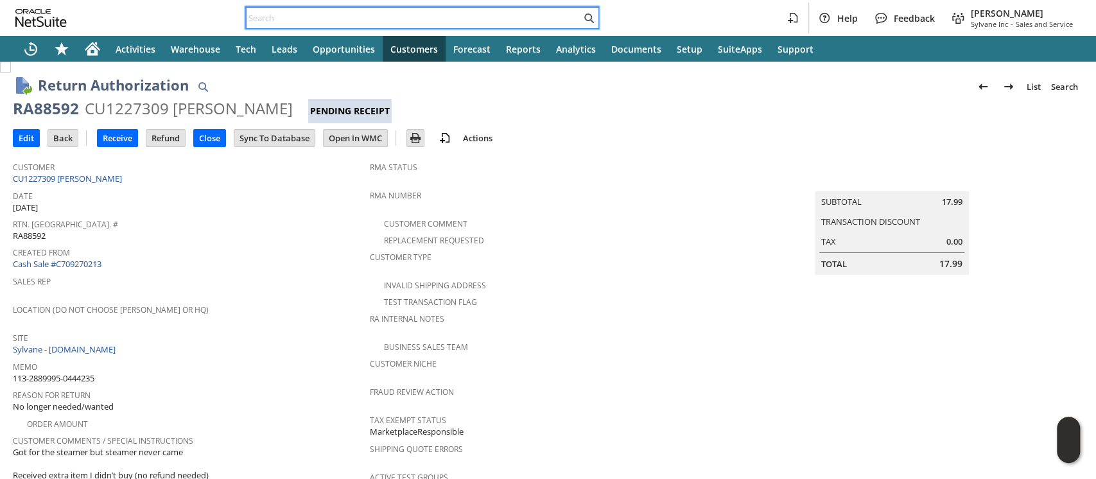
click at [539, 11] on input "text" at bounding box center [414, 17] width 334 height 15
paste input "113-4490120-7926633"
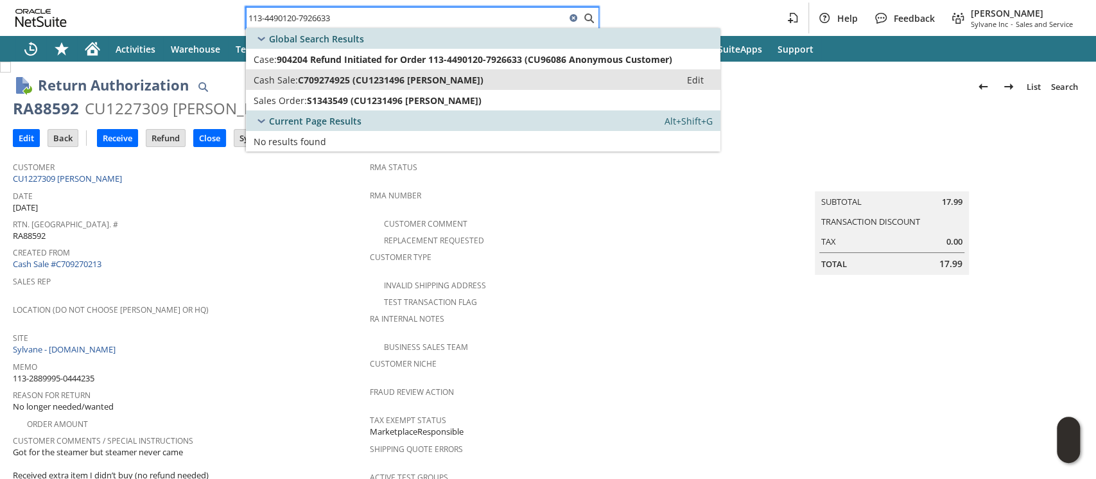
type input "113-4490120-7926633"
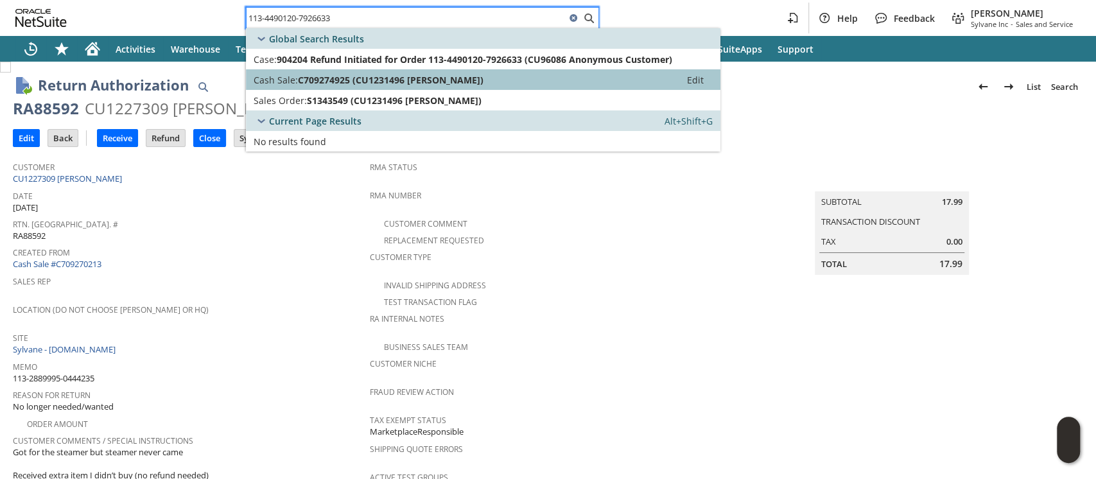
click at [443, 79] on span "C709274925 (CU1231496 NANETTE WOODAGE)" at bounding box center [391, 80] width 186 height 12
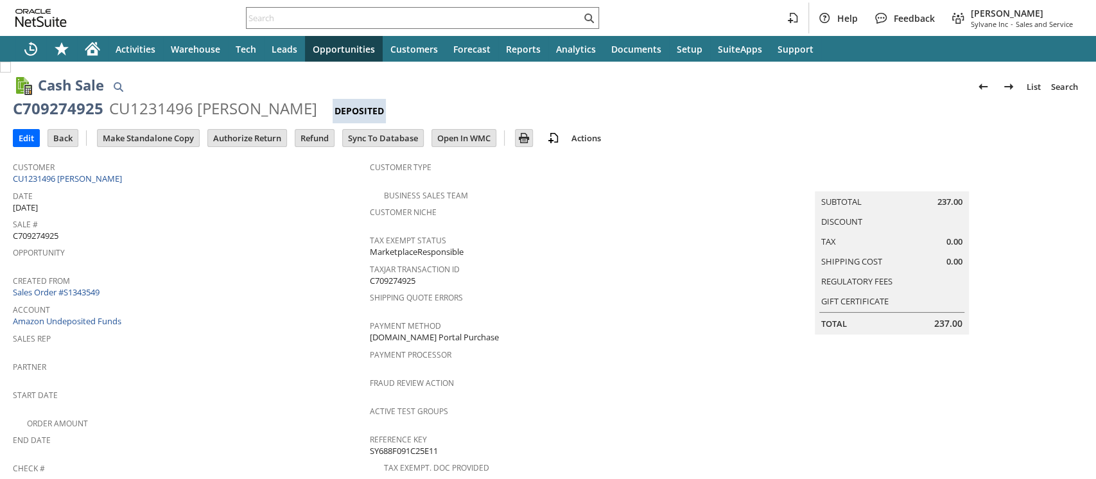
click at [239, 137] on input "Authorize Return" at bounding box center [247, 138] width 78 height 17
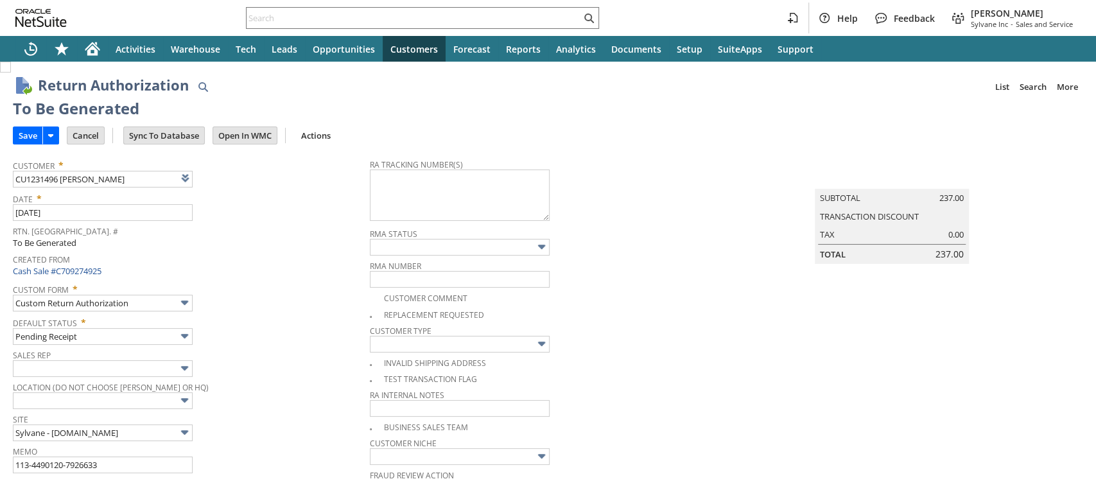
type input "Add"
type input "Copy Previous"
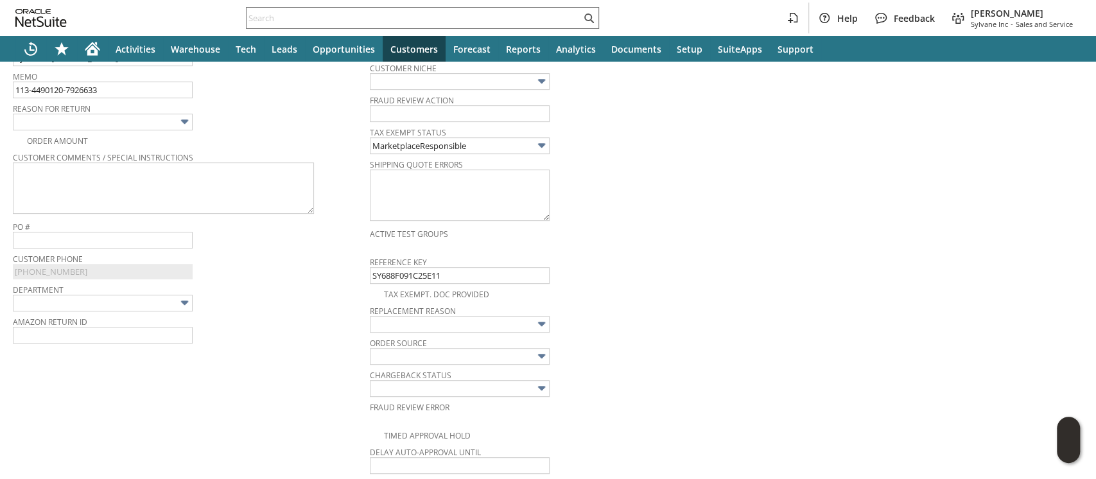
scroll to position [350, 0]
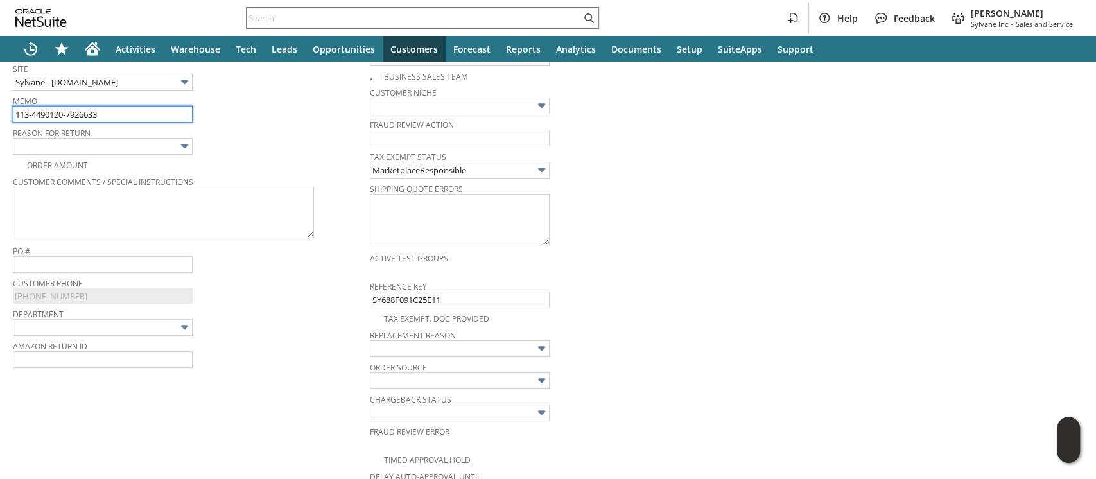
click at [164, 112] on input "113-4490120-7926633" at bounding box center [103, 114] width 180 height 17
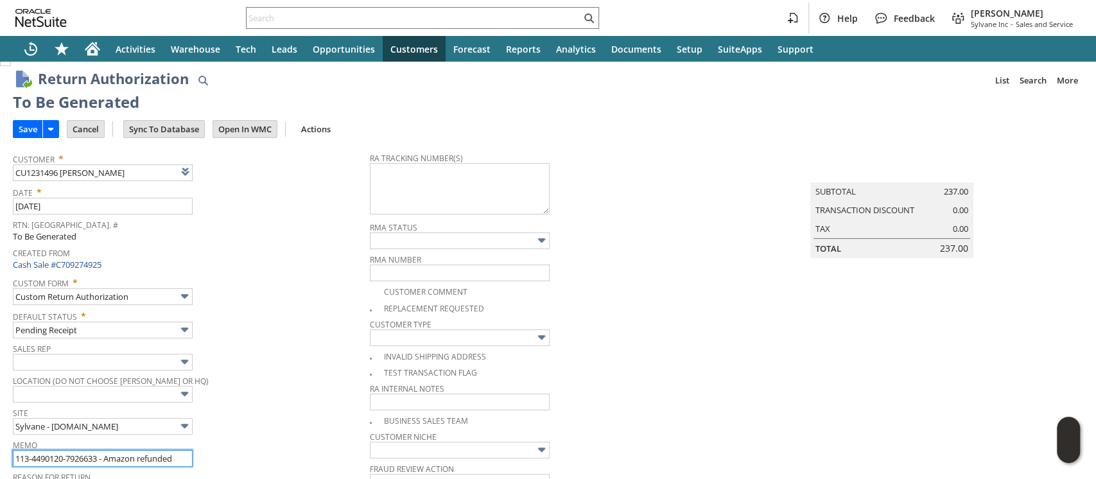
scroll to position [0, 0]
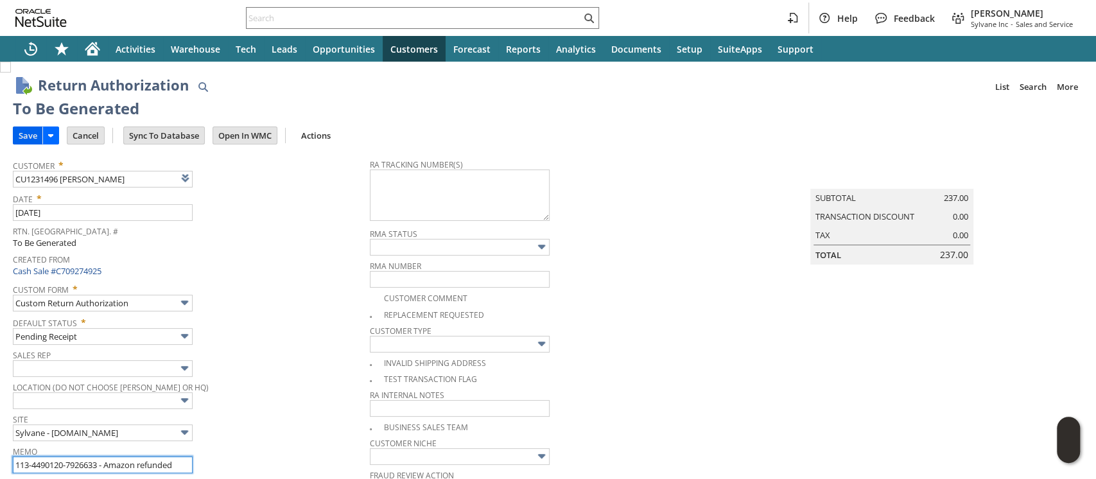
type input "113-4490120-7926633 - Amazon refunded"
click at [28, 139] on input "Save" at bounding box center [27, 135] width 29 height 17
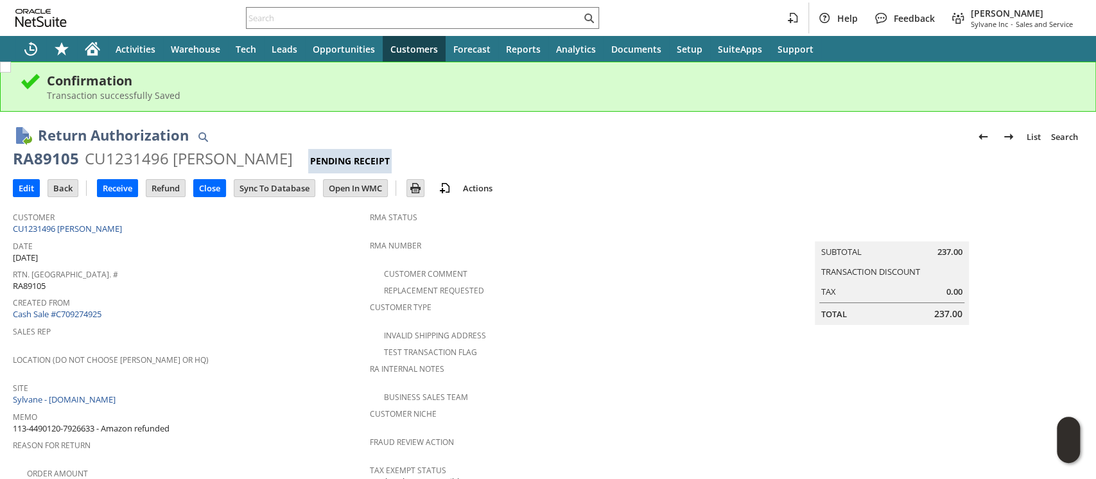
click at [131, 155] on div "CU1231496 NANETTE WOODAGE" at bounding box center [189, 158] width 208 height 21
copy div "CU1231496"
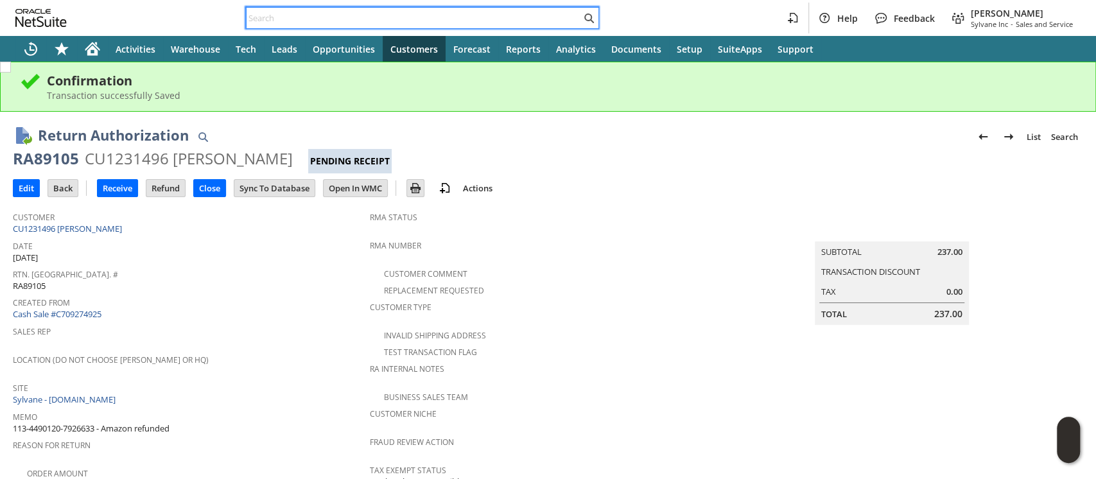
click at [356, 19] on input "text" at bounding box center [414, 17] width 334 height 15
paste input "114-3970299-7501818"
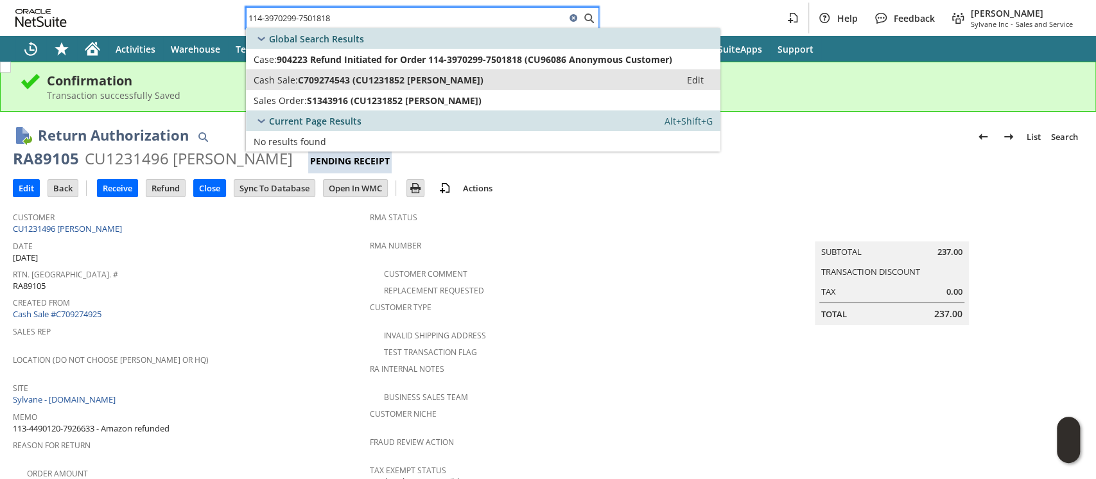
type input "114-3970299-7501818"
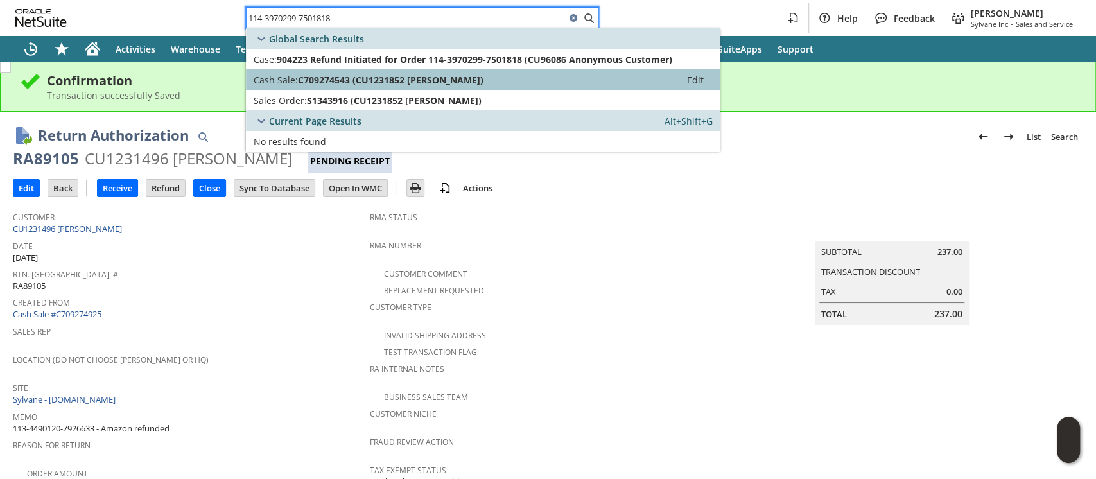
click at [345, 72] on link "Cash Sale: C709274543 (CU1231852 Tifani Gelfman) Edit" at bounding box center [483, 79] width 474 height 21
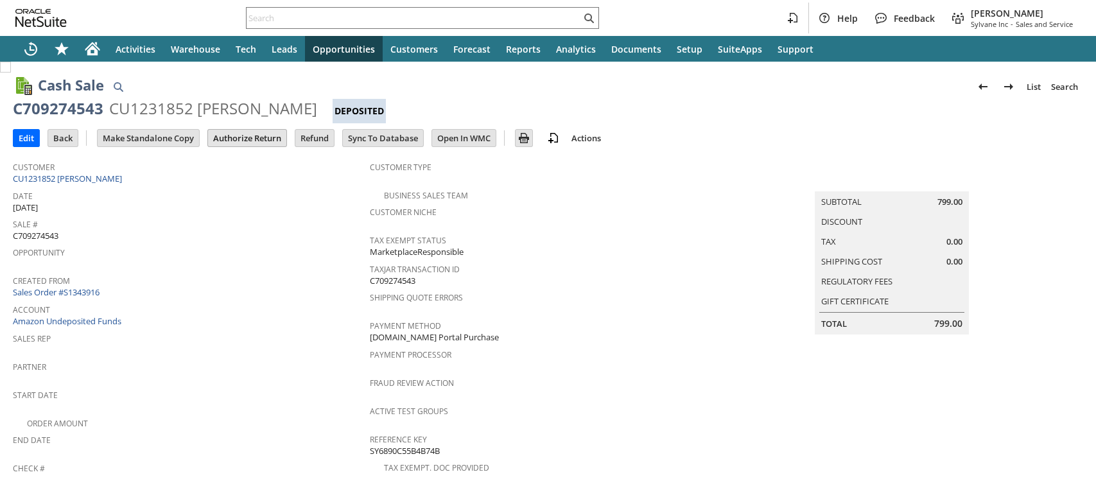
click at [243, 137] on input "Authorize Return" at bounding box center [247, 138] width 78 height 17
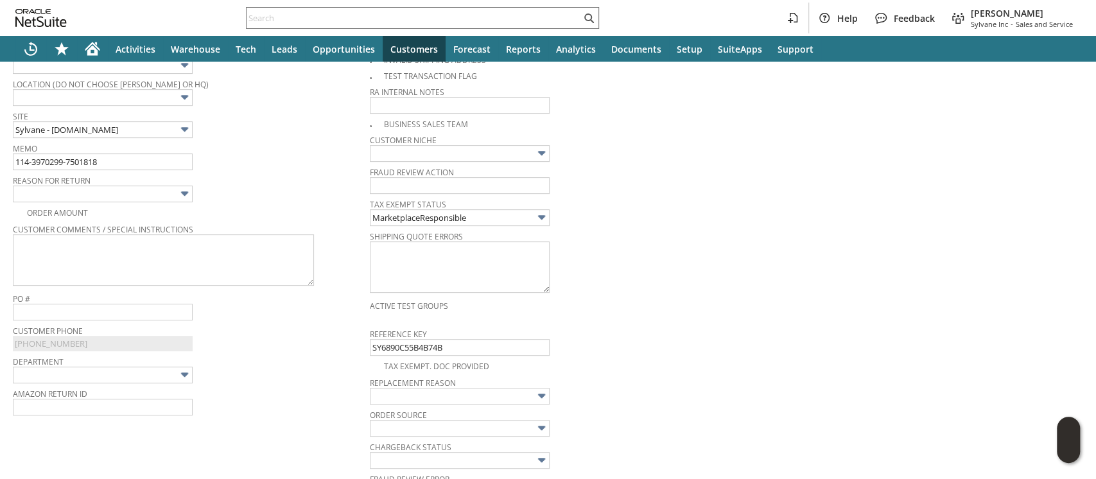
scroll to position [214, 0]
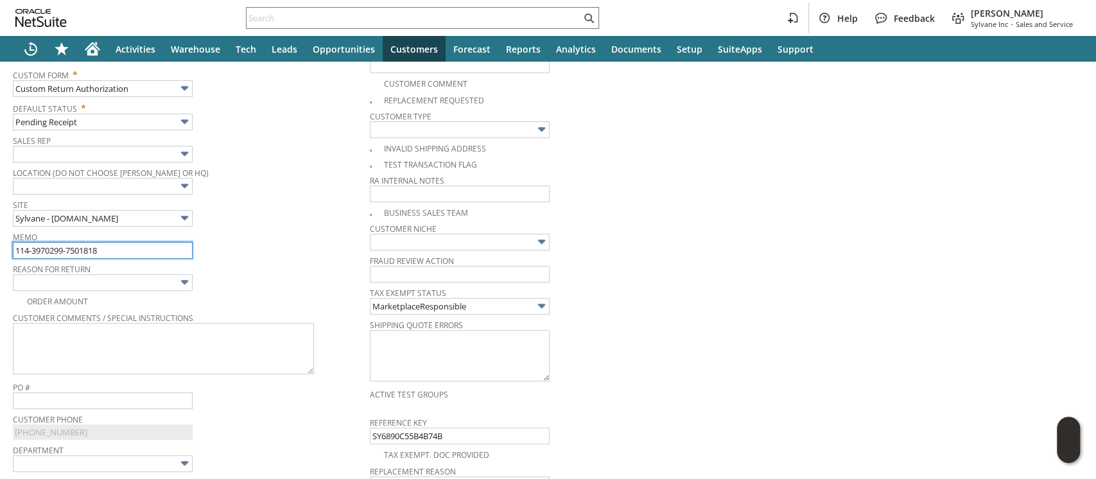
click at [136, 246] on input "114-3970299-7501818" at bounding box center [103, 250] width 180 height 17
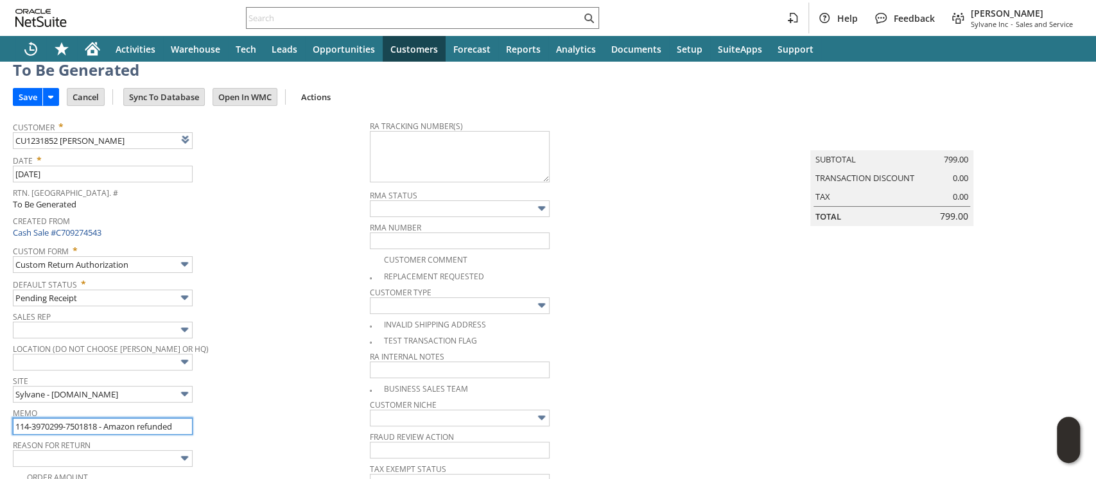
scroll to position [0, 0]
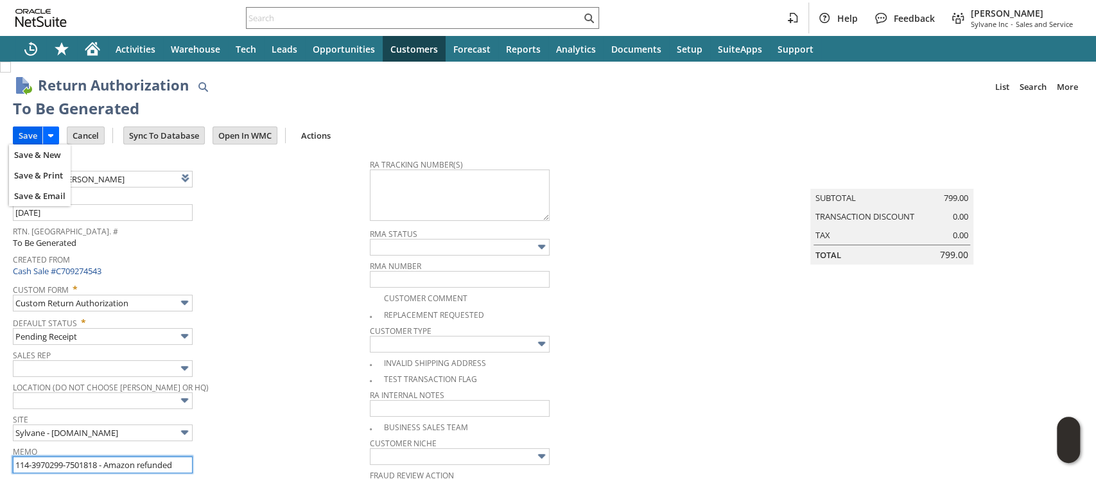
type input "114-3970299-7501818 - Amazon refunded"
click at [32, 136] on input "Save" at bounding box center [27, 135] width 29 height 17
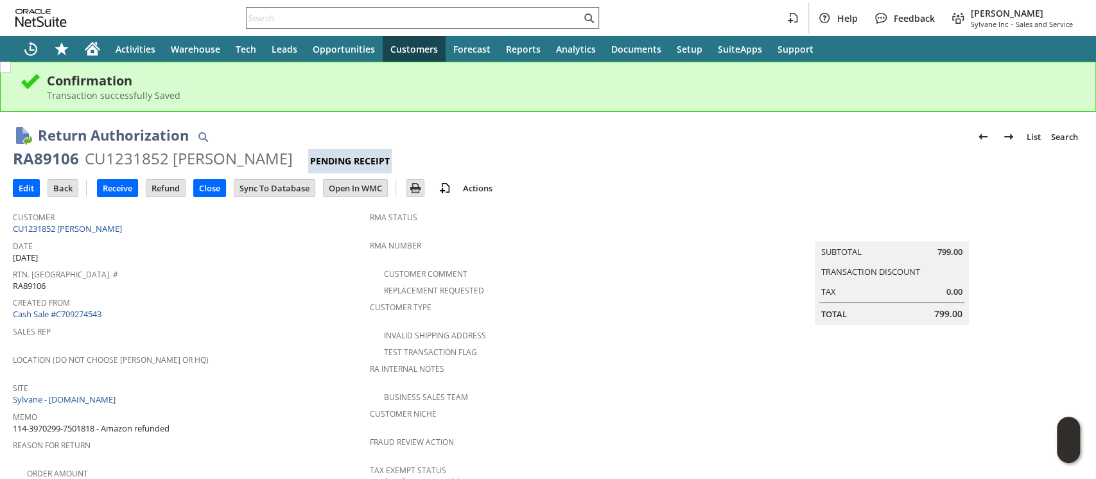
click at [146, 158] on div "CU1231852 [PERSON_NAME]" at bounding box center [189, 158] width 208 height 21
click at [146, 158] on div "CU1231852 Tifani Gelfman" at bounding box center [189, 158] width 208 height 21
copy div "CU1231852"
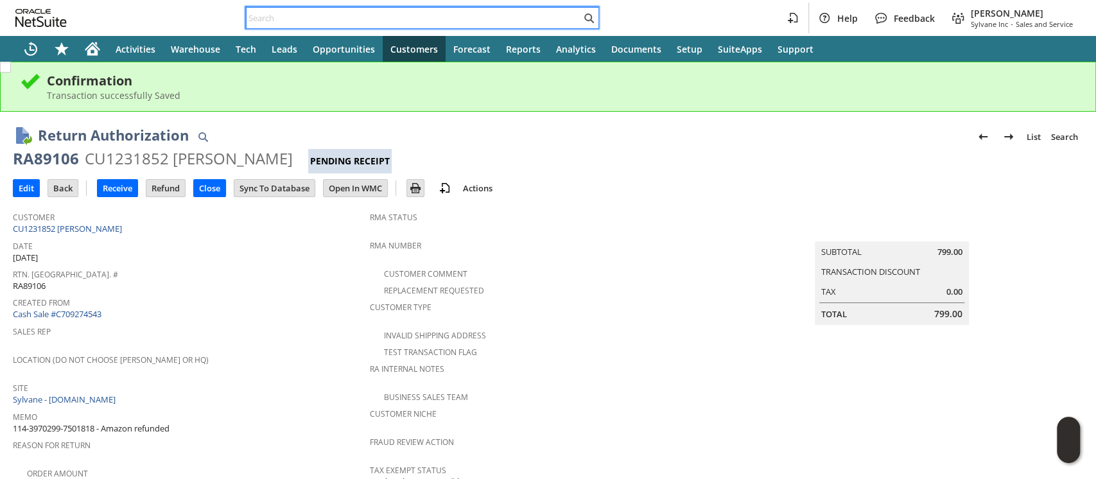
click at [456, 18] on input "text" at bounding box center [414, 17] width 334 height 15
paste input "114-5459162-8898645"
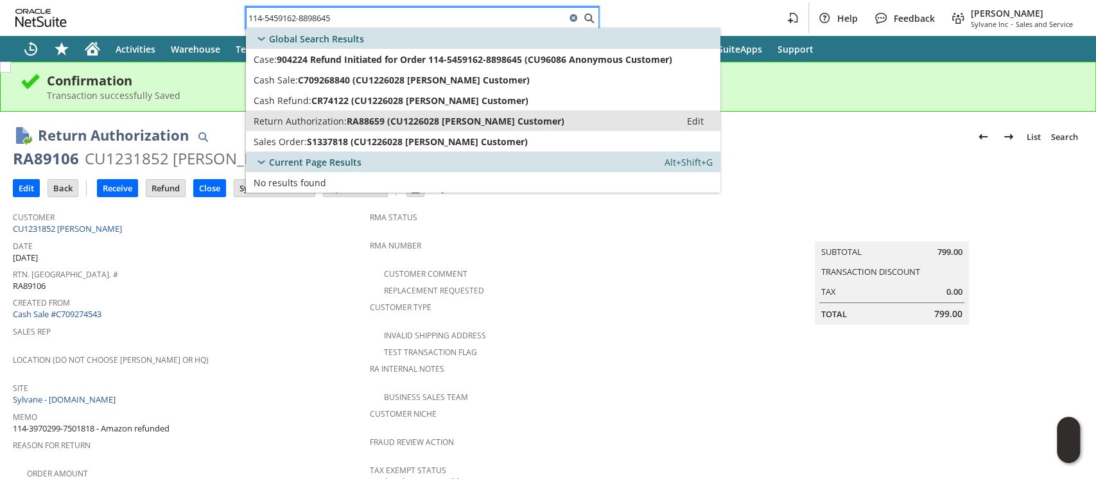
type input "114-5459162-8898645"
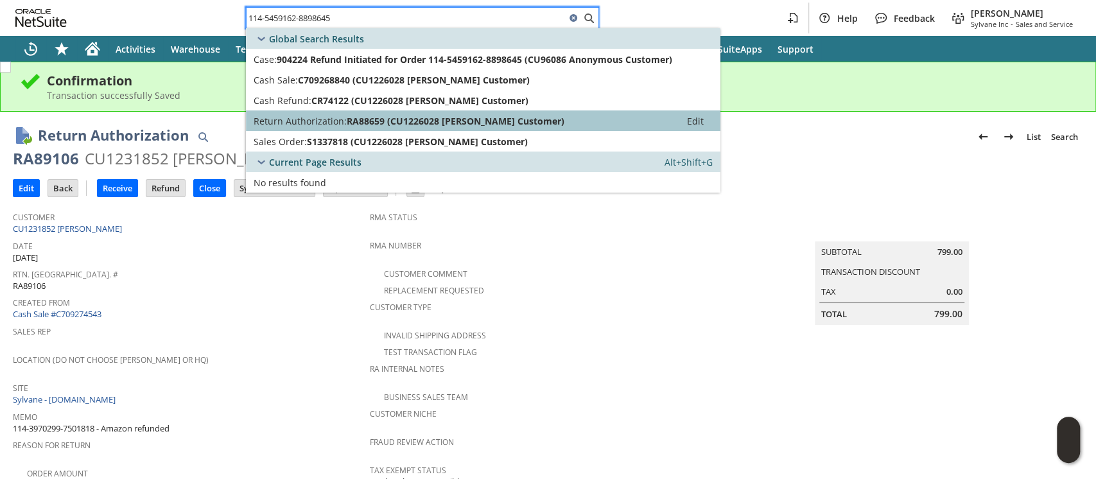
click at [429, 119] on span "RA88659 (CU1226028 Garett Customer)" at bounding box center [456, 121] width 218 height 12
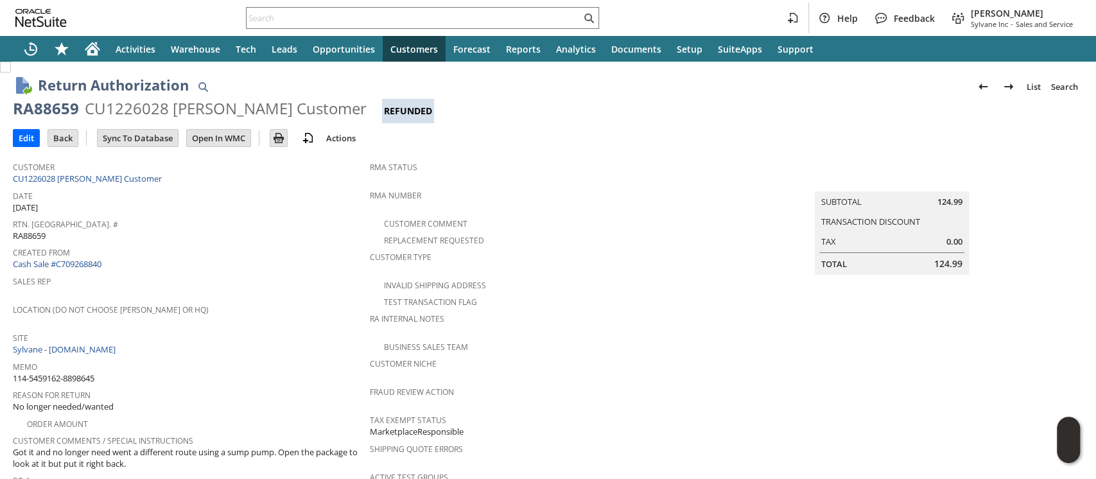
click at [155, 110] on div "CU1226028 [PERSON_NAME] Customer" at bounding box center [226, 108] width 282 height 21
click at [155, 109] on div "CU1226028 Garett Customer" at bounding box center [226, 108] width 282 height 21
copy div "CU1226028"
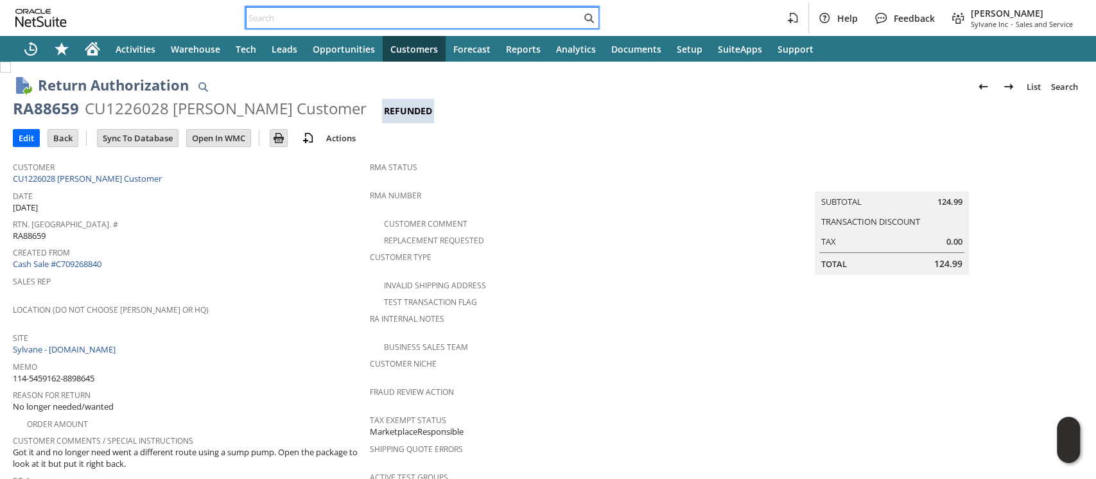
click at [537, 20] on input "text" at bounding box center [414, 17] width 334 height 15
paste input "S1346160"
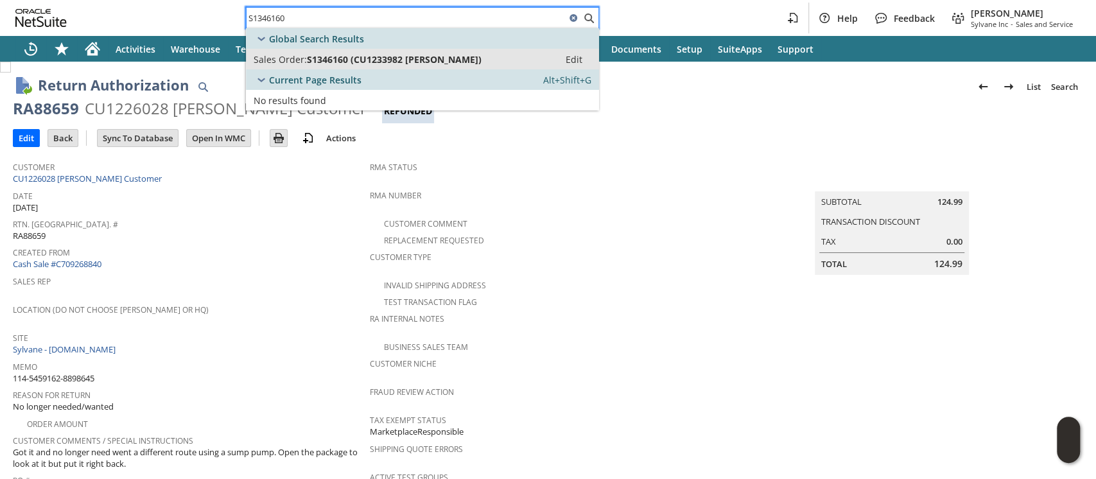
type input "S1346160"
click at [507, 60] on div "Sales Order: S1346160 (CU1233982 Joel Wisnowski)" at bounding box center [403, 59] width 298 height 12
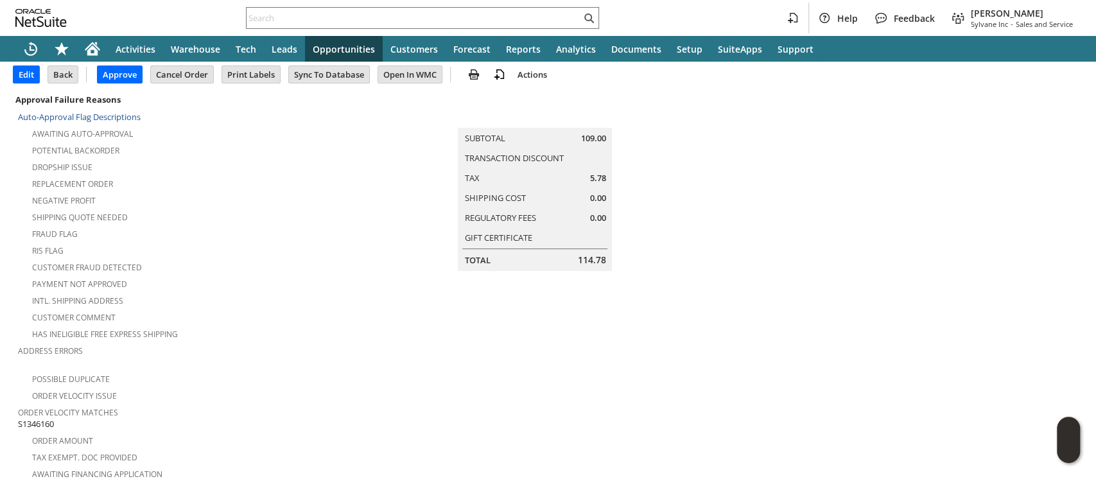
scroll to position [85, 0]
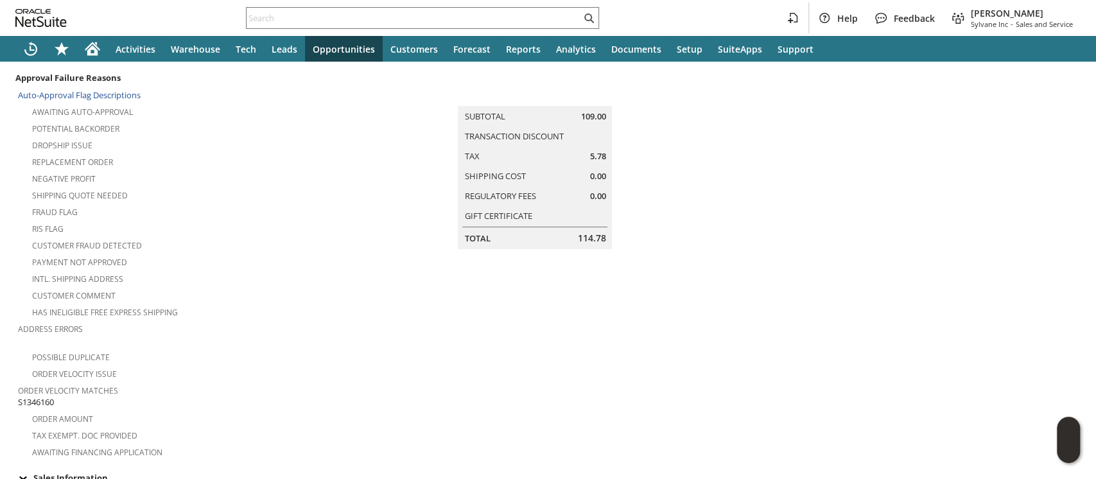
click at [43, 396] on span "S1346160" at bounding box center [36, 402] width 36 height 12
copy span "S1346160"
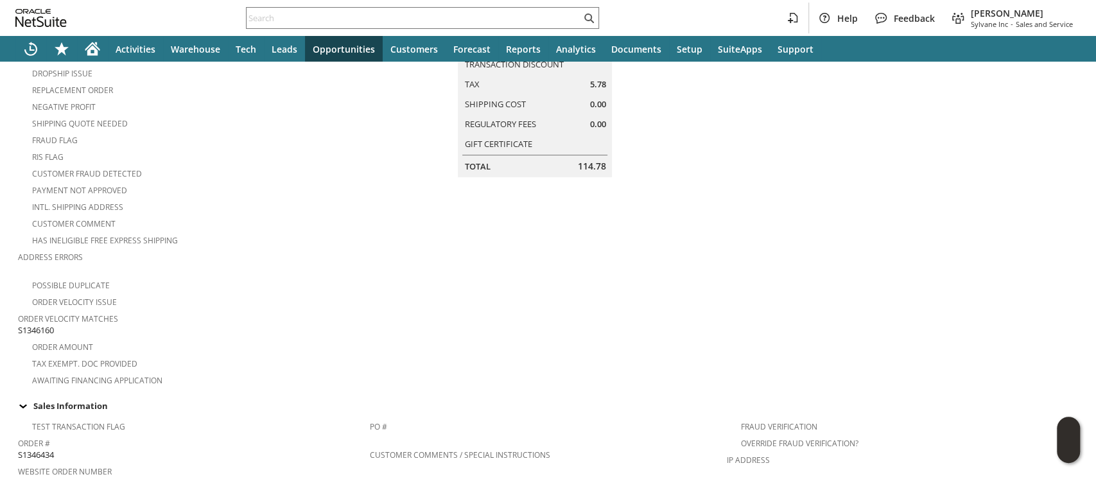
scroll to position [0, 0]
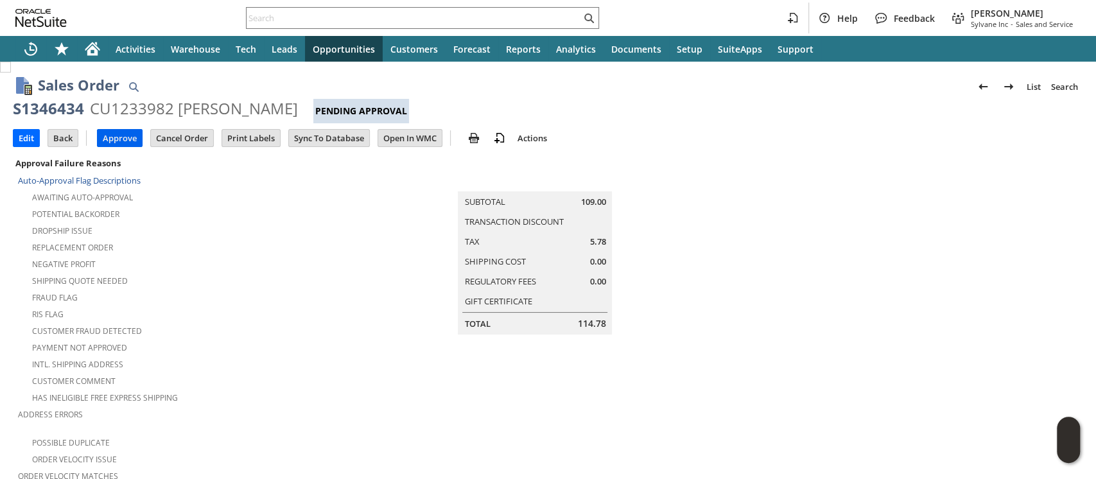
click at [125, 132] on input "Approve" at bounding box center [120, 138] width 44 height 17
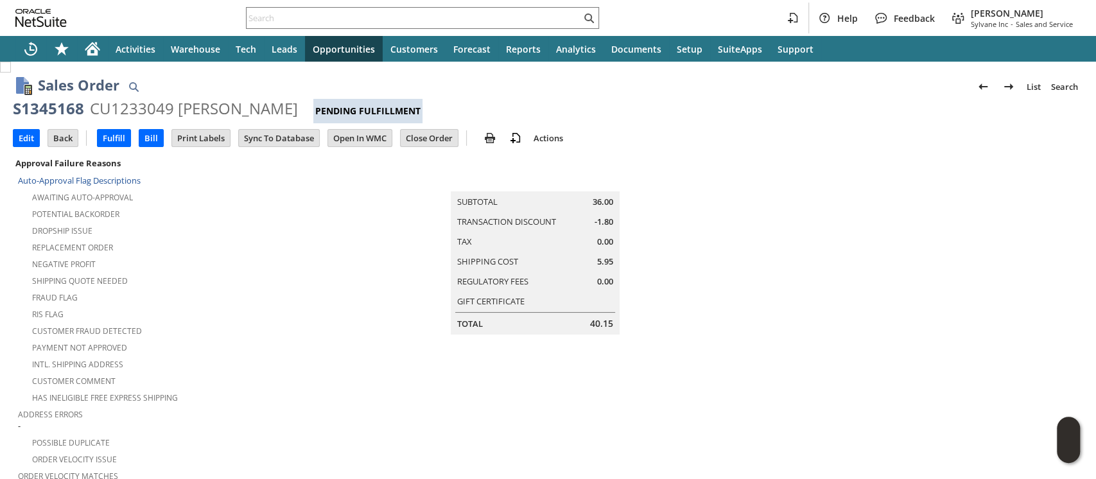
scroll to position [835, 0]
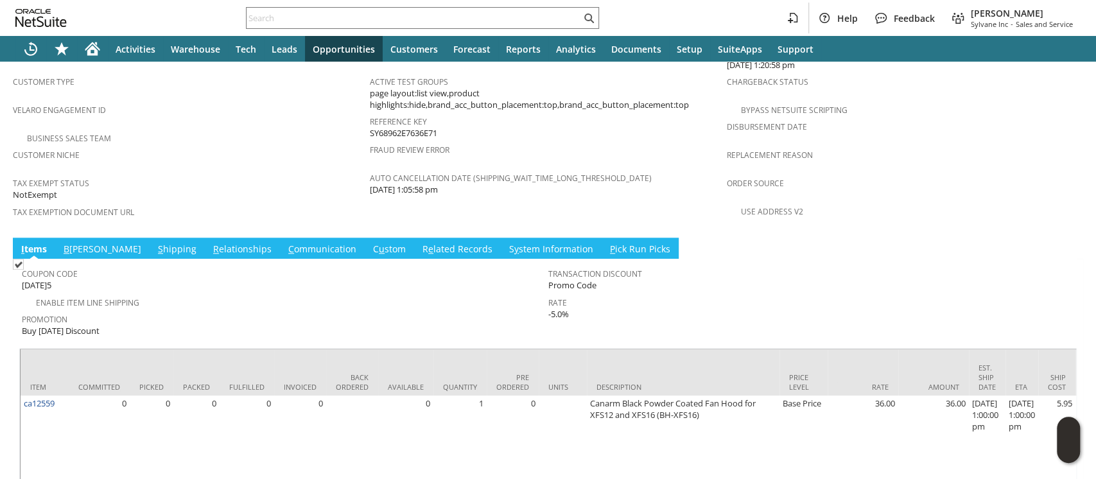
click at [419, 243] on link "R e lated Records" at bounding box center [457, 250] width 76 height 14
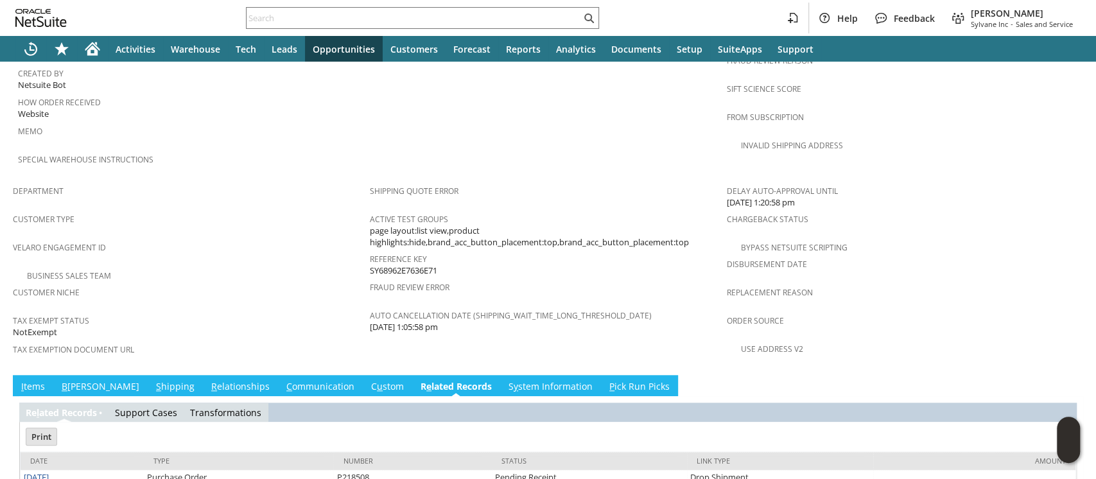
scroll to position [0, 0]
click at [39, 380] on link "I tems" at bounding box center [33, 387] width 30 height 14
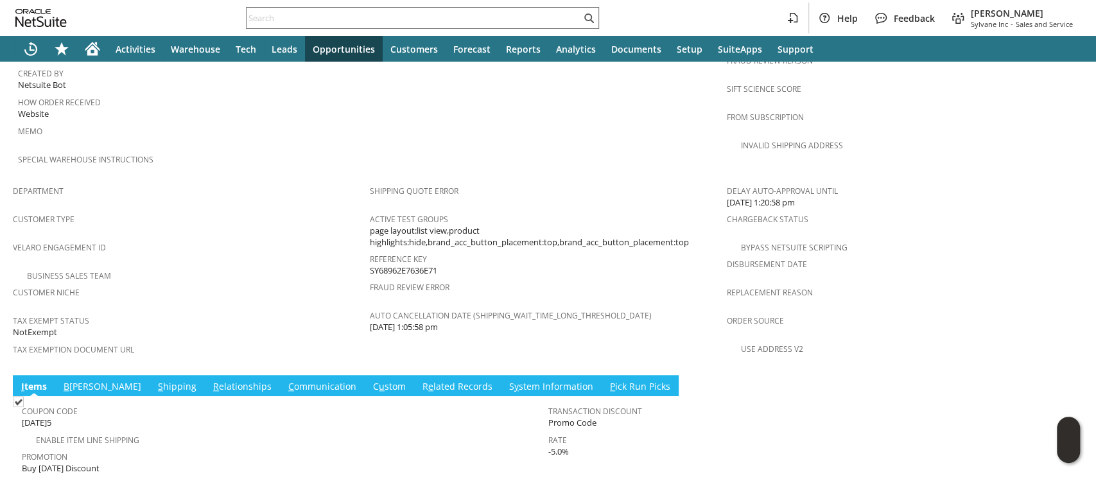
click at [62, 380] on link "B illing" at bounding box center [102, 387] width 84 height 14
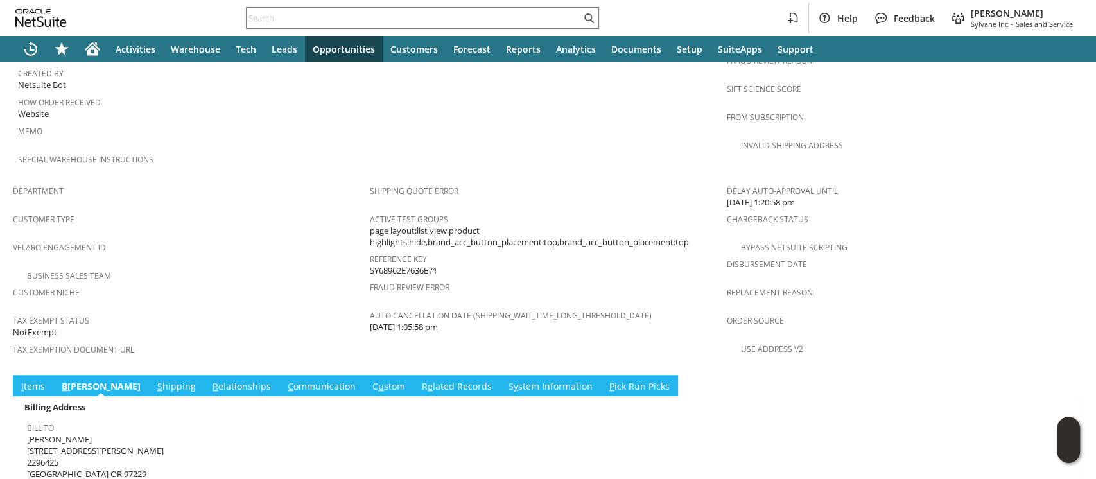
click at [37, 380] on link "I tems" at bounding box center [33, 387] width 30 height 14
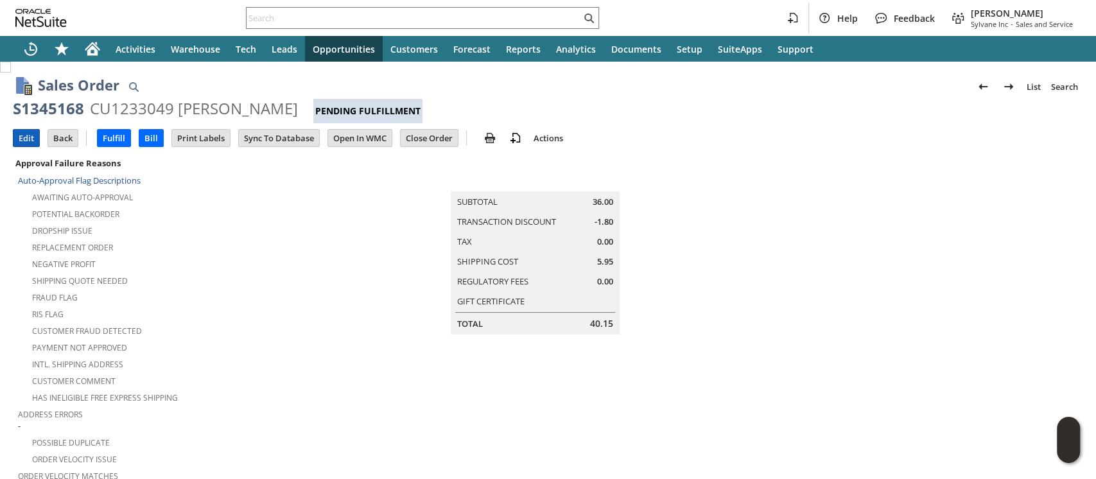
click at [30, 141] on input "Edit" at bounding box center [26, 138] width 26 height 17
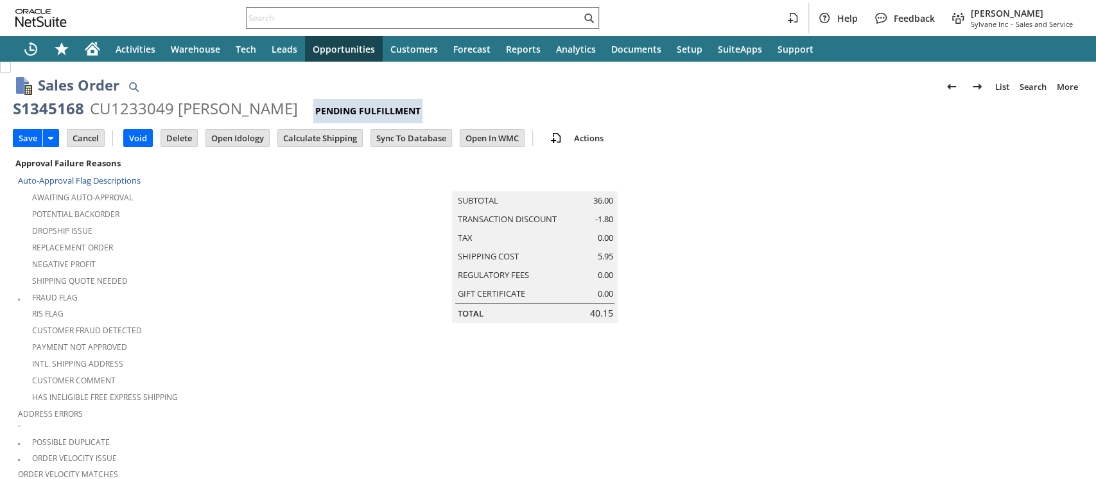
scroll to position [414, 0]
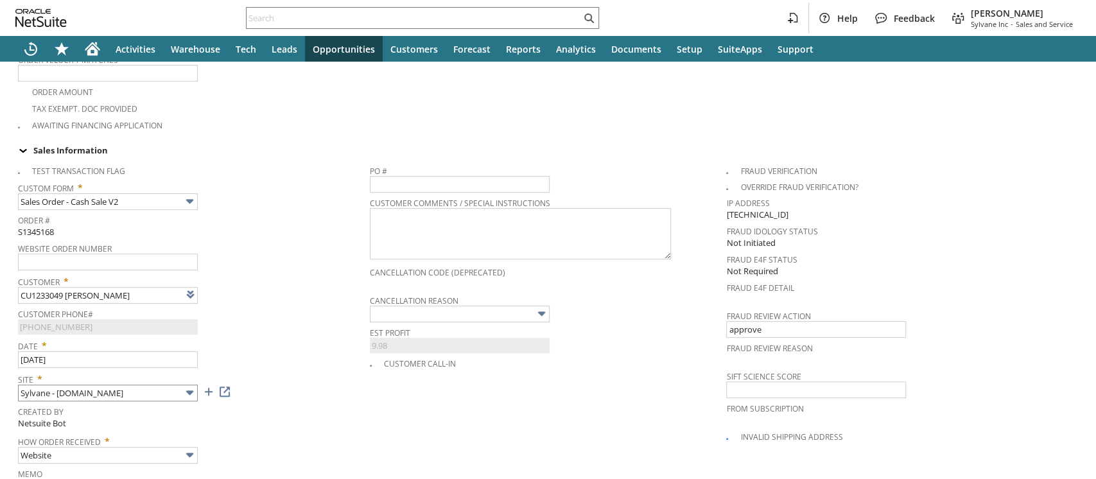
type input "Intelligent Recommendations ⁰"
click at [92, 478] on input "text" at bounding box center [108, 487] width 180 height 17
paste input "Backordered until 10/14 - closing"
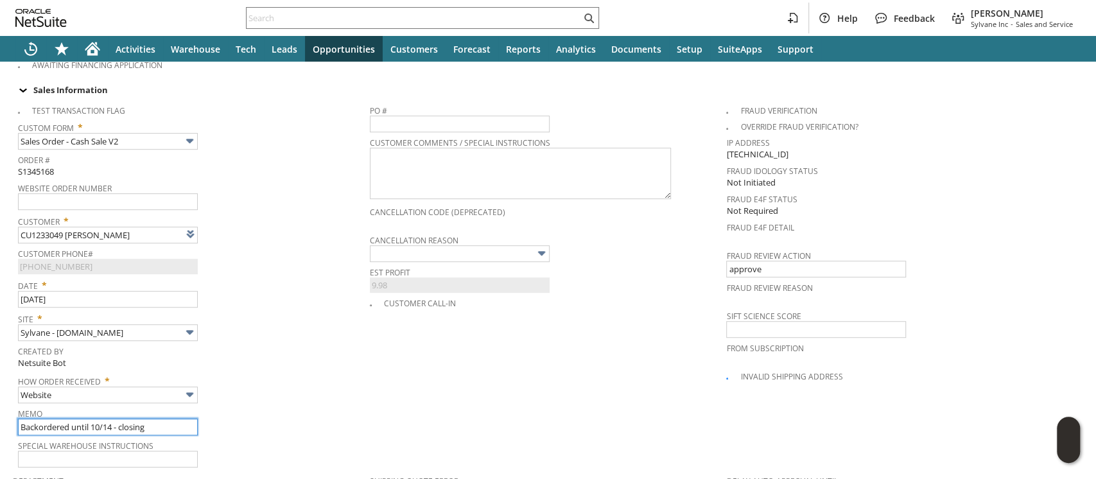
scroll to position [499, 0]
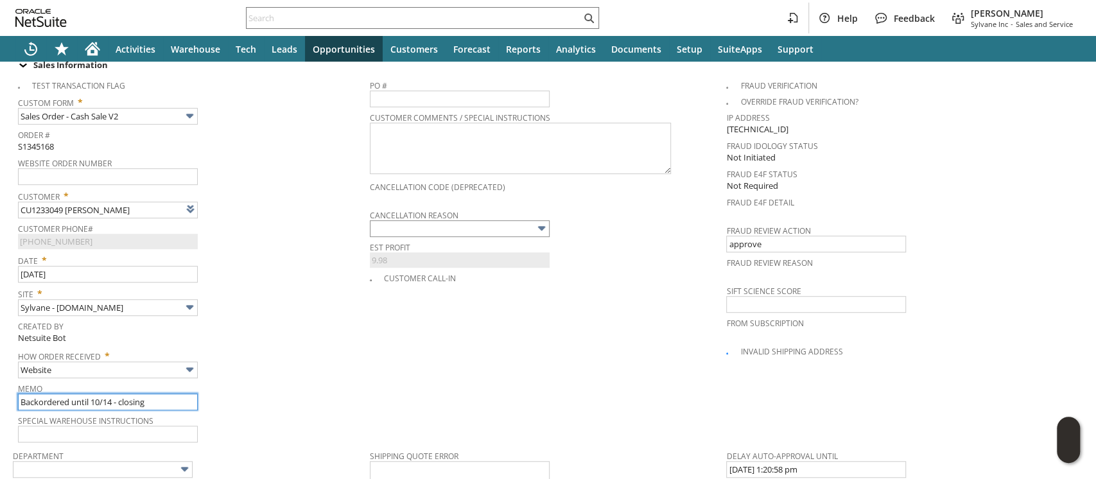
type input "Backordered until 10/14 - closing"
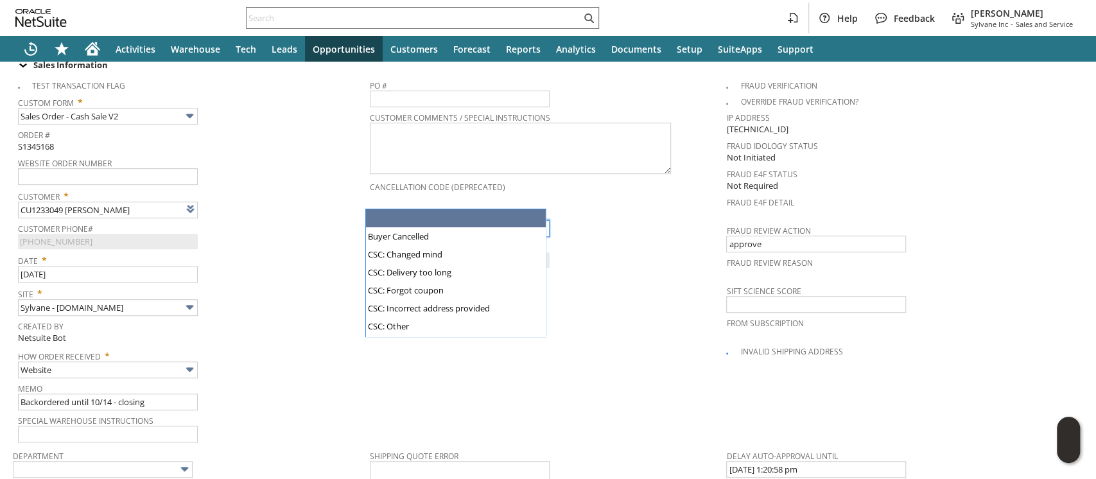
click at [417, 220] on input "text" at bounding box center [460, 228] width 180 height 17
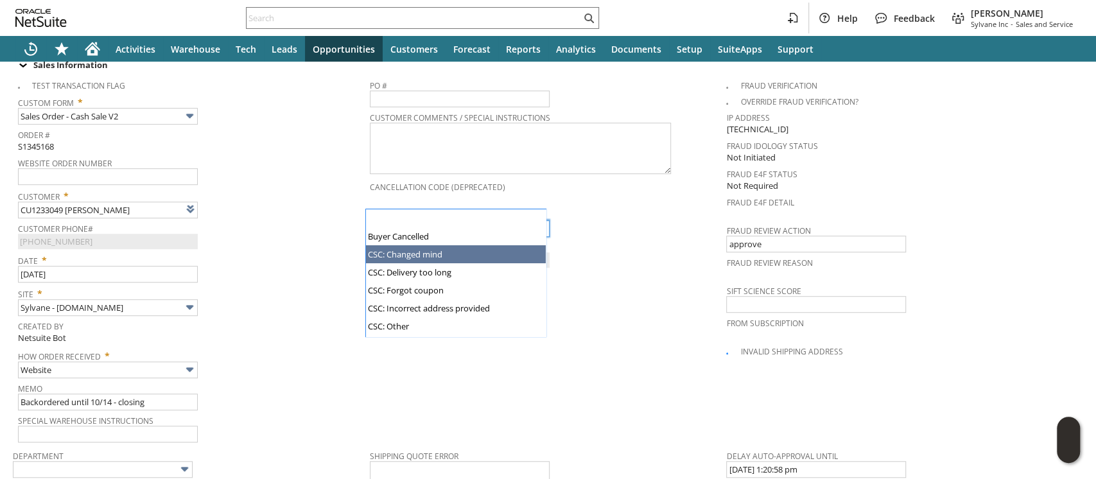
scroll to position [123, 0]
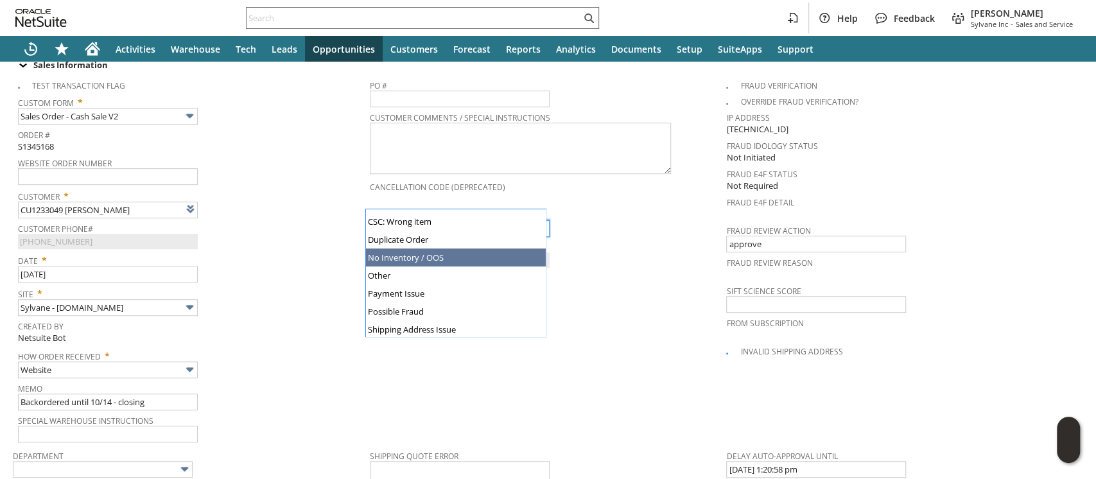
type input "No Inventory / OOS"
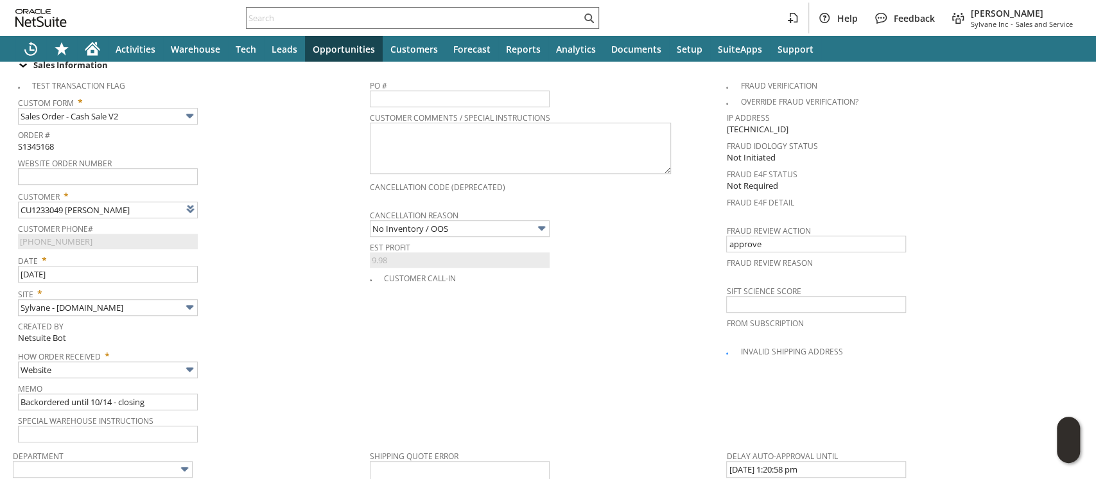
click at [262, 250] on div "Date * 8/8/2025" at bounding box center [190, 266] width 345 height 32
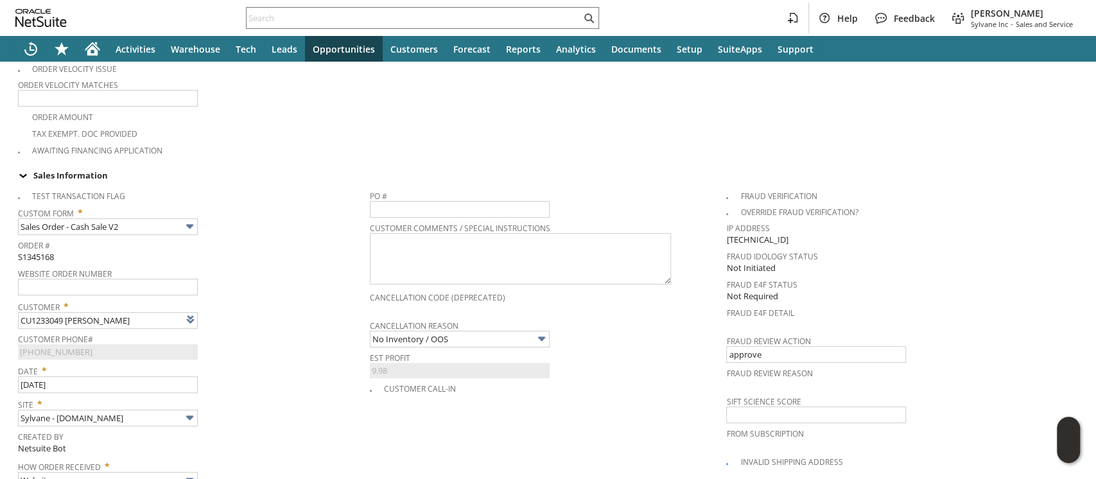
scroll to position [0, 0]
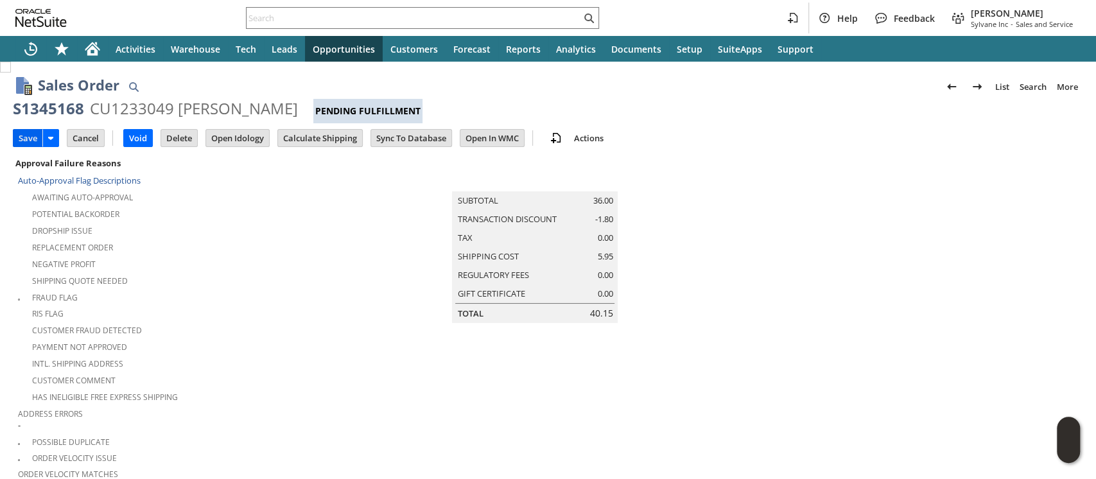
click at [25, 141] on input "Save" at bounding box center [27, 138] width 29 height 17
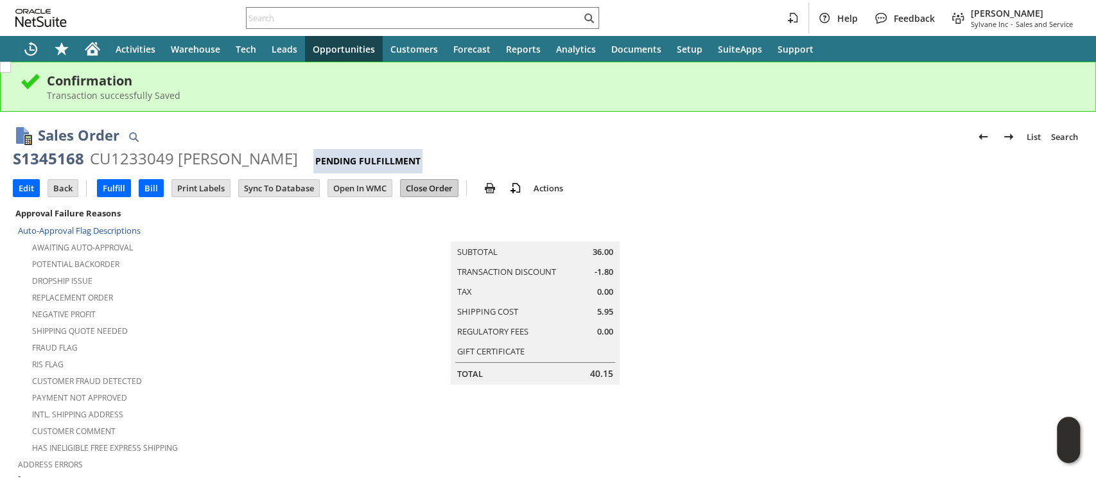
click at [435, 187] on input "Close Order" at bounding box center [429, 188] width 57 height 17
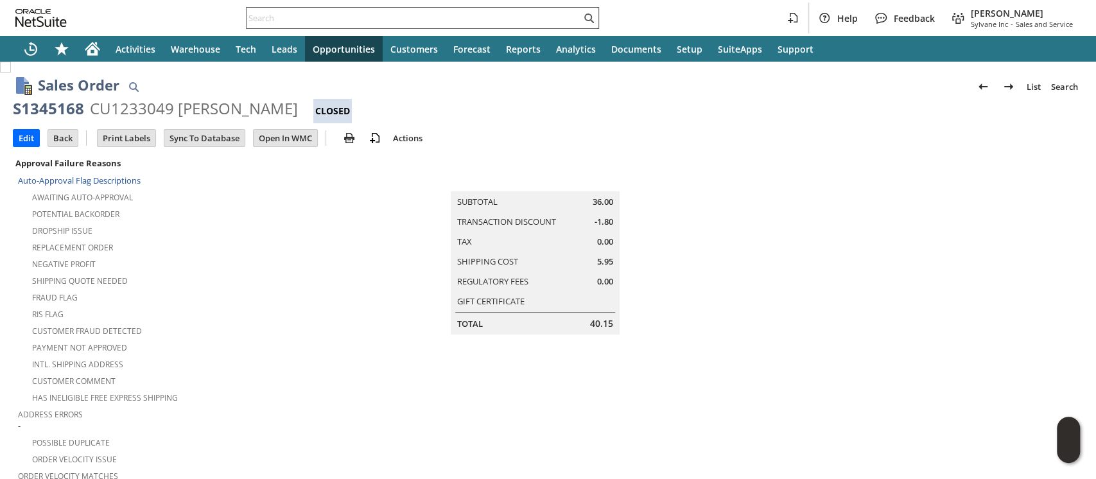
click at [394, 19] on input "text" at bounding box center [414, 17] width 334 height 15
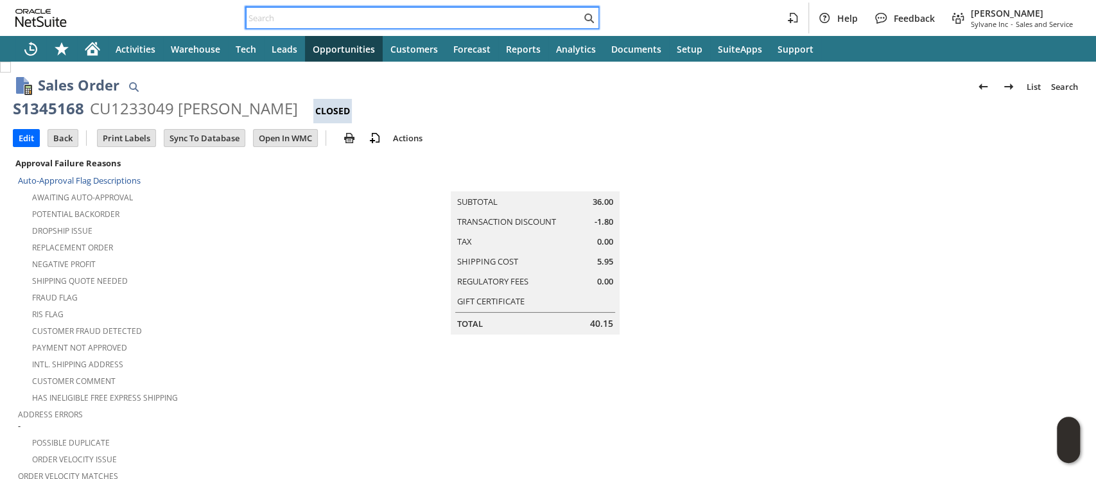
paste input "P218537"
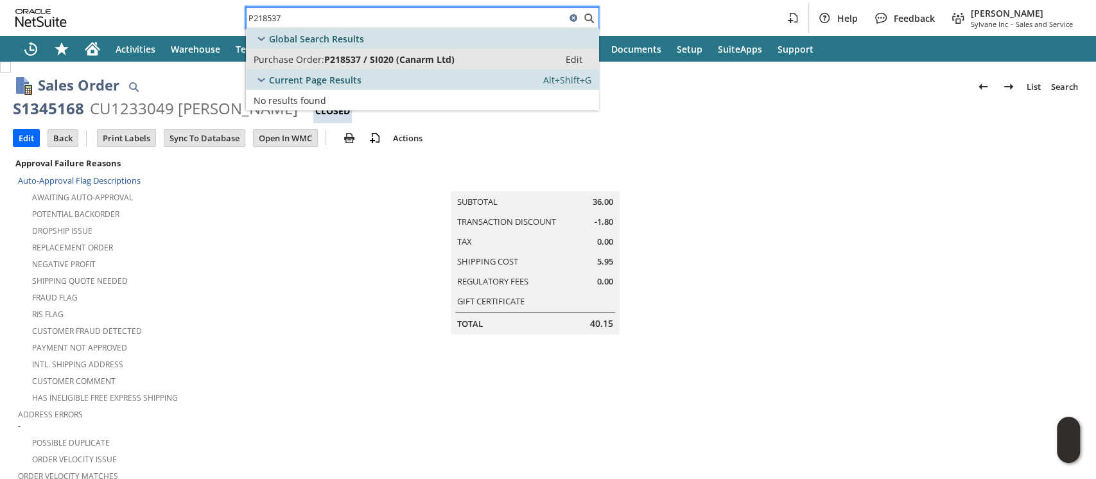
type input "P218537"
click at [392, 56] on span "P218537 / SI020 (Canarm Ltd)" at bounding box center [389, 59] width 130 height 12
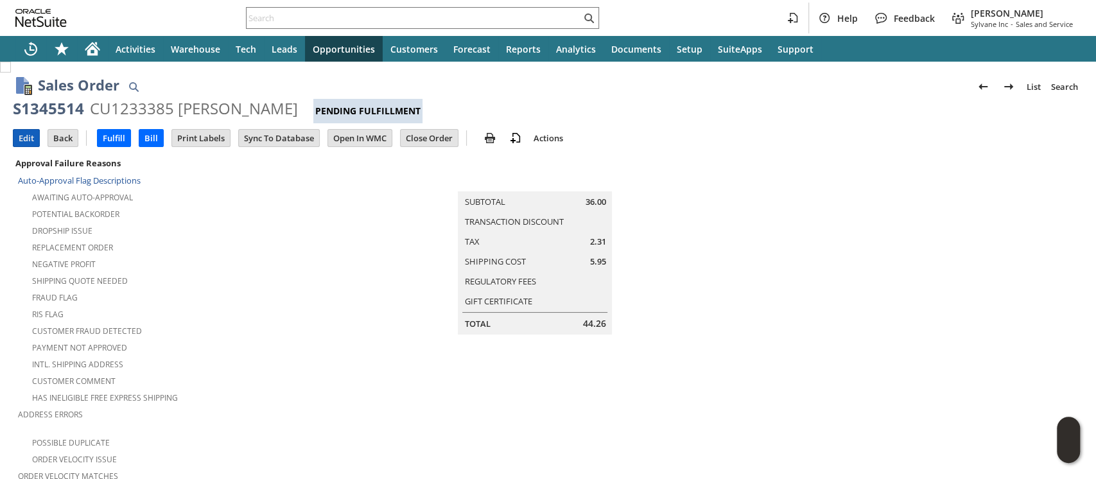
click at [24, 141] on input "Edit" at bounding box center [26, 138] width 26 height 17
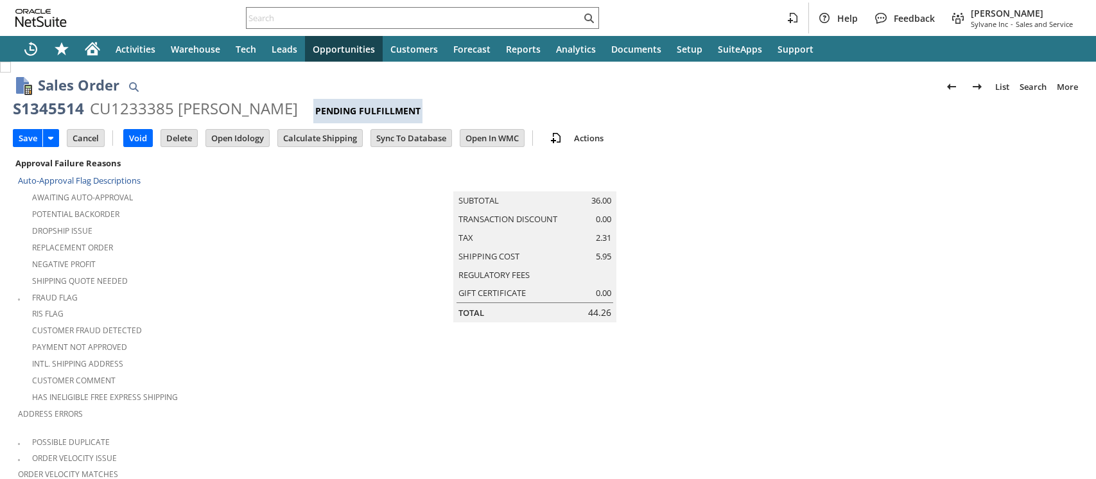
type input "Intelligent Recommendations ⁰"
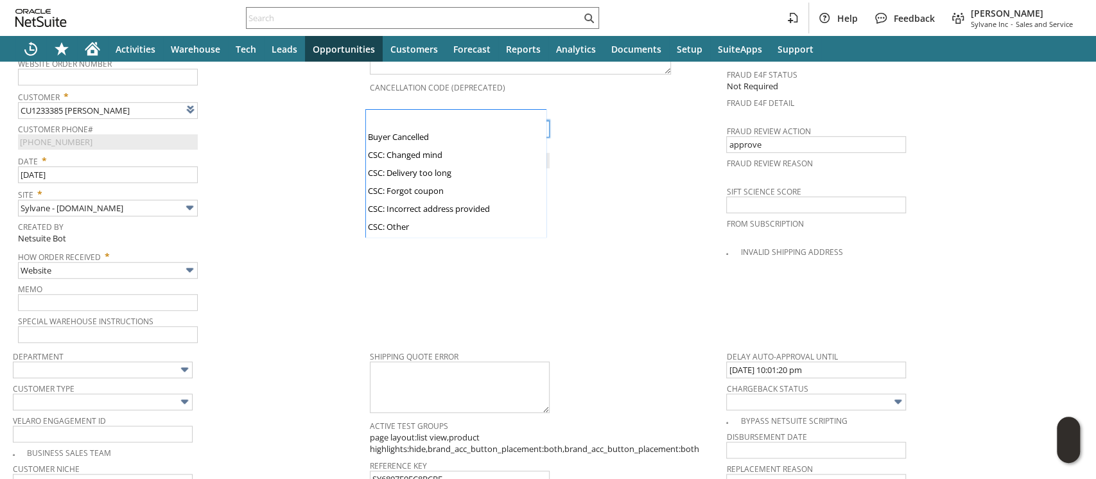
scroll to position [123, 0]
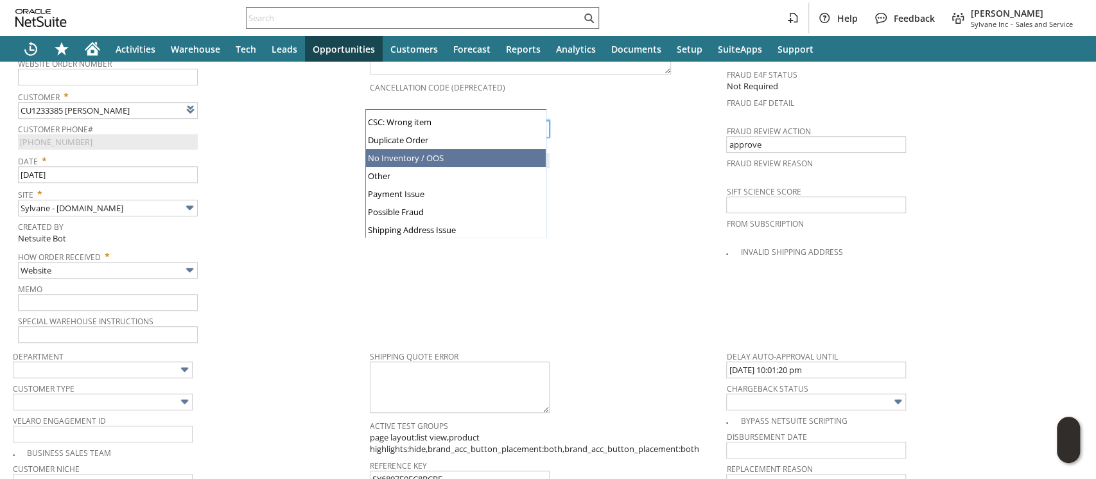
type input "No Inventory / OOS"
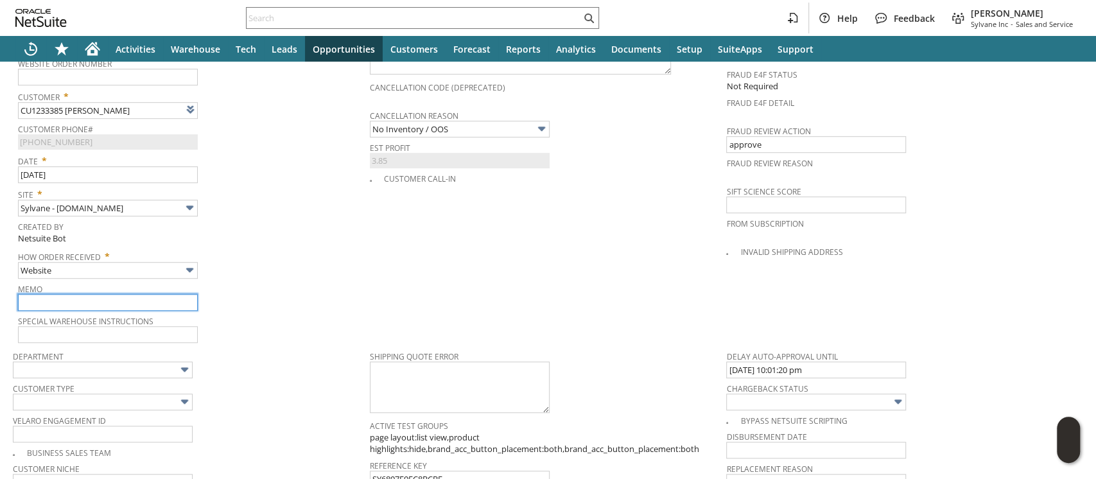
click at [78, 294] on input "text" at bounding box center [108, 302] width 180 height 17
paste input "Backordered until 10/14 - closing"
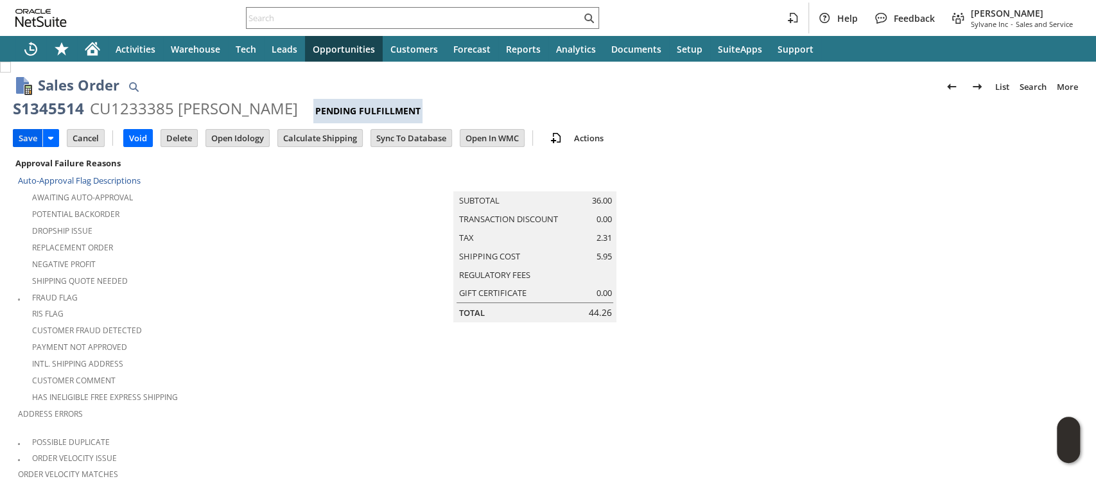
type input "Backordered until 10/14 - closing"
click at [28, 135] on input "Save" at bounding box center [27, 138] width 29 height 17
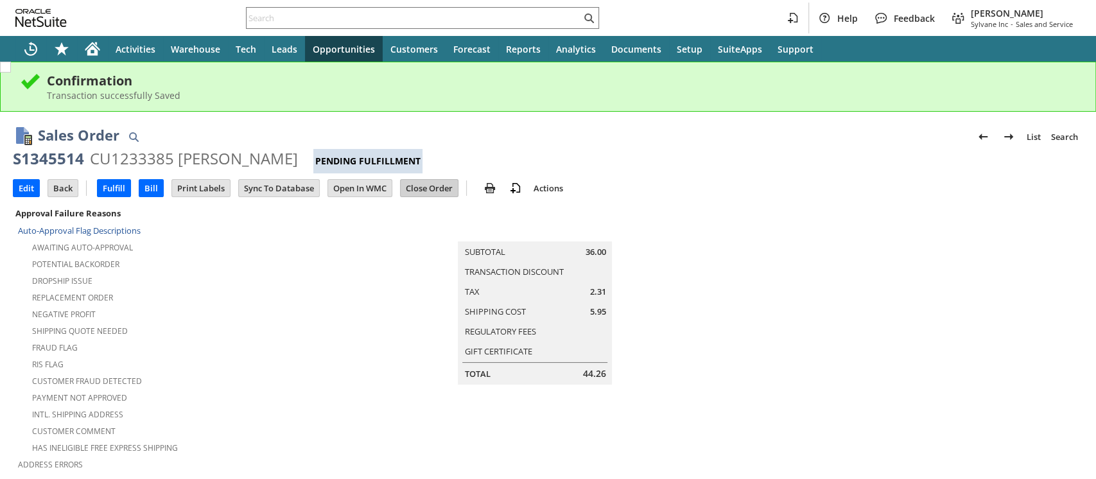
click at [426, 187] on input "Close Order" at bounding box center [429, 188] width 57 height 17
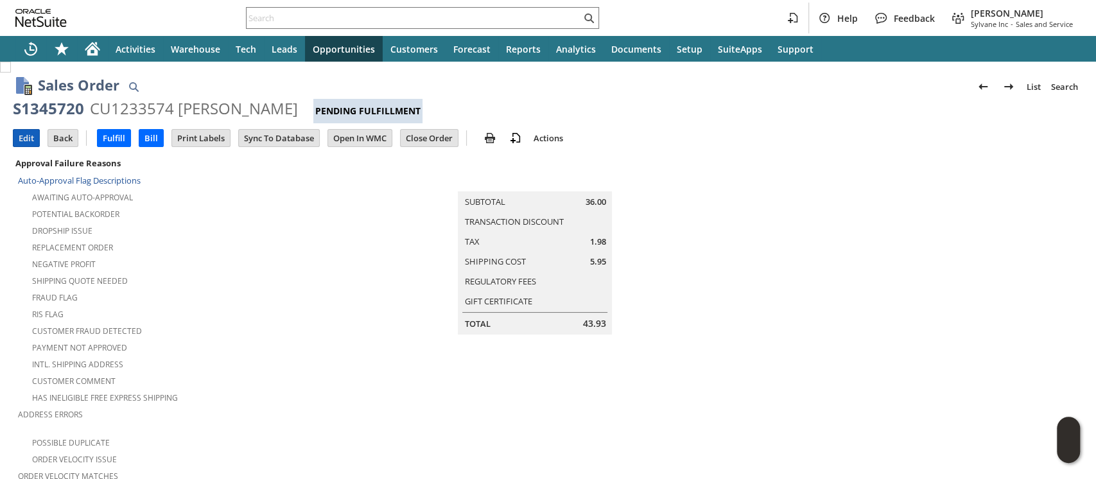
click at [24, 140] on input "Edit" at bounding box center [26, 138] width 26 height 17
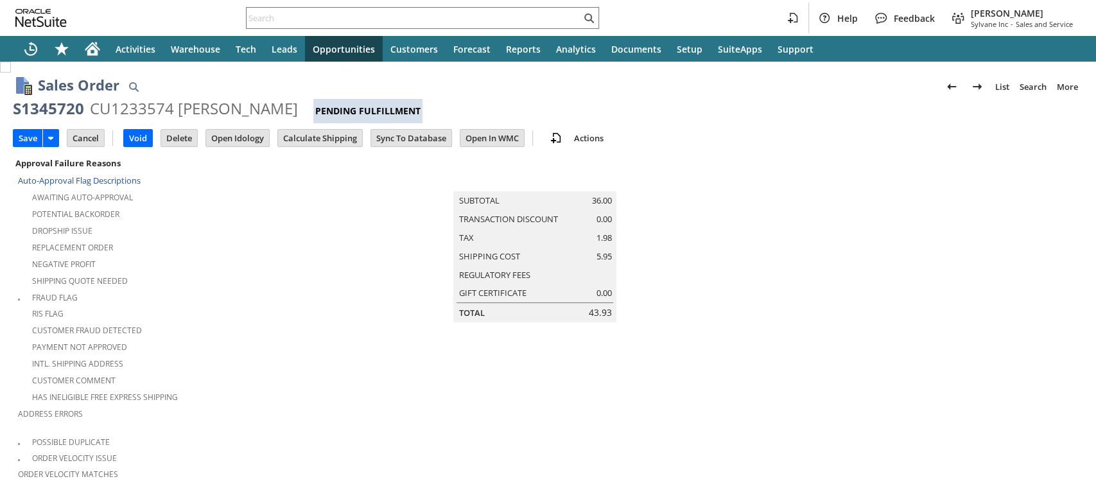
scroll to position [414, 0]
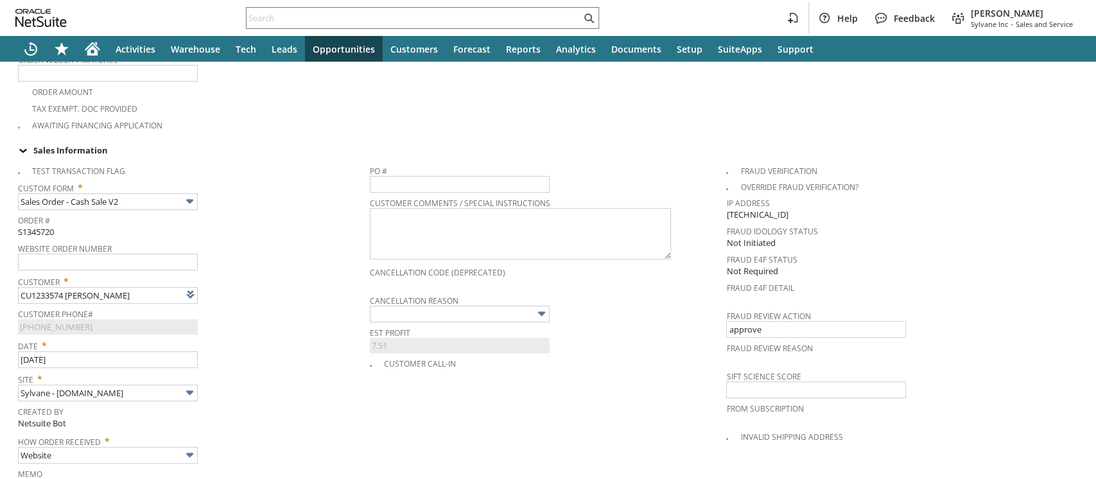
type input "Intelligent Recommendations ⁰"
click at [159, 478] on input "text" at bounding box center [108, 487] width 180 height 17
paste input "Backordered until 10/14 - closing"
type input "Backordered until 10/14 - closing"
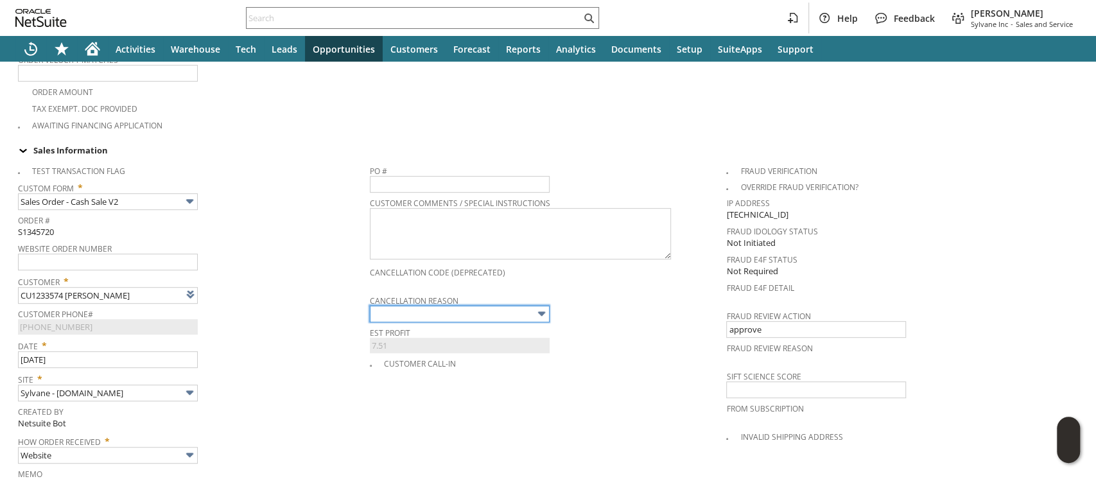
click at [410, 306] on input "text" at bounding box center [460, 314] width 180 height 17
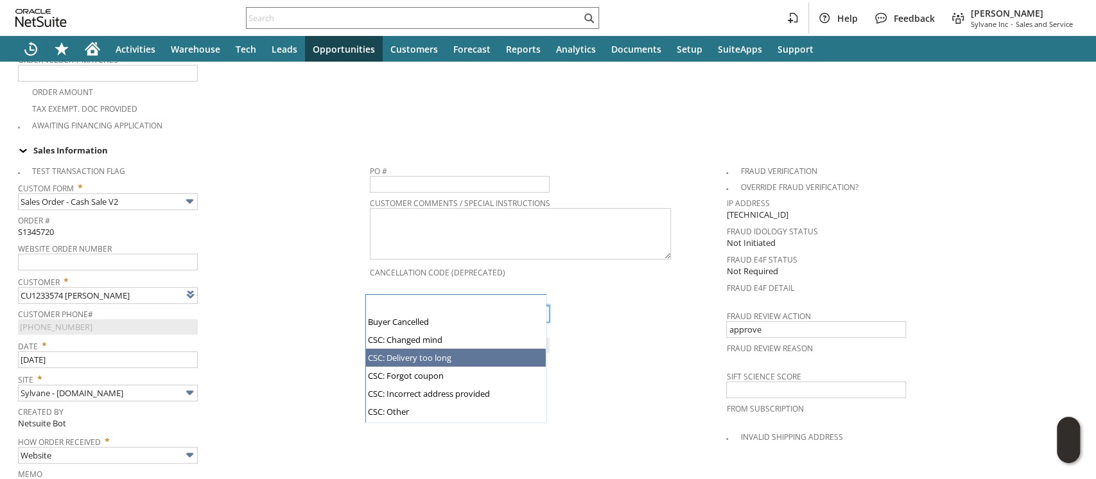
scroll to position [123, 0]
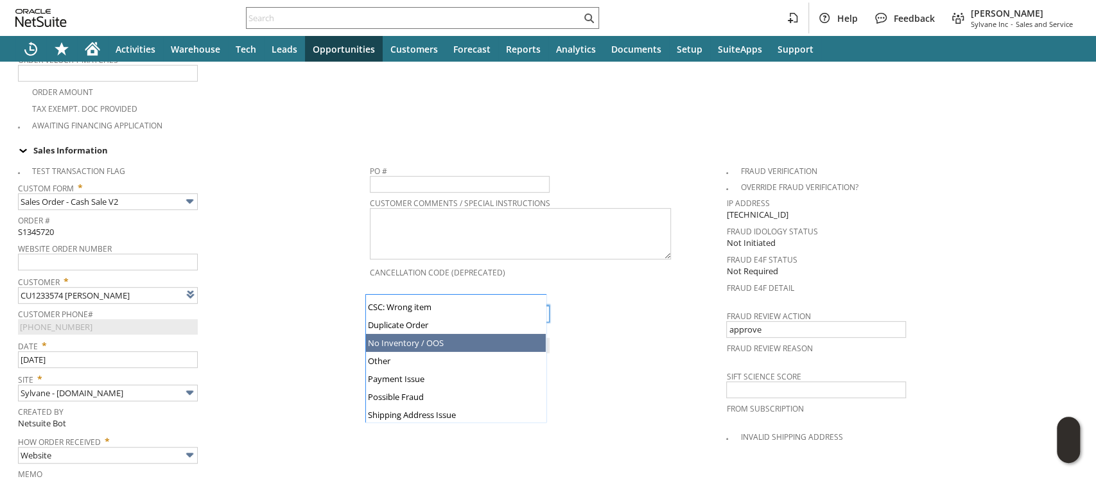
type input "No Inventory / OOS"
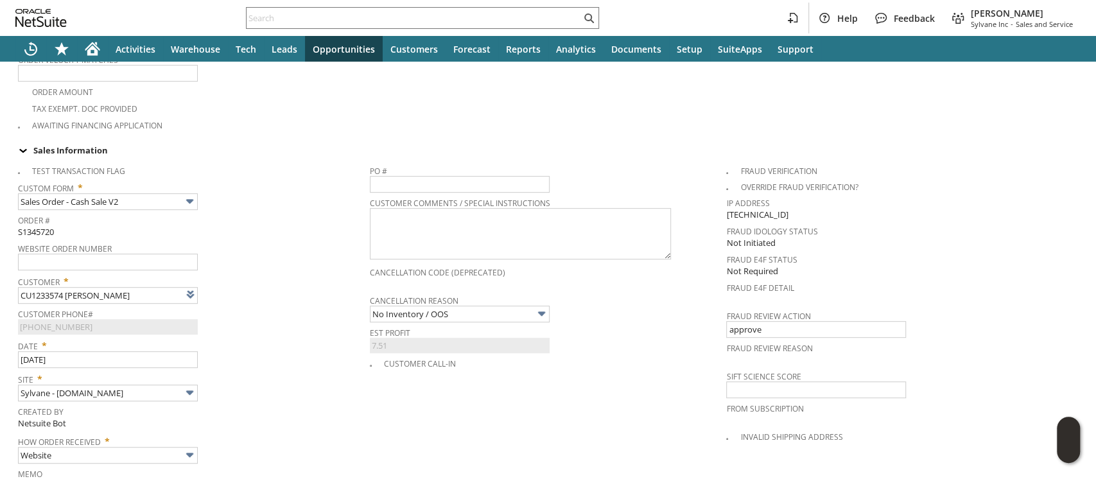
click at [254, 336] on span "Date *" at bounding box center [190, 343] width 345 height 15
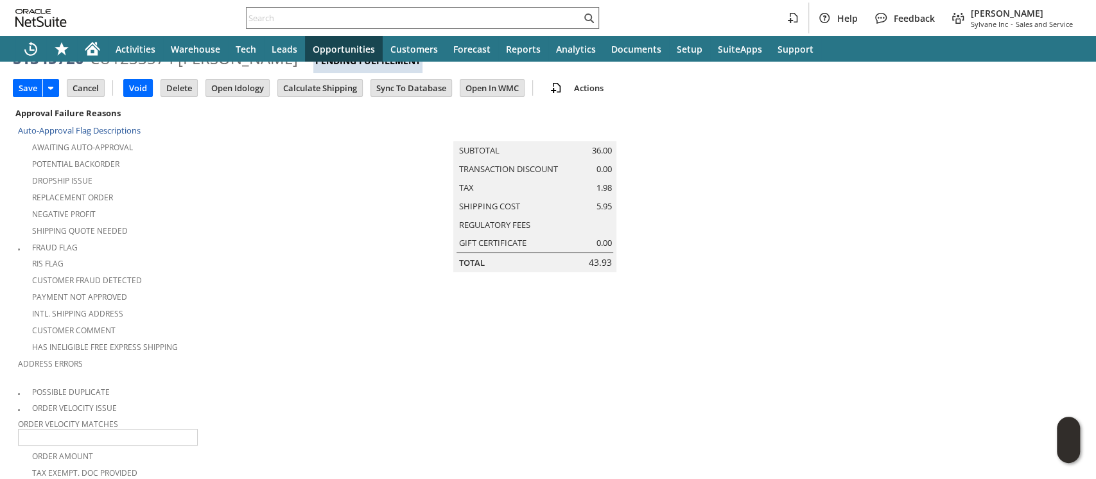
scroll to position [0, 0]
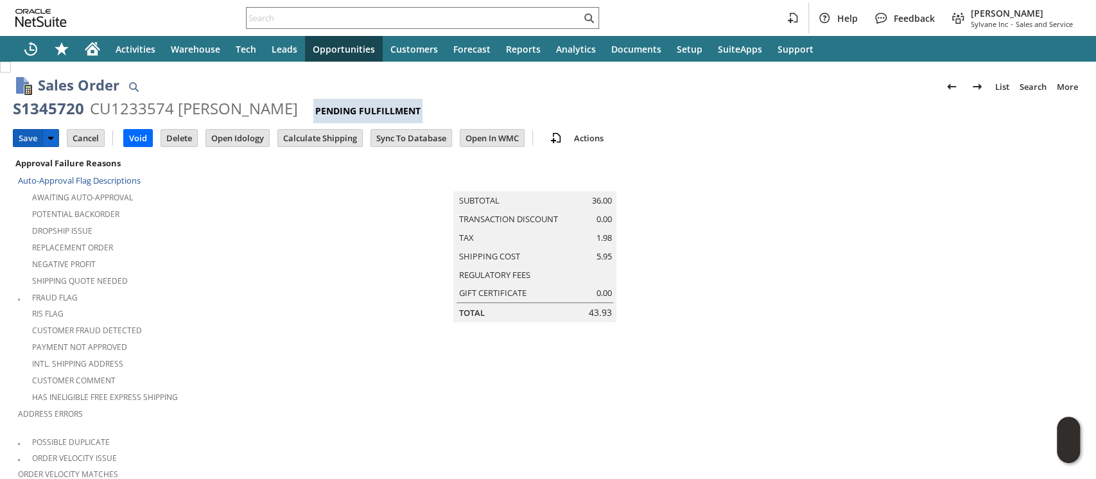
click at [26, 132] on input "Save" at bounding box center [27, 138] width 29 height 17
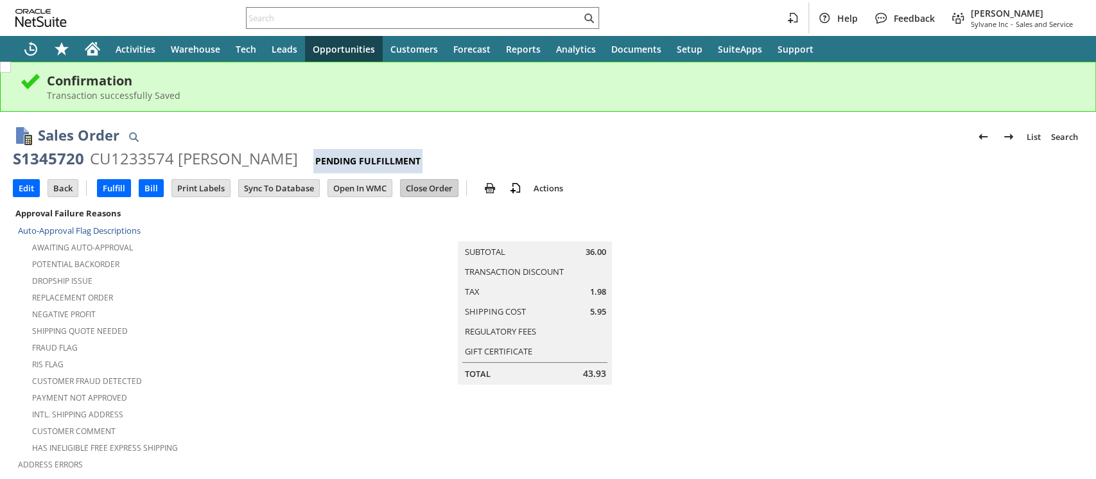
click at [420, 192] on input "Close Order" at bounding box center [429, 188] width 57 height 17
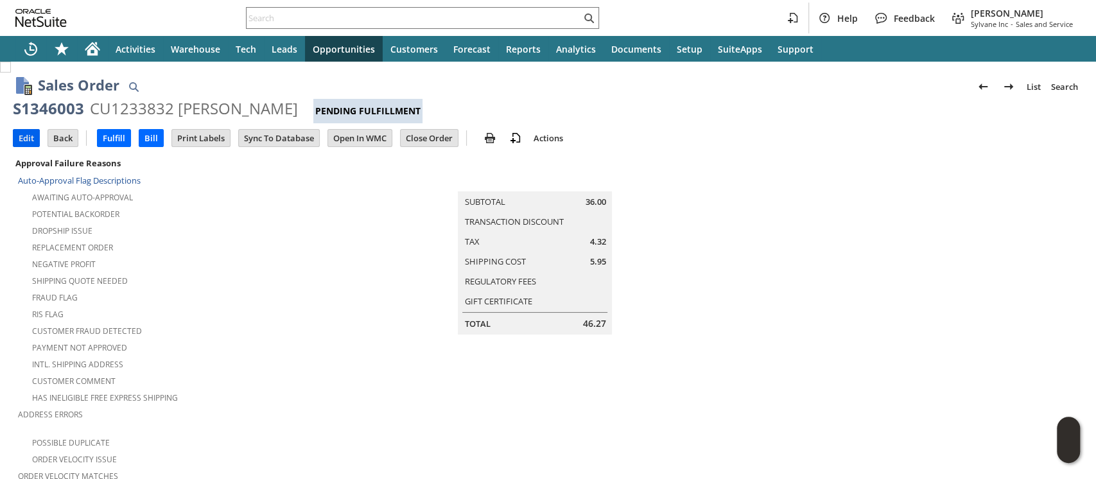
click at [25, 135] on input "Edit" at bounding box center [26, 138] width 26 height 17
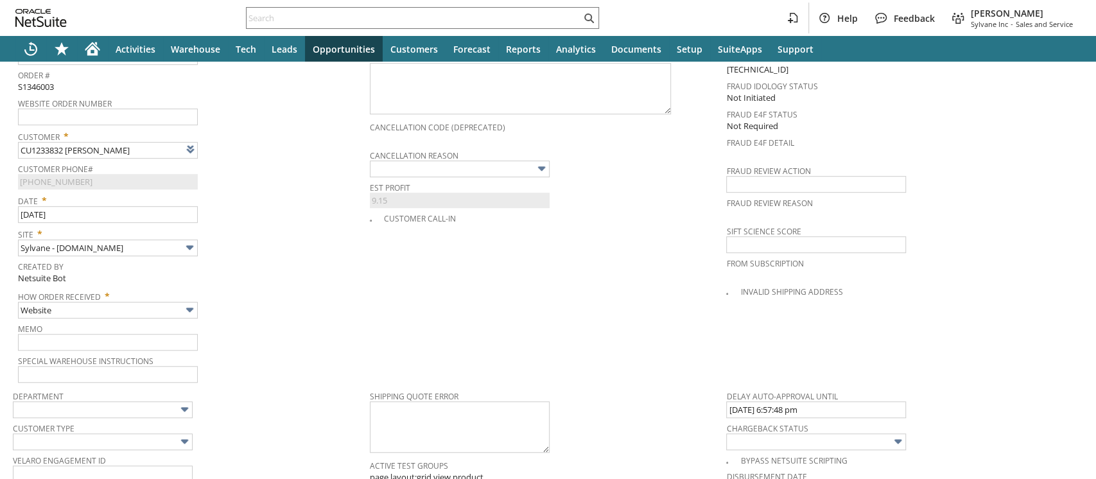
type input "Intelligent Recommendations ⁰"
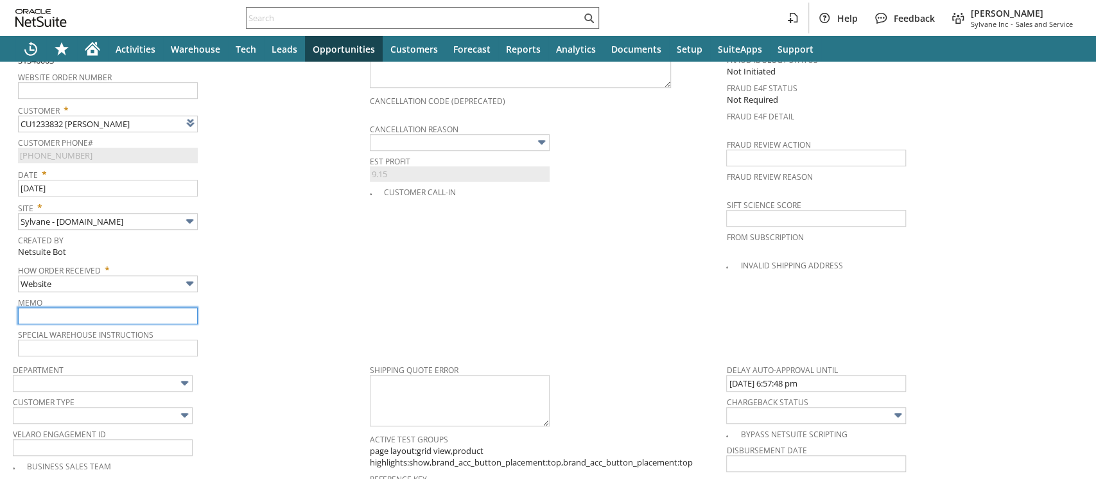
click at [135, 307] on input "text" at bounding box center [108, 315] width 180 height 17
paste input "Backordered until 10/14 - closing"
type input "Backordered until 10/14 - closing"
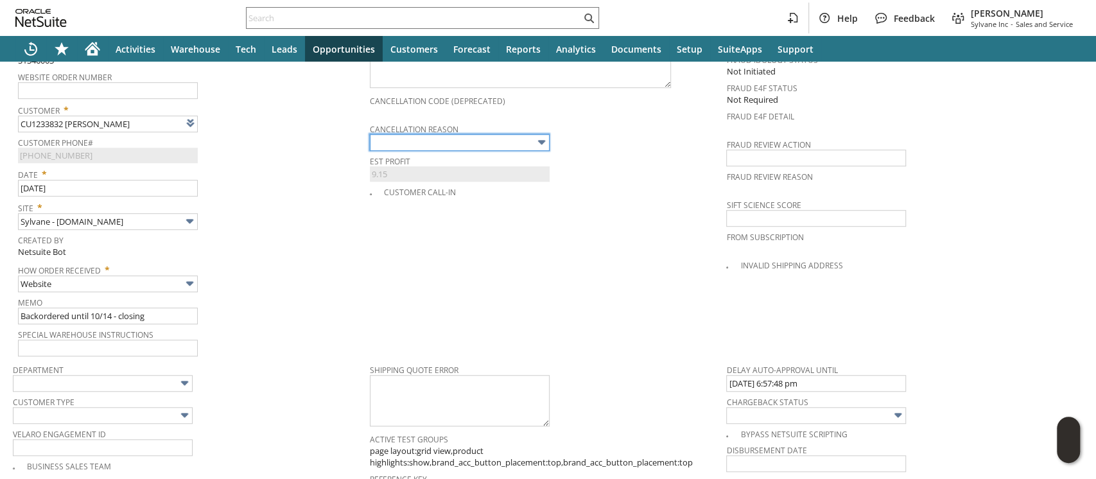
click at [428, 134] on input "text" at bounding box center [460, 142] width 180 height 17
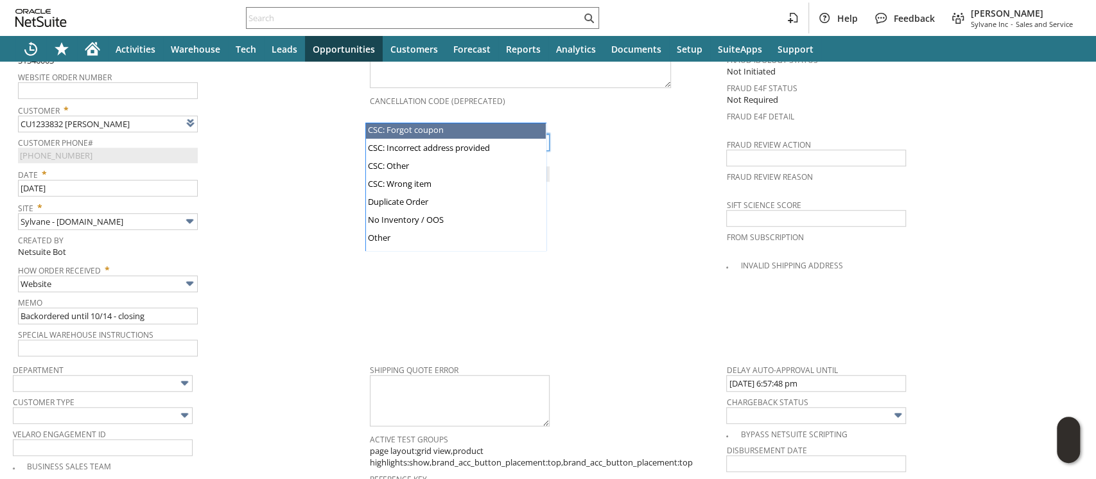
scroll to position [122, 0]
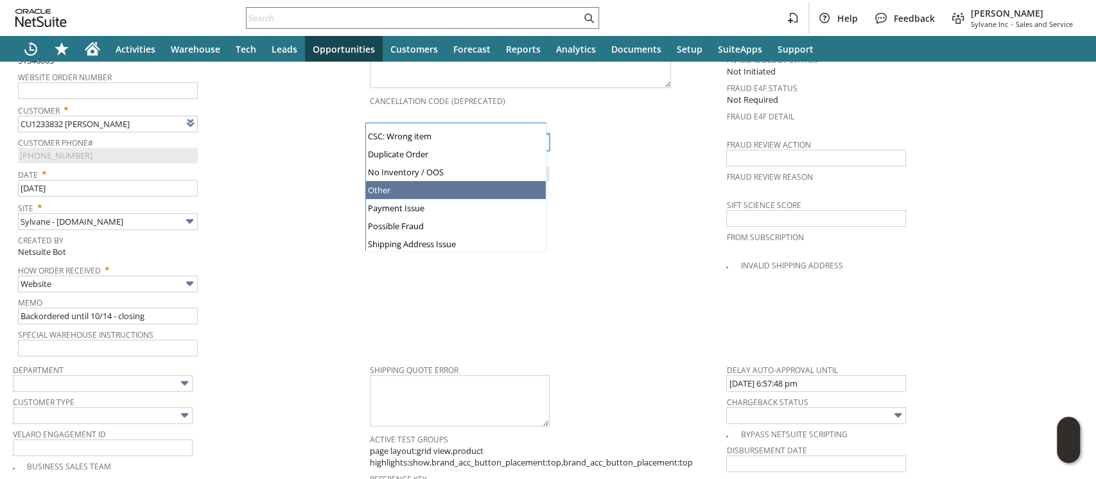
type input "No Inventory / OOS"
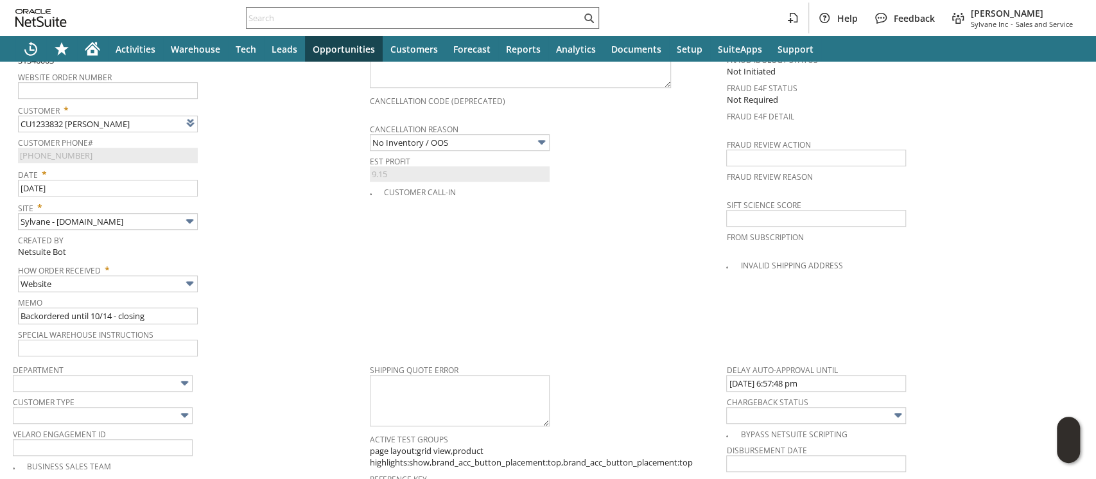
click at [274, 198] on span "Site *" at bounding box center [190, 205] width 345 height 15
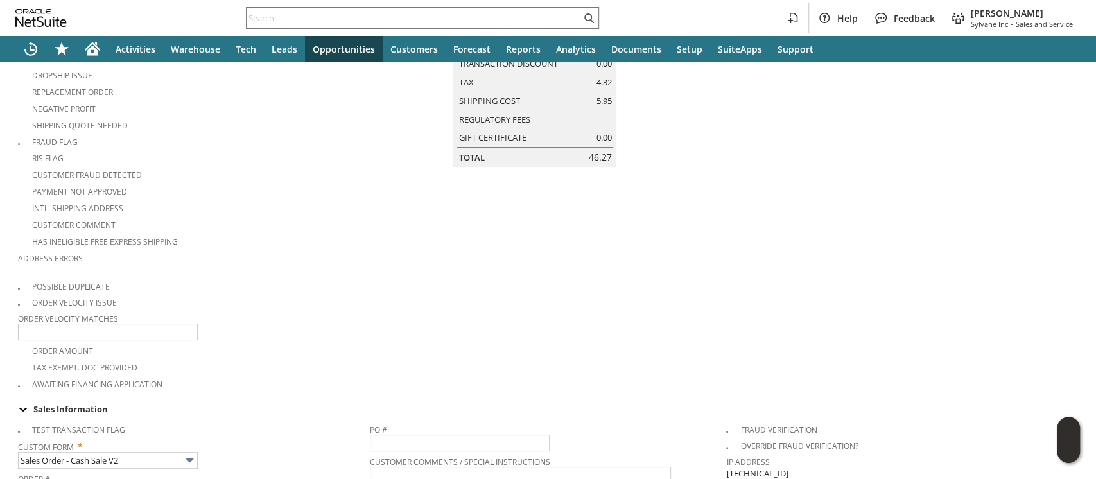
scroll to position [0, 0]
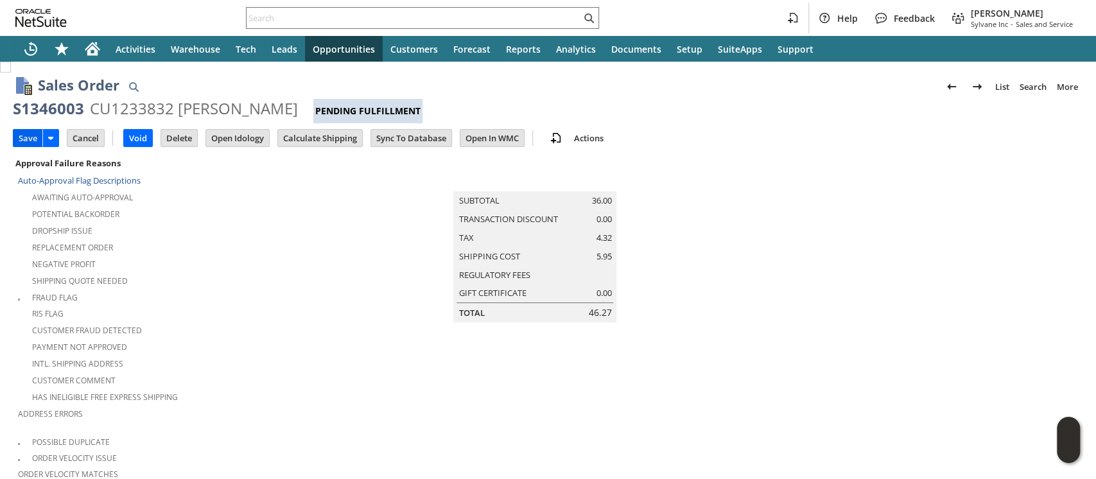
click at [27, 131] on input "Save" at bounding box center [27, 138] width 29 height 17
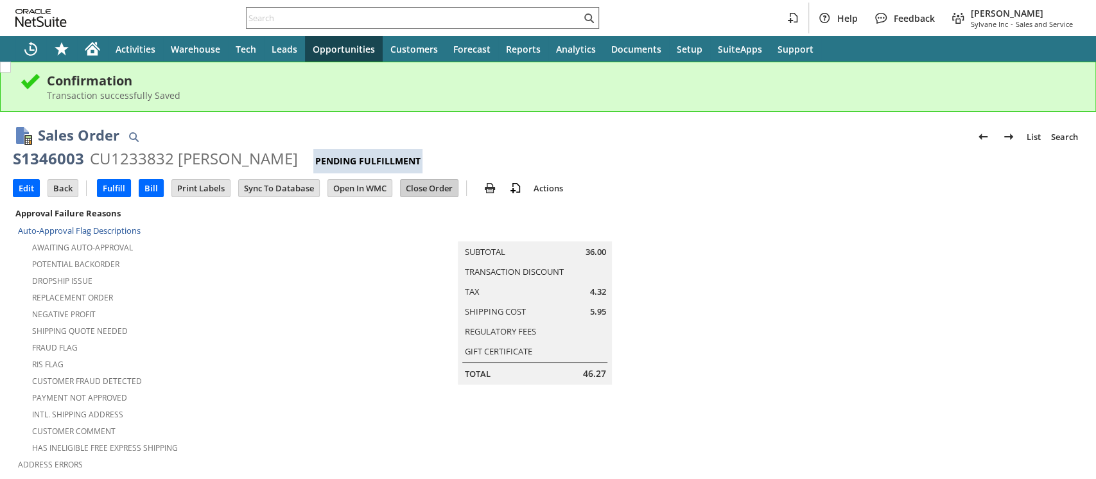
click at [422, 184] on input "Close Order" at bounding box center [429, 188] width 57 height 17
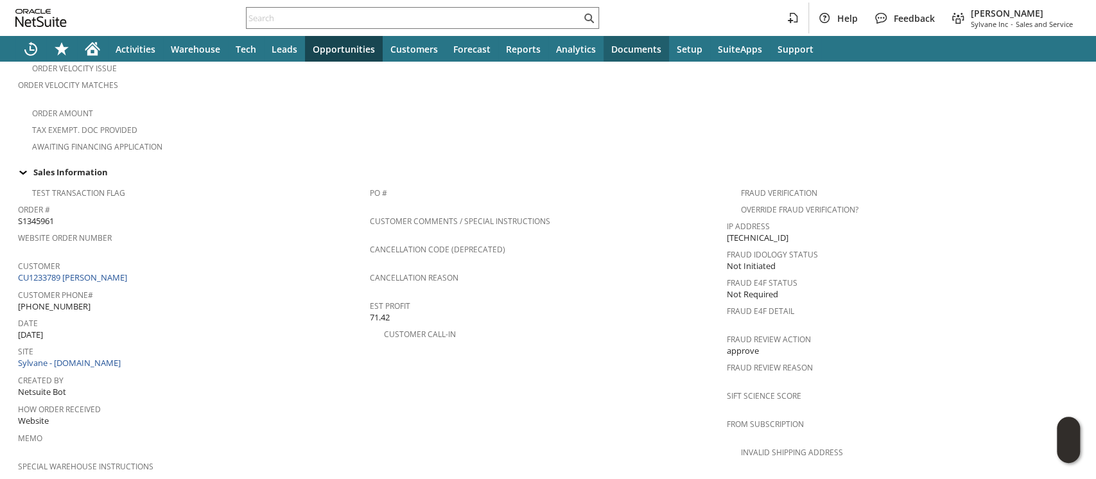
scroll to position [941, 0]
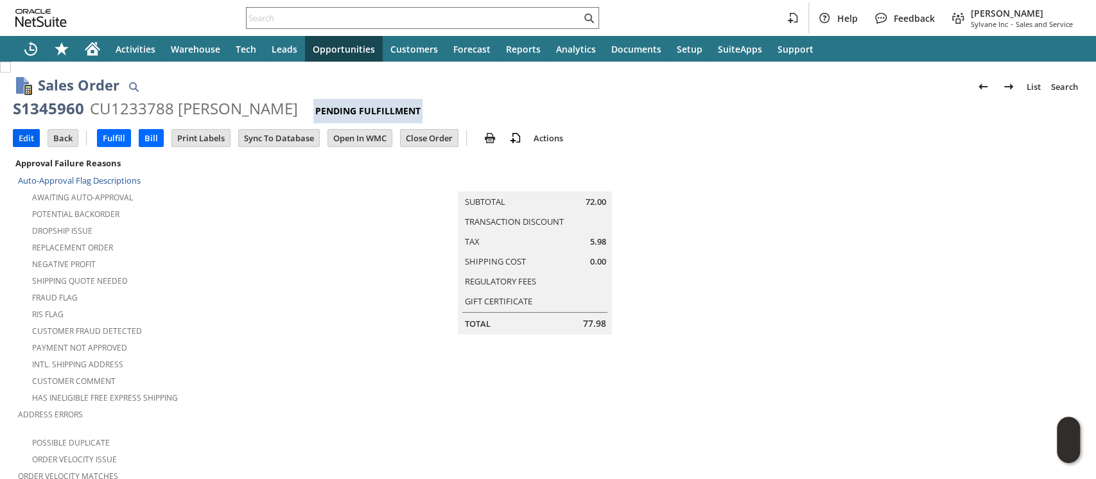
click at [17, 137] on input "Edit" at bounding box center [26, 138] width 26 height 17
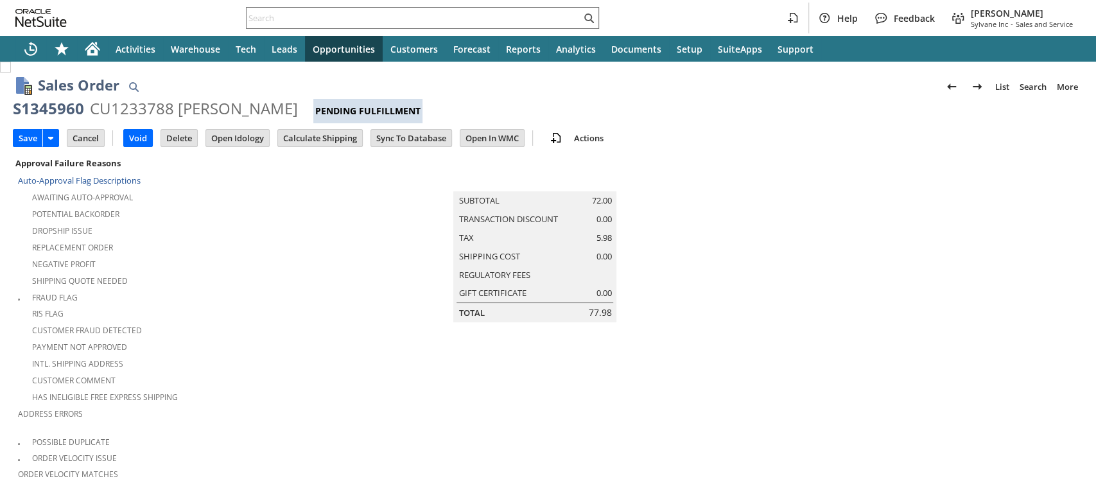
scroll to position [414, 0]
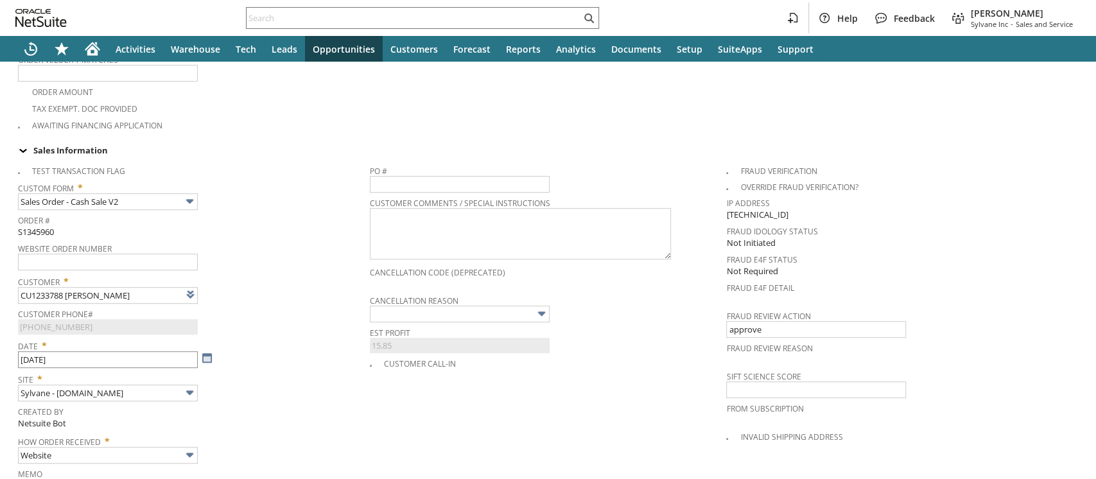
type input "Intelligent Recommendations ⁰"
click at [95, 478] on input "text" at bounding box center [108, 487] width 180 height 17
paste input "Backordered until 10/14 - closing"
type input "Backordered until 10/14 - closing"
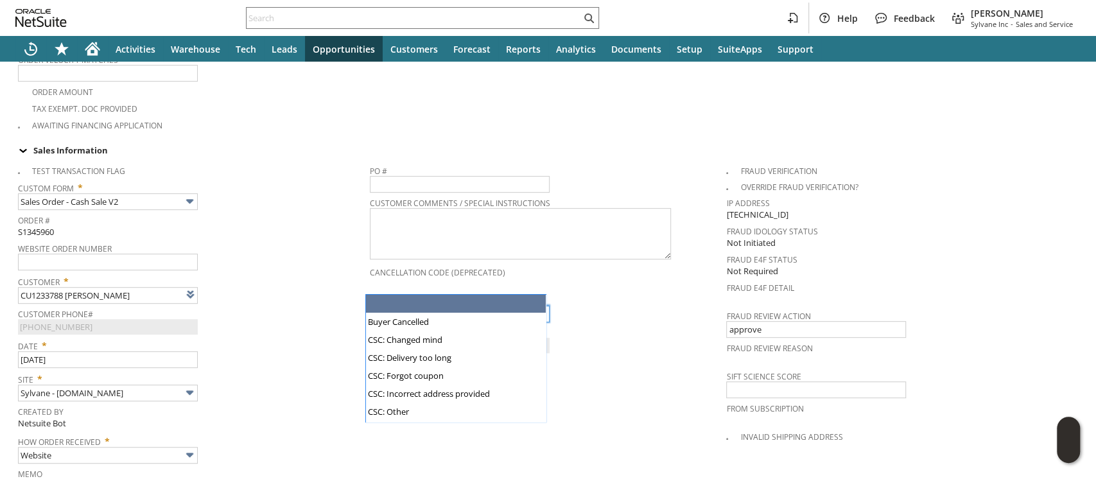
click at [407, 306] on input "text" at bounding box center [460, 314] width 180 height 17
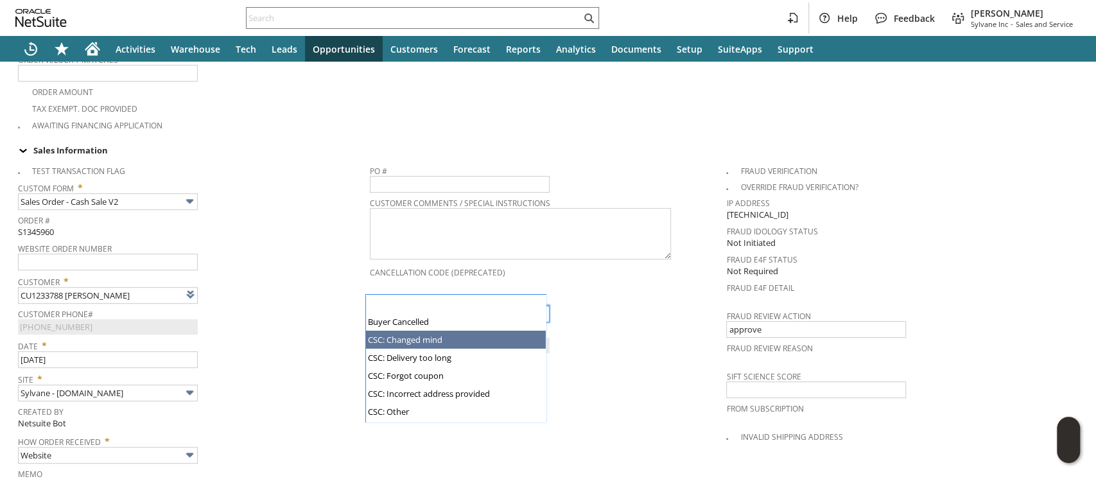
scroll to position [123, 0]
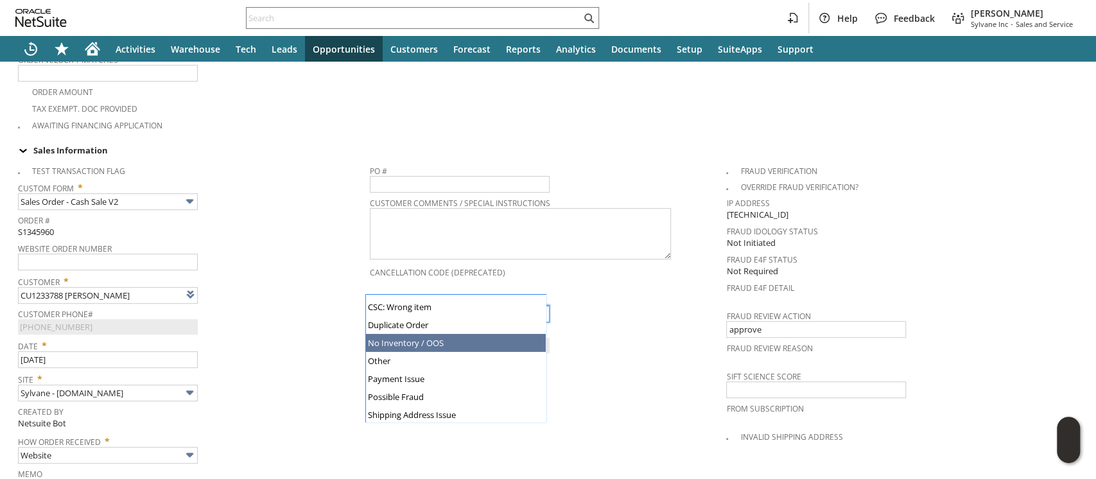
type input "No Inventory / OOS"
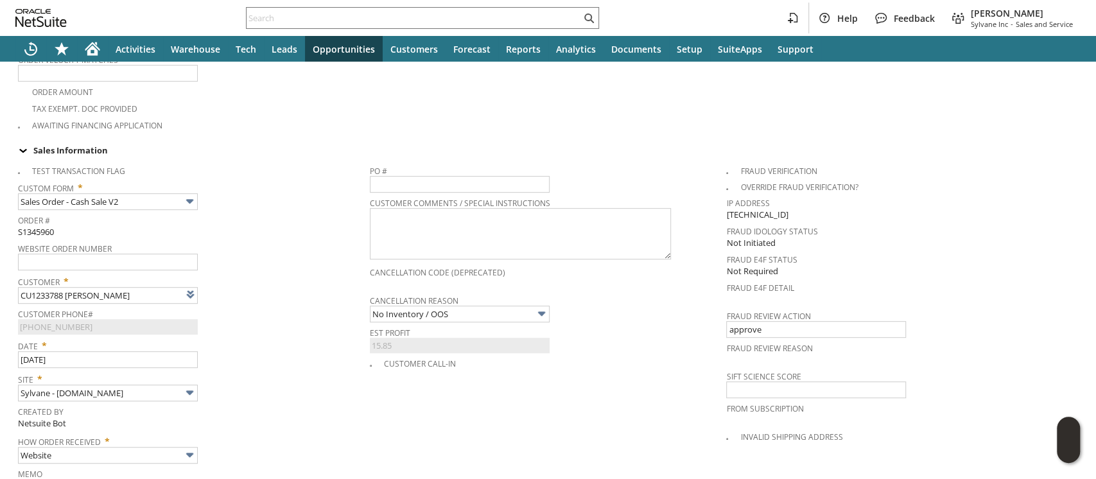
click at [221, 309] on td "Customer Phone# (602) 740-0552" at bounding box center [194, 320] width 352 height 31
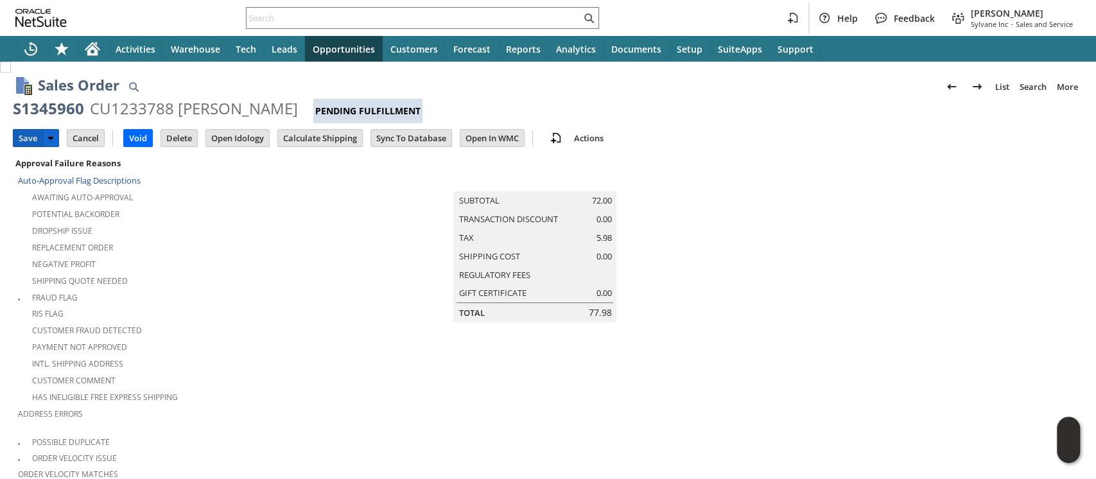
click at [32, 135] on input "Save" at bounding box center [27, 138] width 29 height 17
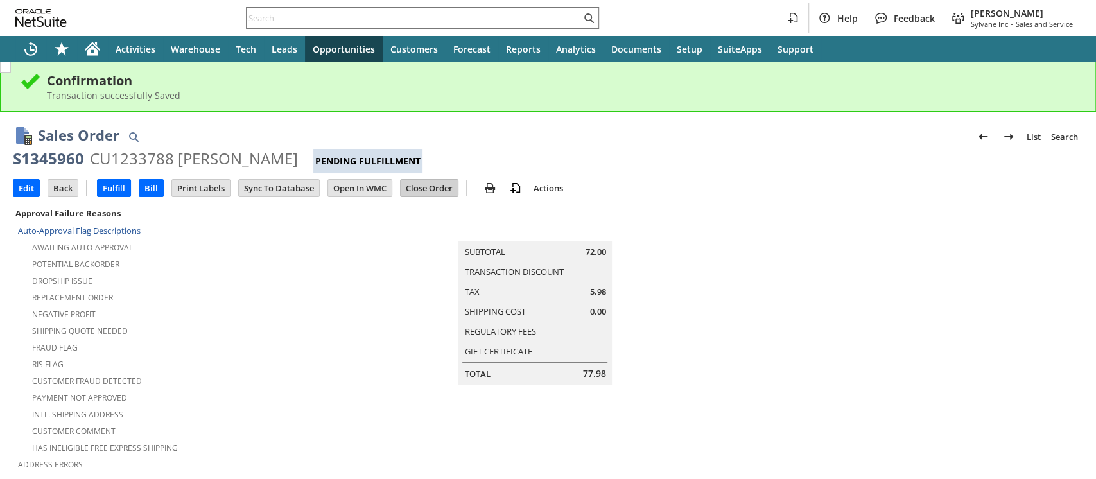
click at [421, 185] on input "Close Order" at bounding box center [429, 188] width 57 height 17
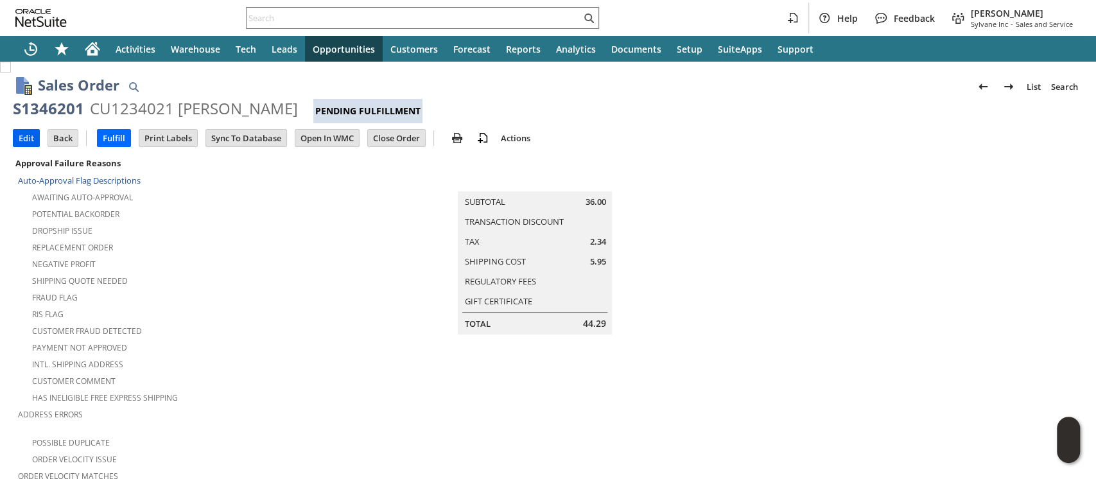
click at [30, 135] on input "Edit" at bounding box center [26, 138] width 26 height 17
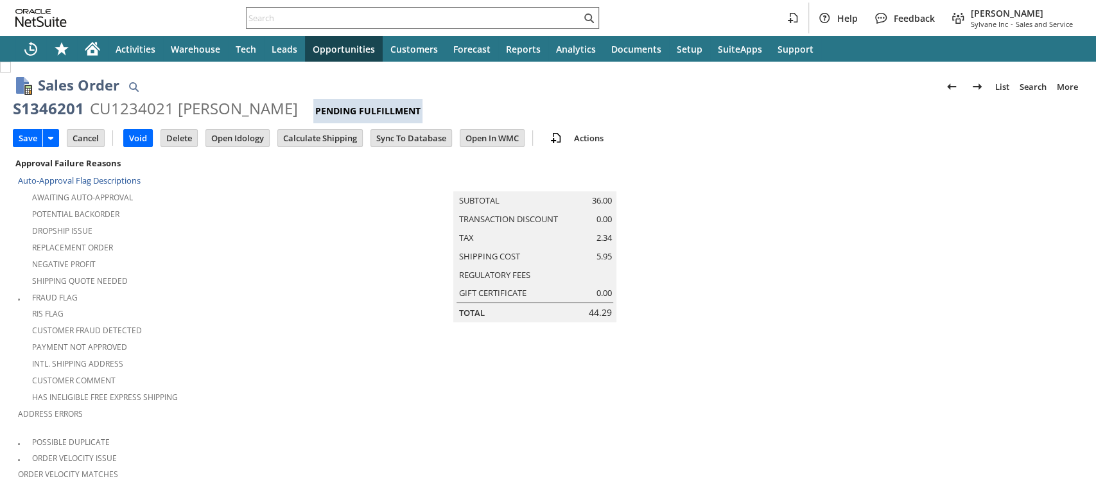
scroll to position [414, 0]
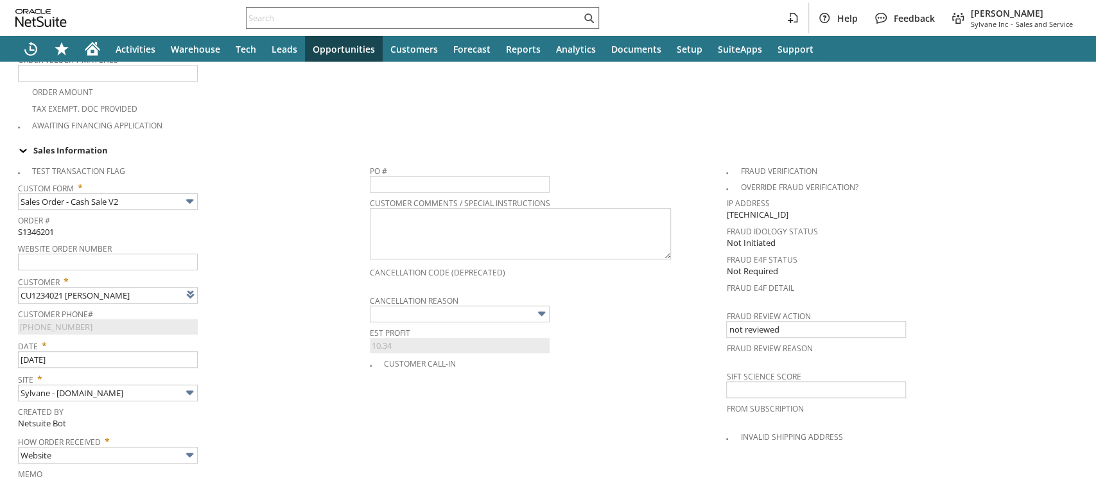
type input "Intelligent Recommendations ⁰"
click at [395, 306] on input "text" at bounding box center [460, 314] width 180 height 17
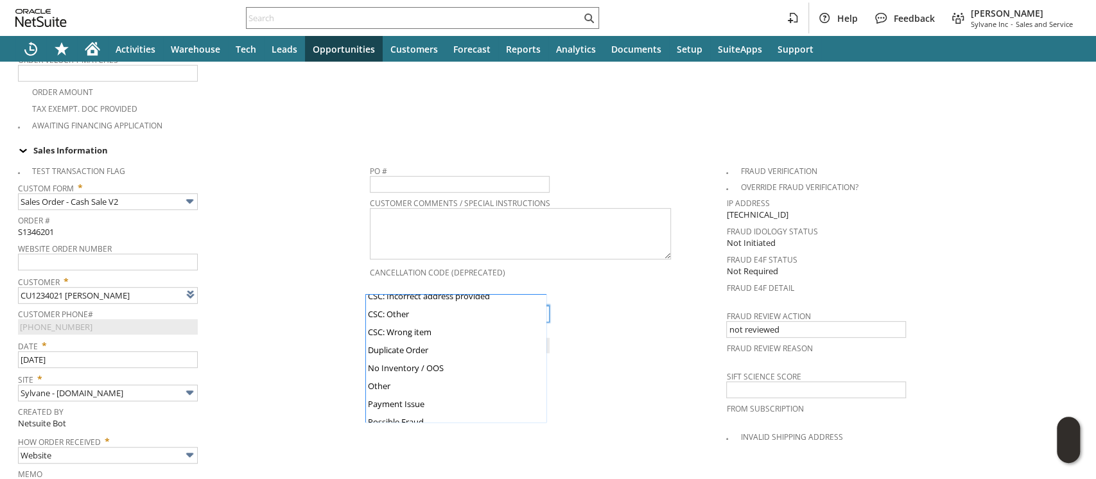
scroll to position [123, 0]
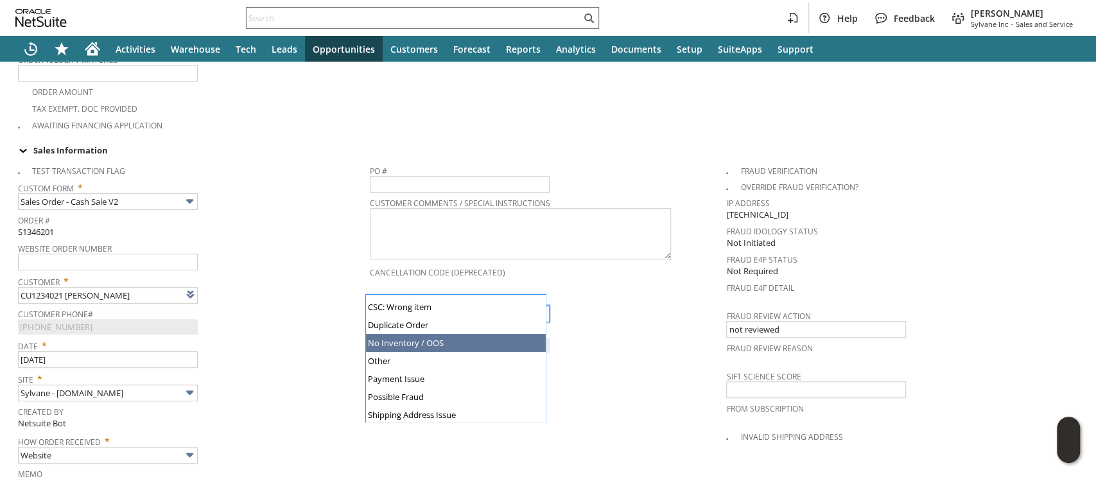
type input "No Inventory / OOS"
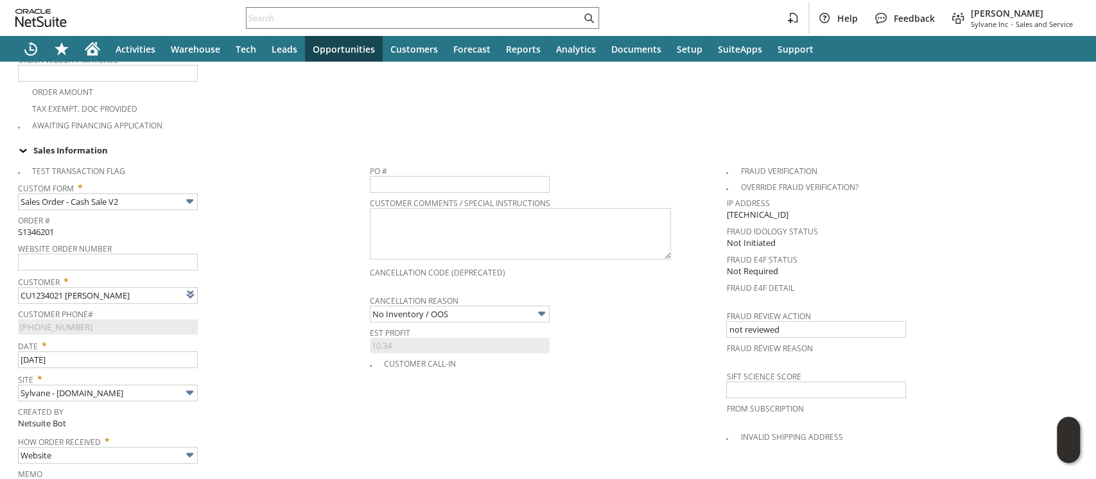
click at [288, 336] on span "Date *" at bounding box center [190, 343] width 345 height 15
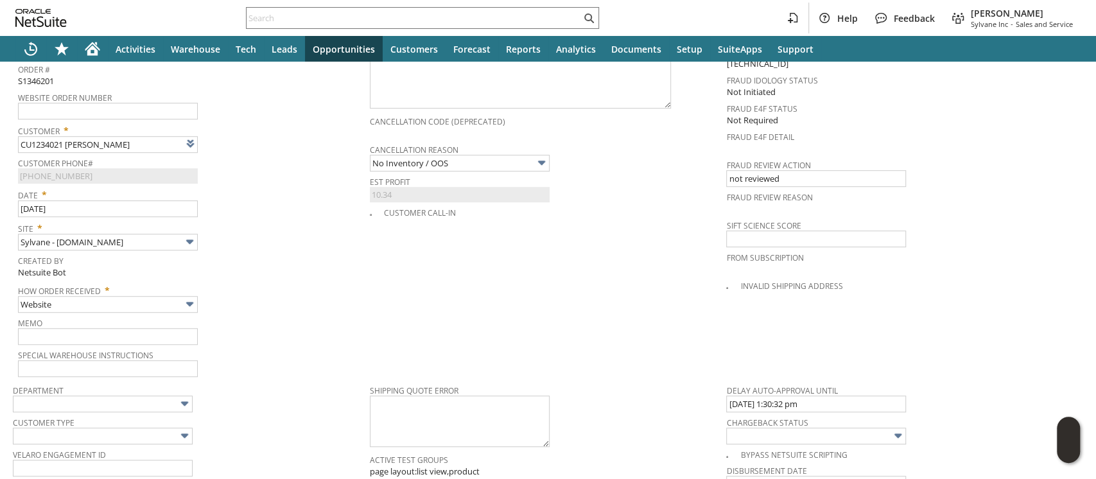
scroll to position [671, 0]
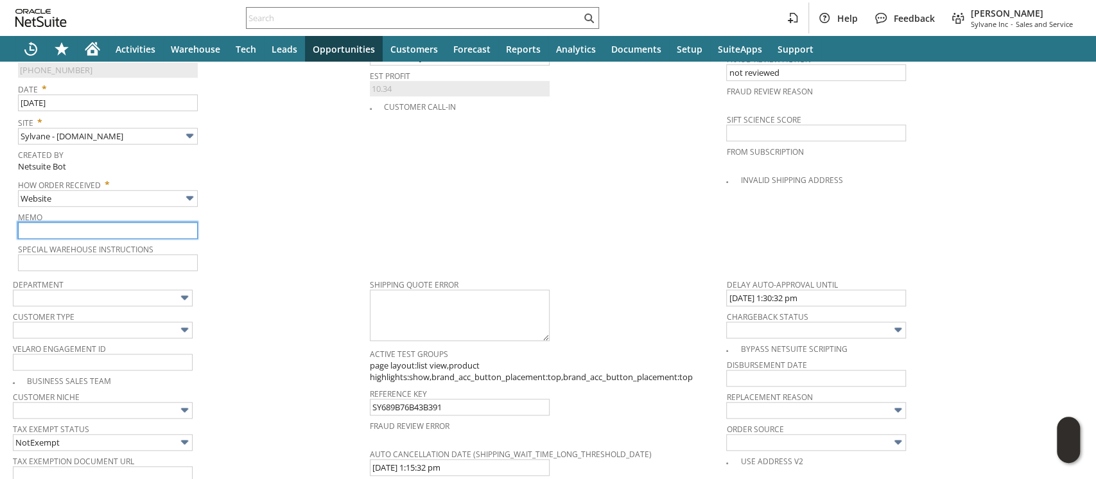
click at [63, 222] on input "text" at bounding box center [108, 230] width 180 height 17
paste input "Backordered until 10/14 - closing"
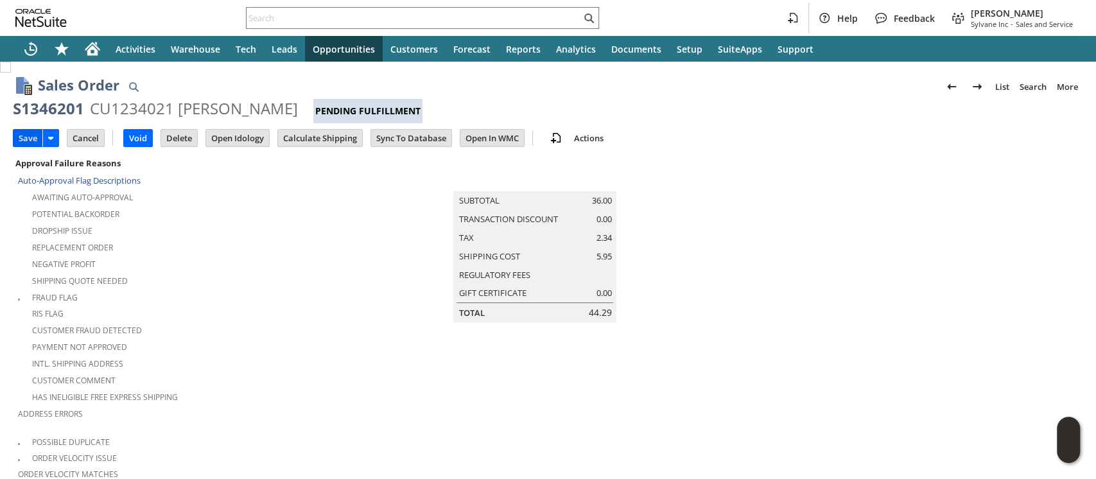
type input "Backordered until 10/14 - closing"
click at [26, 131] on input "Save" at bounding box center [27, 138] width 29 height 17
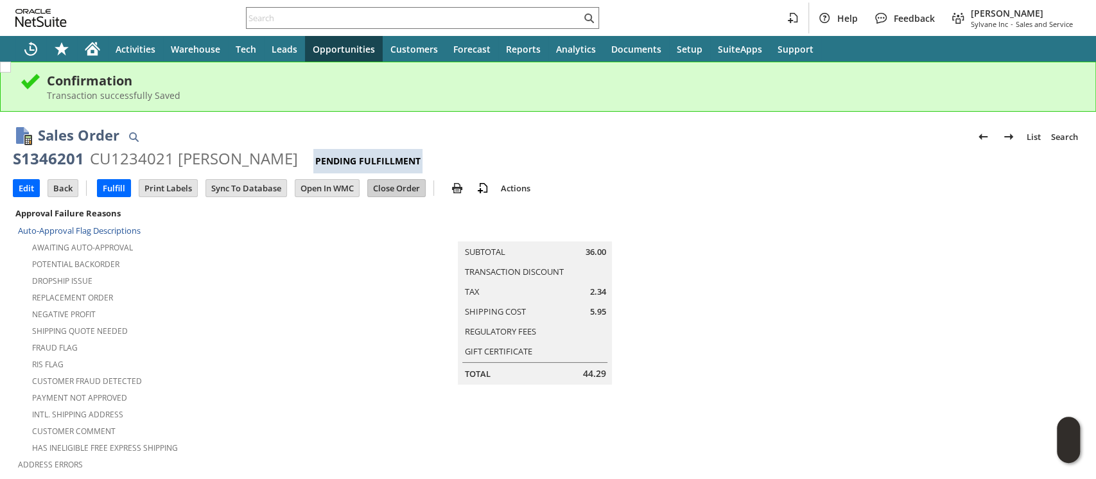
click at [410, 193] on input "Close Order" at bounding box center [396, 188] width 57 height 17
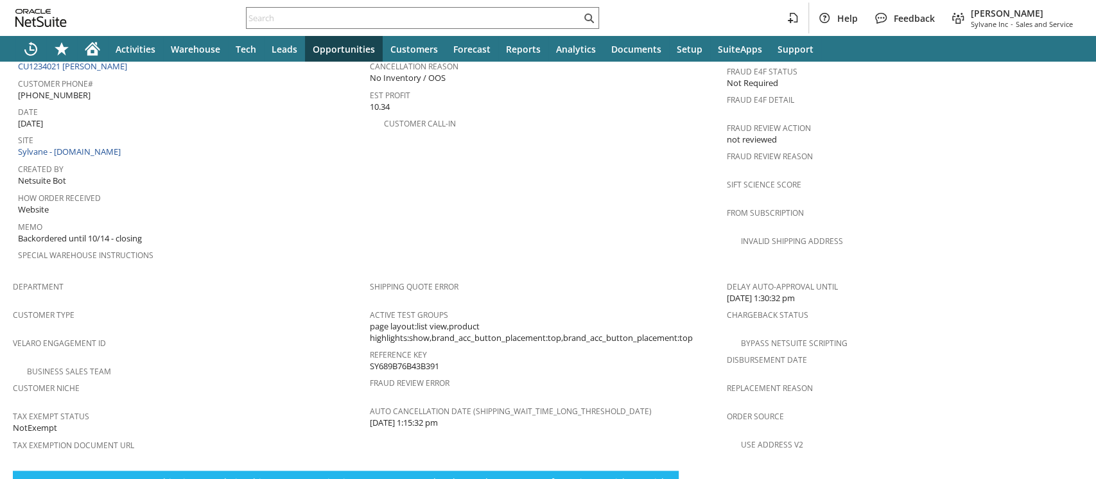
scroll to position [835, 0]
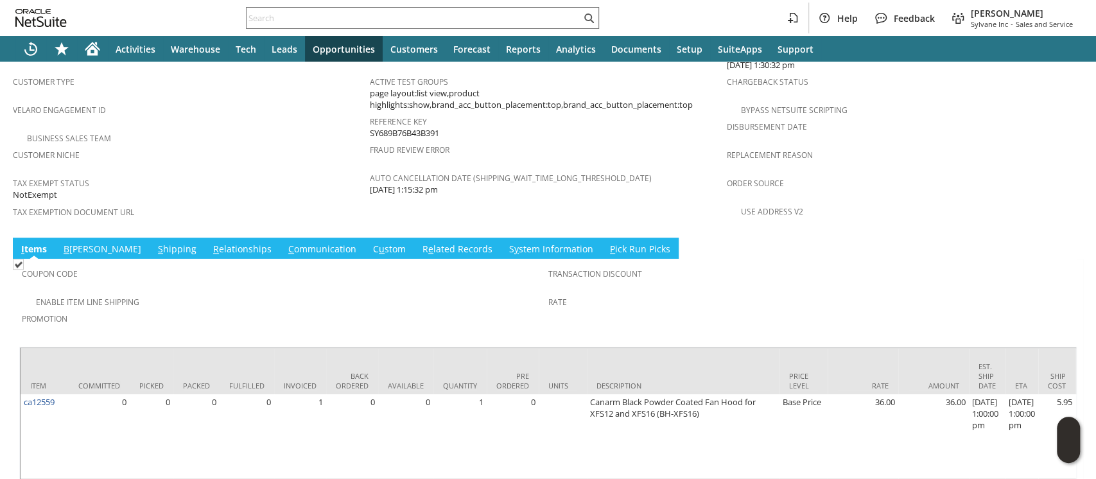
click at [419, 243] on link "R e lated Records" at bounding box center [457, 250] width 76 height 14
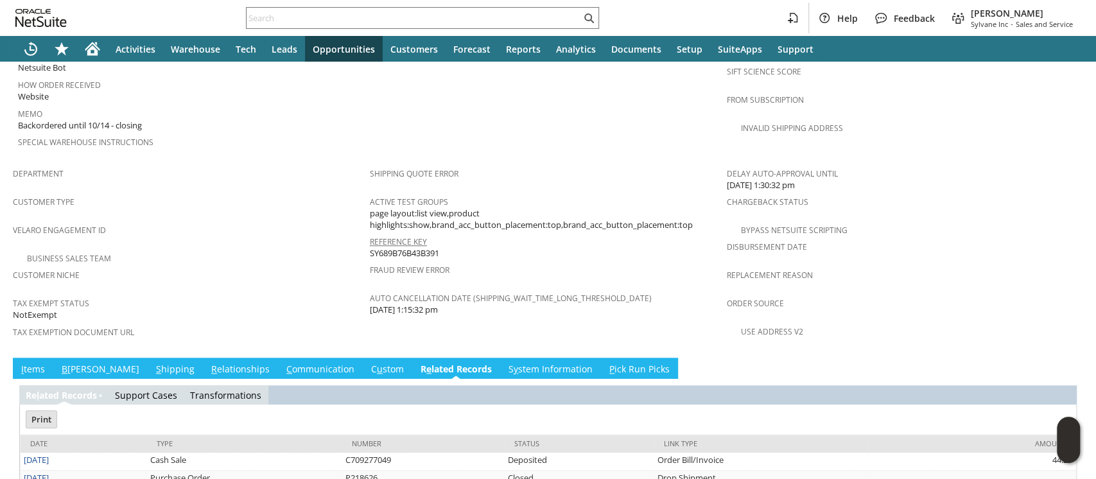
scroll to position [0, 0]
click at [32, 363] on link "I tems" at bounding box center [33, 370] width 30 height 14
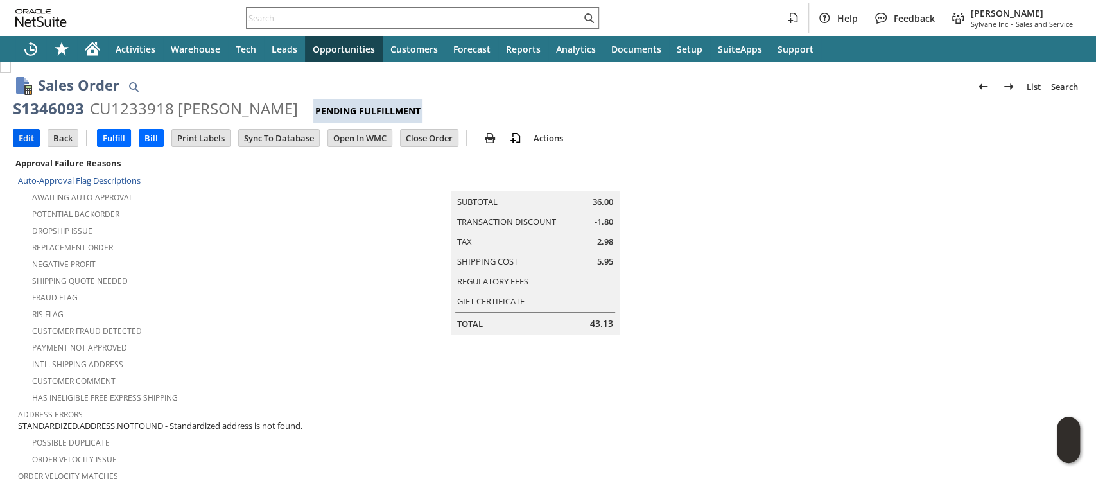
click at [30, 139] on input "Edit" at bounding box center [26, 138] width 26 height 17
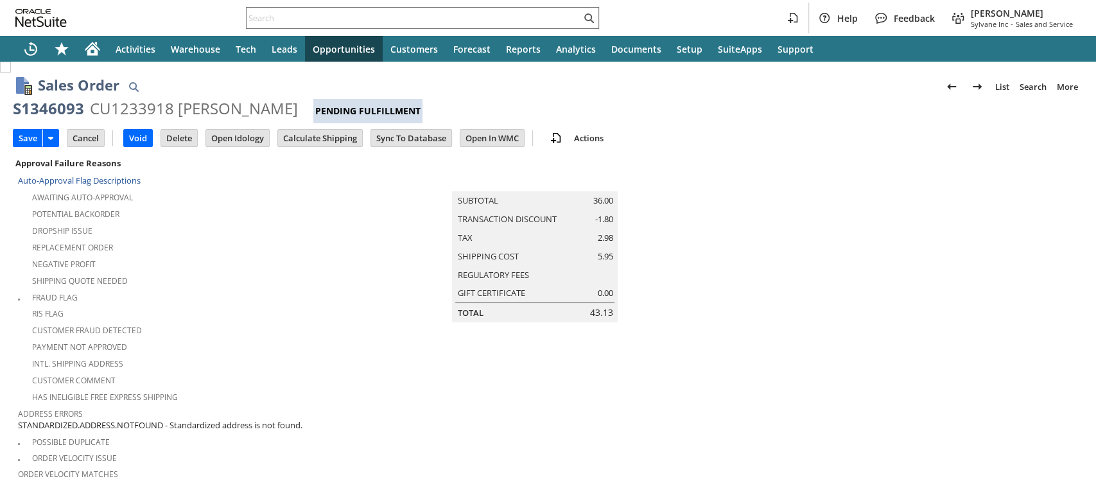
type input "Intelligent Recommendations ⁰"
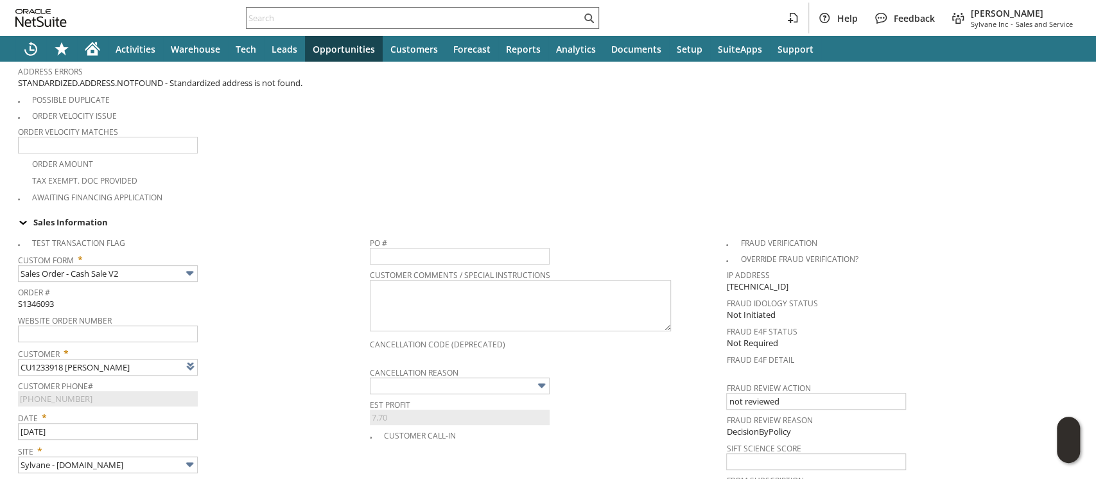
scroll to position [428, 0]
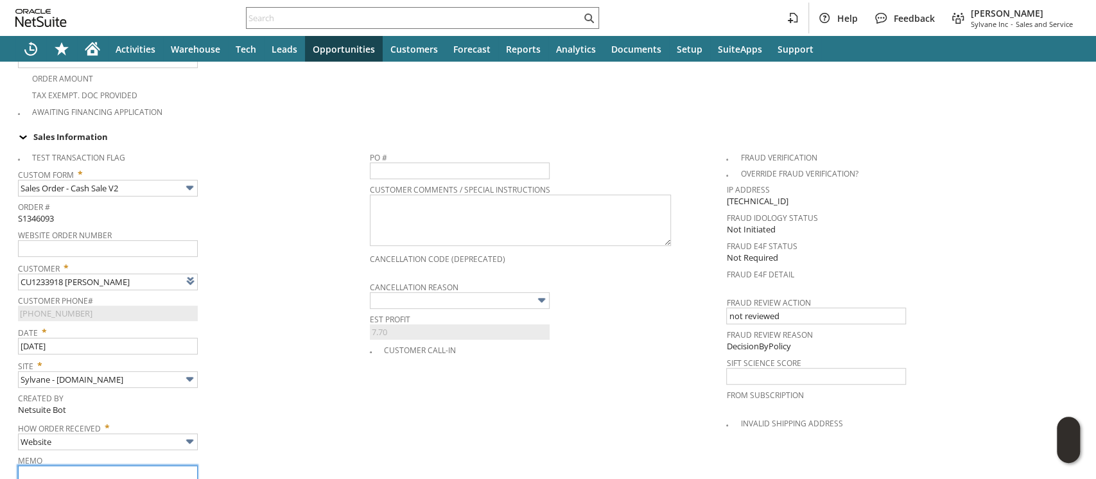
click at [87, 465] on input "text" at bounding box center [108, 473] width 180 height 17
paste input "Backordered until 10/14 - closing"
type input "Backordered until 10/14 - closing"
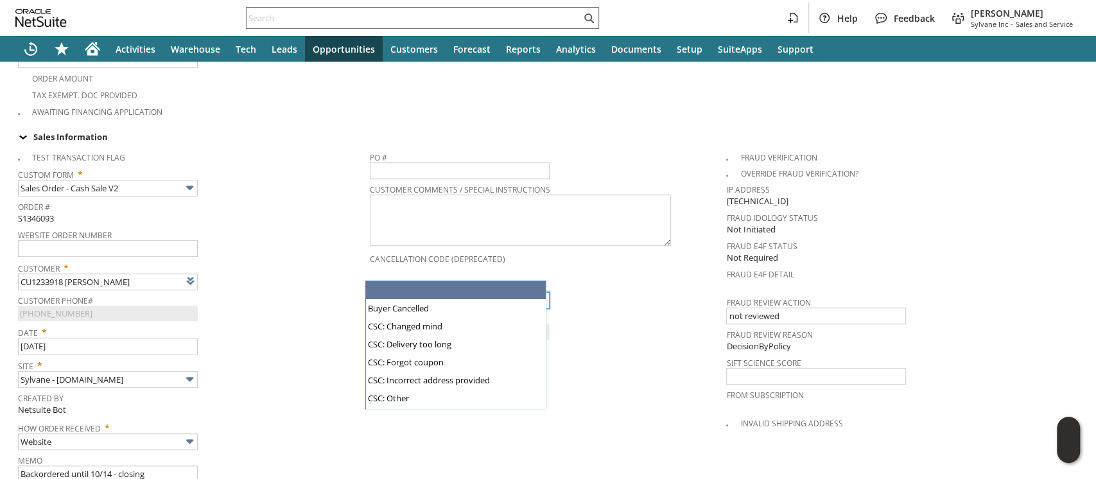
click at [422, 292] on input "text" at bounding box center [460, 300] width 180 height 17
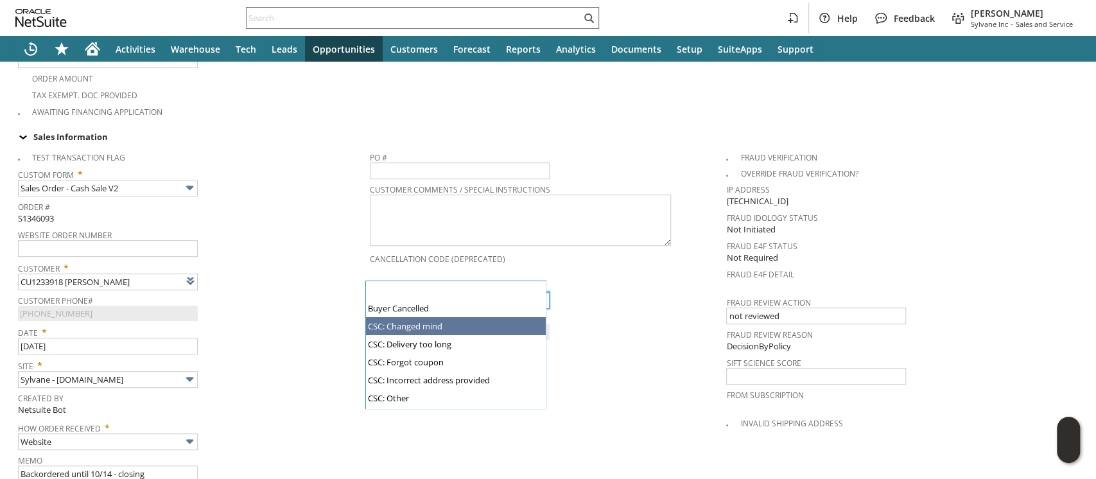
scroll to position [123, 0]
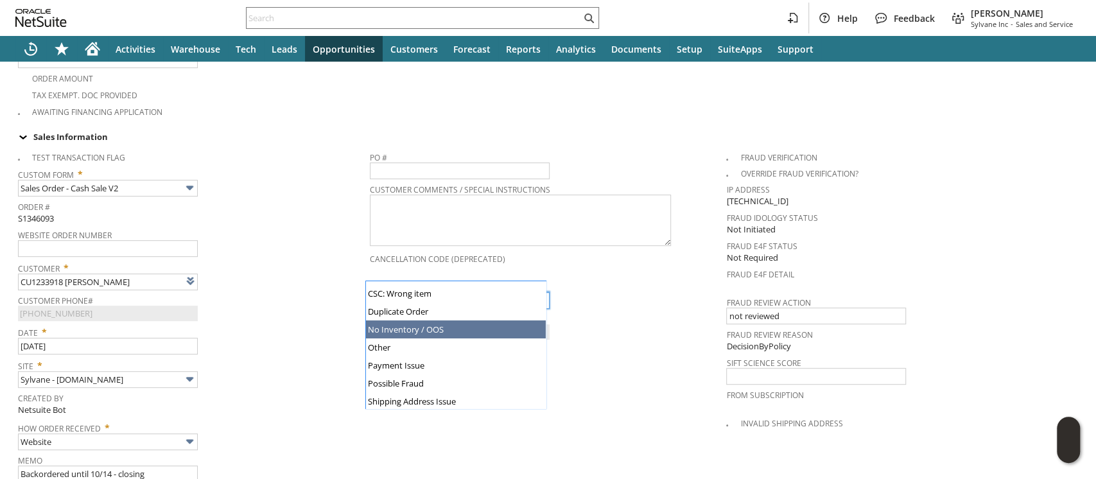
type input "No Inventory / OOS"
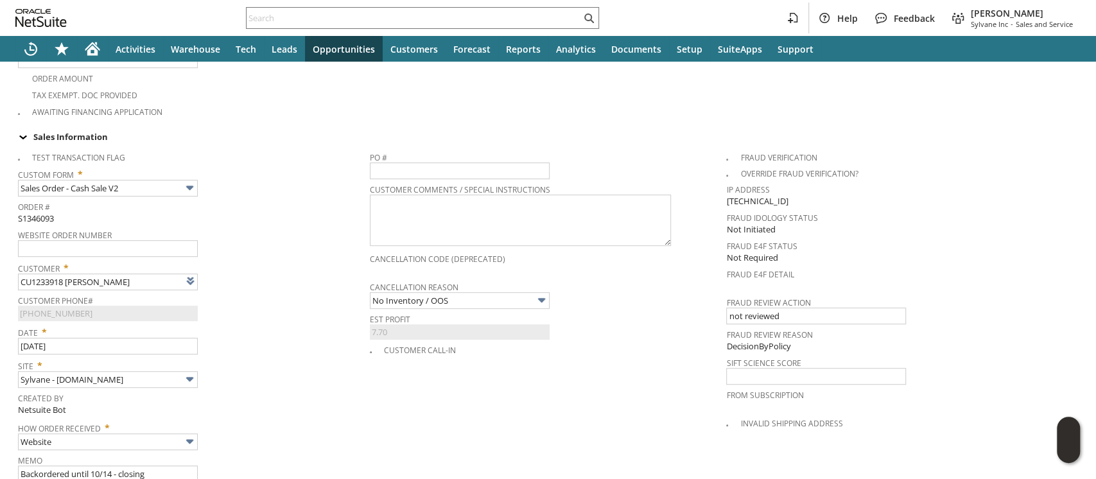
click at [275, 322] on span "Date *" at bounding box center [190, 329] width 345 height 15
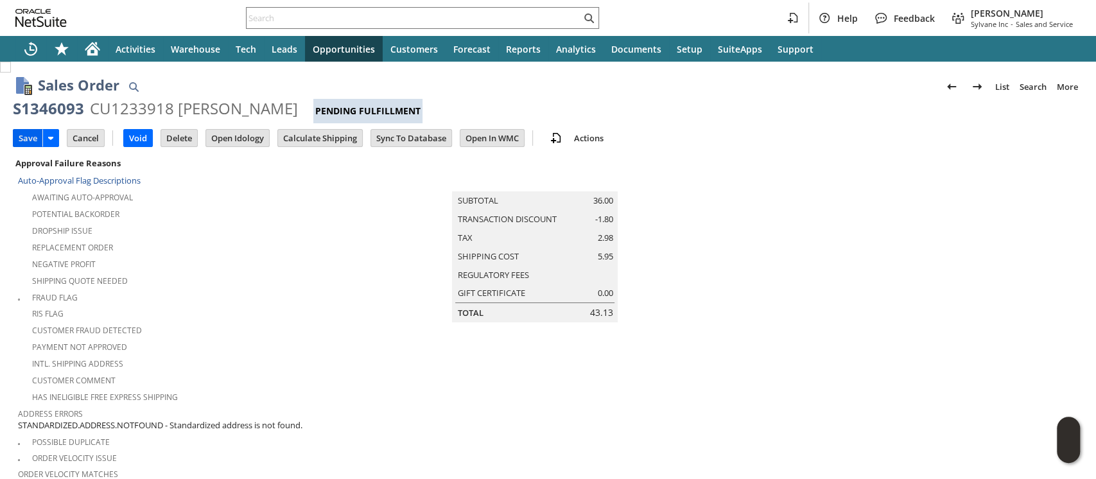
click at [31, 138] on input "Save" at bounding box center [27, 138] width 29 height 17
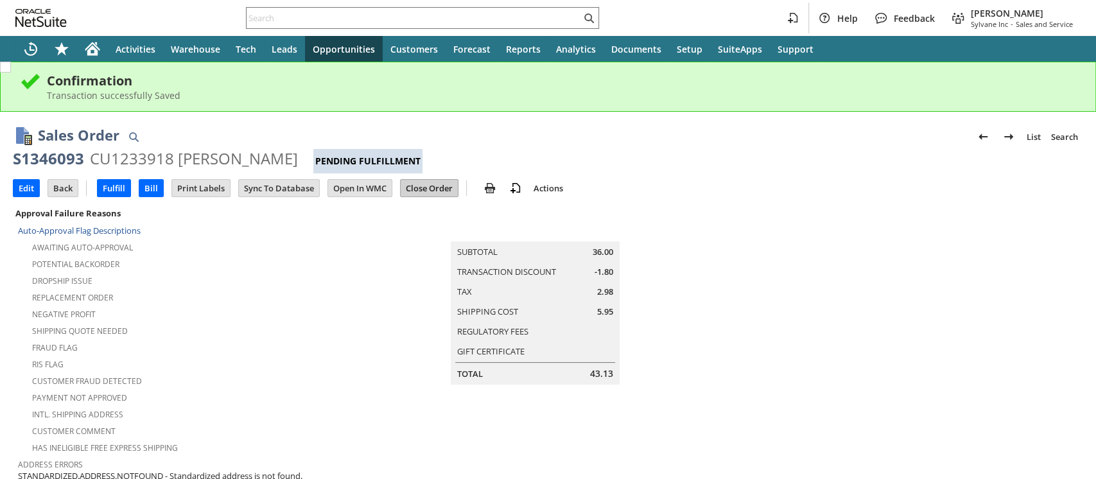
click at [426, 186] on input "Close Order" at bounding box center [429, 188] width 57 height 17
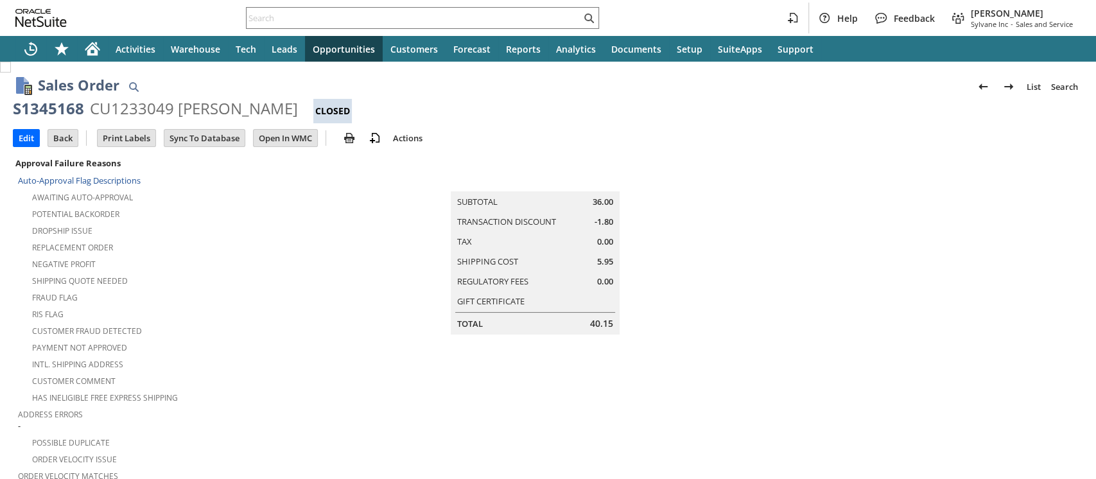
scroll to position [835, 0]
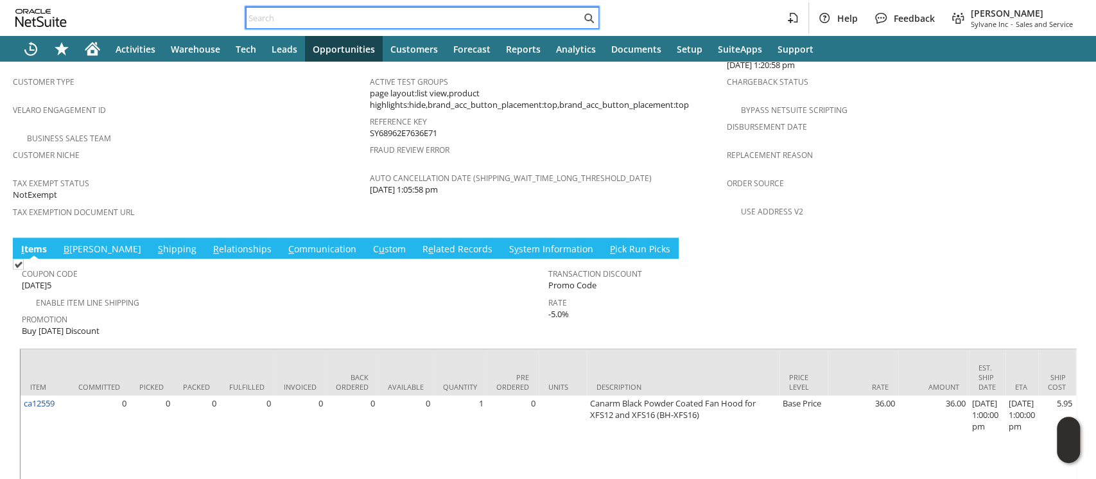
click at [469, 16] on input "text" at bounding box center [414, 17] width 334 height 15
paste input "P218537"
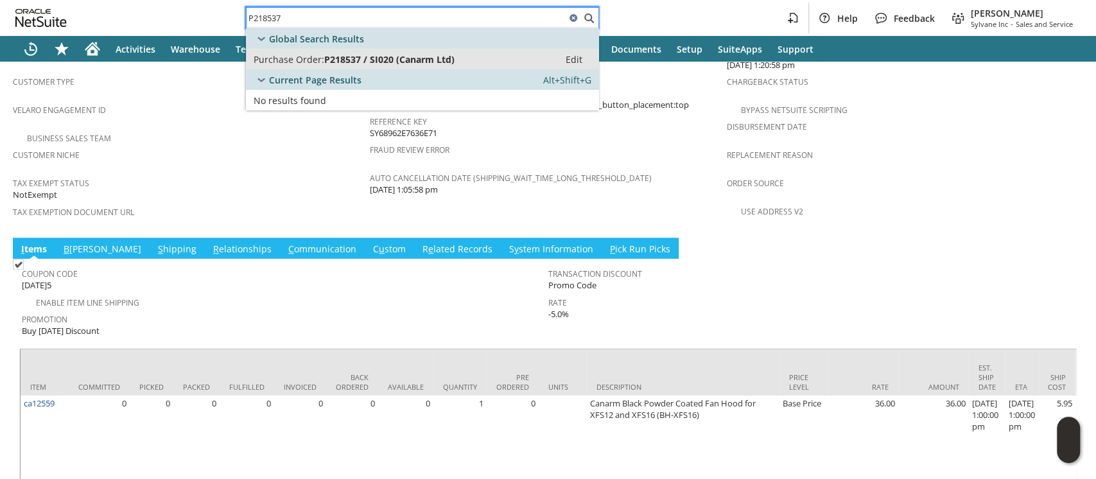
type input "P218537"
click at [453, 57] on span "P218537 / SI020 (Canarm Ltd)" at bounding box center [389, 59] width 130 height 12
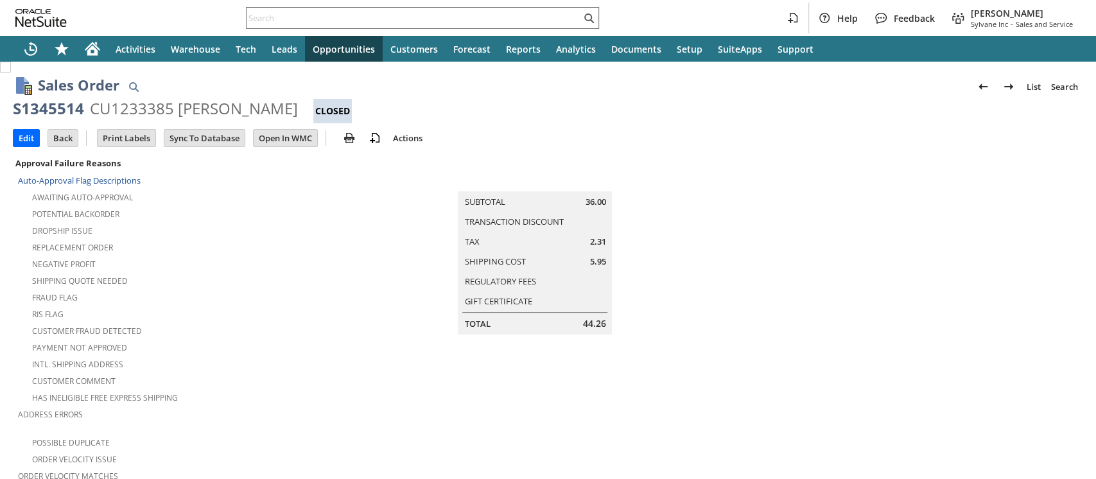
scroll to position [801, 0]
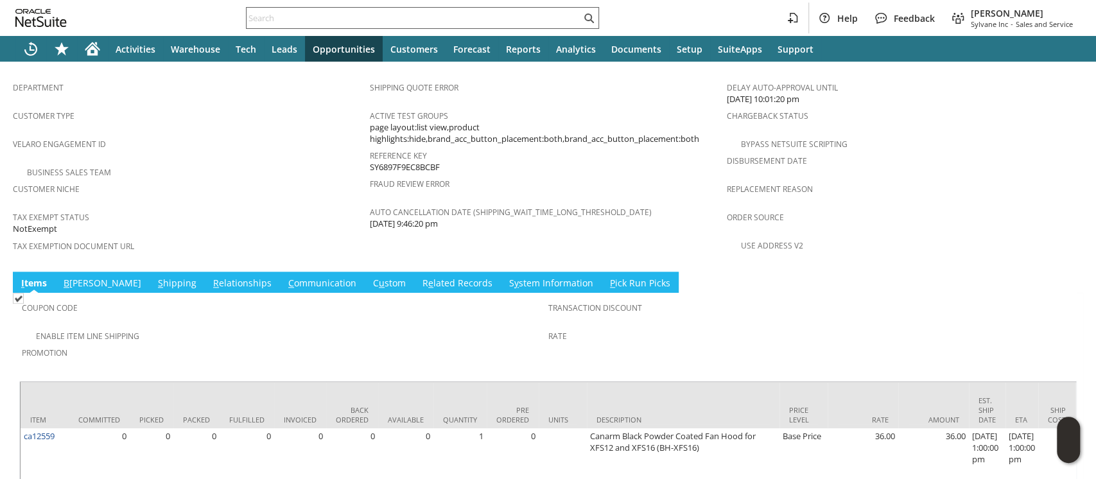
click at [412, 21] on input "text" at bounding box center [414, 17] width 334 height 15
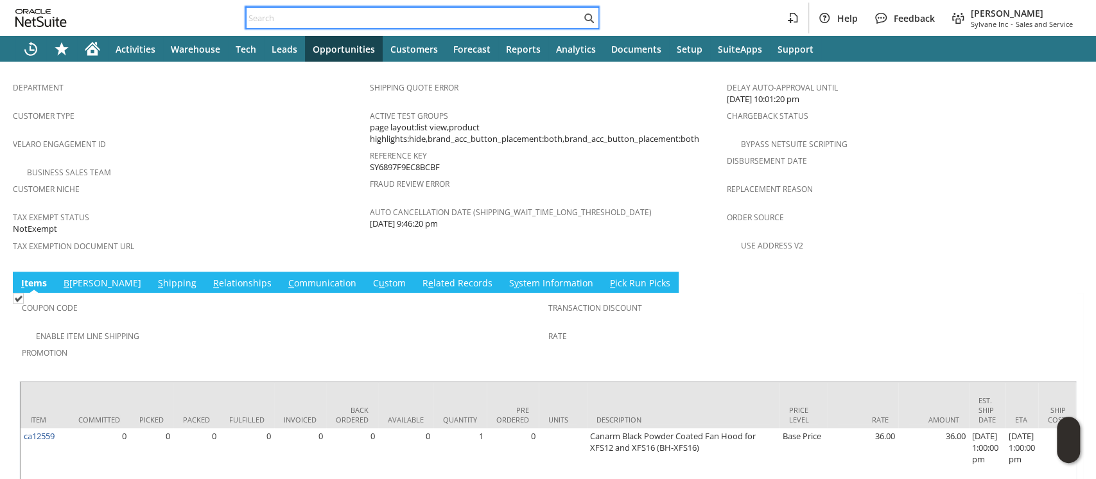
paste input "P218554"
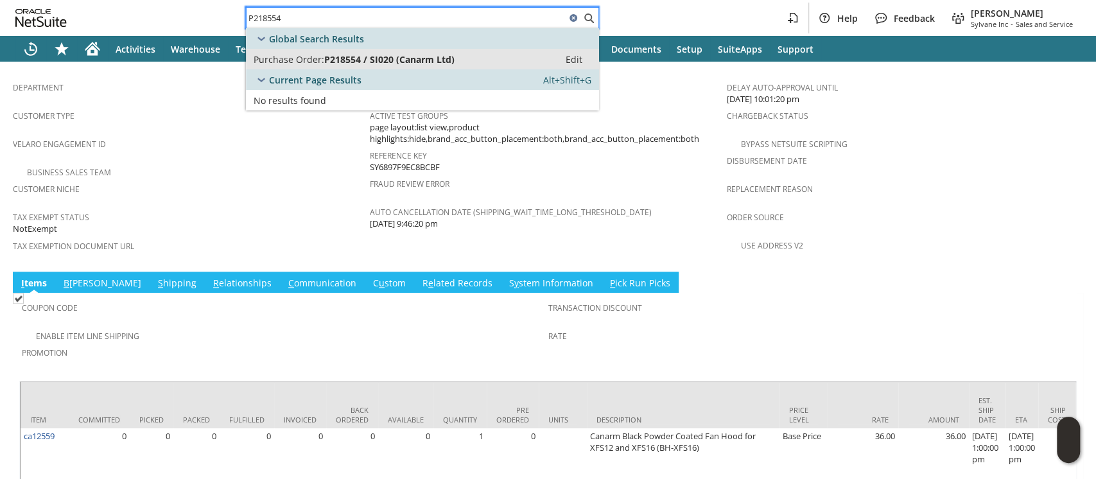
type input "P218554"
click at [404, 59] on span "P218554 / SI020 (Canarm Ltd)" at bounding box center [389, 59] width 130 height 12
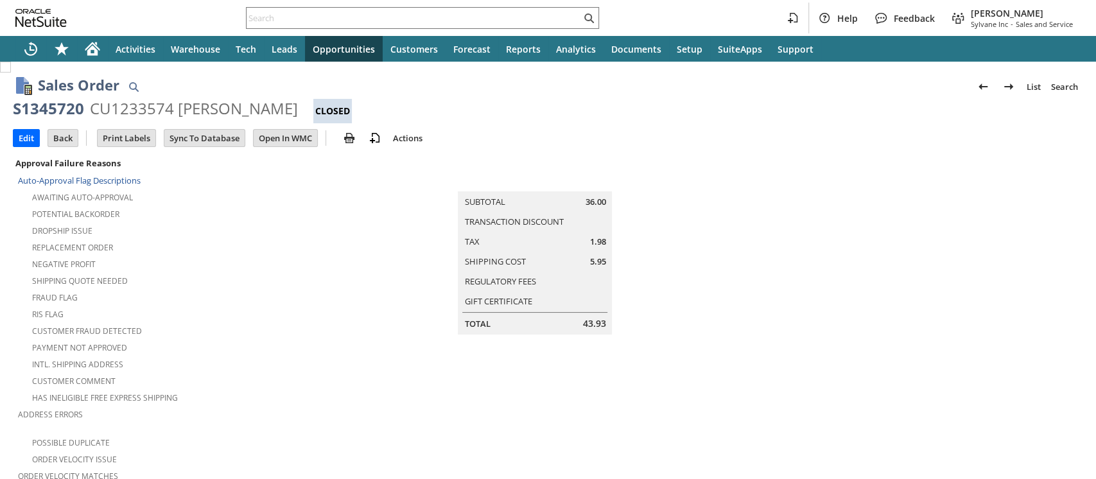
scroll to position [835, 0]
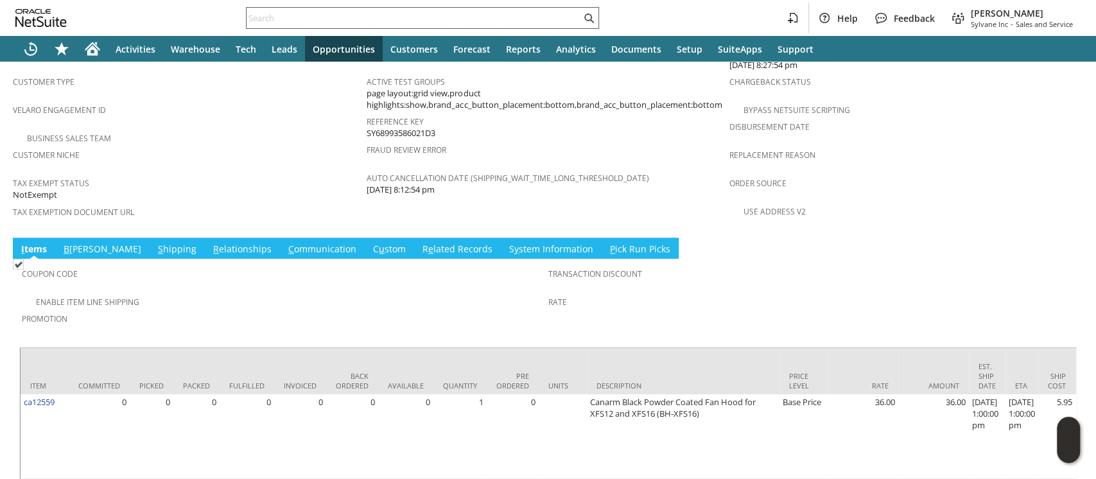
click at [519, 16] on input "text" at bounding box center [414, 17] width 334 height 15
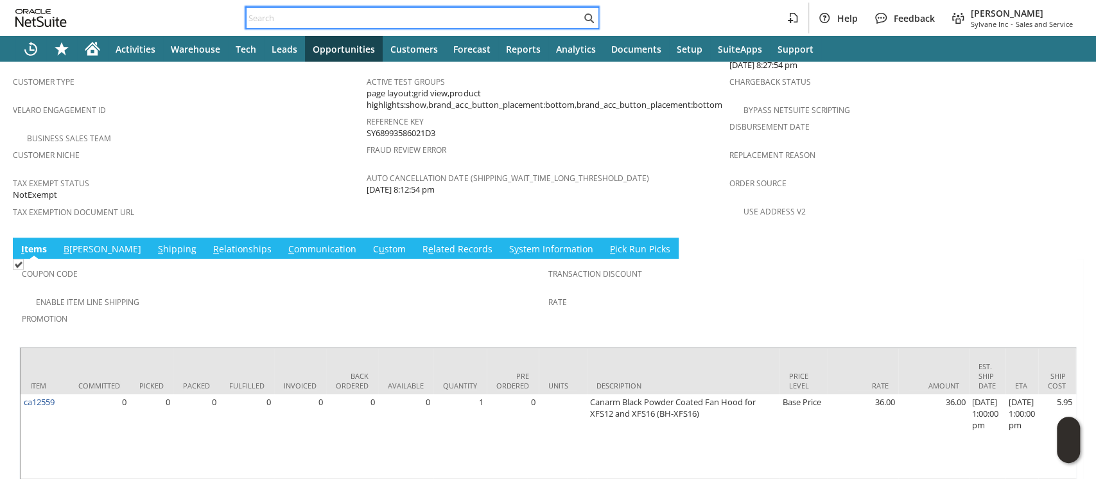
paste input "P218602"
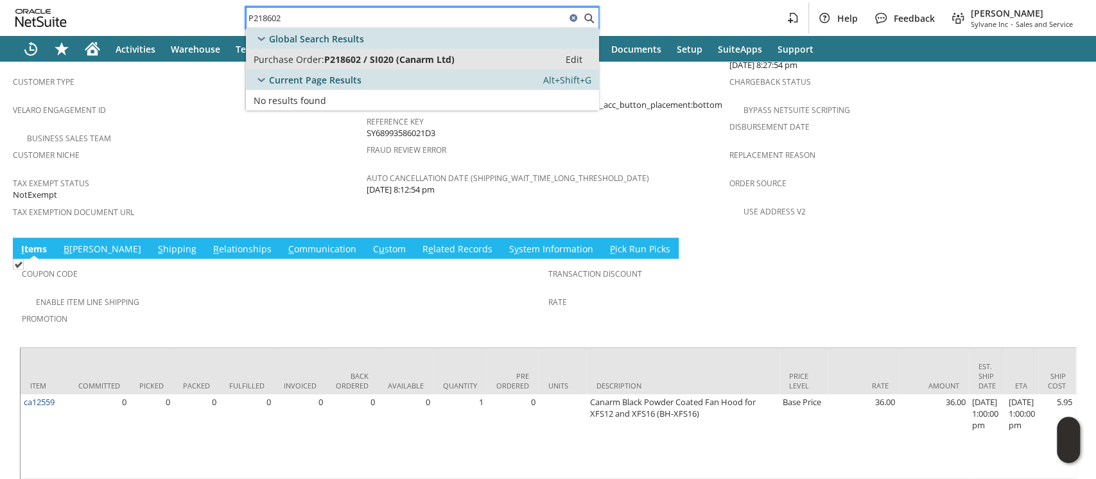
type input "P218602"
click at [447, 58] on span "P218602 / SI020 (Canarm Ltd)" at bounding box center [389, 59] width 130 height 12
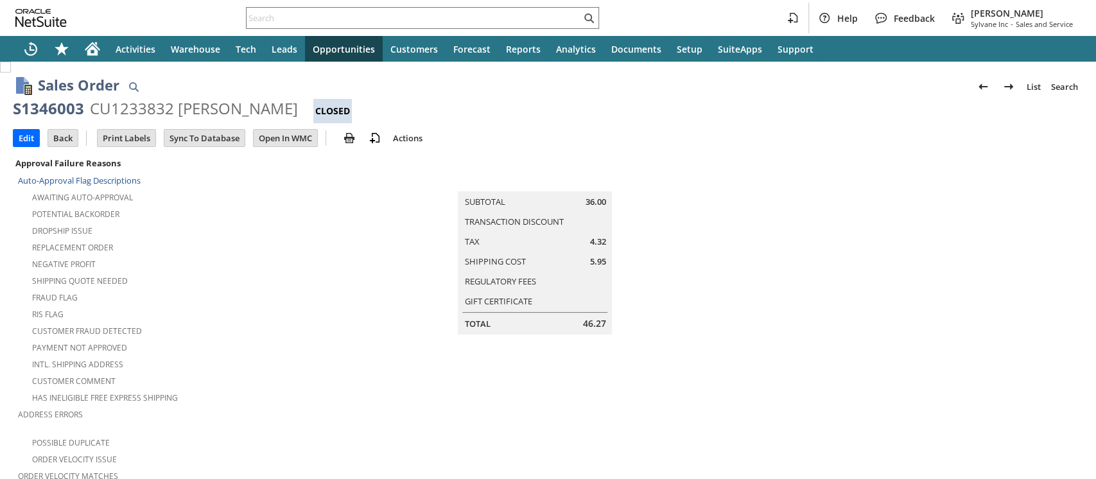
scroll to position [801, 0]
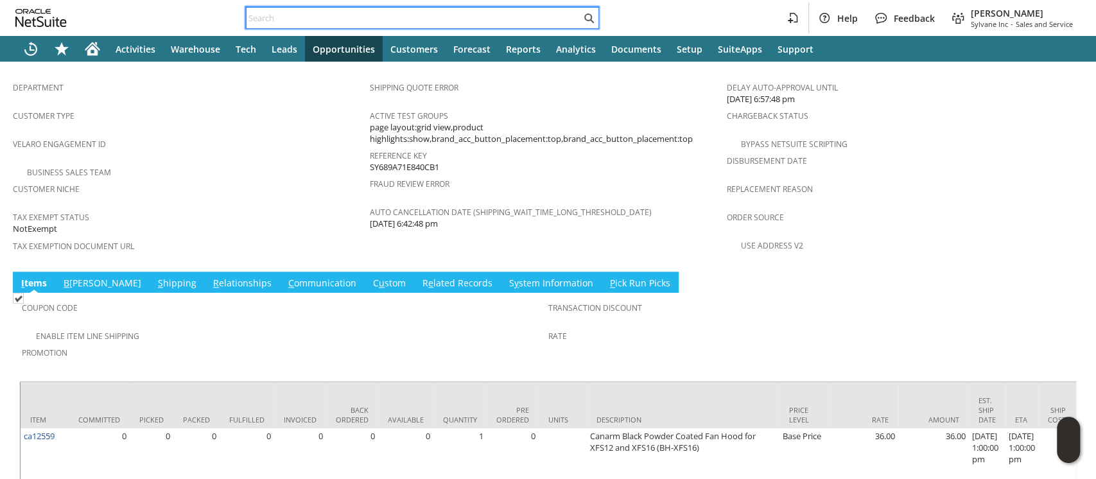
click at [394, 15] on input "text" at bounding box center [414, 17] width 334 height 15
paste input "P218597"
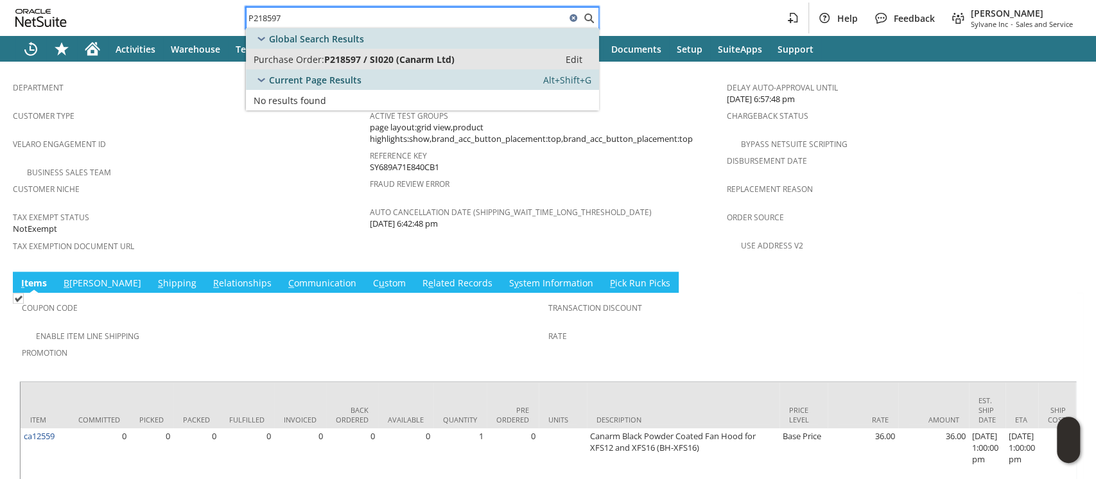
type input "P218597"
click at [385, 57] on span "P218597 / SI020 (Canarm Ltd)" at bounding box center [389, 59] width 130 height 12
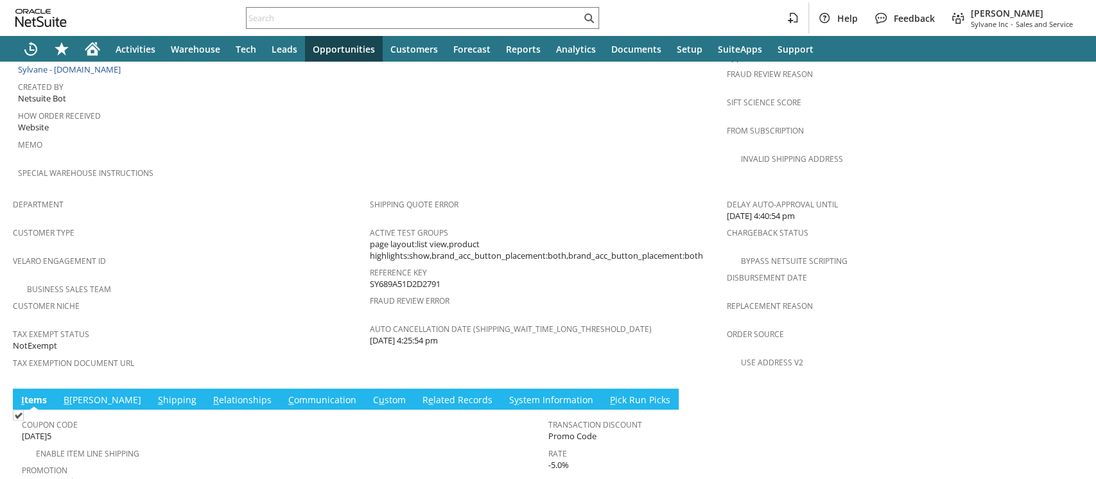
scroll to position [941, 0]
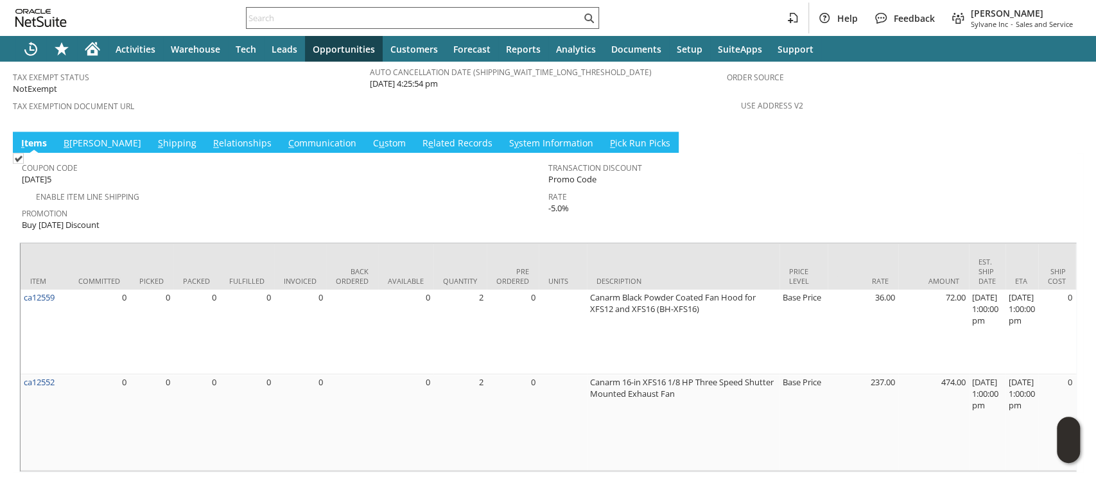
click at [412, 17] on input "text" at bounding box center [414, 17] width 334 height 15
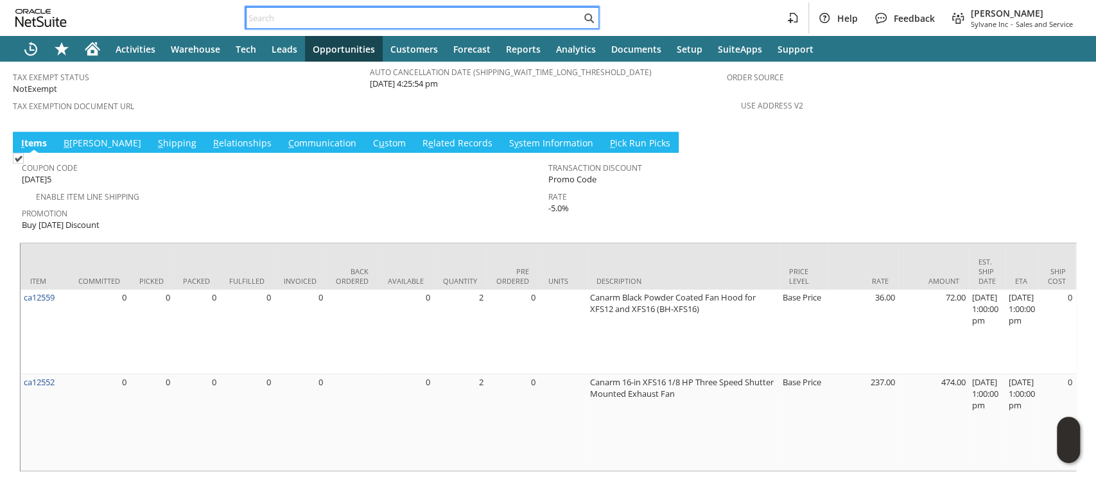
paste input "P218596"
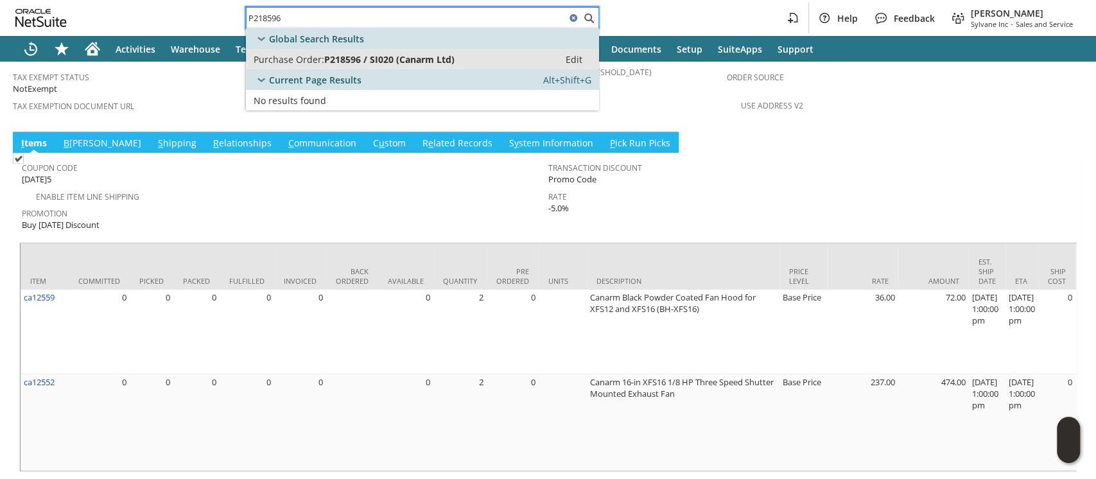
type input "P218596"
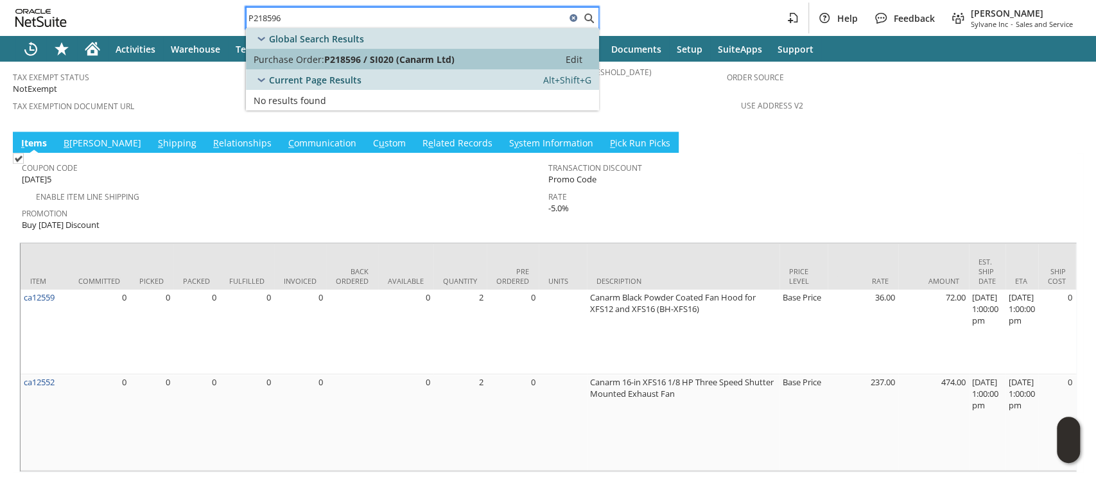
click at [400, 61] on span "P218596 / SI020 (Canarm Ltd)" at bounding box center [389, 59] width 130 height 12
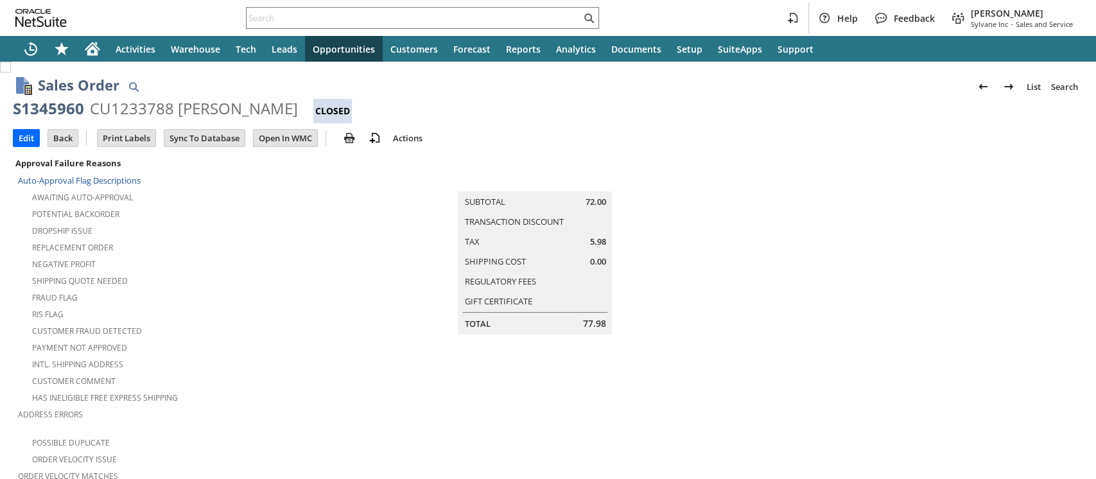
scroll to position [801, 0]
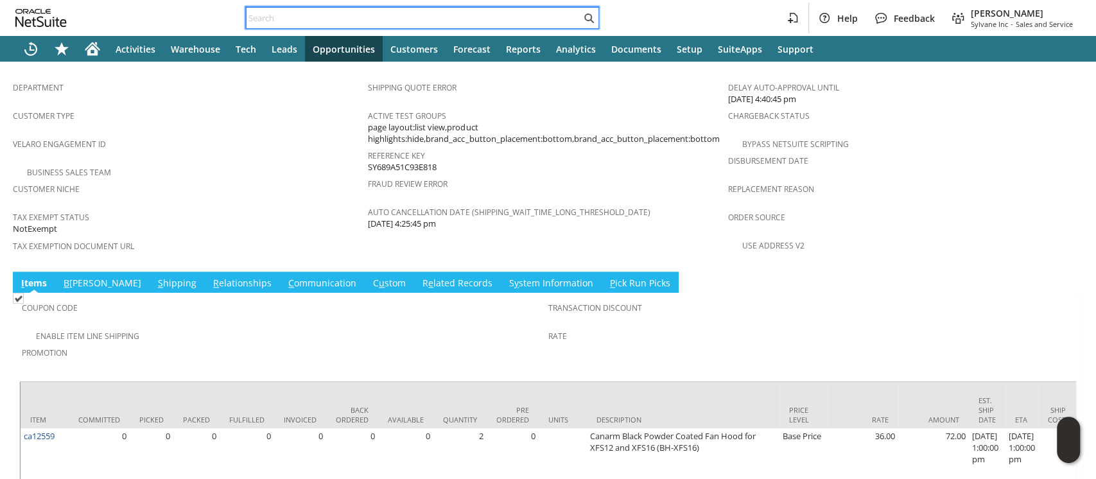
click at [481, 13] on input "text" at bounding box center [414, 17] width 334 height 15
paste input "P218626"
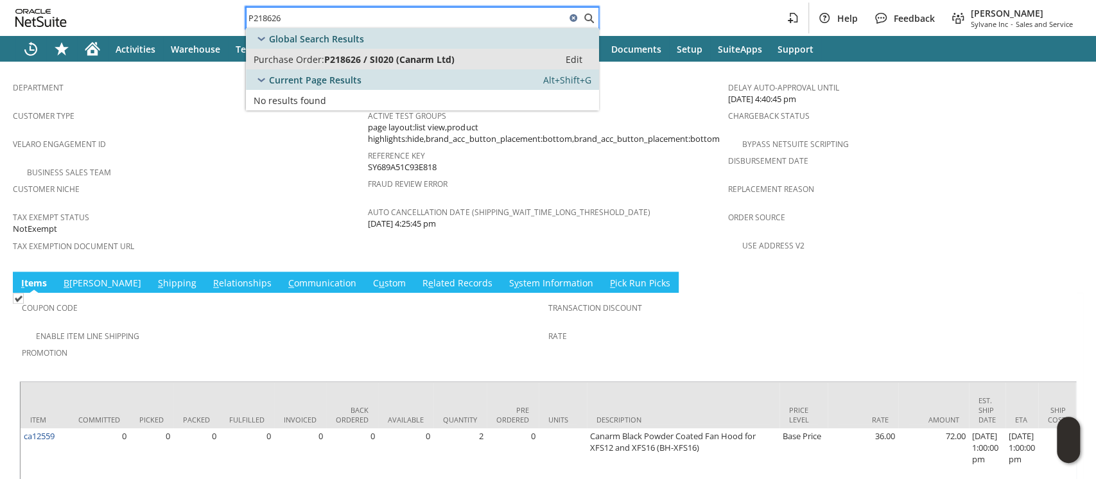
type input "P218626"
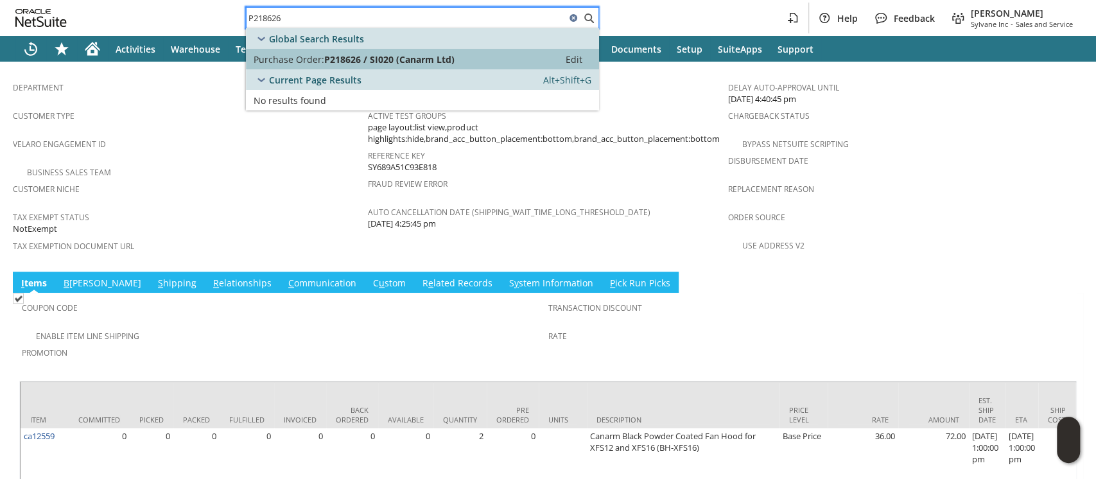
click at [418, 58] on span "P218626 / SI020 (Canarm Ltd)" at bounding box center [389, 59] width 130 height 12
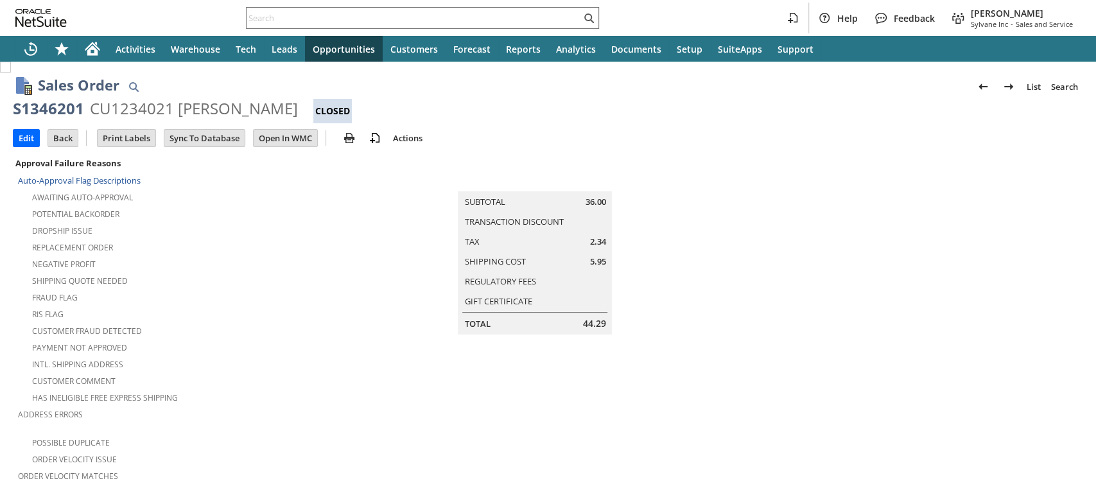
scroll to position [801, 0]
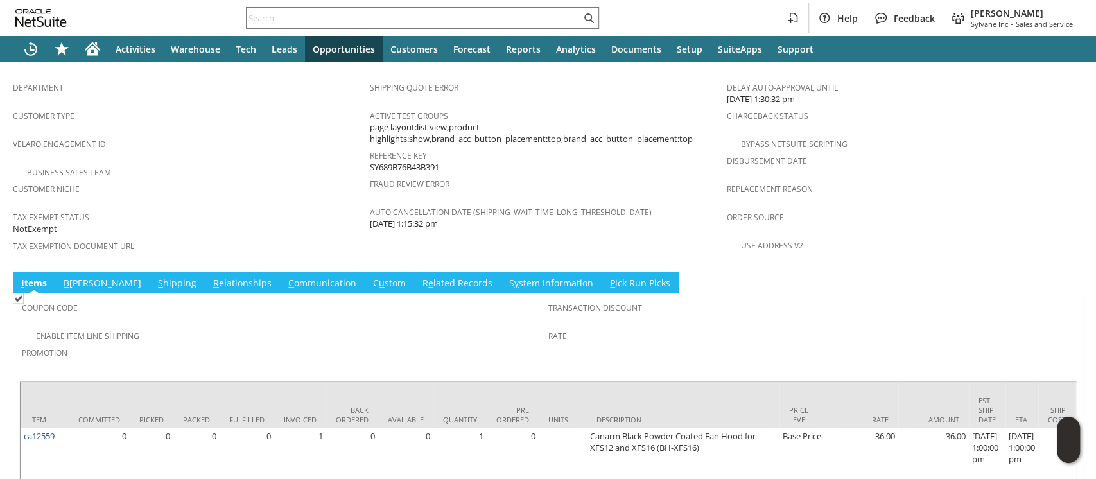
click at [86, 277] on link "B illing" at bounding box center [102, 284] width 84 height 14
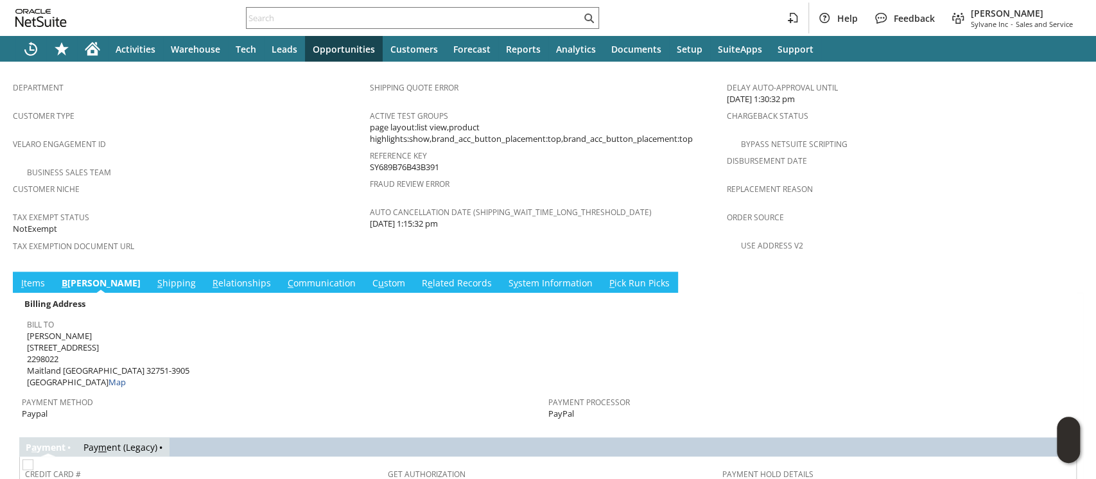
click at [284, 277] on link "C ommunication" at bounding box center [321, 284] width 74 height 14
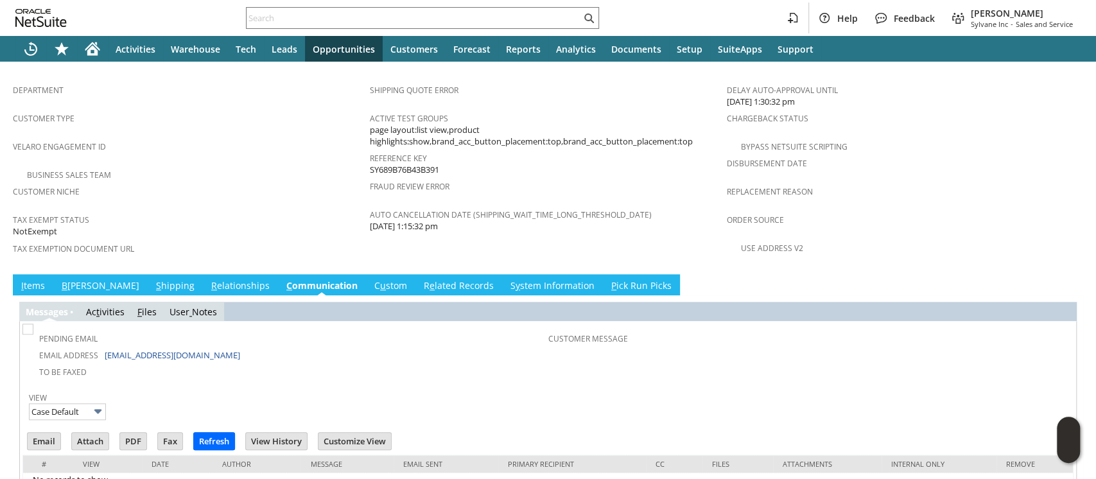
scroll to position [0, 0]
click at [507, 279] on link "S y stem Information" at bounding box center [552, 286] width 91 height 14
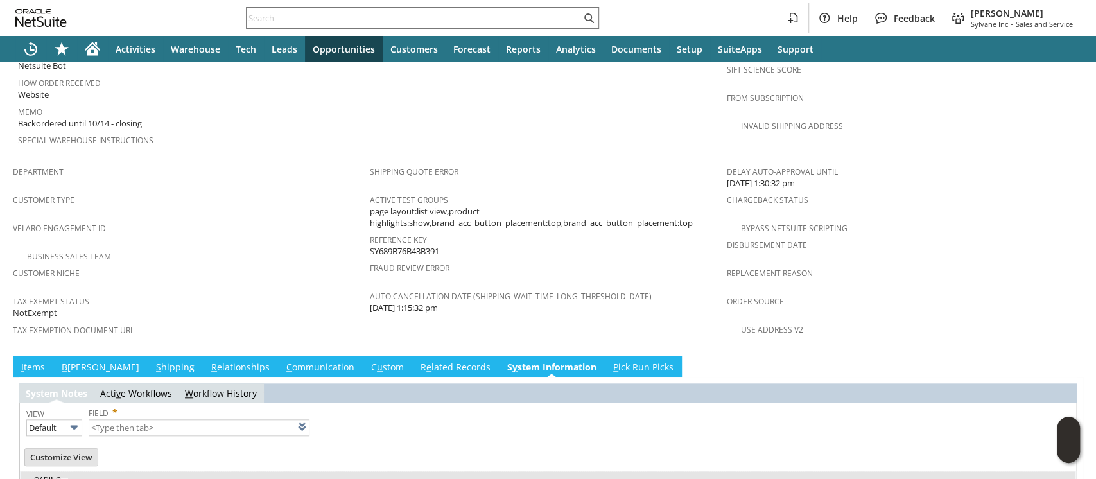
type input "1 to 25 of 92"
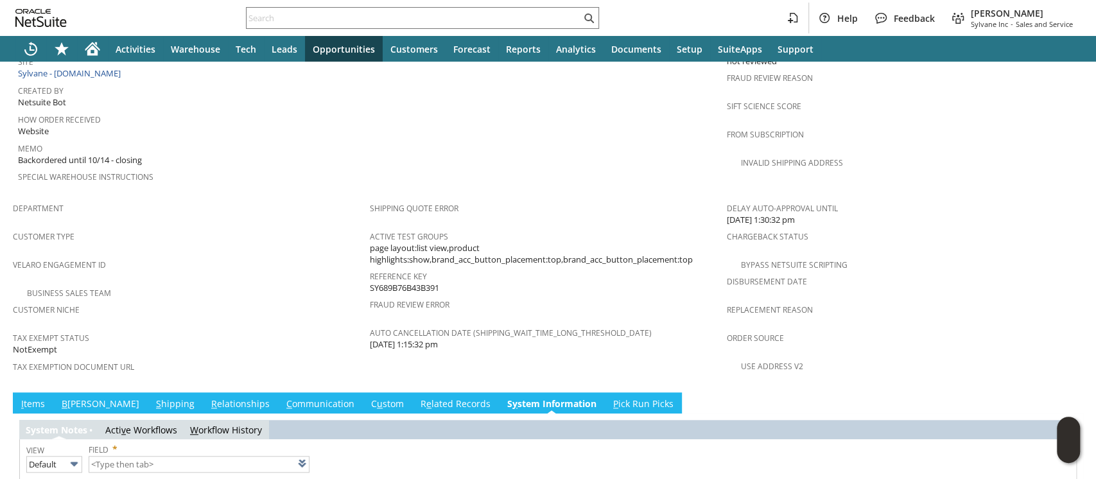
scroll to position [738, 0]
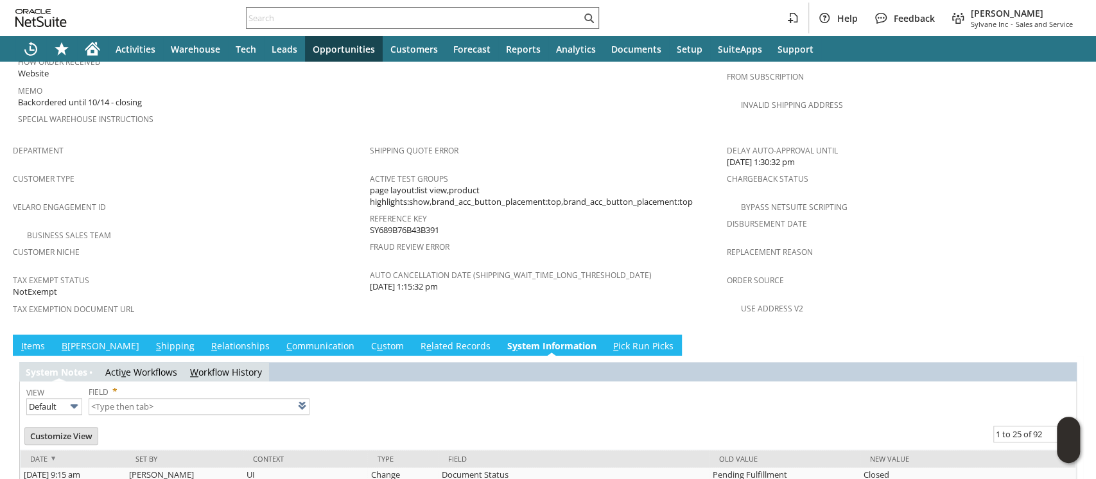
click at [417, 340] on link "R e lated Records" at bounding box center [455, 347] width 76 height 14
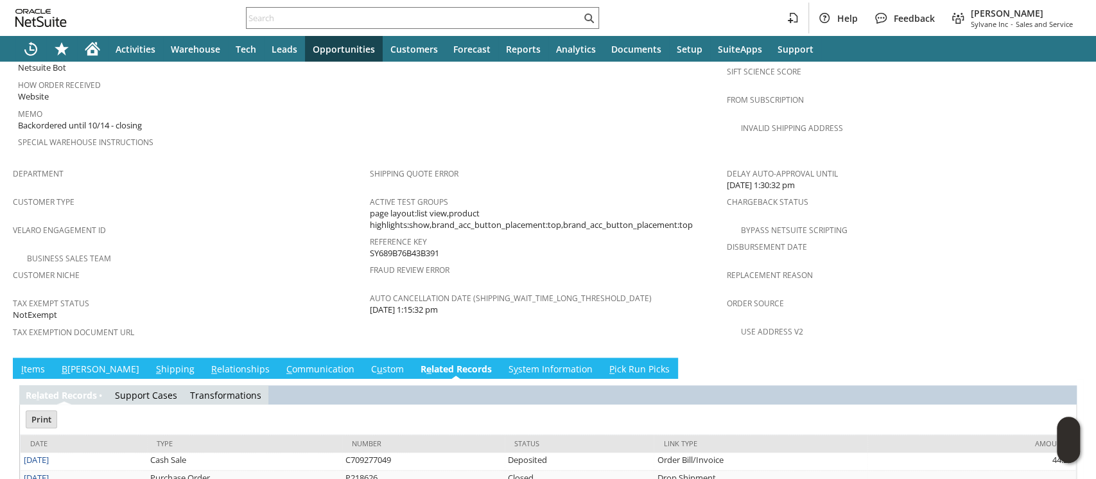
scroll to position [0, 0]
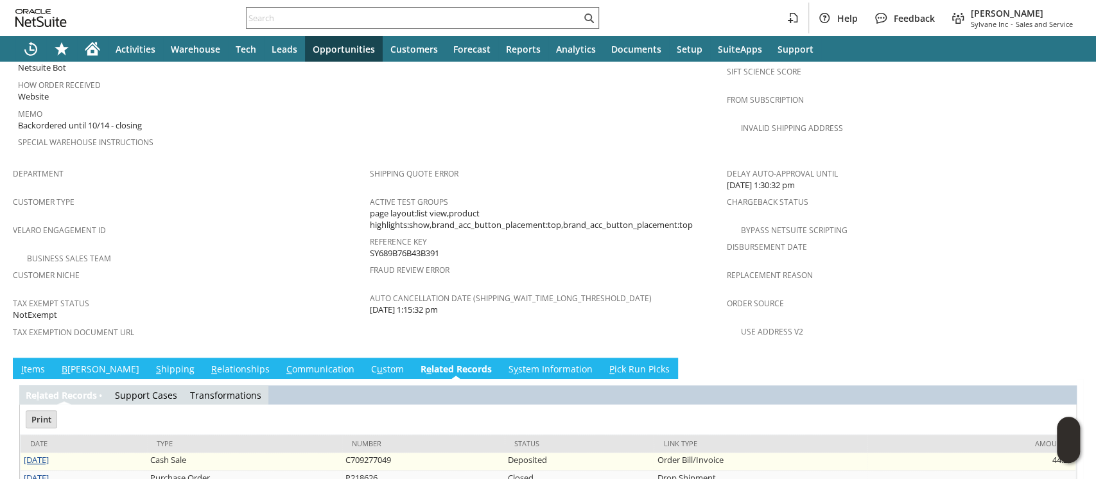
click at [49, 454] on link "8/12/2025" at bounding box center [36, 460] width 25 height 12
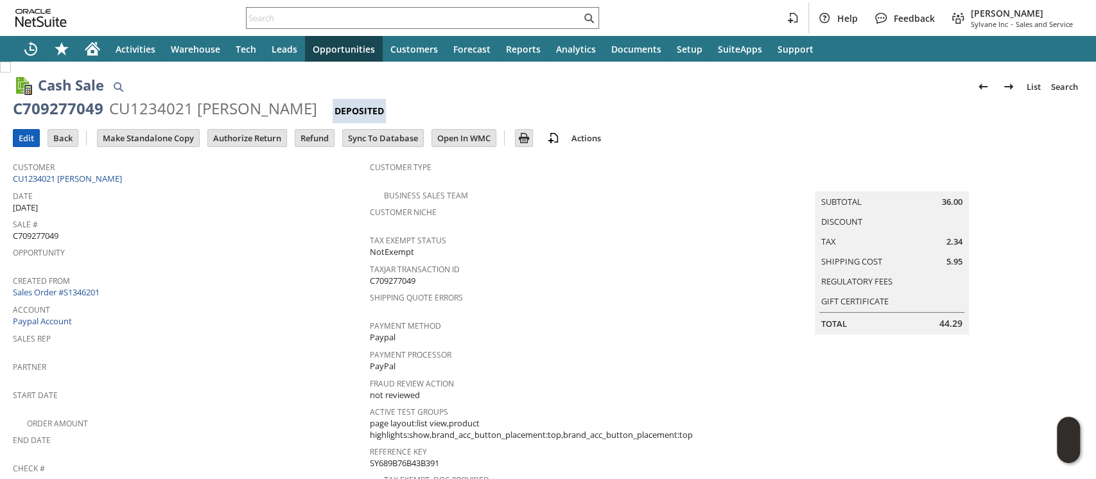
click at [21, 141] on input "Edit" at bounding box center [26, 138] width 26 height 17
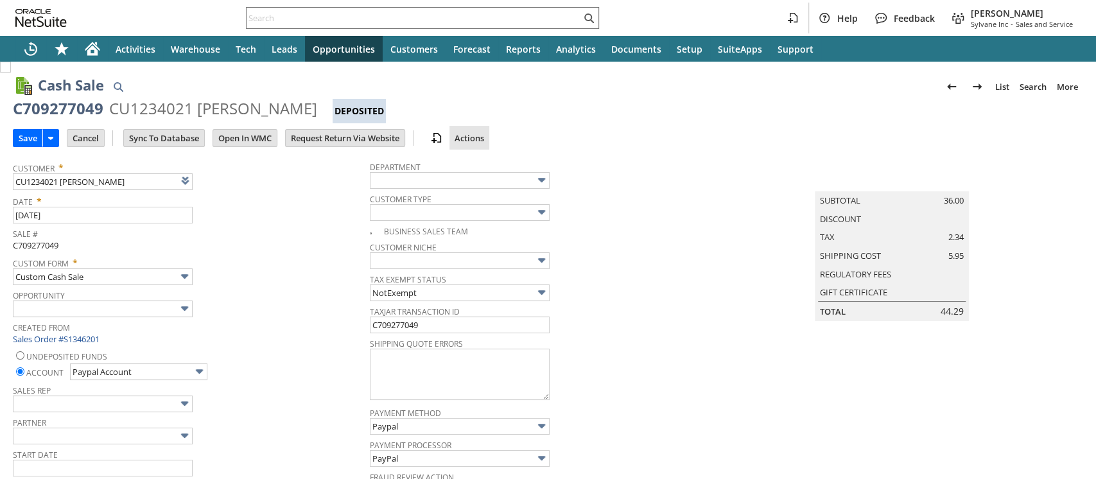
type input "Add"
type input "Copy Previous"
click at [481, 157] on span "Delete" at bounding box center [513, 159] width 108 height 12
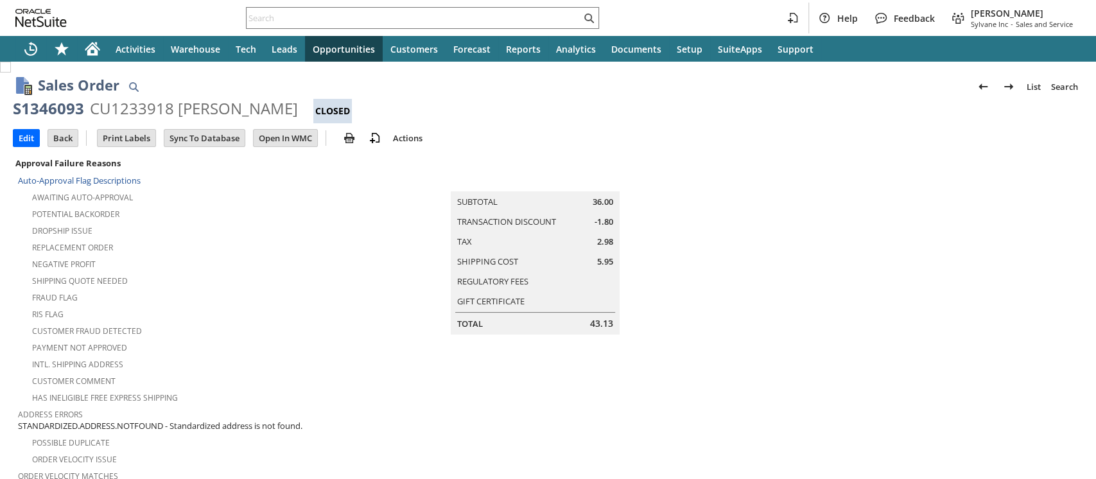
scroll to position [835, 0]
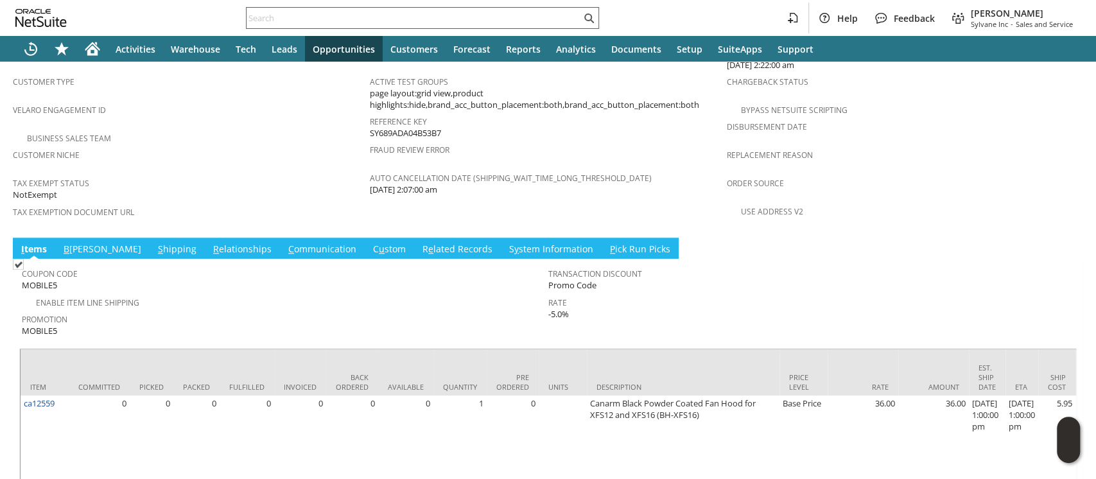
click at [442, 14] on input "text" at bounding box center [414, 17] width 334 height 15
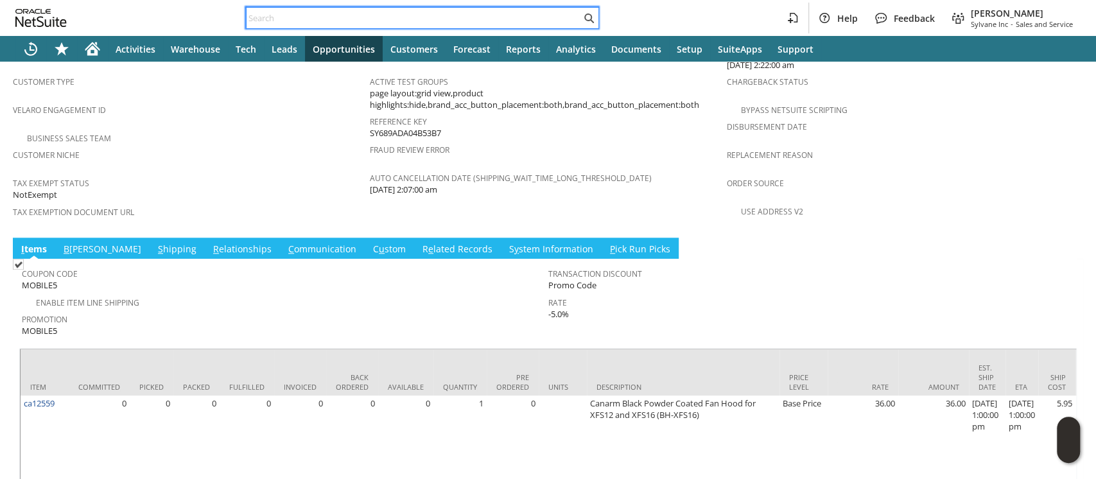
paste input "P218597"
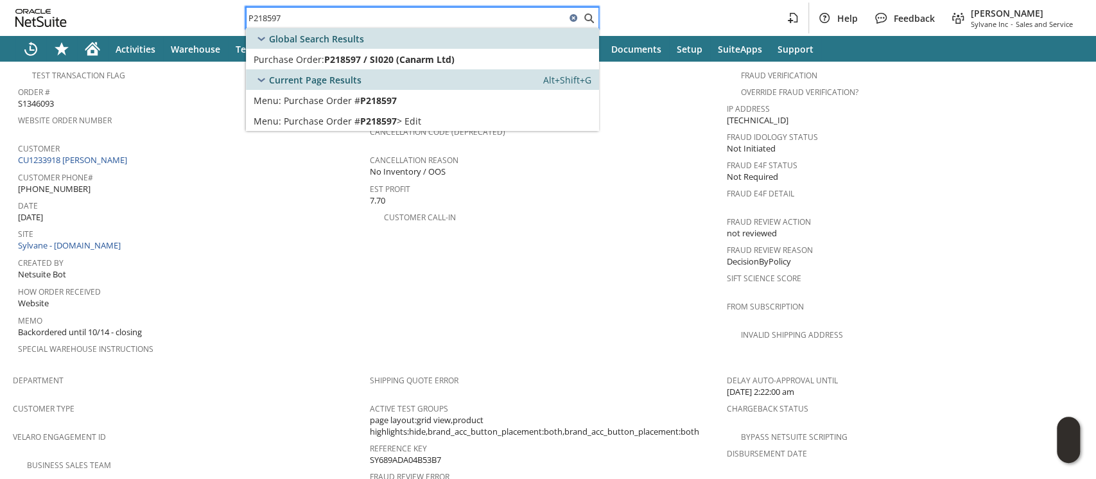
scroll to position [514, 0]
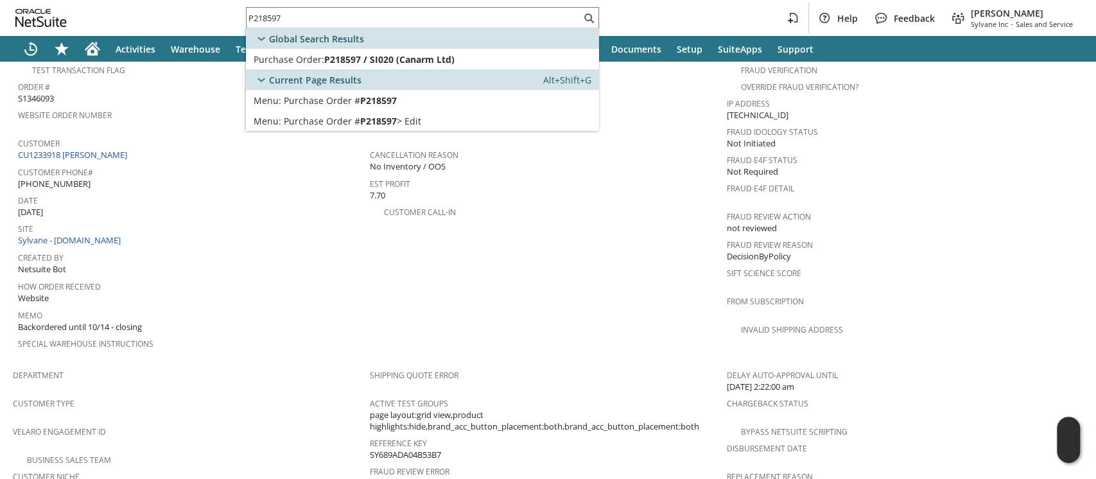
click at [108, 321] on span "Backordered until 10/14 - closing" at bounding box center [80, 327] width 124 height 12
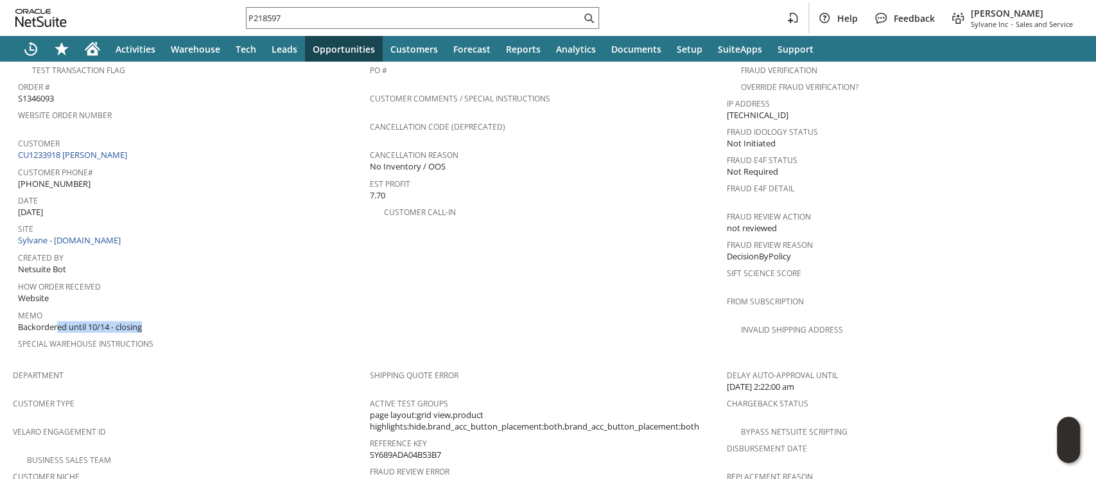
click at [108, 321] on span "Backordered until 10/14 - closing" at bounding box center [80, 327] width 124 height 12
copy tbody "Backordered until 10/14 - closing"
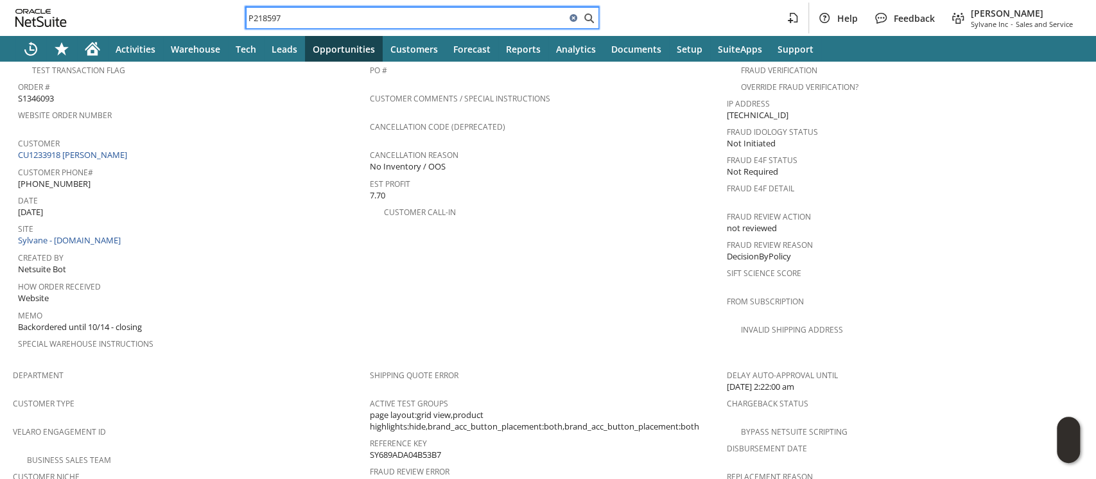
click at [302, 19] on input "P218597" at bounding box center [406, 17] width 319 height 15
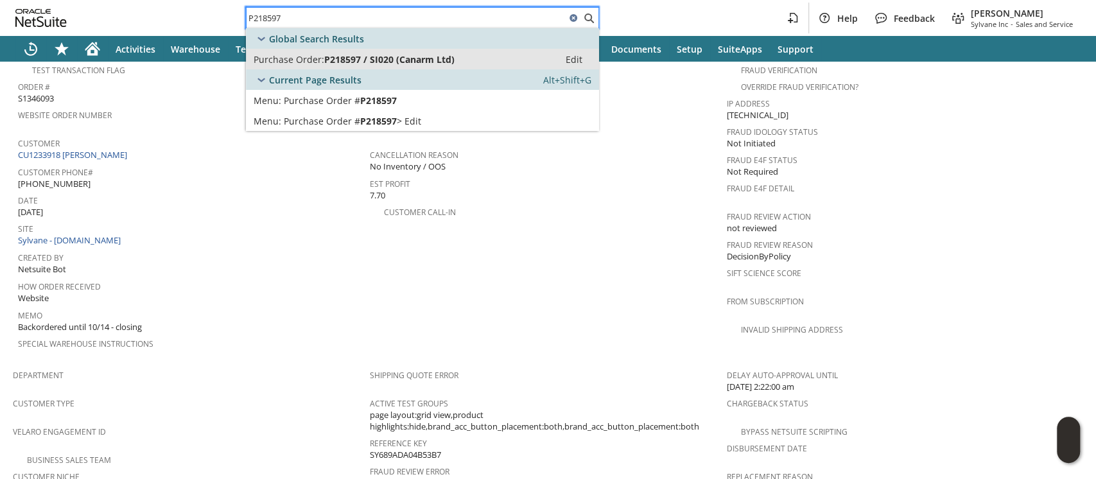
type input "P218597"
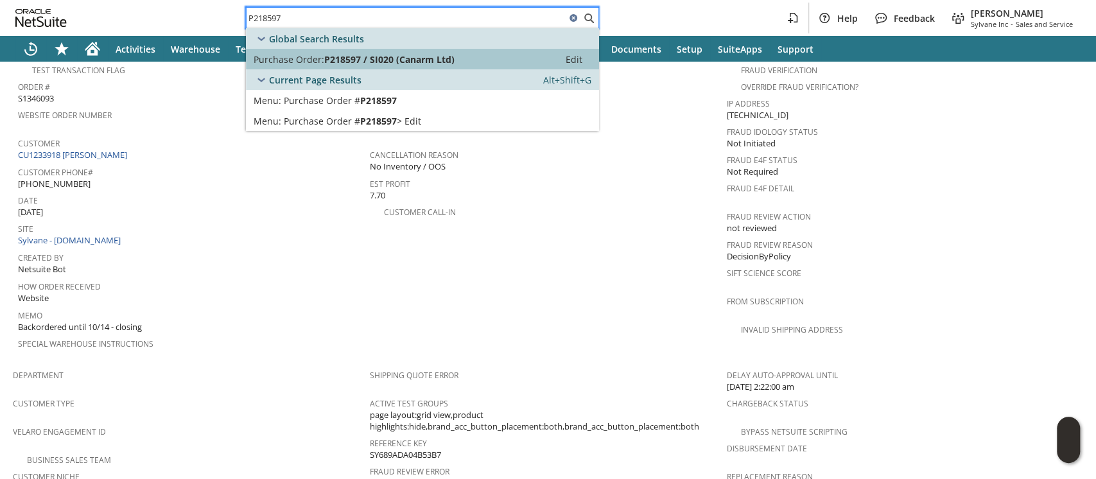
click at [319, 60] on span "Purchase Order:" at bounding box center [289, 59] width 71 height 12
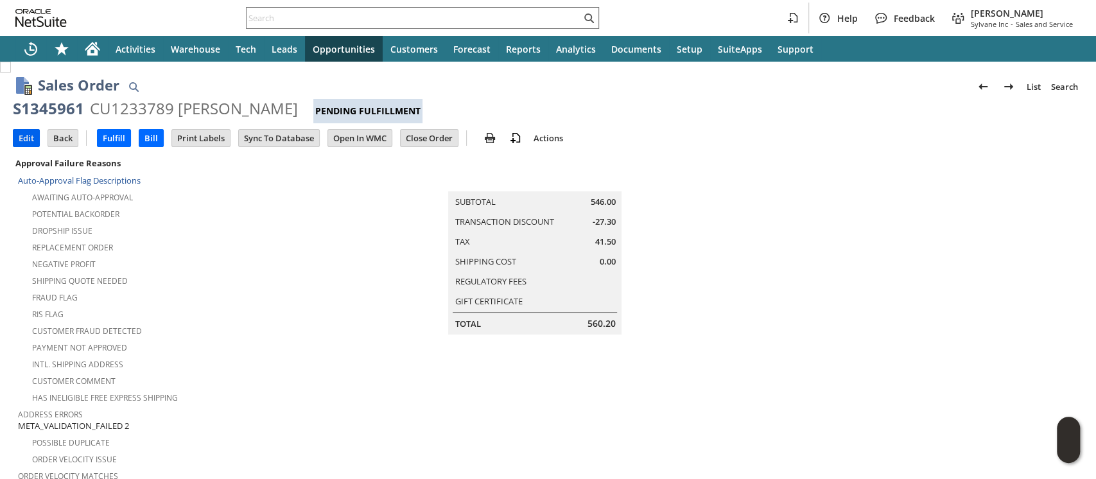
click at [26, 135] on input "Edit" at bounding box center [26, 138] width 26 height 17
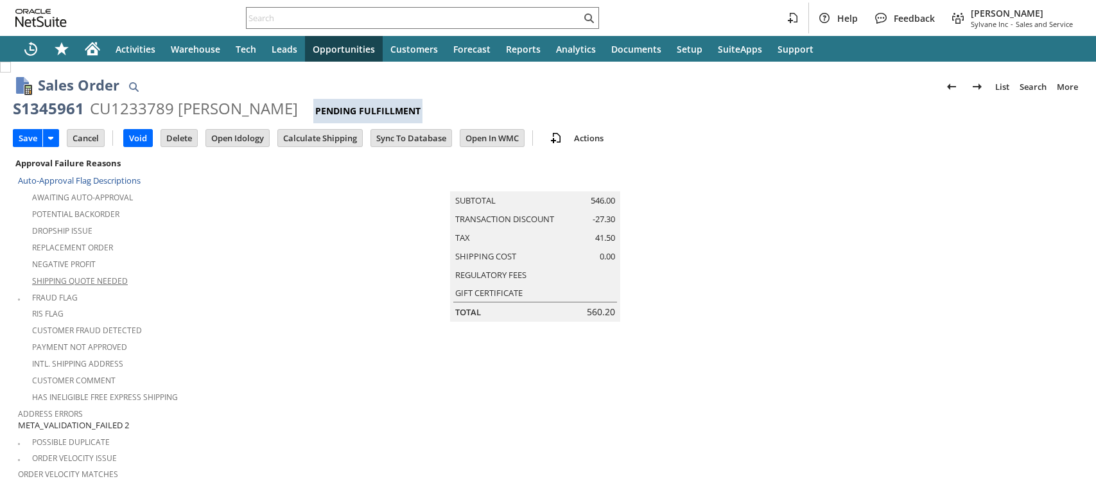
type input "Add"
type input "Copy Previous"
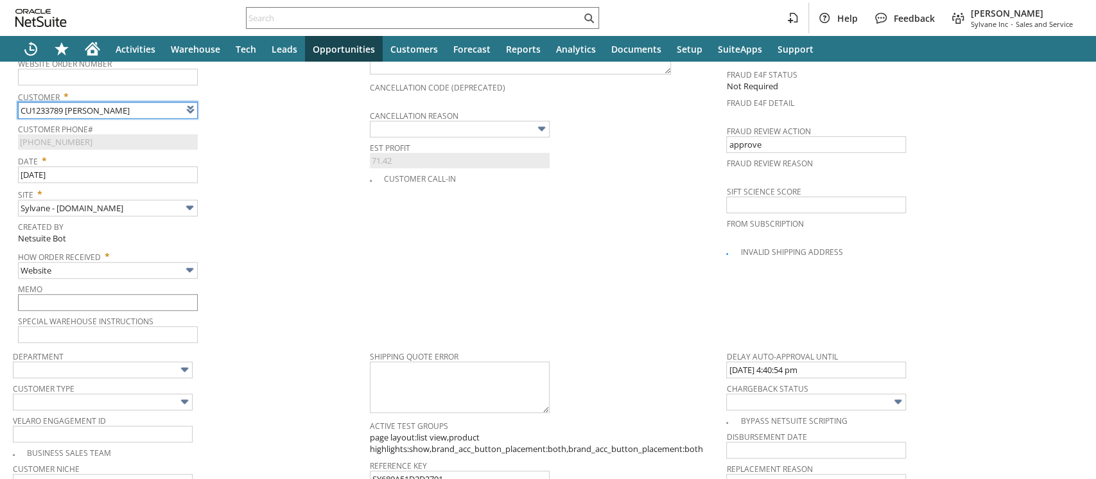
type input "Intelligent Recommendations ⁰"
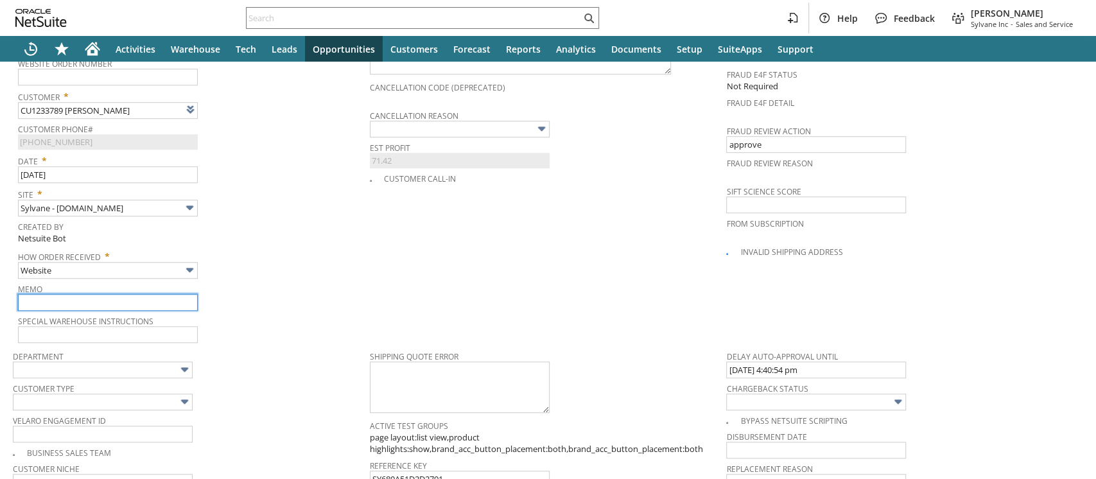
click at [82, 294] on input "text" at bounding box center [108, 302] width 180 height 17
paste input "Backordered until 10/14 - closing"
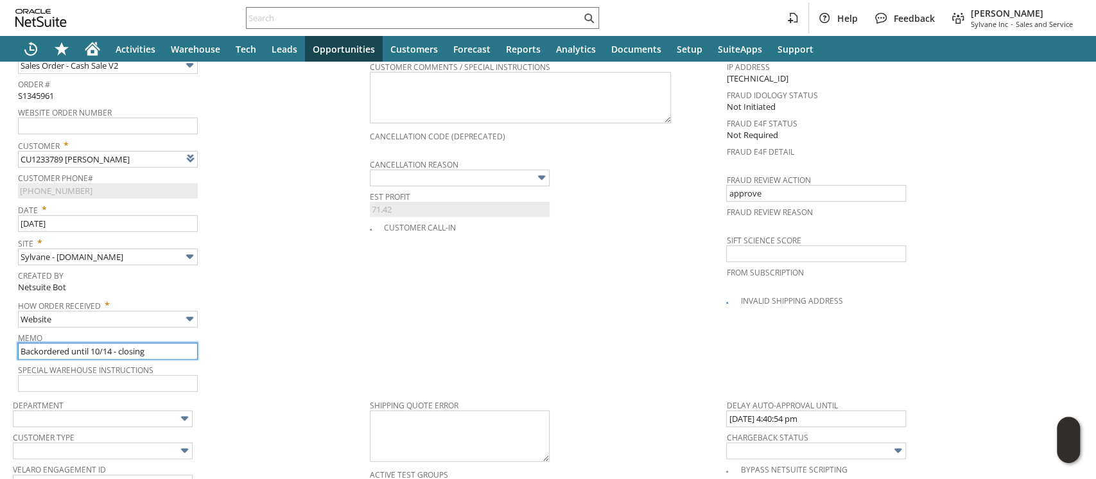
scroll to position [514, 0]
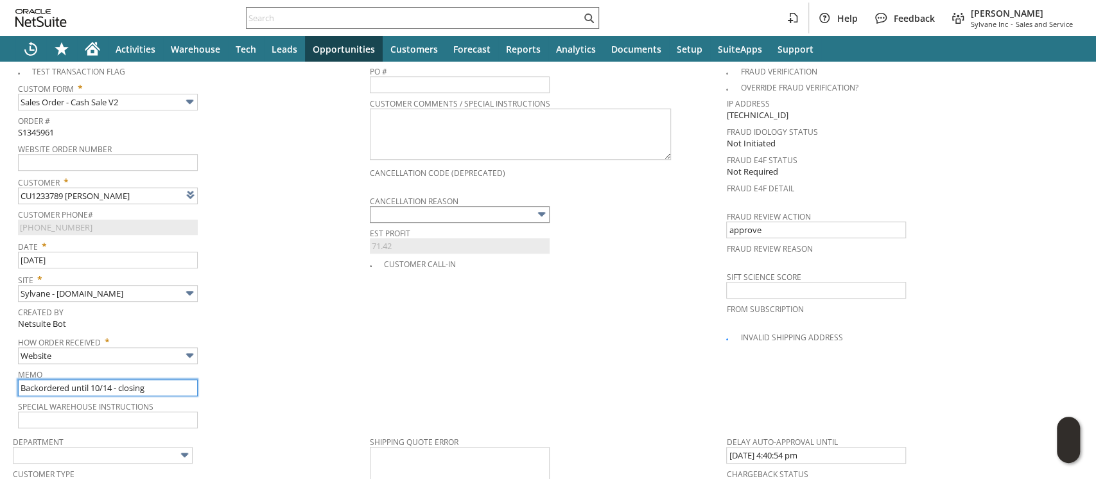
type input "Backordered until 10/14 - closing"
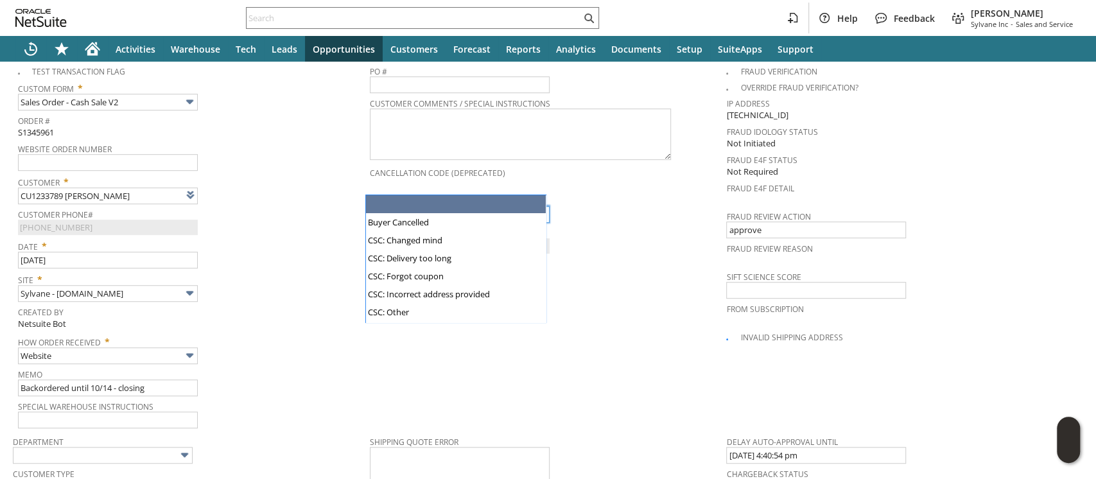
click at [378, 206] on input "text" at bounding box center [460, 214] width 180 height 17
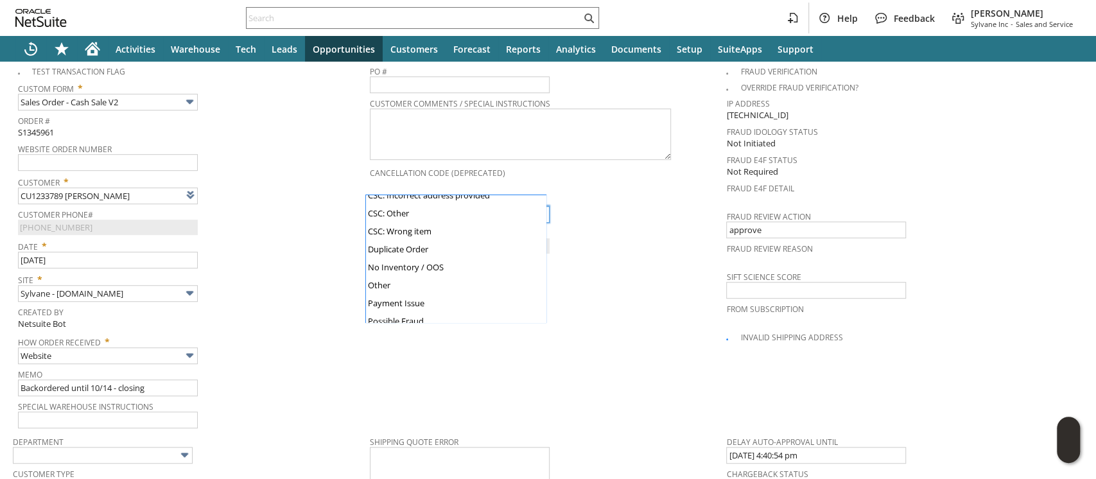
scroll to position [122, 0]
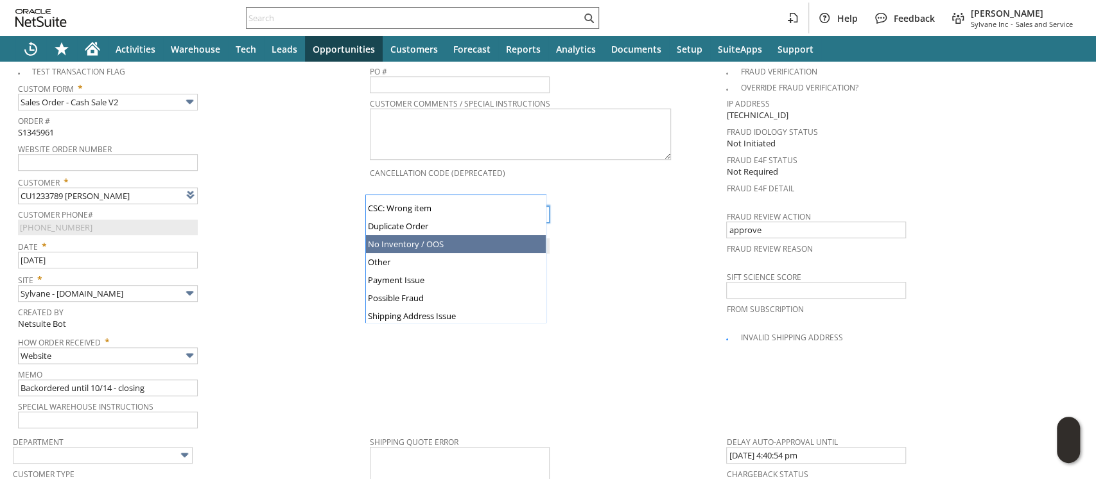
type input "No Inventory / OOS"
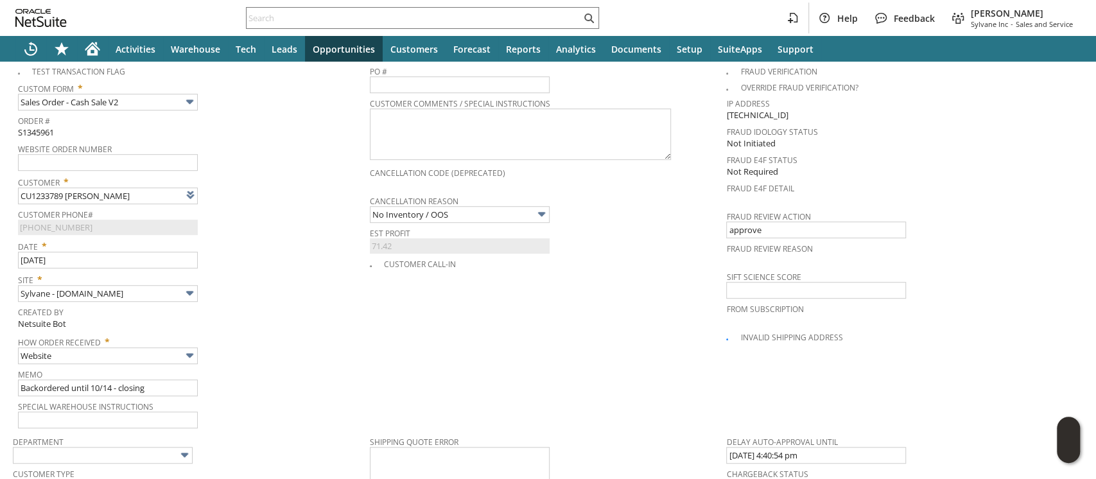
click at [311, 236] on div "Date * 8/11/2025" at bounding box center [190, 252] width 345 height 32
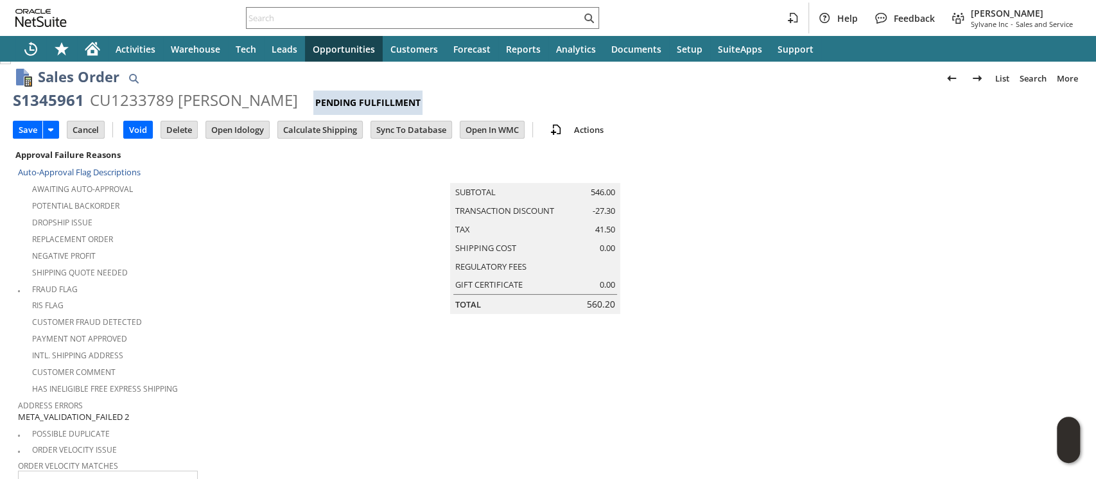
scroll to position [0, 0]
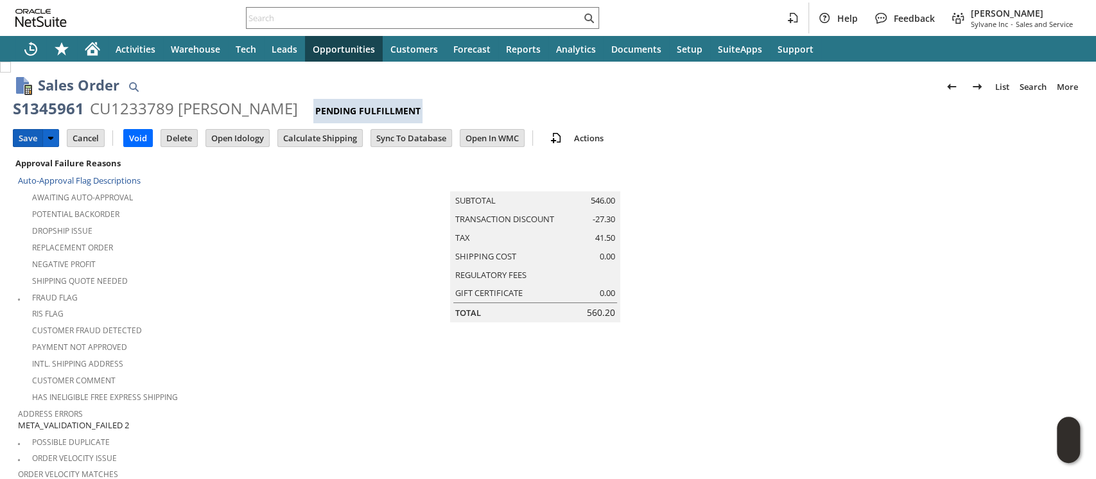
click at [18, 136] on input "Save" at bounding box center [27, 138] width 29 height 17
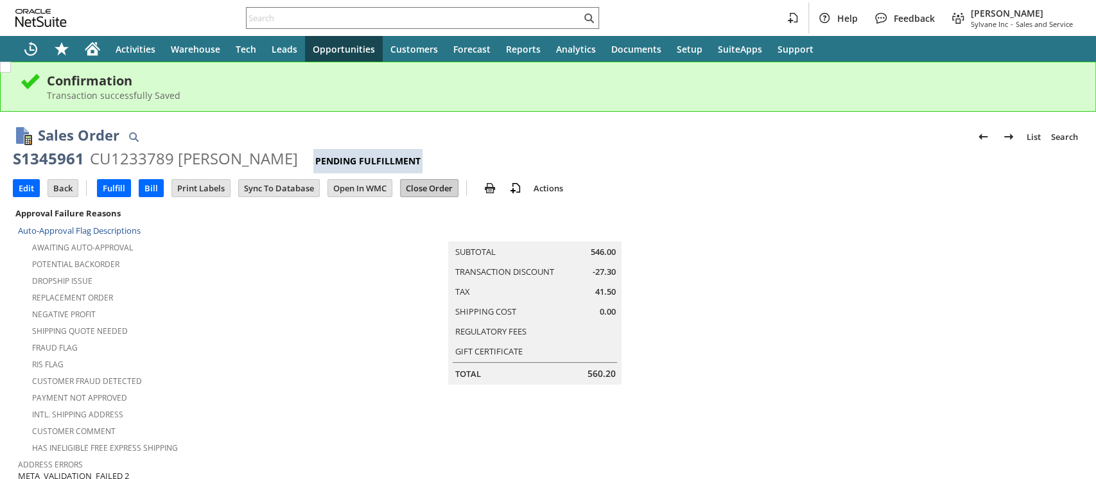
click at [426, 183] on input "Close Order" at bounding box center [429, 188] width 57 height 17
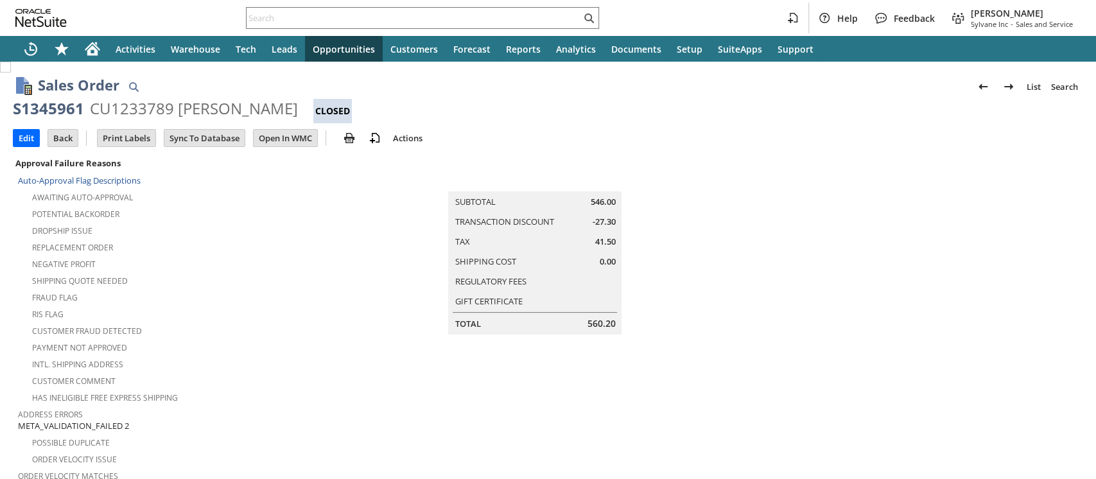
drag, startPoint x: 0, startPoint y: 0, endPoint x: 358, endPoint y: 284, distance: 457.4
click at [358, 288] on div "Fraud Flag" at bounding box center [194, 295] width 352 height 15
click at [92, 51] on icon "Home" at bounding box center [92, 48] width 15 height 15
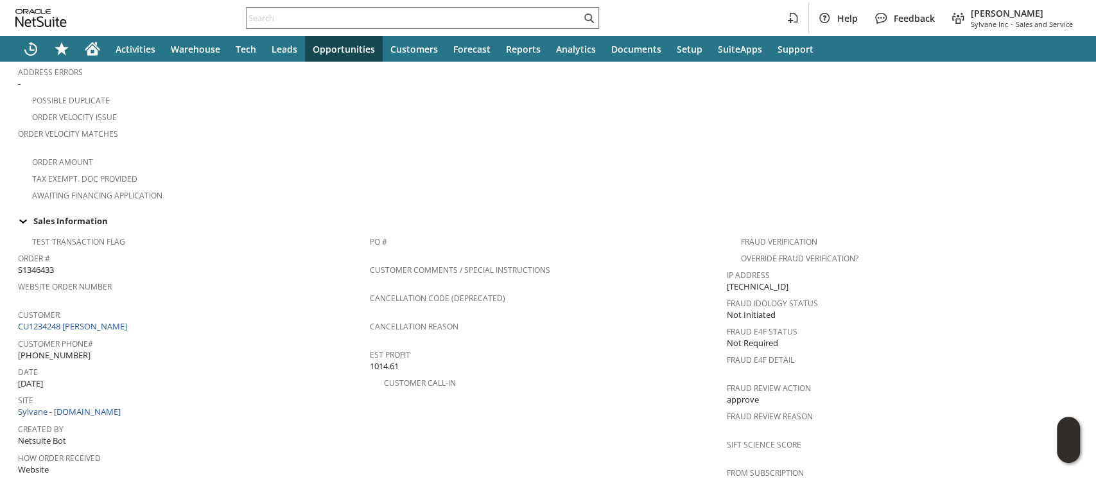
scroll to position [850, 0]
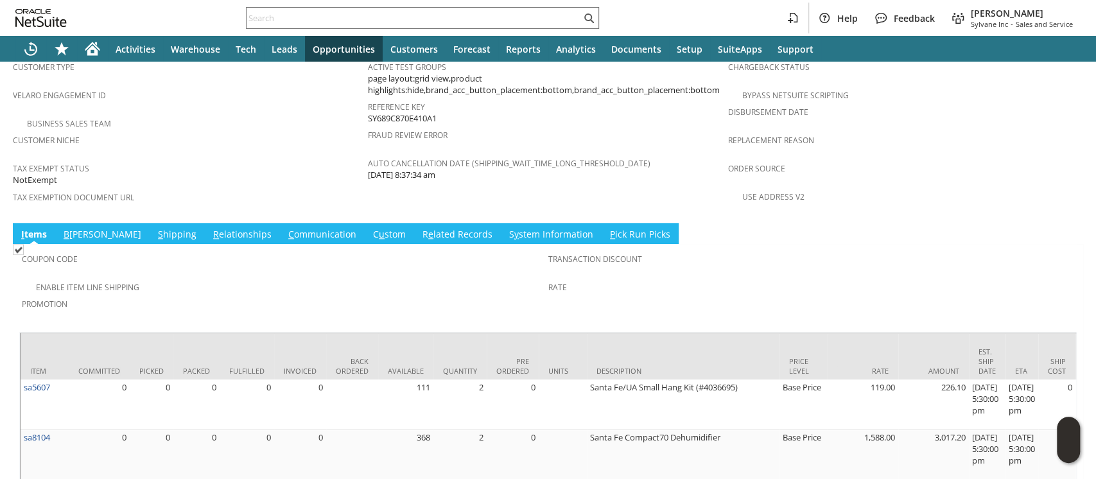
click at [155, 228] on link "S hipping" at bounding box center [177, 235] width 45 height 14
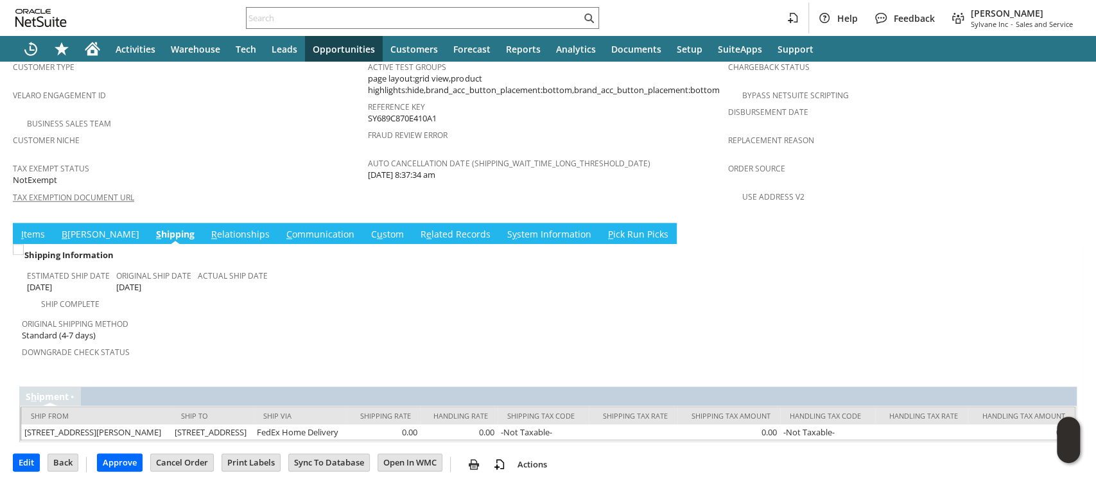
scroll to position [818, 0]
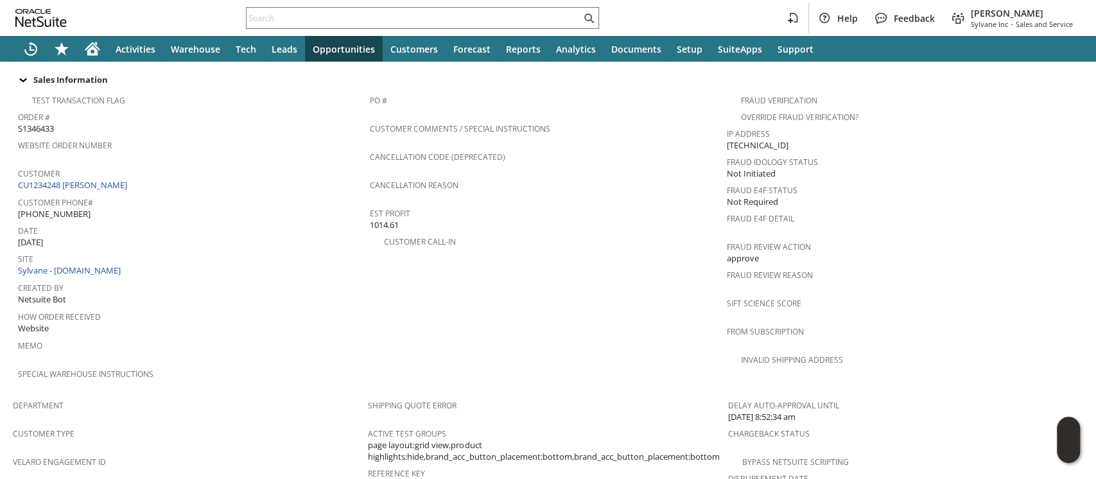
scroll to position [476, 0]
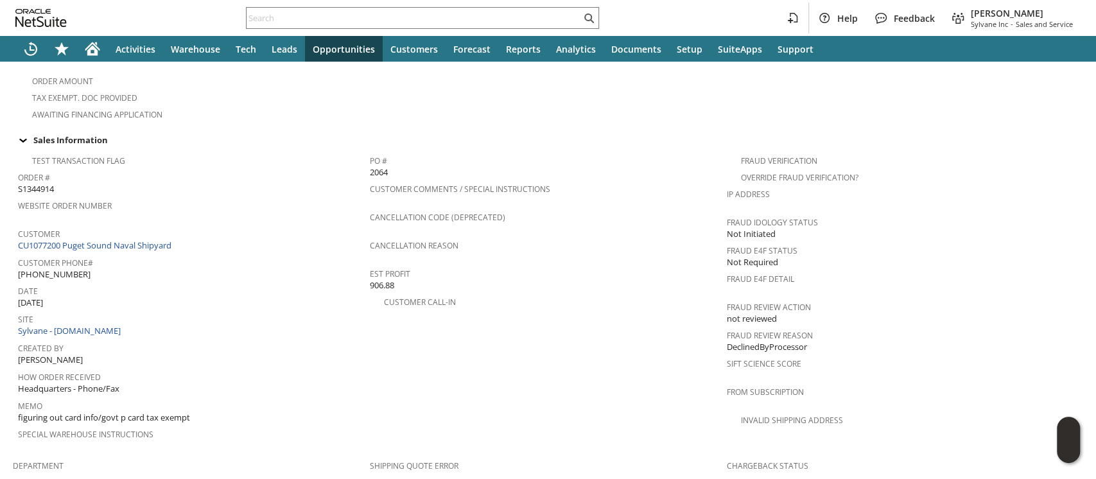
scroll to position [684, 0]
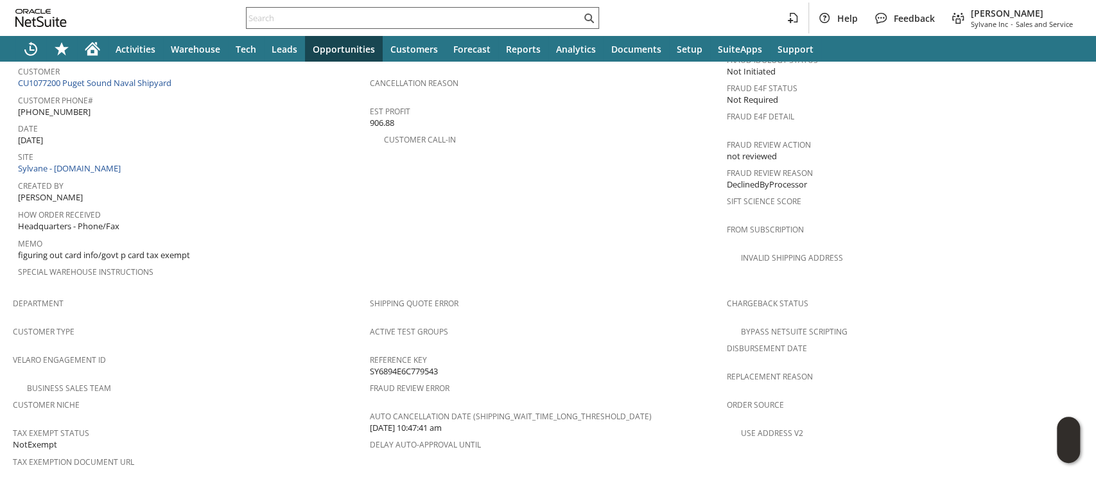
click at [368, 12] on input "text" at bounding box center [414, 17] width 334 height 15
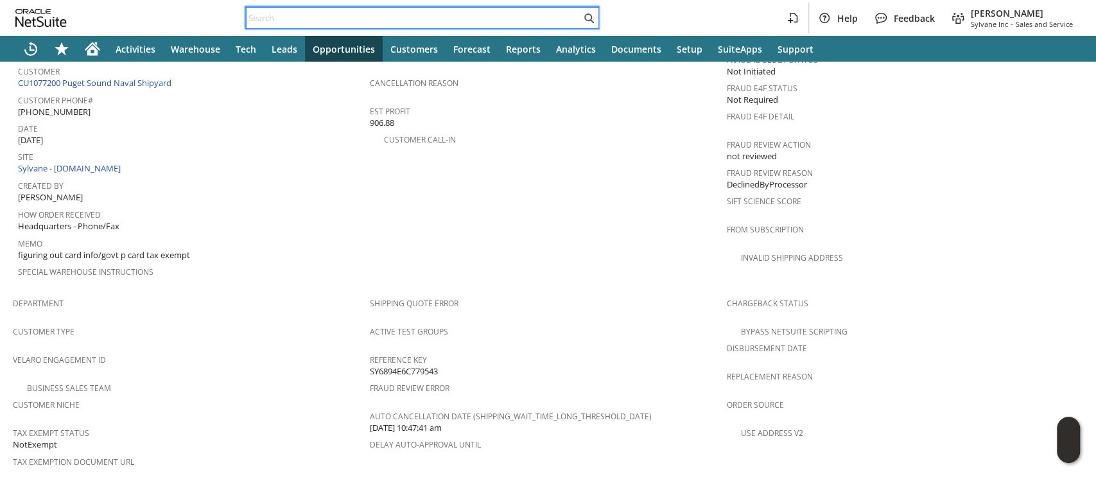
paste input "SY687A53DF7D925"
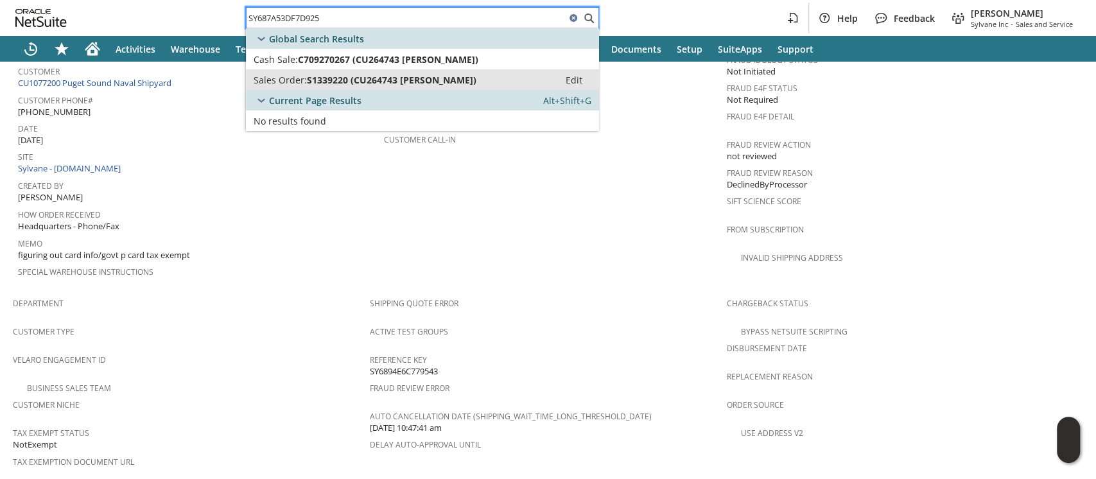
type input "SY687A53DF7D925"
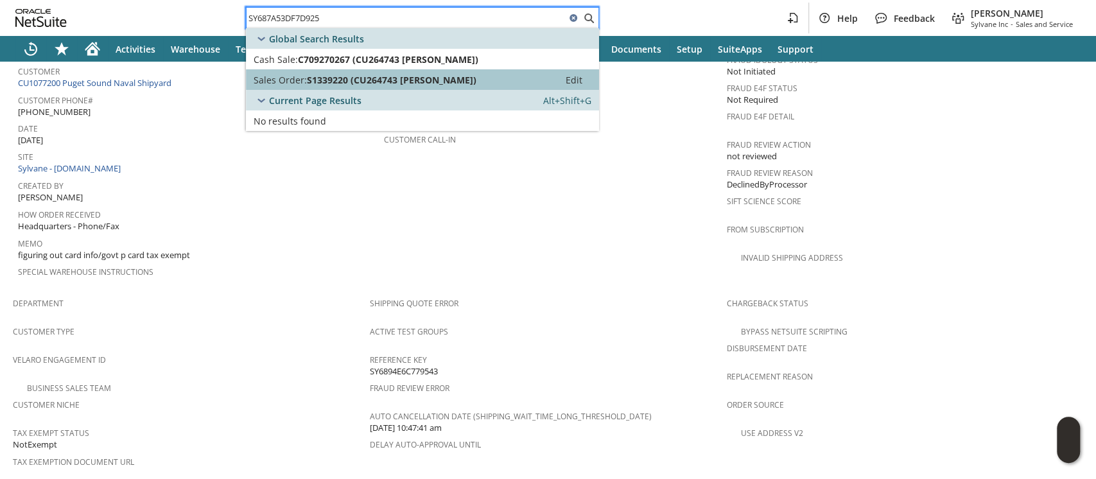
click at [408, 77] on span "S1339220 (CU264743 Elvira R Pereyra)" at bounding box center [391, 80] width 169 height 12
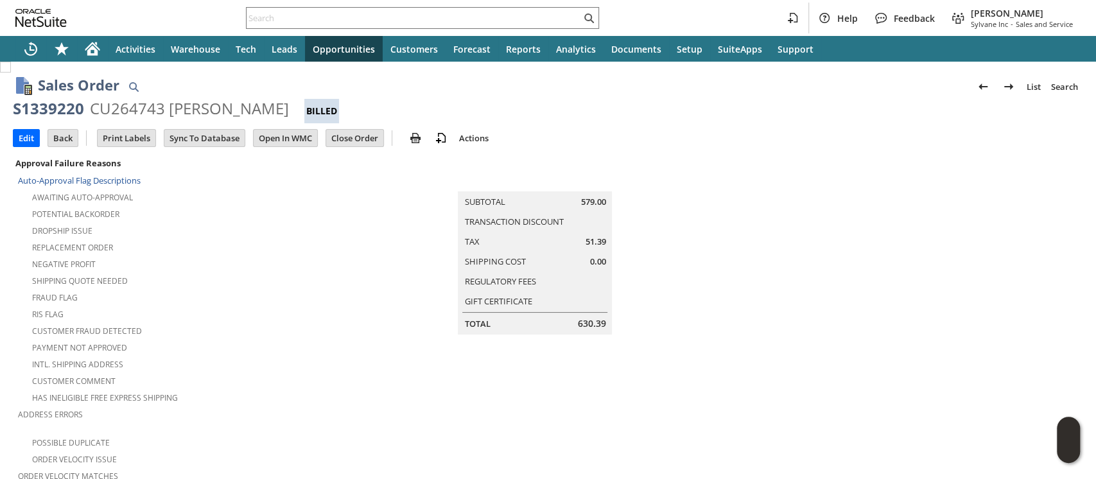
click at [60, 110] on div "S1339220" at bounding box center [48, 108] width 71 height 21
copy div "S1339220"
click at [419, 157] on icon "Print" at bounding box center [416, 159] width 13 height 13
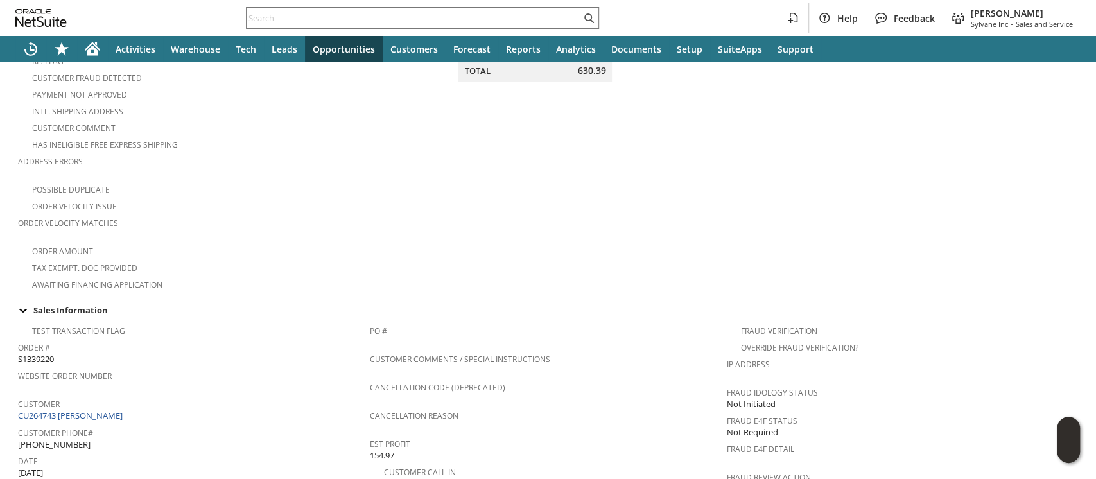
scroll to position [824, 0]
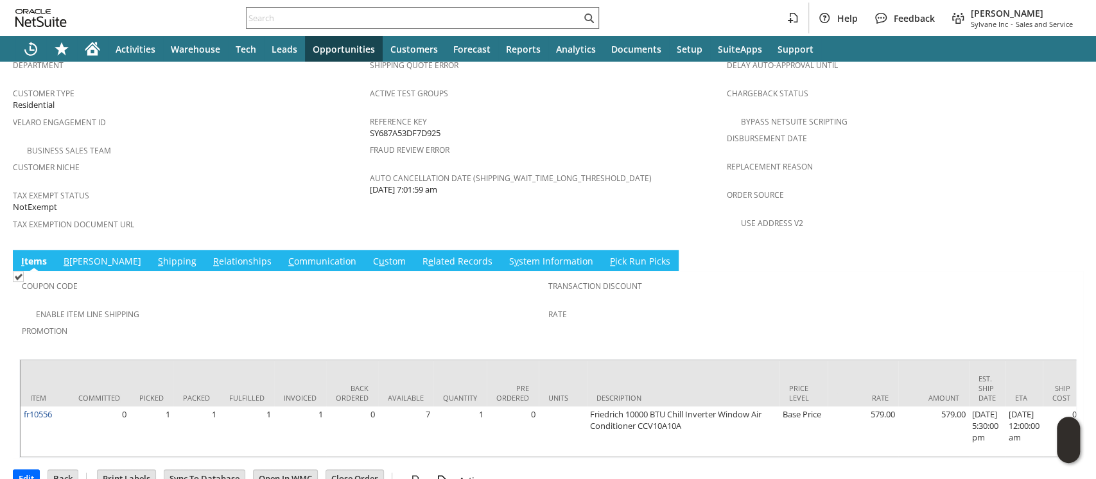
click at [155, 255] on link "S hipping" at bounding box center [177, 262] width 45 height 14
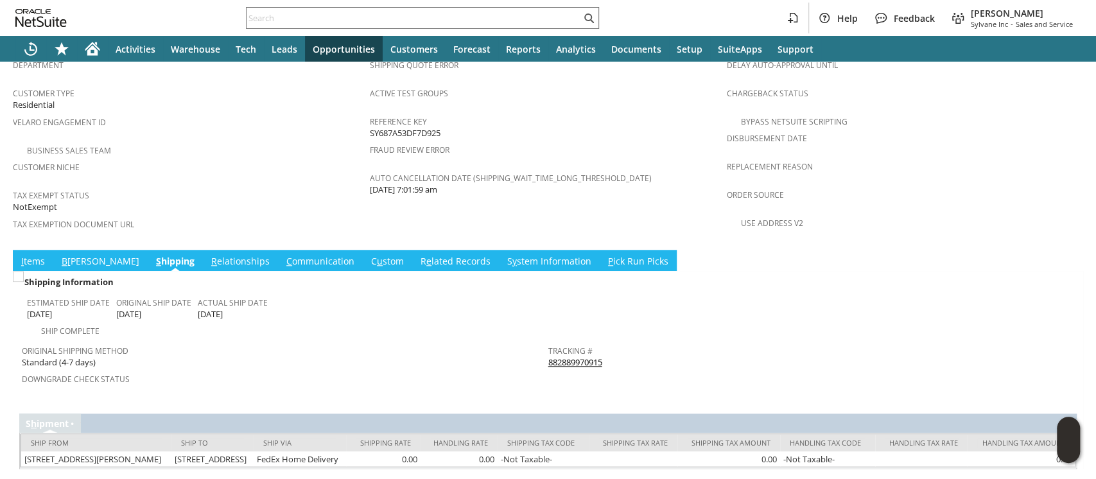
scroll to position [818, 0]
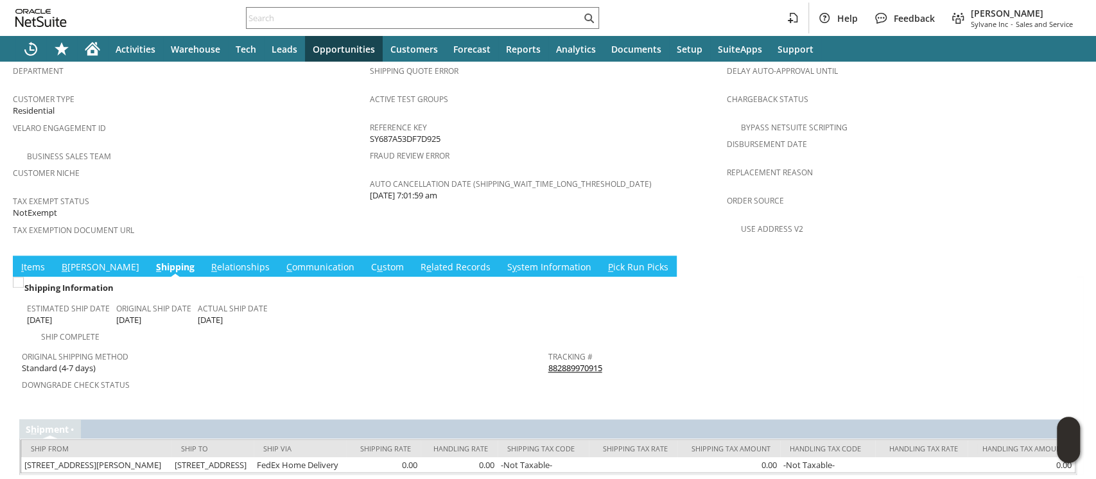
click at [575, 362] on link "882889970915" at bounding box center [575, 368] width 54 height 12
click at [283, 261] on link "C ommunication" at bounding box center [320, 268] width 74 height 14
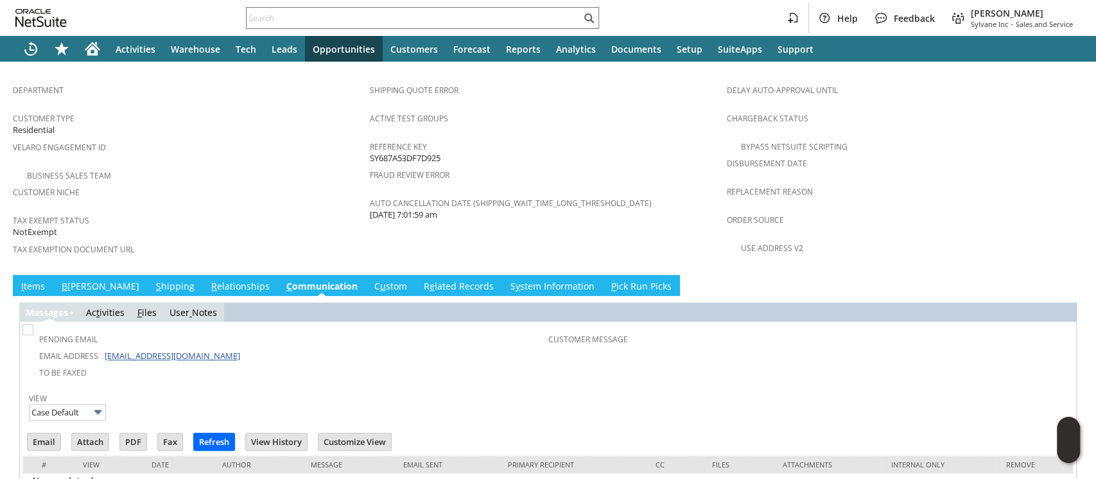
scroll to position [0, 0]
click at [37, 280] on link "I tems" at bounding box center [33, 287] width 30 height 14
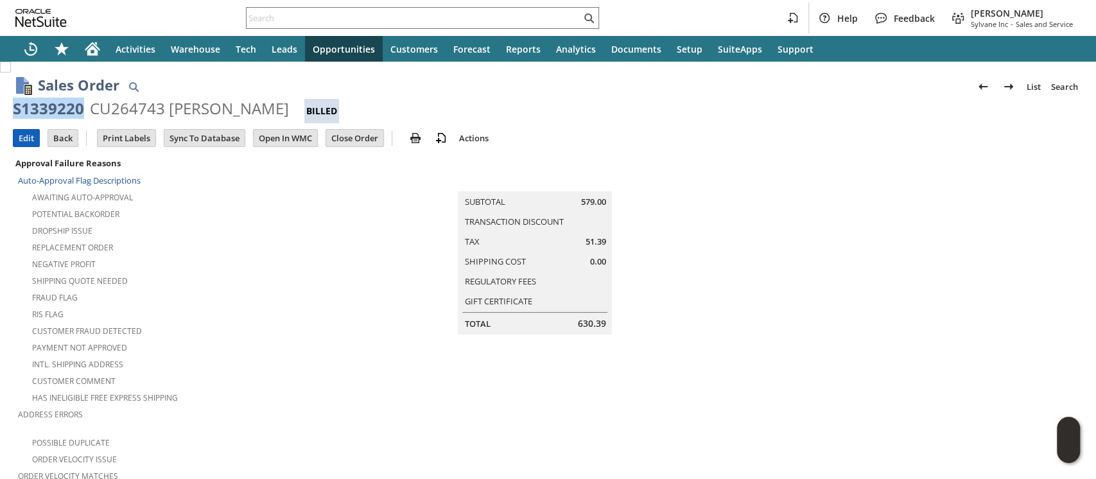
click at [24, 135] on input "Edit" at bounding box center [26, 138] width 26 height 17
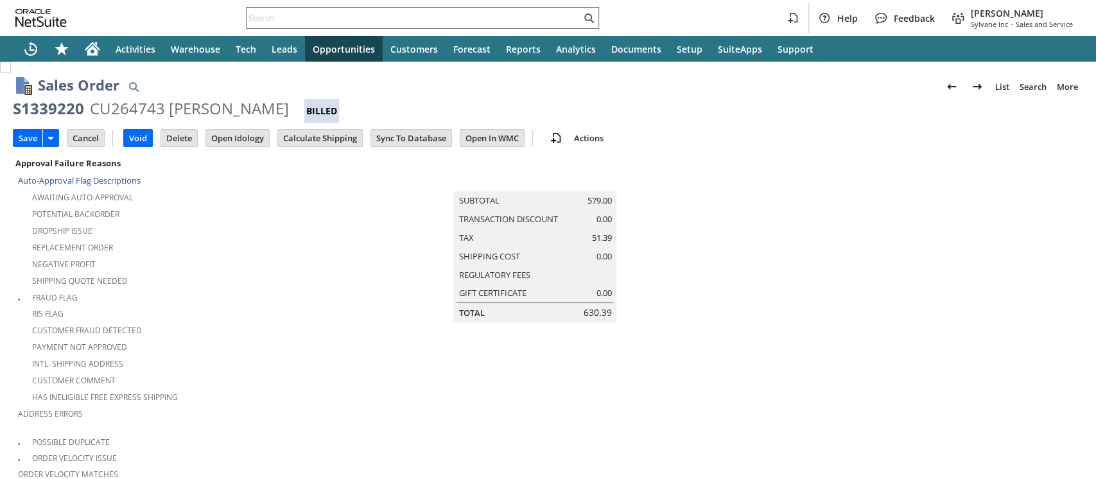
scroll to position [414, 0]
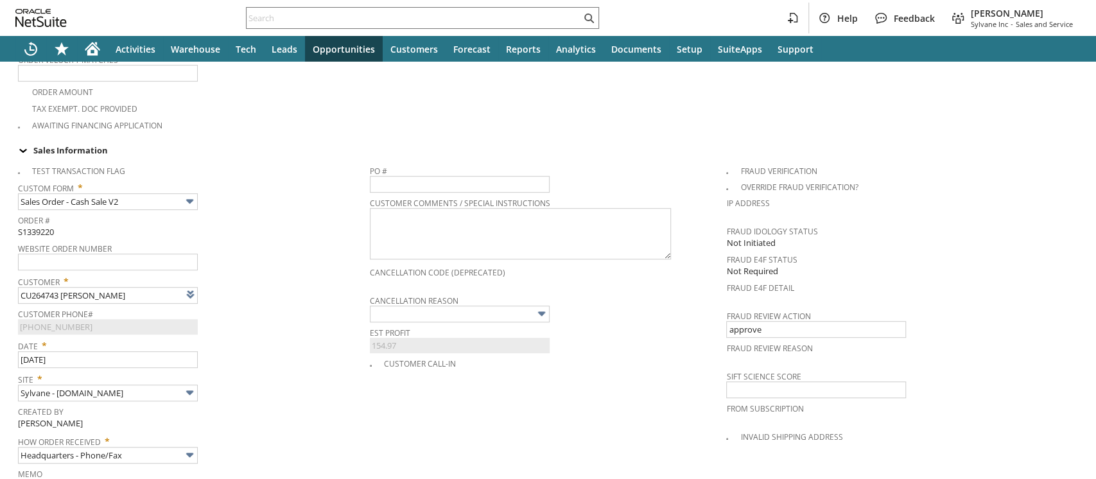
type input "Intelligent Recommendations ⁰"
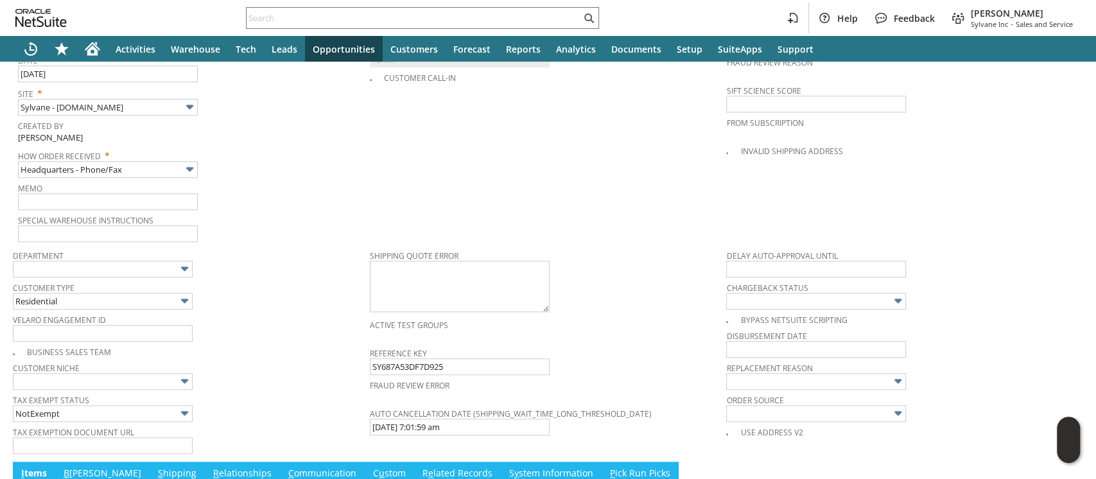
scroll to position [698, 0]
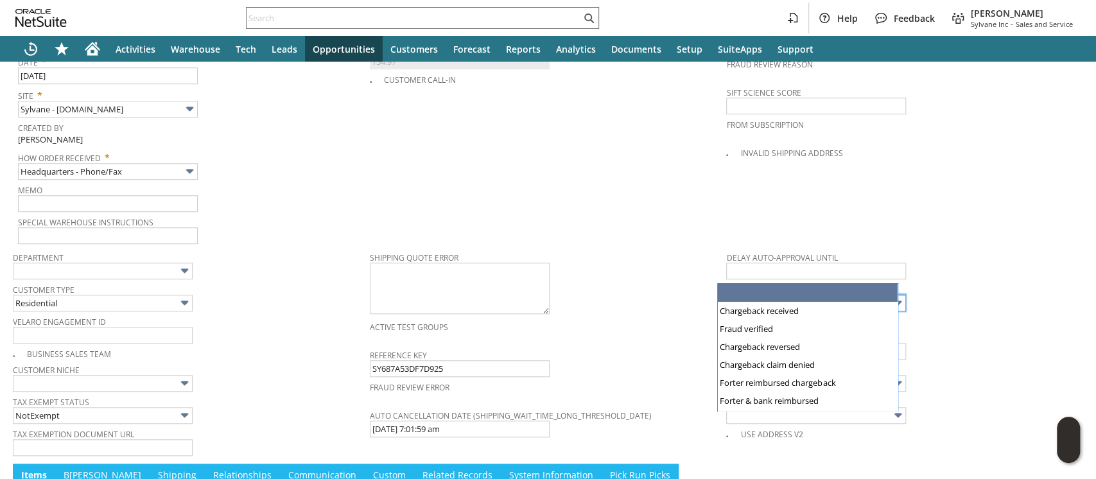
click at [757, 295] on input "text" at bounding box center [816, 303] width 180 height 17
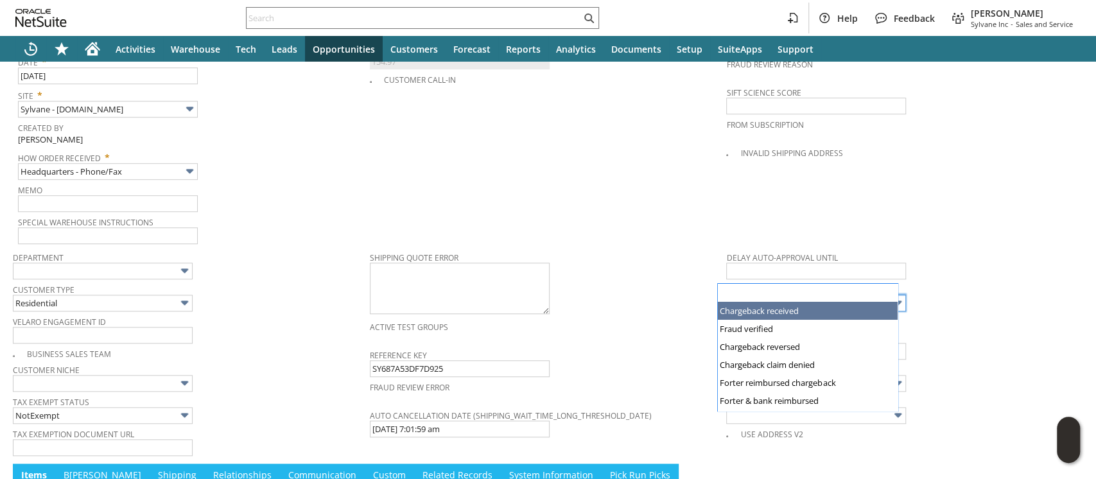
type input "Chargeback received"
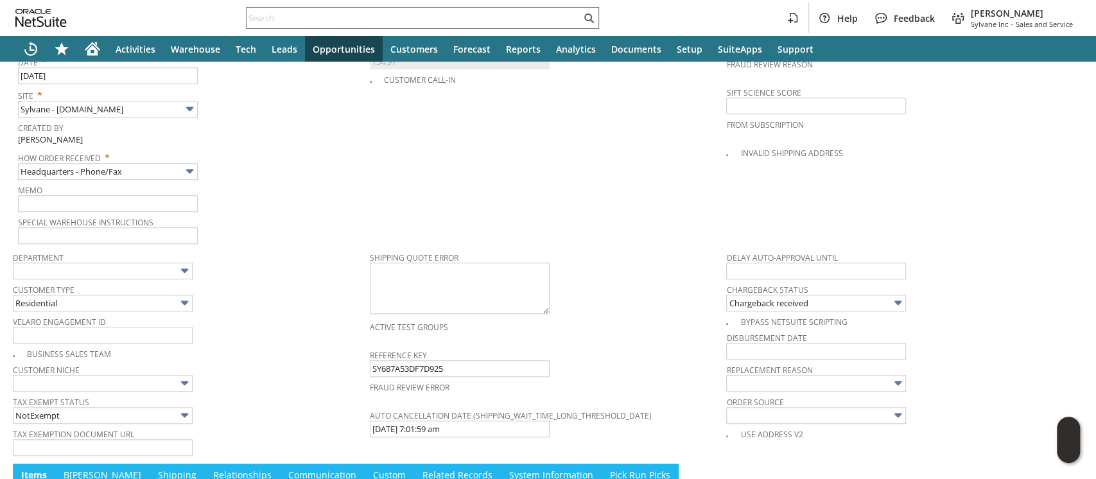
click at [583, 184] on td "PO # Customer Comments / Special Instructions Cancellation Code (deprecated) Ca…" at bounding box center [548, 60] width 357 height 370
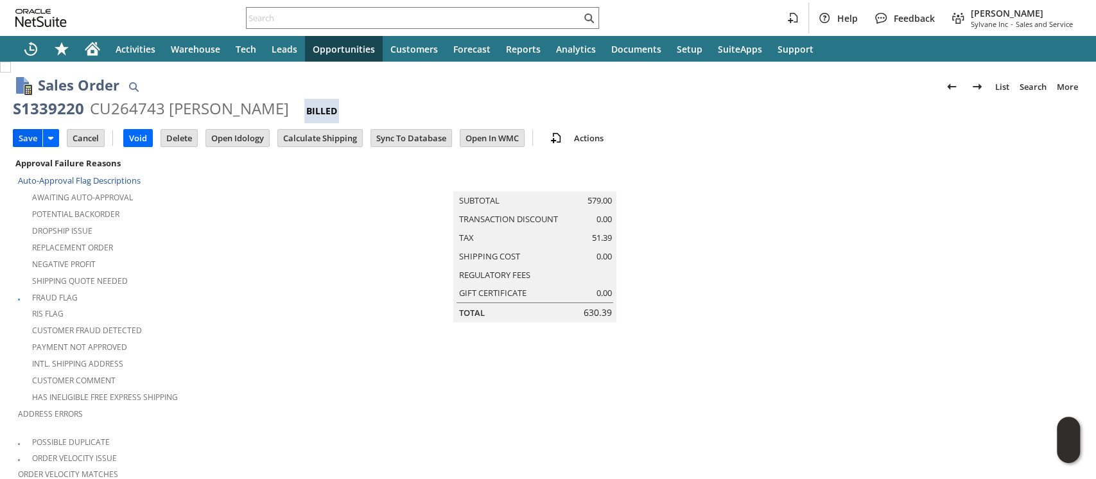
click at [26, 136] on input "Save" at bounding box center [27, 138] width 29 height 17
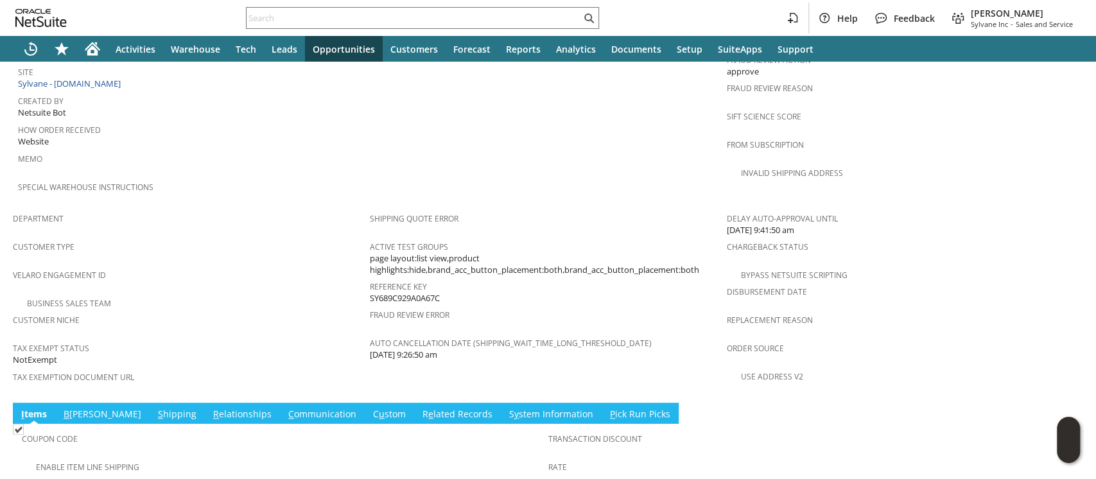
scroll to position [824, 0]
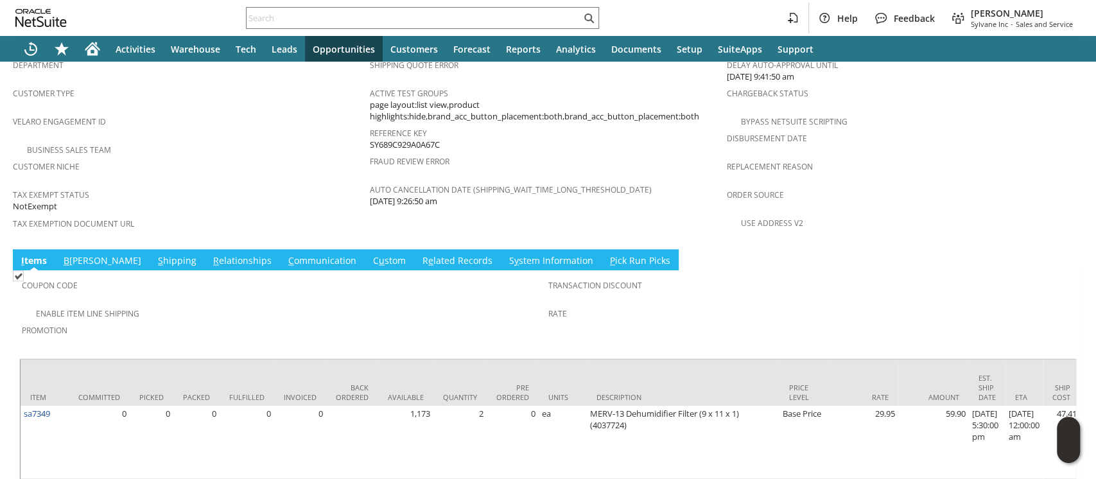
click at [155, 254] on link "S hipping" at bounding box center [177, 261] width 45 height 14
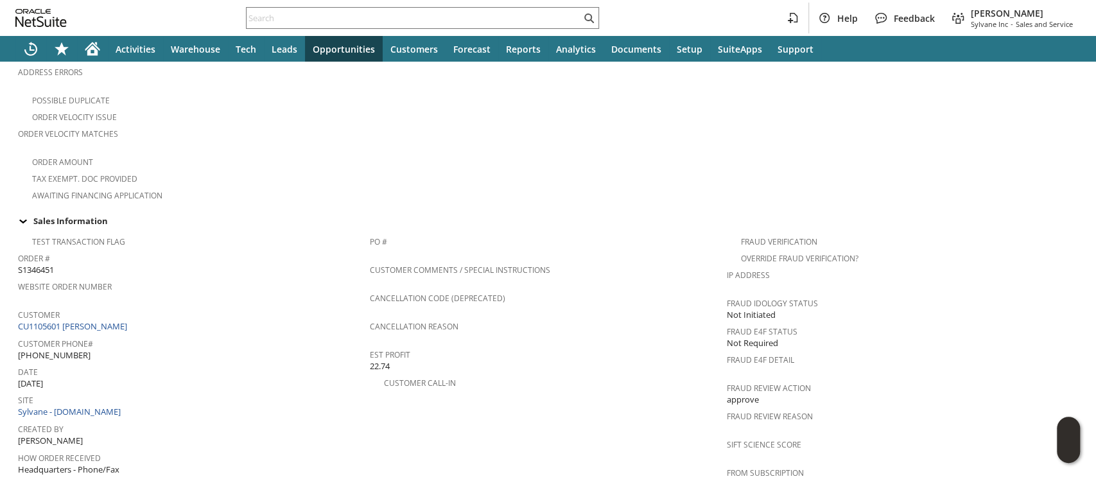
scroll to position [835, 0]
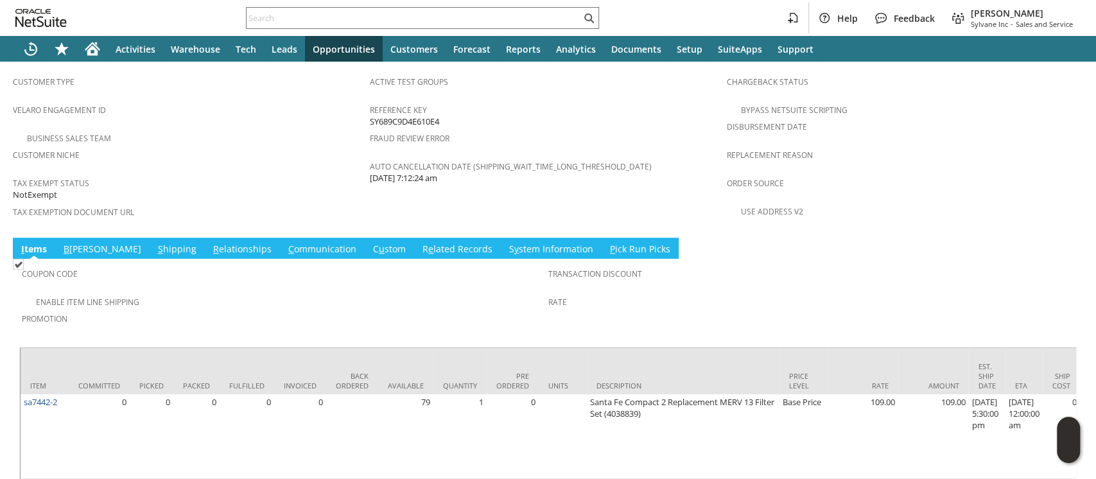
click at [155, 243] on link "S hipping" at bounding box center [177, 250] width 45 height 14
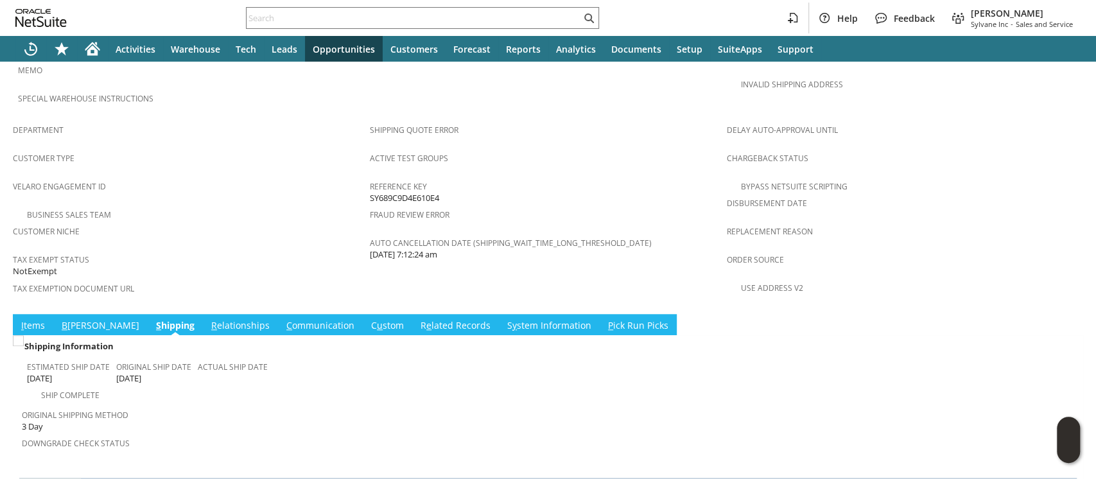
scroll to position [732, 0]
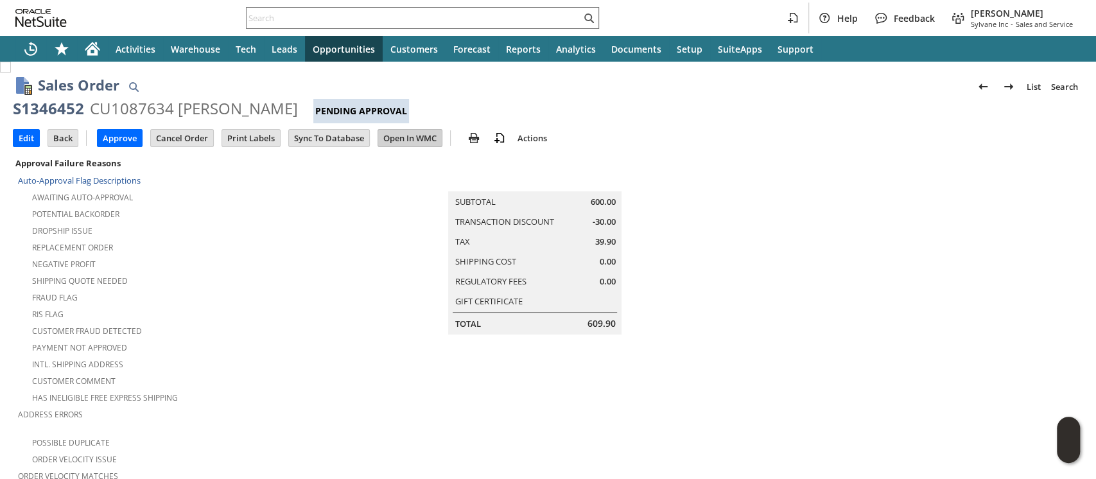
click at [411, 137] on input "Open In WMC" at bounding box center [410, 138] width 64 height 17
click at [28, 136] on input "Edit" at bounding box center [26, 138] width 26 height 17
click at [126, 135] on input "Approve" at bounding box center [120, 138] width 44 height 17
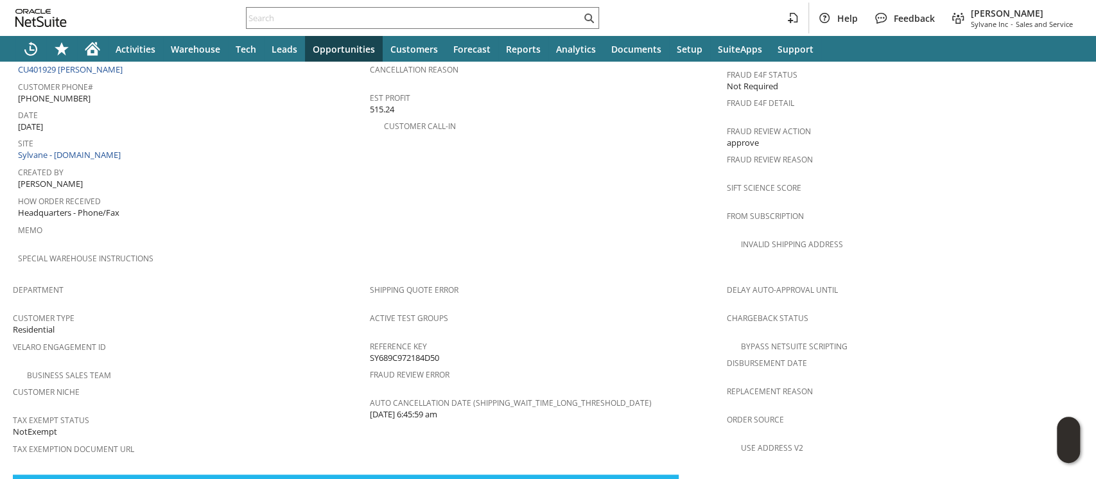
scroll to position [770, 0]
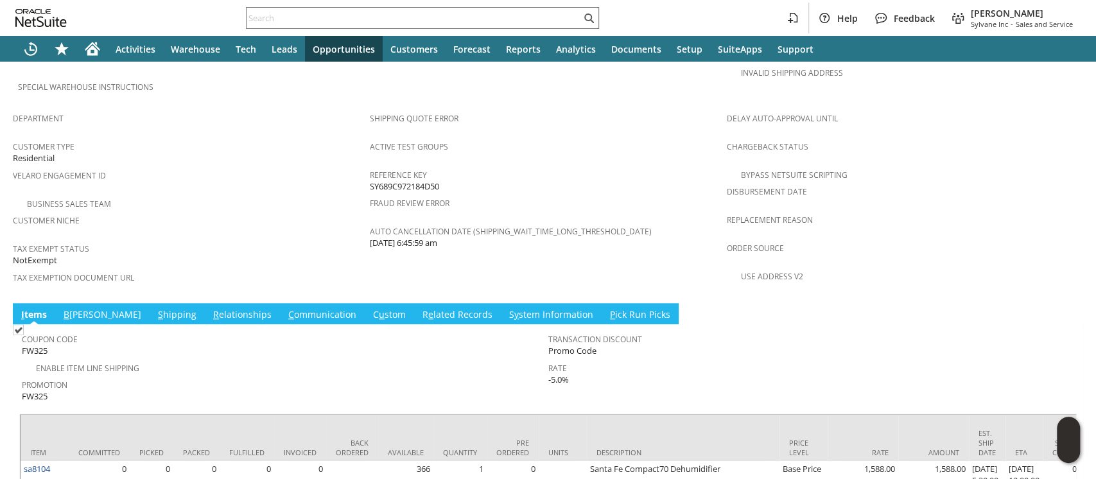
click at [155, 308] on link "S hipping" at bounding box center [177, 315] width 45 height 14
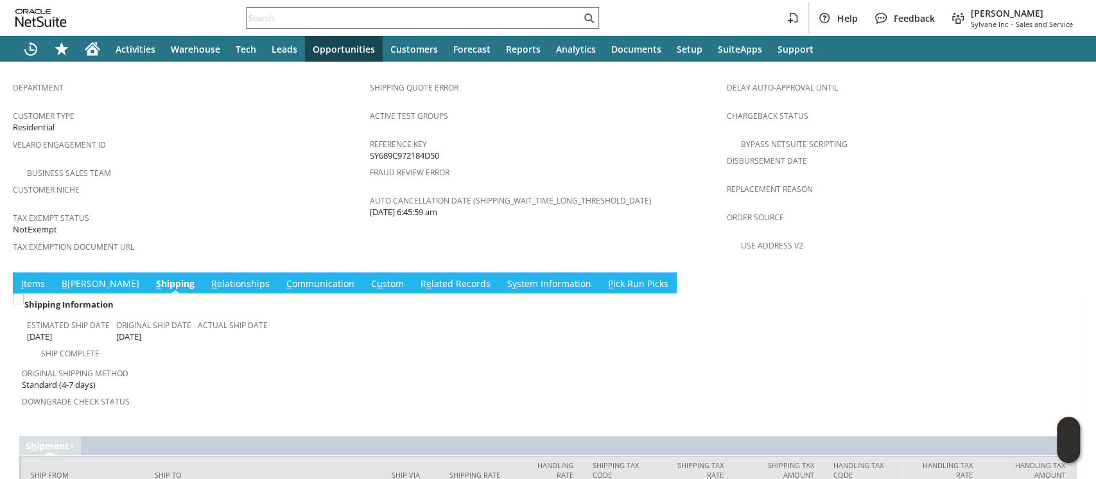
scroll to position [818, 0]
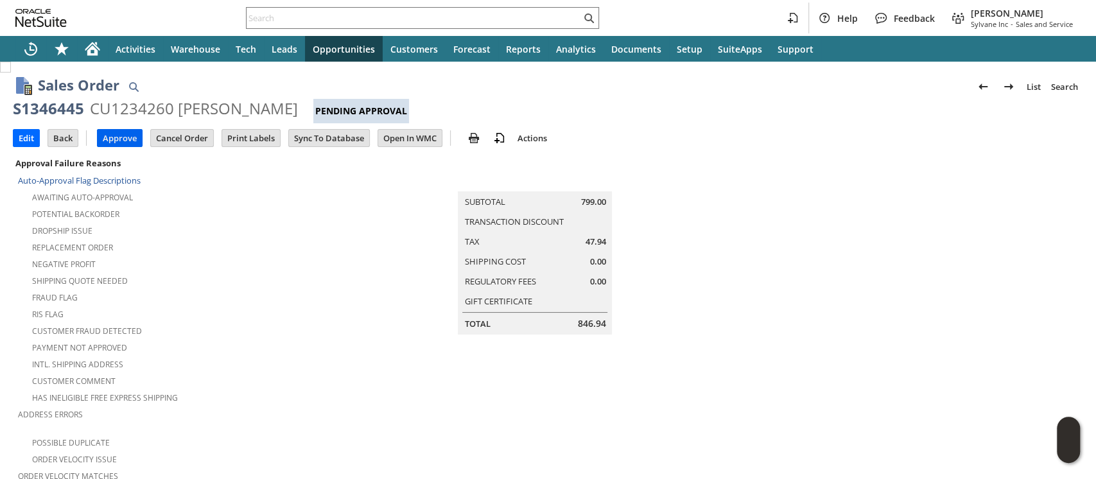
click at [110, 141] on input "Approve" at bounding box center [120, 138] width 44 height 17
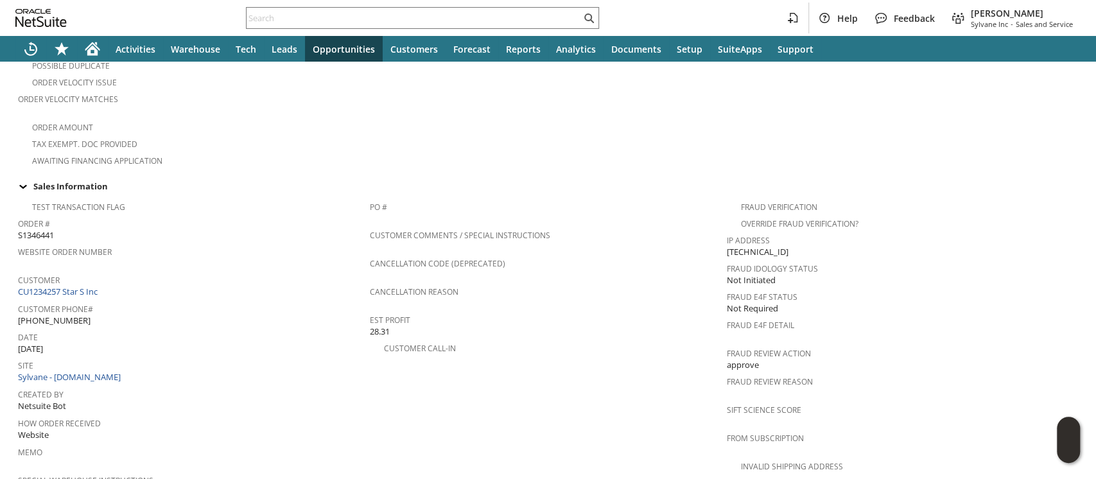
scroll to position [428, 0]
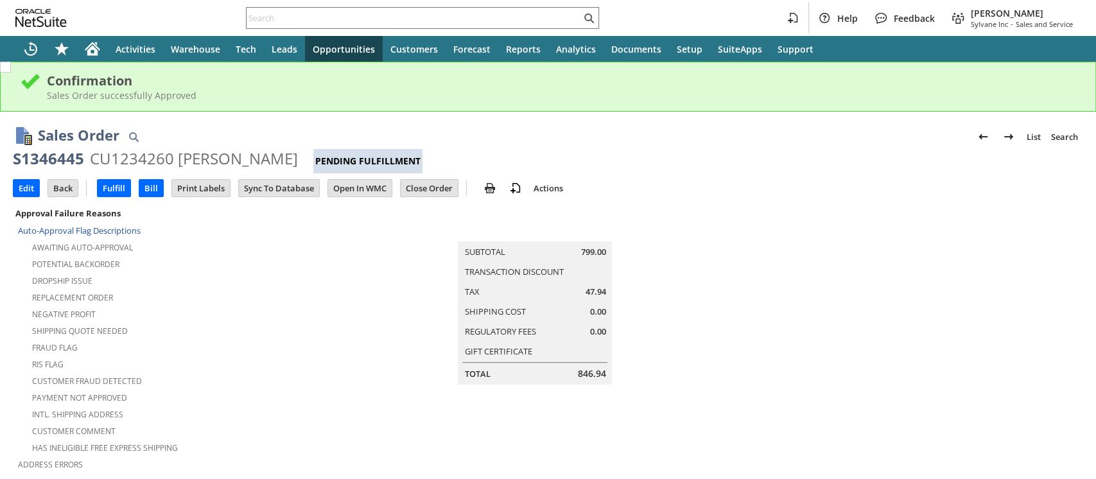
scroll to position [478, 0]
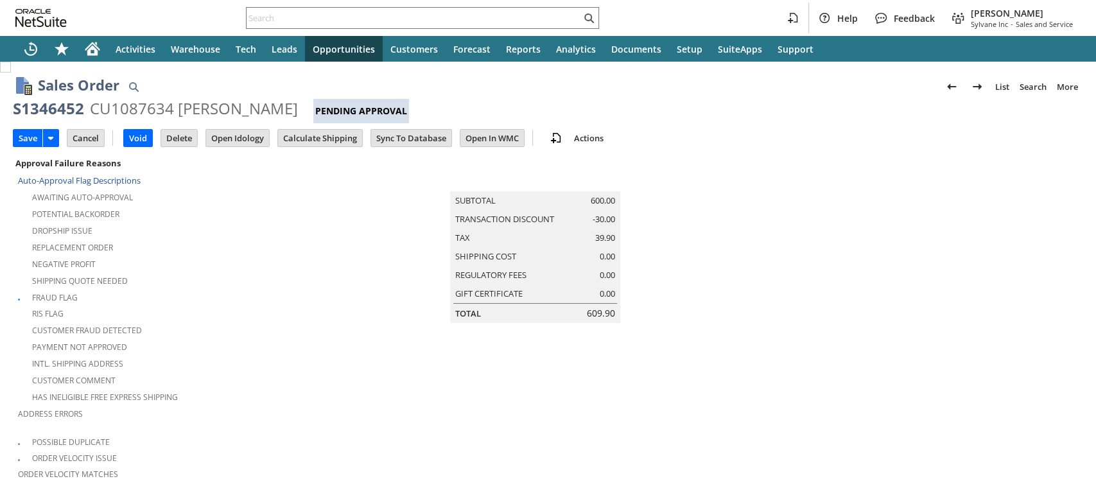
scroll to position [414, 0]
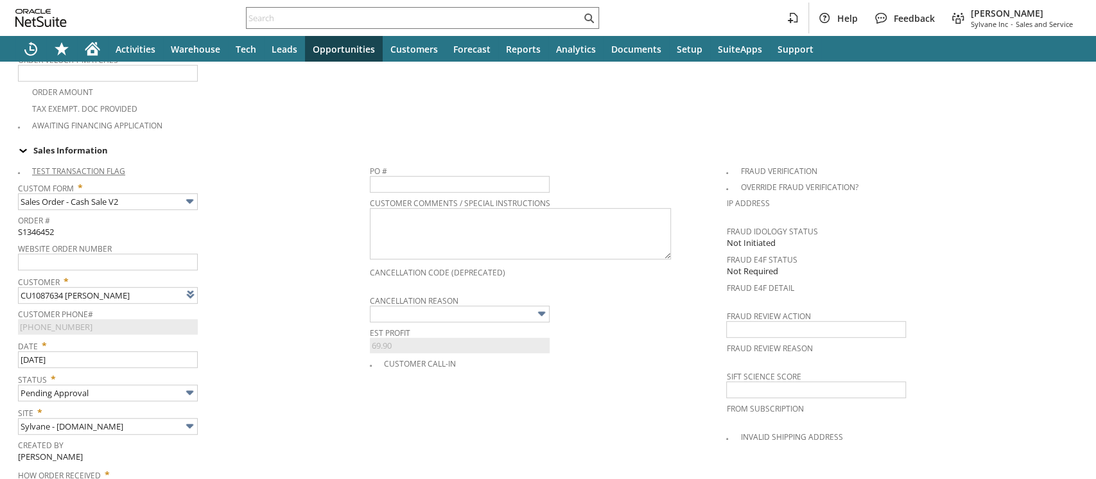
type input "Intelligent Recommendations¹⁰"
click at [733, 321] on input "text" at bounding box center [816, 329] width 180 height 17
type input "approve"
click at [664, 293] on div "Cancellation Reason" at bounding box center [545, 306] width 350 height 31
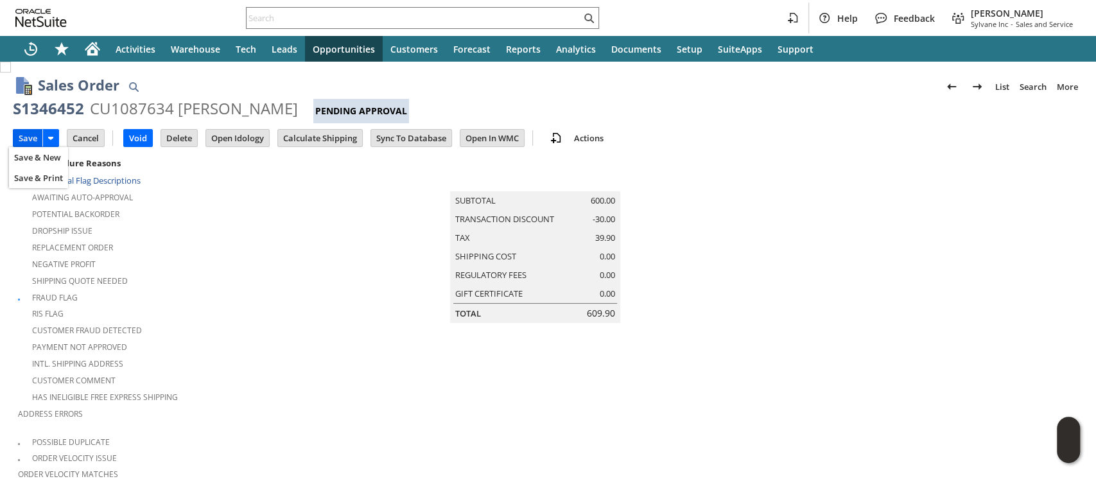
click at [30, 135] on input "Save" at bounding box center [27, 138] width 29 height 17
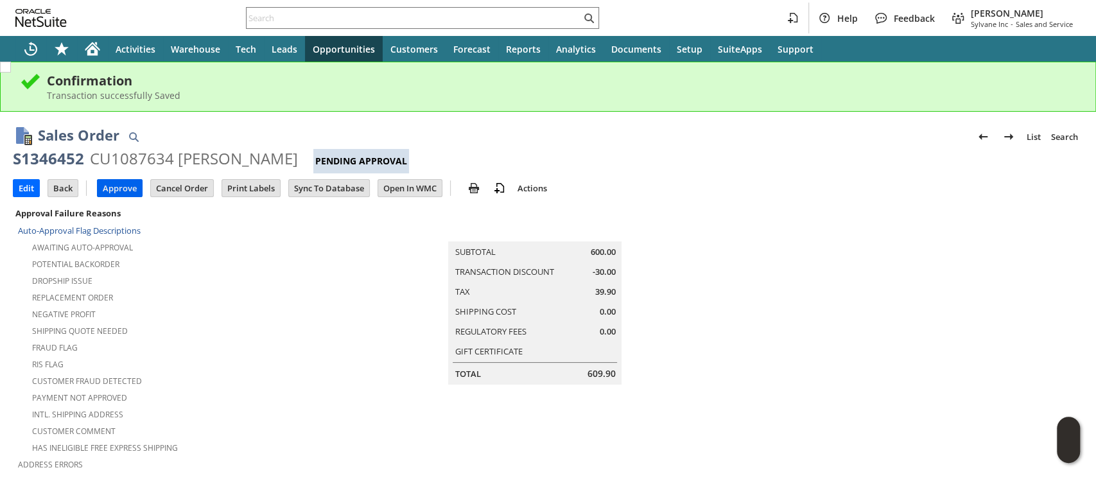
click at [108, 184] on input "Approve" at bounding box center [120, 188] width 44 height 17
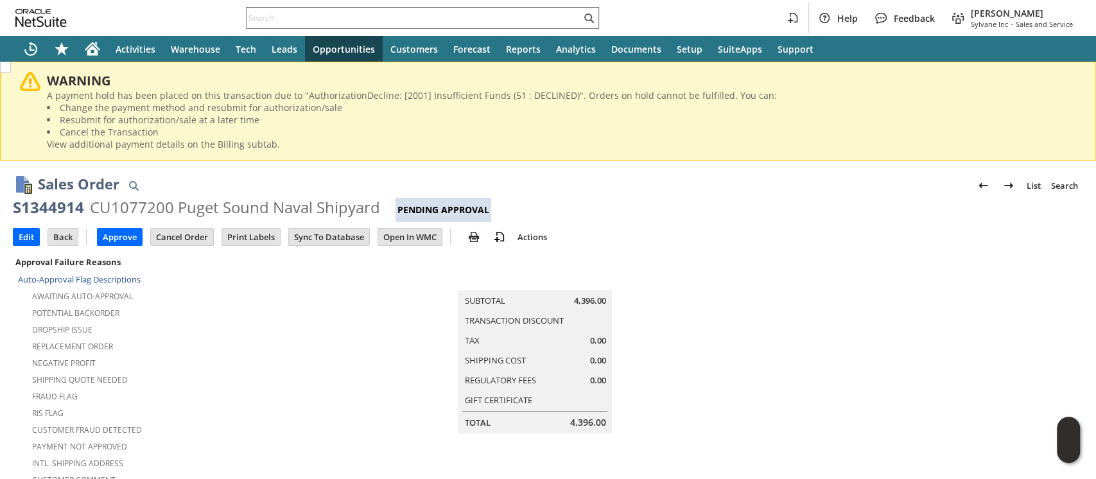
click at [64, 207] on div "S1344914" at bounding box center [48, 207] width 71 height 21
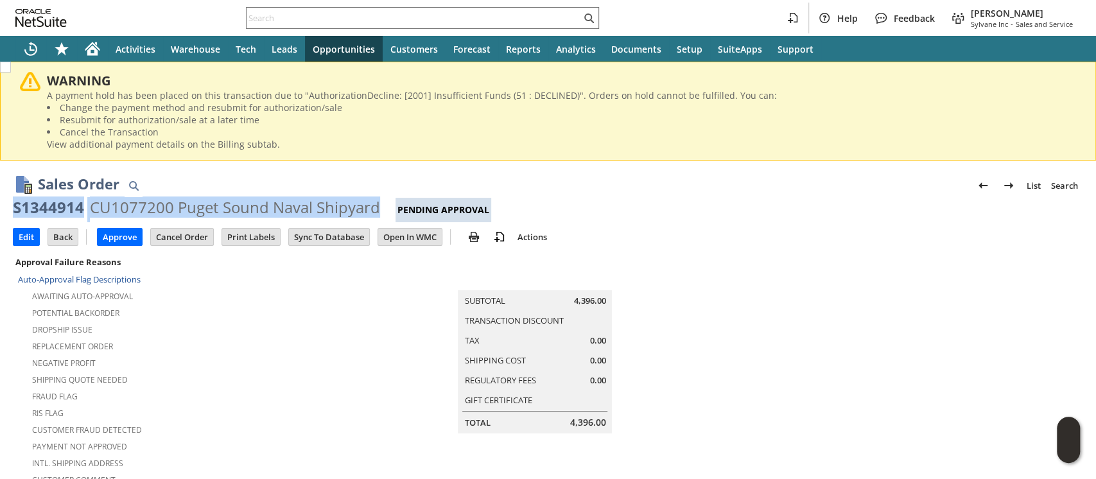
drag, startPoint x: 64, startPoint y: 207, endPoint x: 325, endPoint y: 199, distance: 261.4
click at [325, 199] on div "S1344914 CU1077200 Puget Sound Naval Shipyard Pending Approval" at bounding box center [548, 209] width 1070 height 25
copy div "S1344914 CU1077200 Puget Sound Naval Shipyard"
click at [18, 241] on input "Edit" at bounding box center [26, 237] width 26 height 17
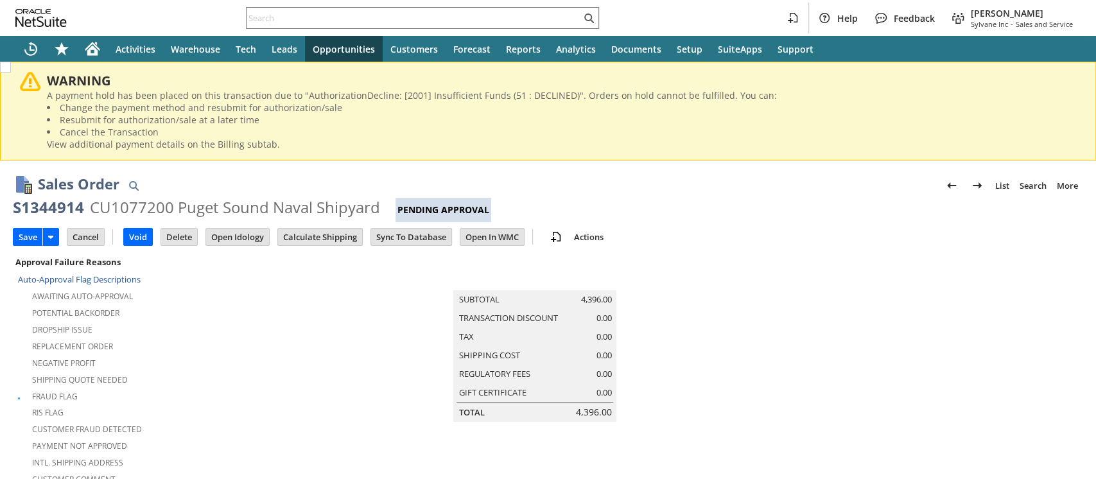
scroll to position [514, 0]
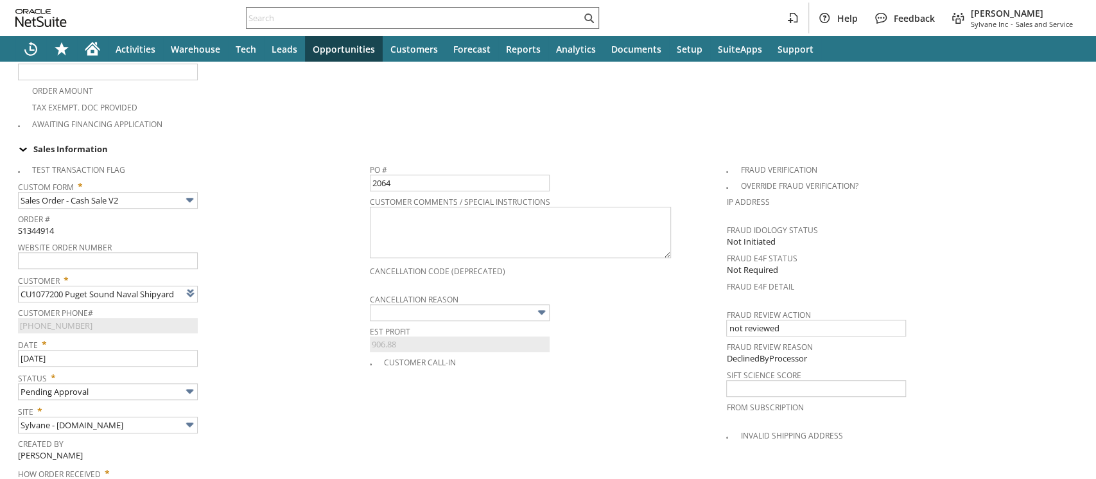
type input "Intelligent Recommendations¹⁰"
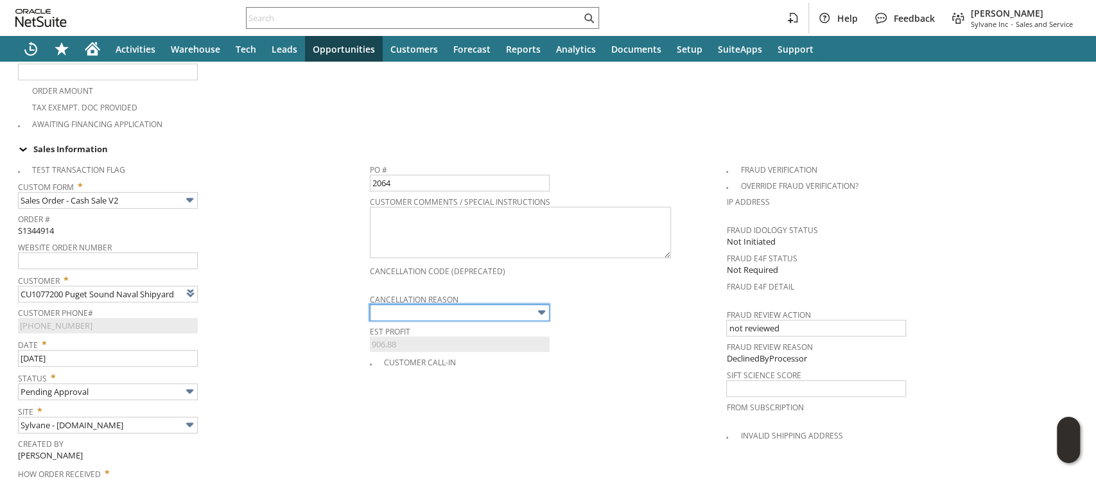
click at [404, 304] on input "text" at bounding box center [460, 312] width 180 height 17
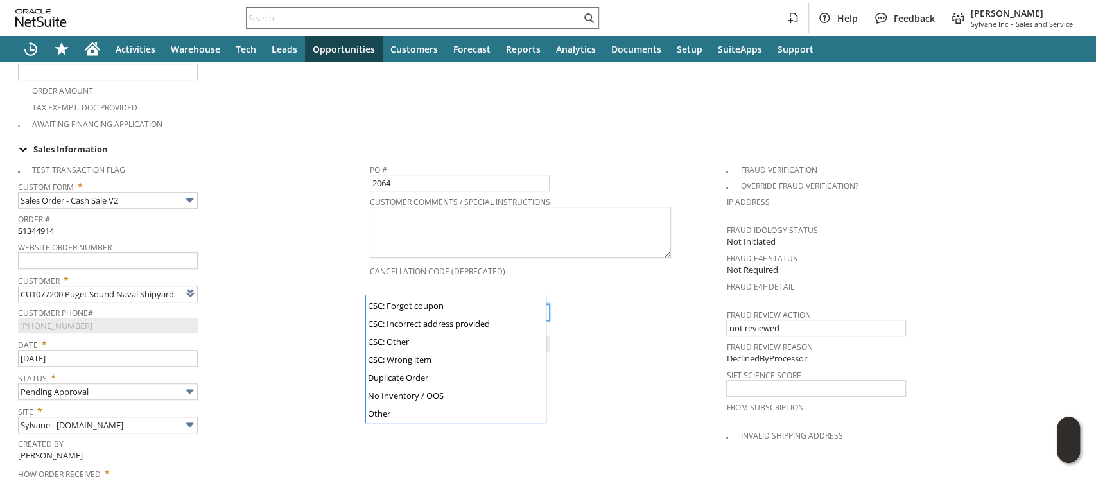
scroll to position [123, 0]
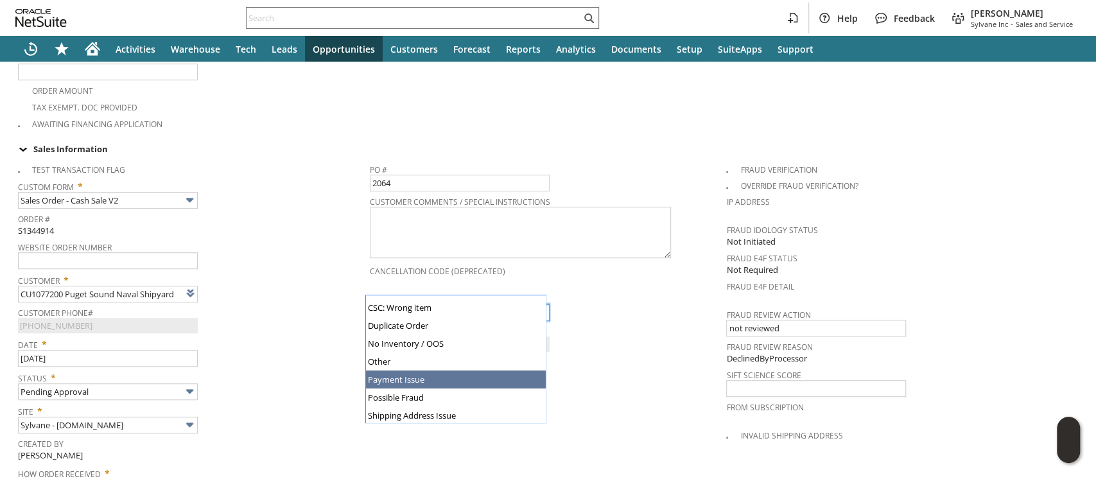
type input "Payment Issue"
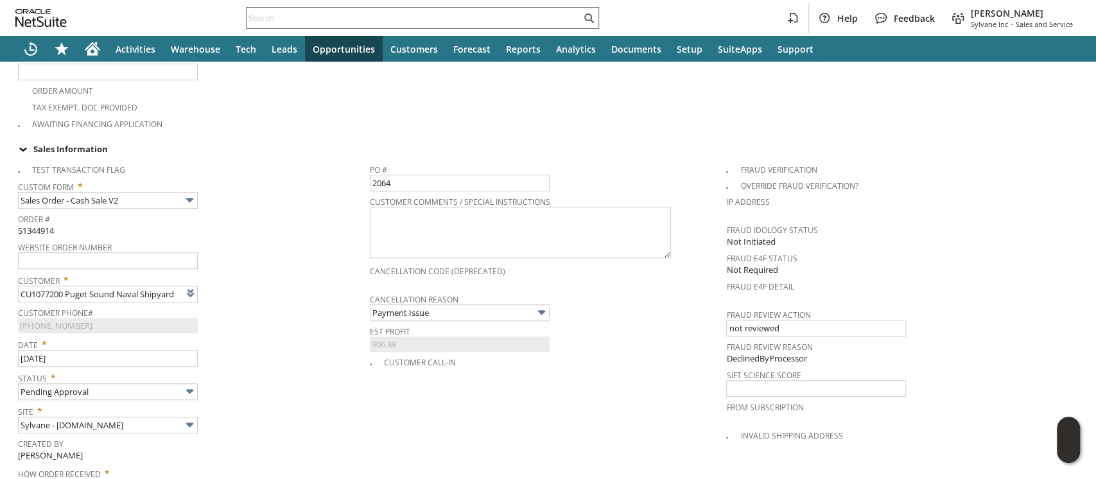
click at [247, 368] on span "Status *" at bounding box center [190, 375] width 345 height 15
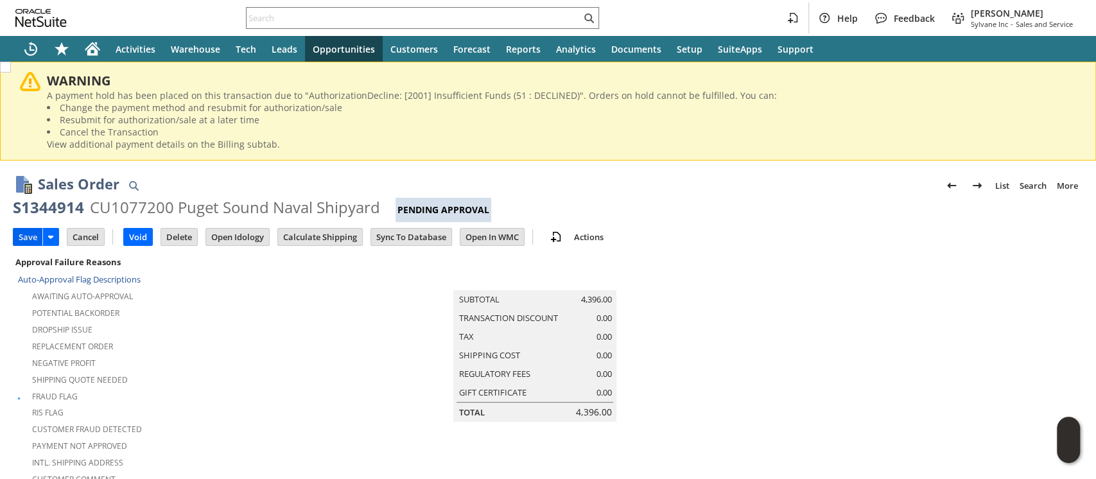
click at [31, 239] on input "Save" at bounding box center [27, 237] width 29 height 17
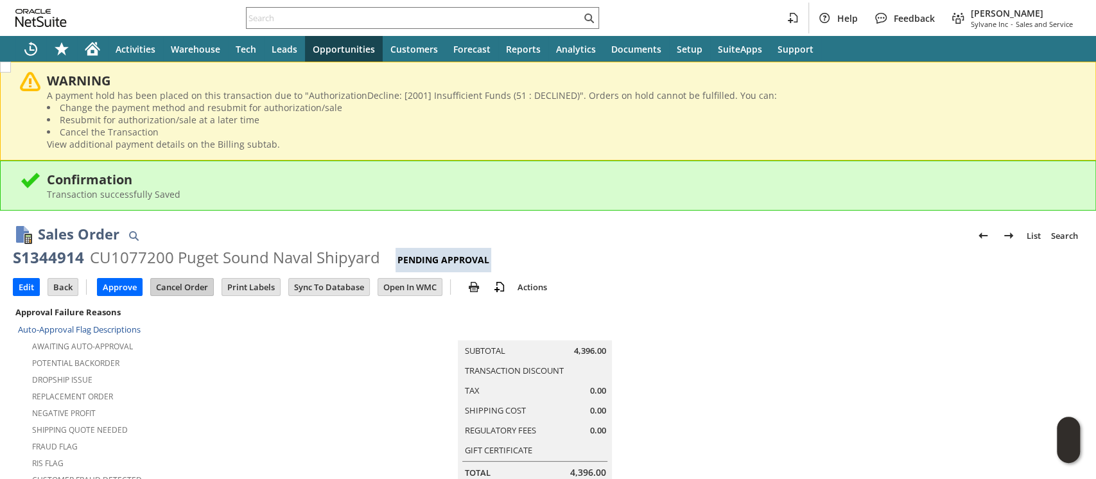
click at [202, 291] on input "Cancel Order" at bounding box center [182, 287] width 62 height 17
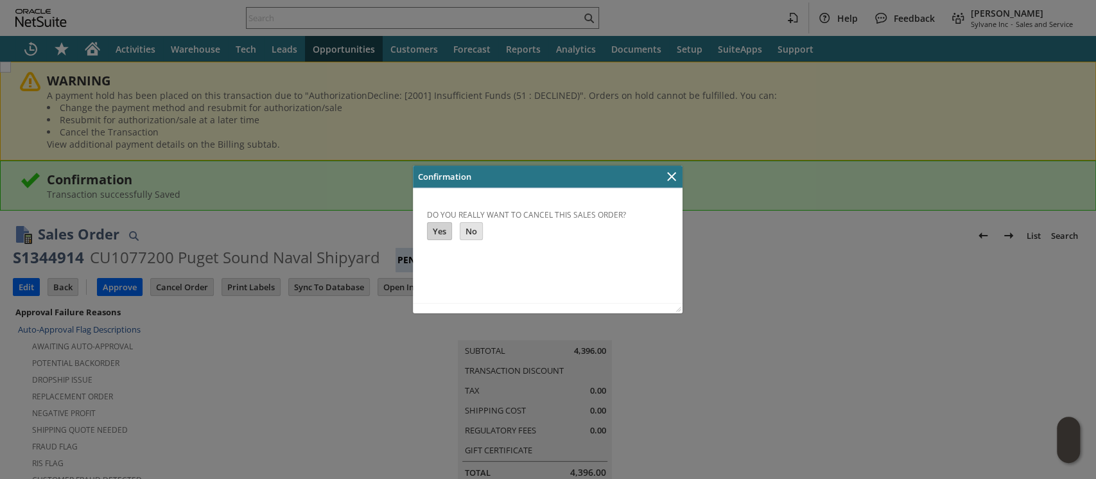
click at [439, 233] on input "Yes" at bounding box center [440, 231] width 24 height 17
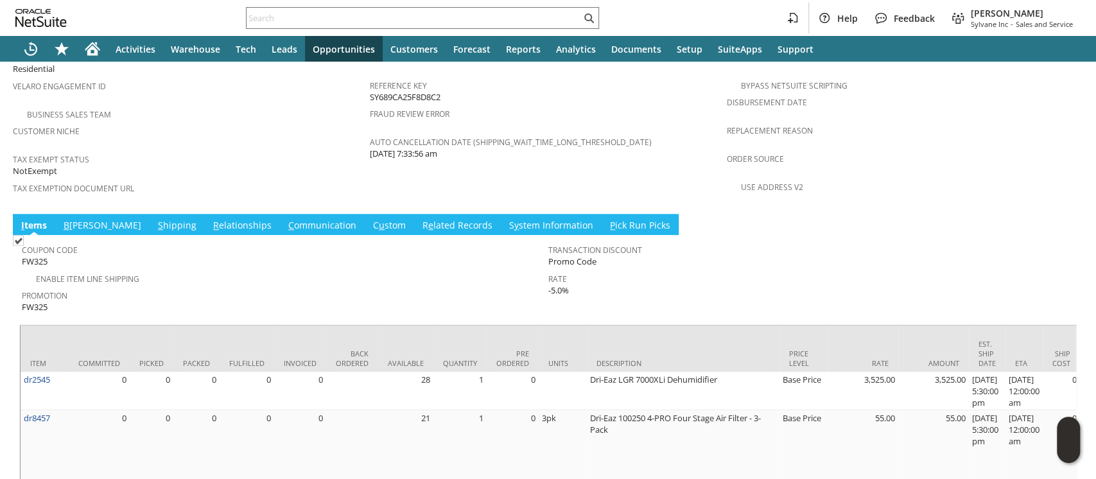
scroll to position [861, 0]
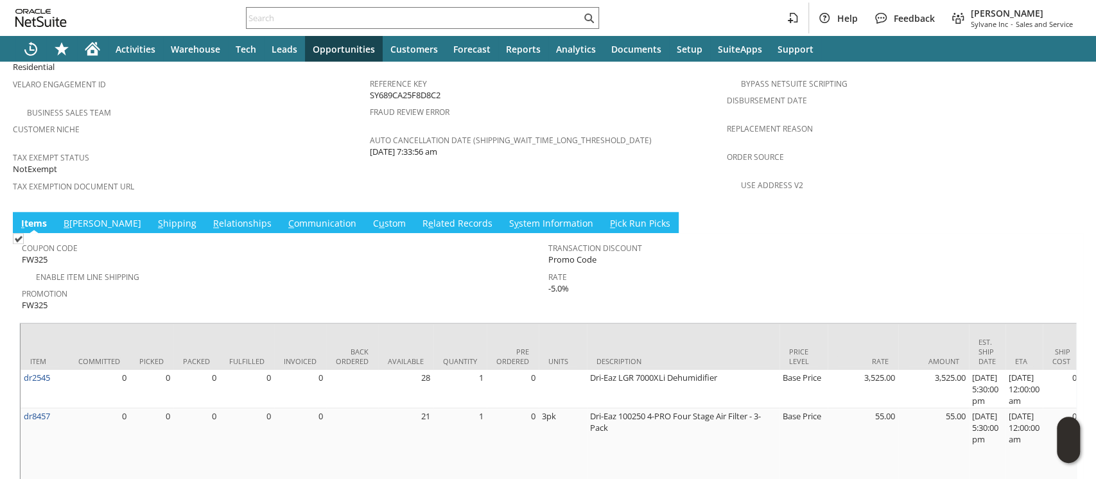
click at [155, 217] on link "S hipping" at bounding box center [177, 224] width 45 height 14
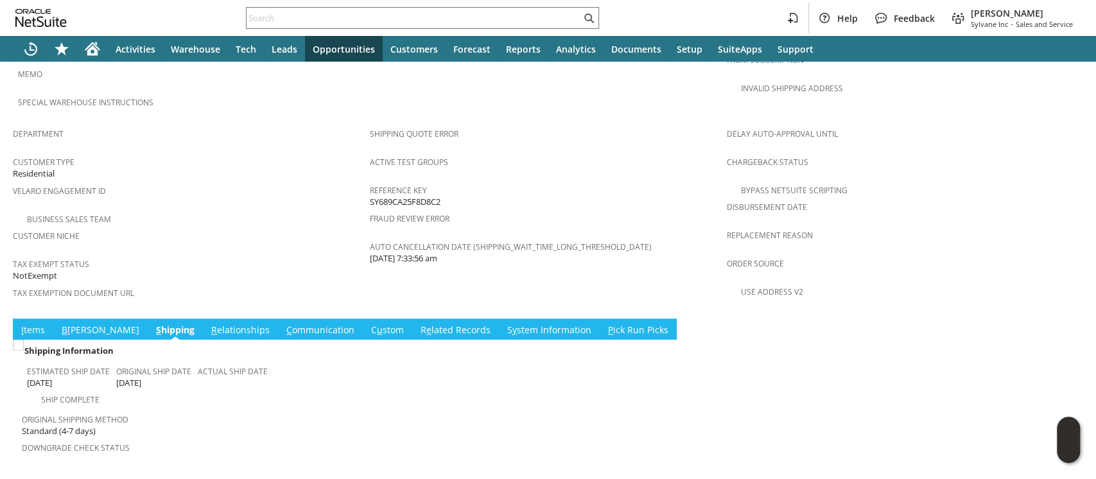
scroll to position [818, 0]
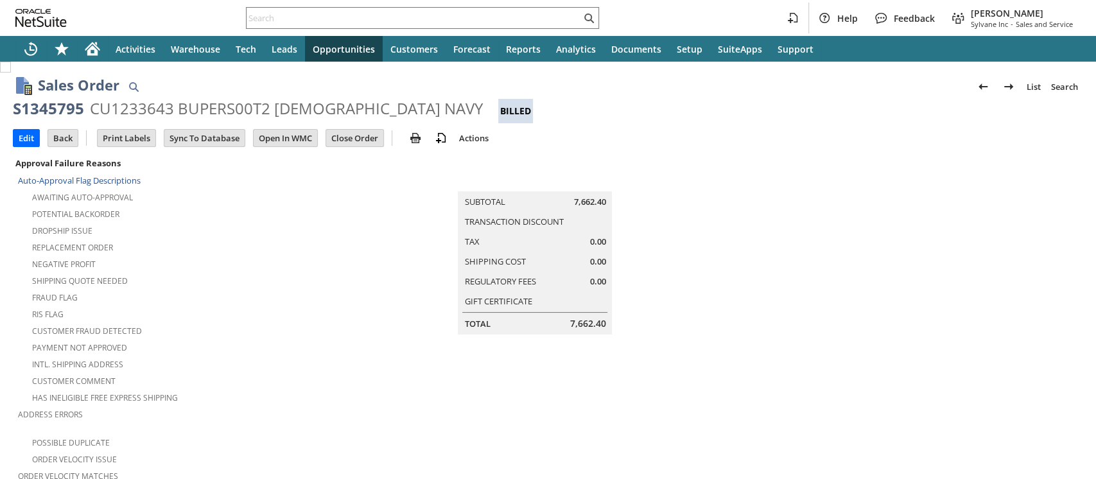
scroll to position [851, 0]
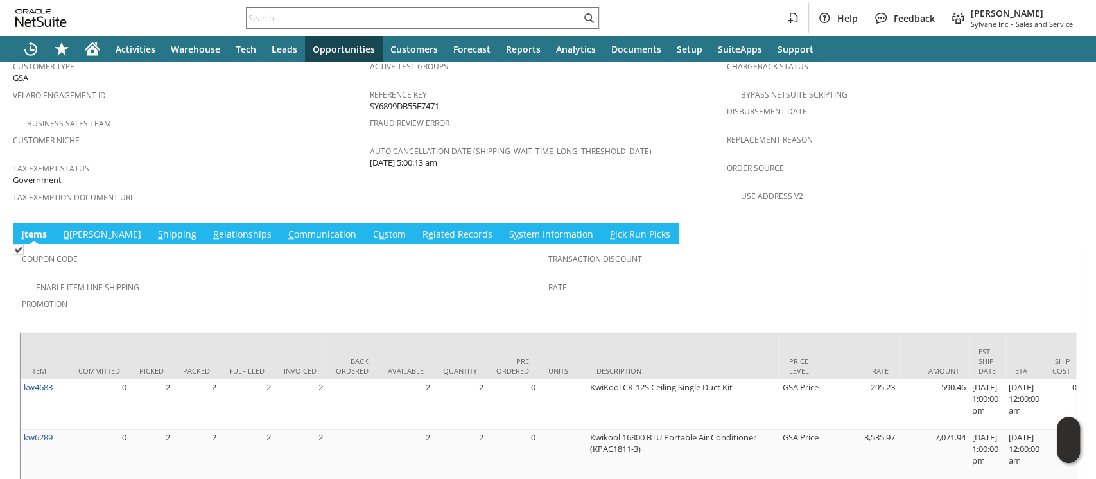
click at [155, 228] on link "S hipping" at bounding box center [177, 235] width 45 height 14
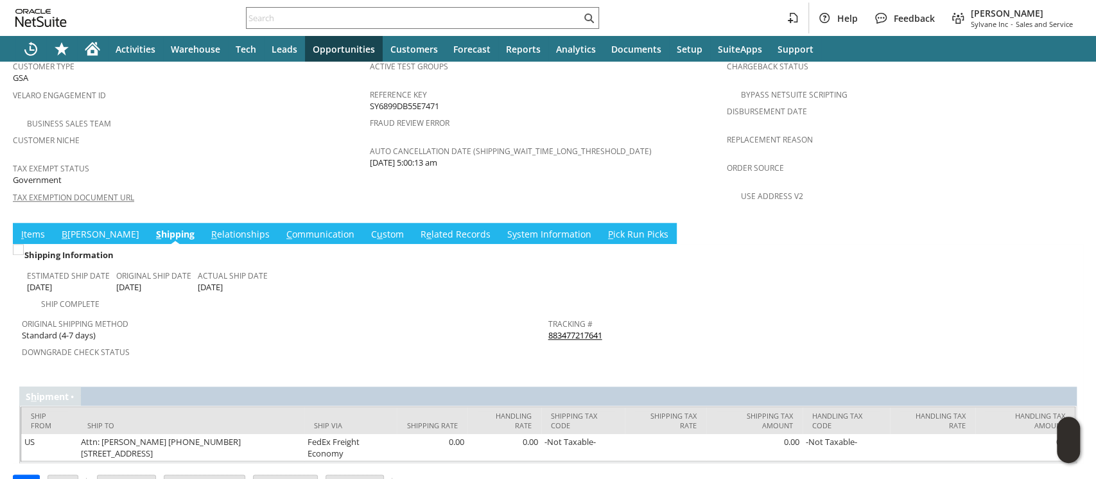
scroll to position [818, 0]
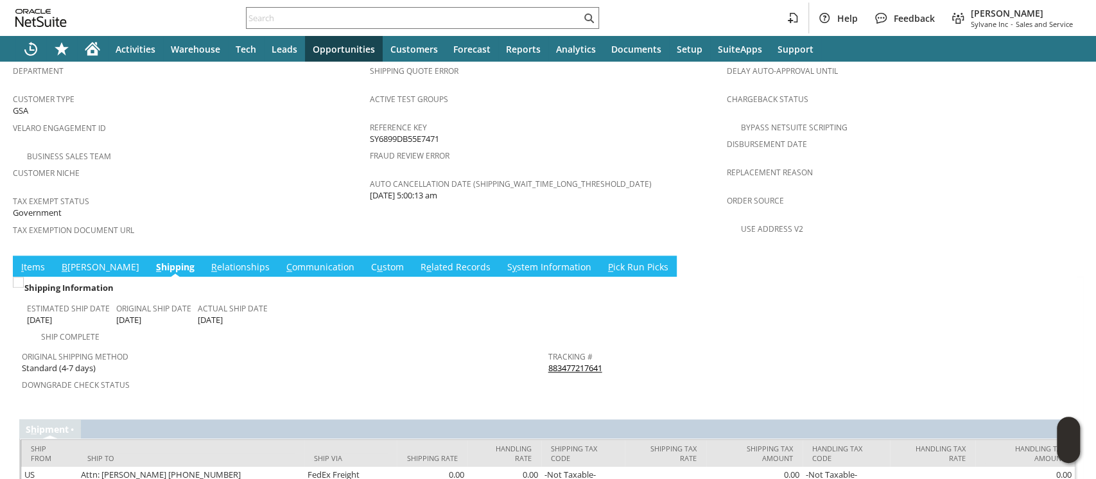
click at [608, 347] on div "Tracking # 883477217641" at bounding box center [808, 360] width 520 height 27
copy tbody "883477217641 Return Tracking #"
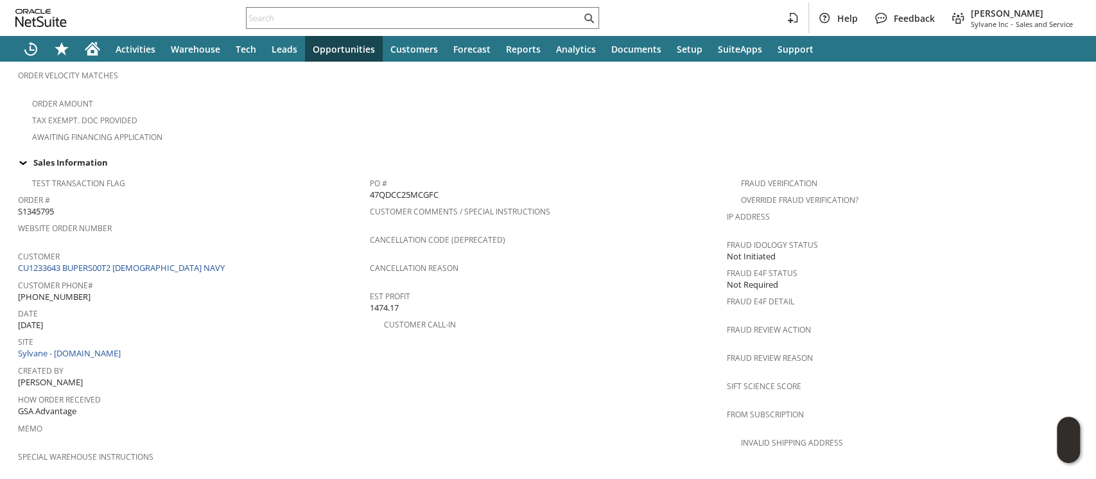
scroll to position [304, 0]
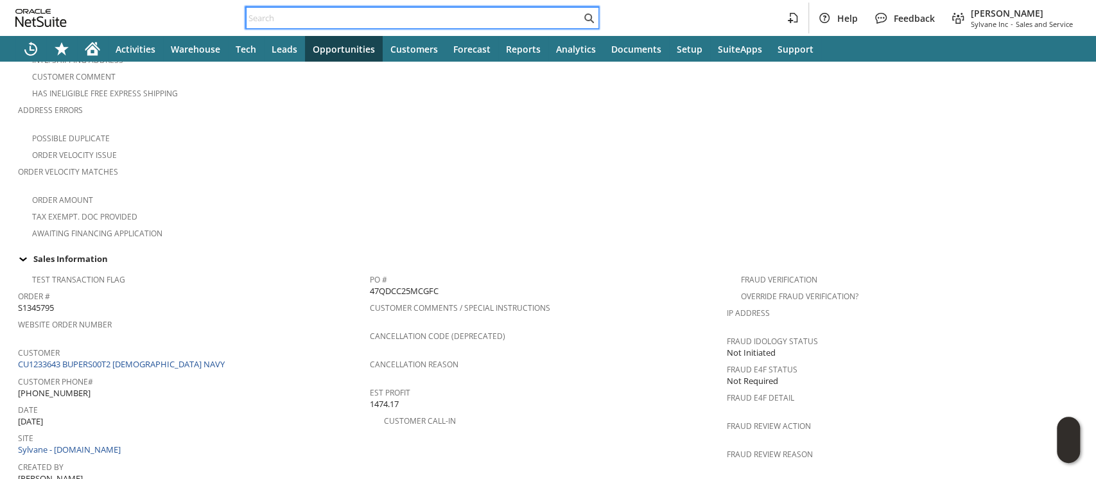
click at [535, 17] on input "text" at bounding box center [414, 17] width 334 height 15
paste input "47QDCC25MCJXN"
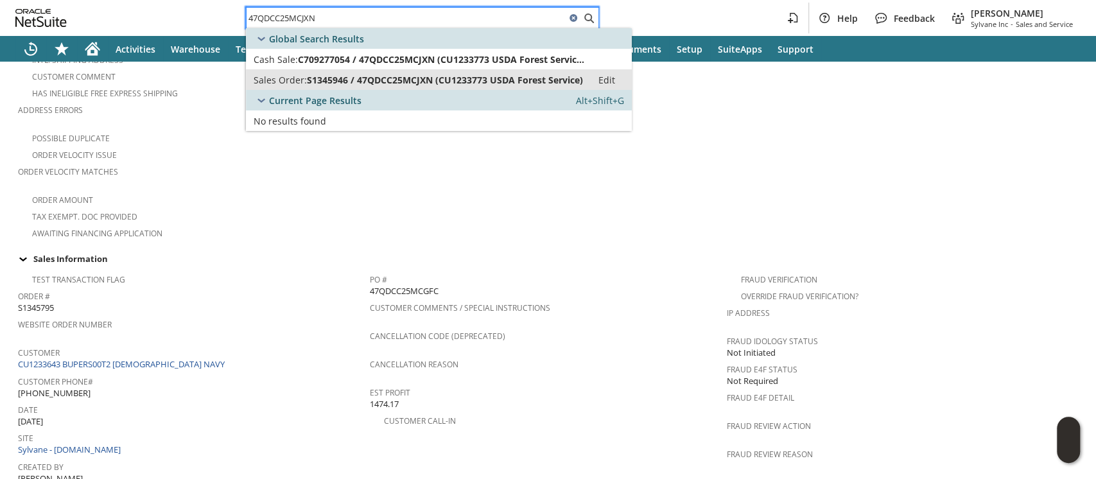
type input "47QDCC25MCJXN"
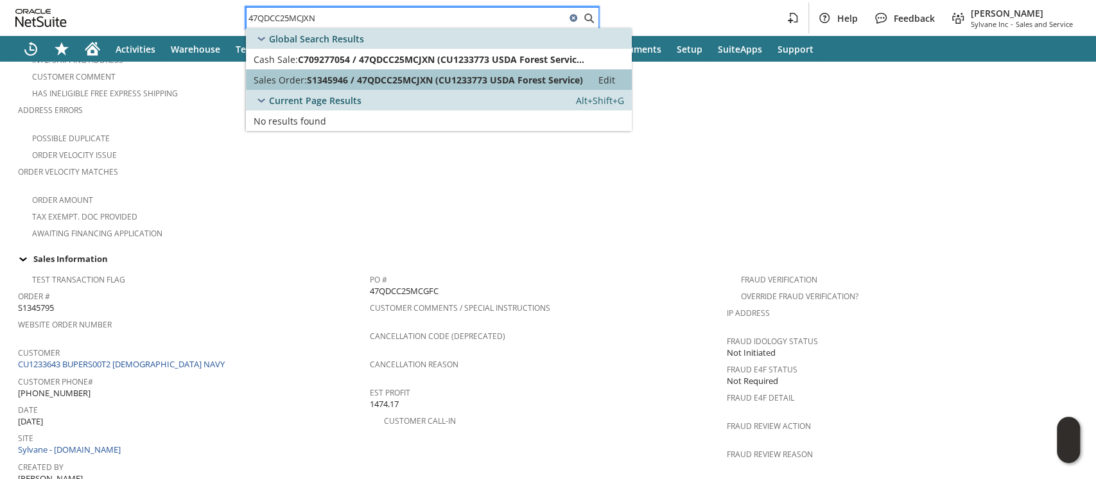
click at [524, 78] on span "S1345946 / 47QDCC25MCJXN (CU1233773 USDA Forest Service)" at bounding box center [445, 80] width 276 height 12
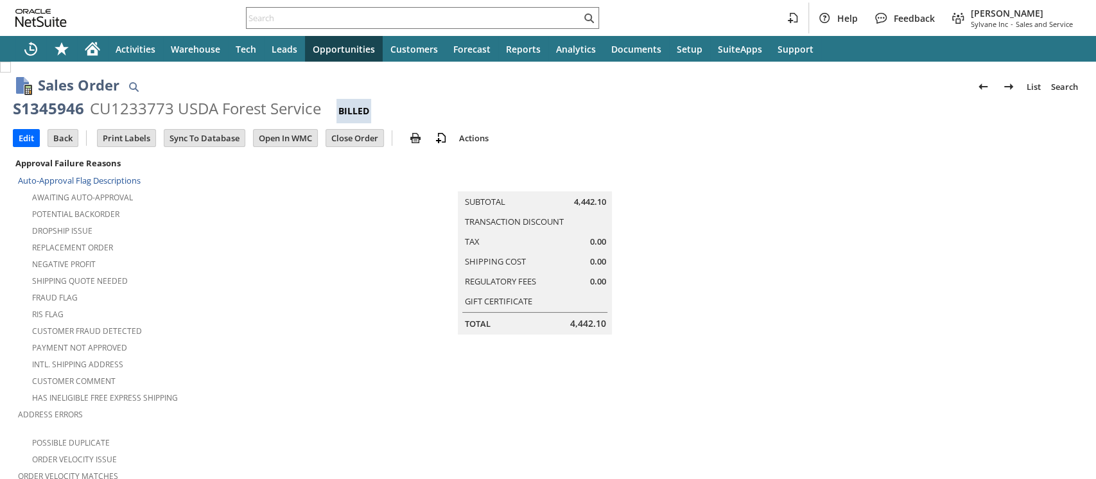
scroll to position [801, 0]
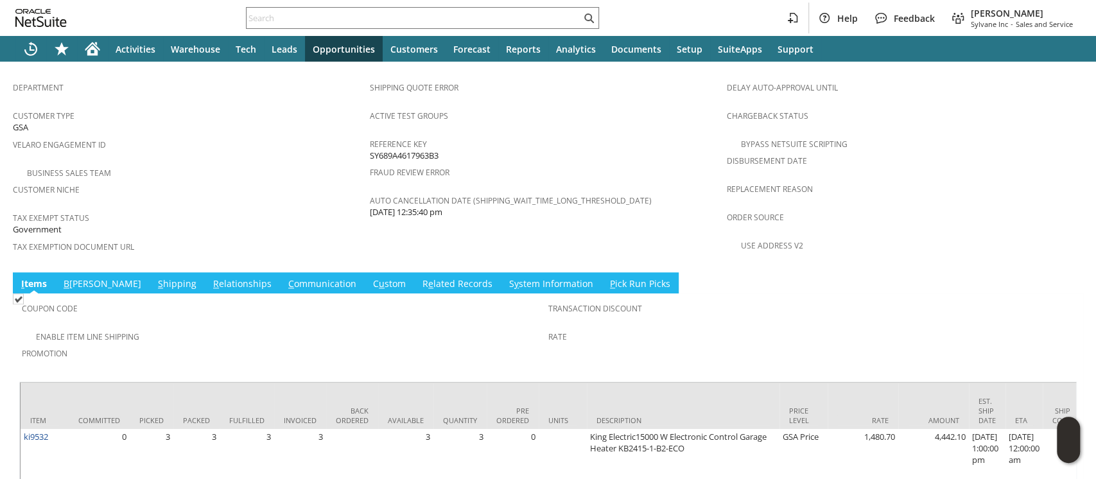
click at [155, 277] on link "S hipping" at bounding box center [177, 284] width 45 height 14
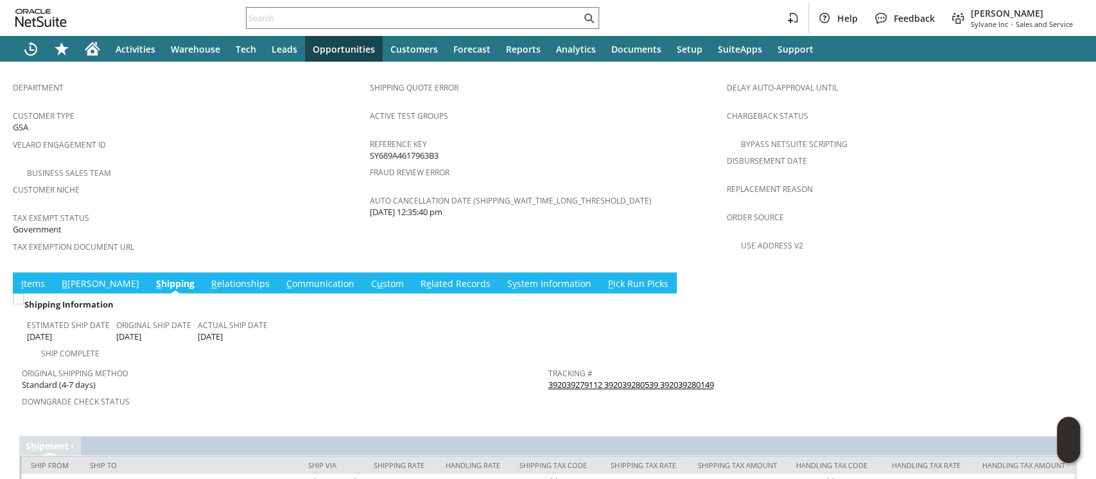
click at [734, 364] on div "Tracking # 392039279112 392039280539 392039280149" at bounding box center [808, 377] width 520 height 27
copy tbody "392039279112 392039280539 392039280149 Return Tracking #"
click at [89, 50] on icon "Home" at bounding box center [92, 51] width 10 height 10
